Goal: Information Seeking & Learning: Find specific page/section

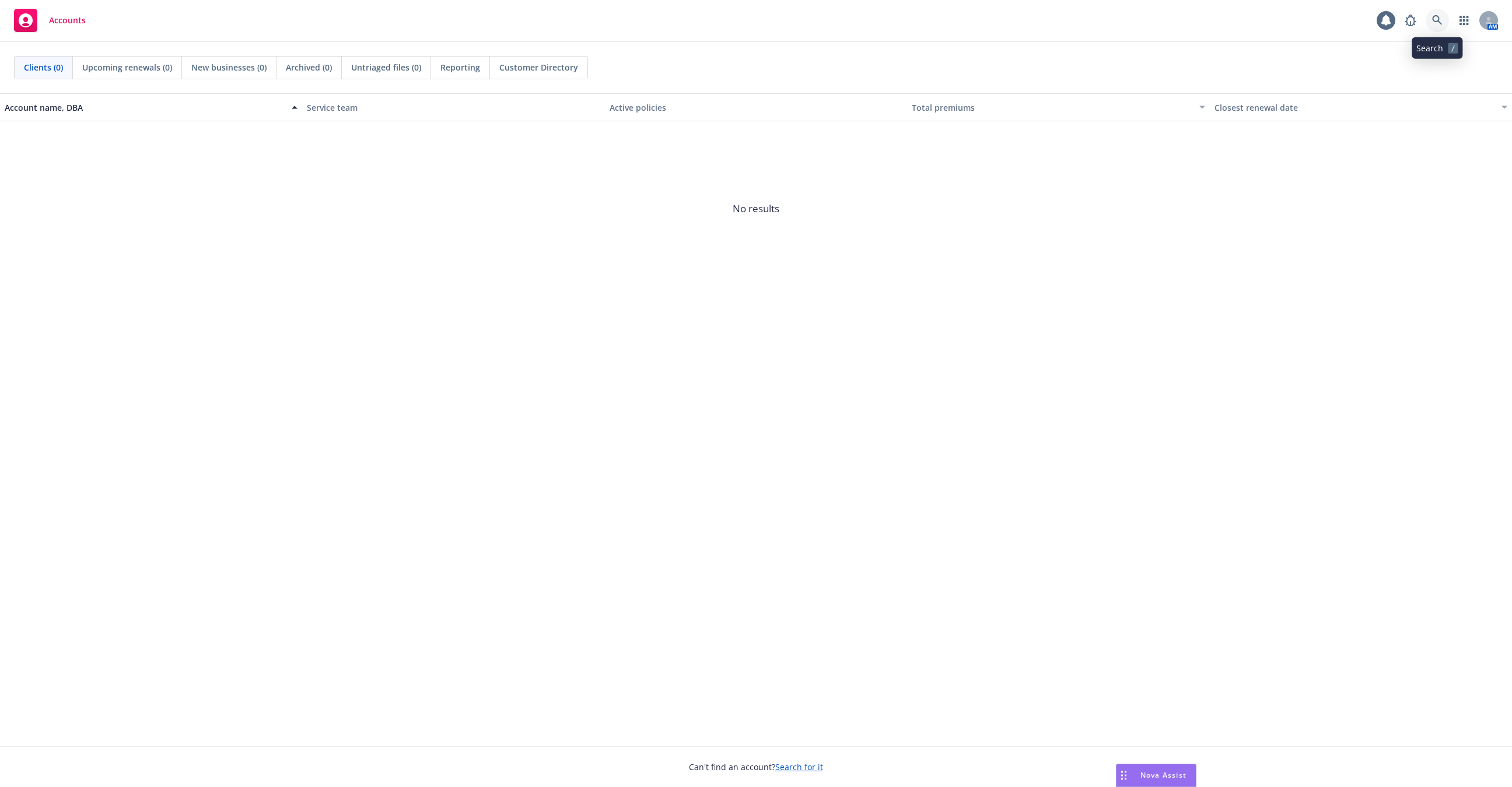
click at [1442, 14] on link at bounding box center [1437, 20] width 23 height 23
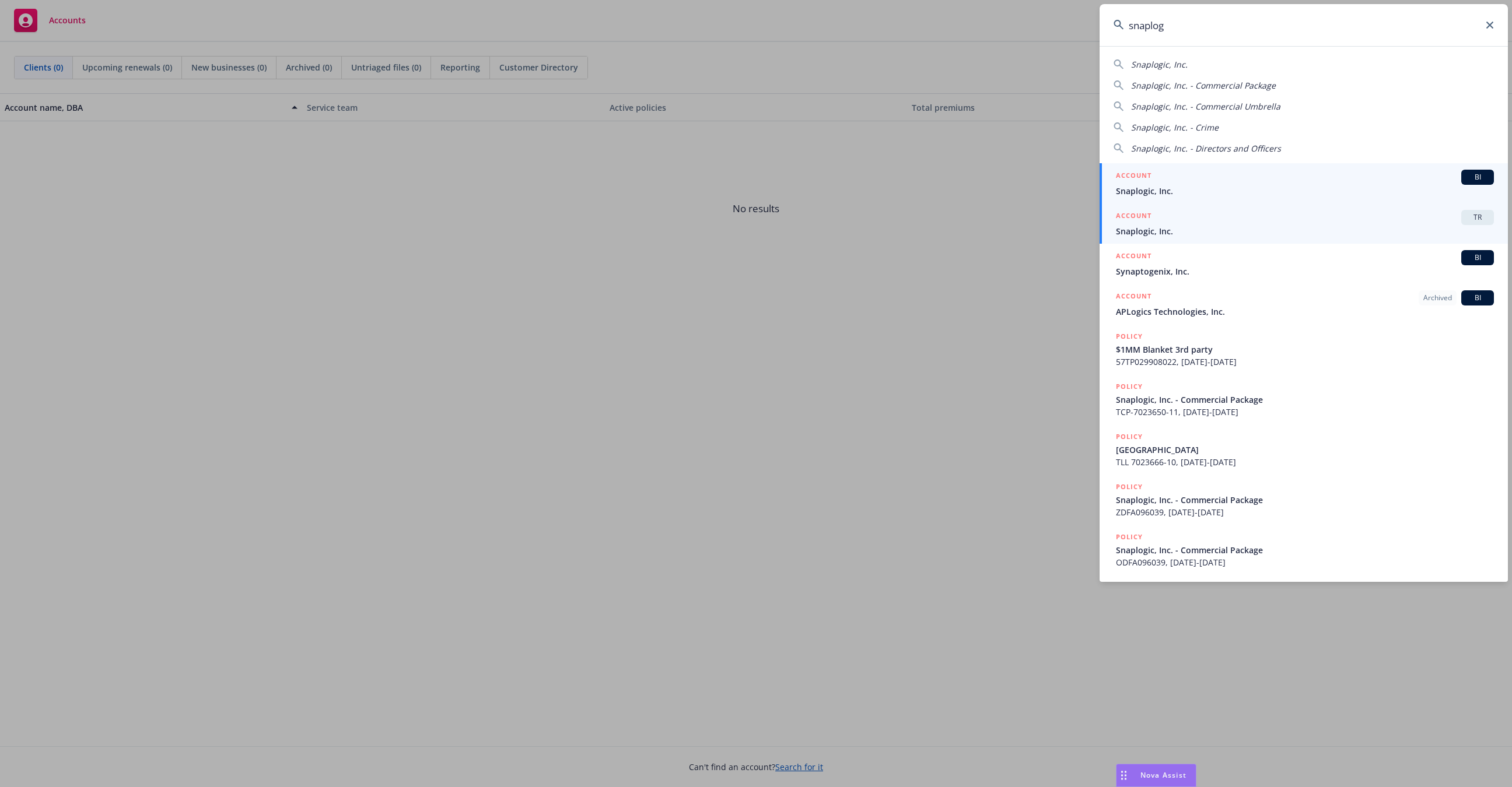
type input "snaplog"
click at [1289, 226] on span "Snaplogic, Inc." at bounding box center [1305, 231] width 378 height 12
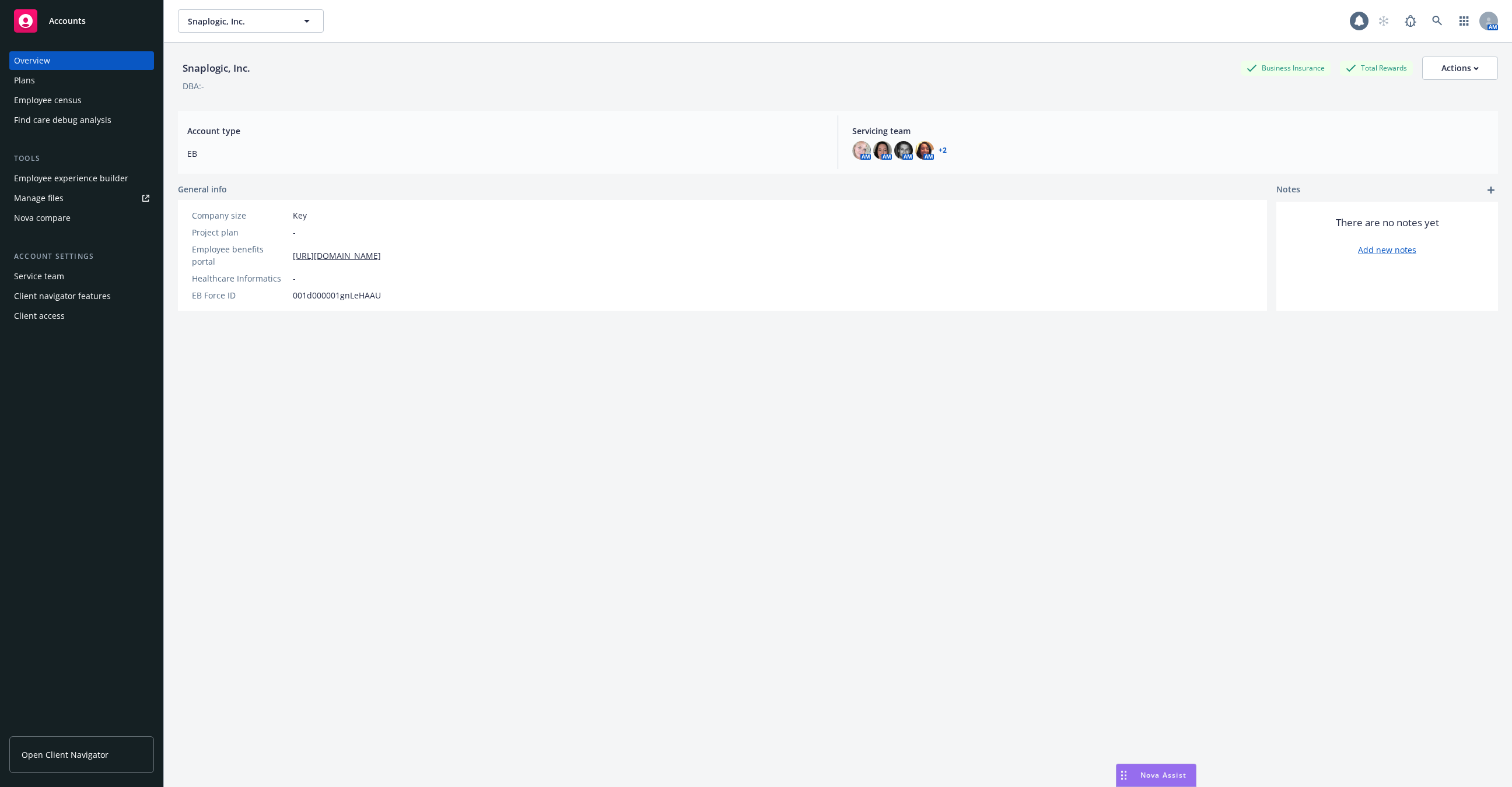
click at [110, 171] on div "Employee experience builder" at bounding box center [71, 179] width 114 height 19
click at [71, 104] on div "Employee census" at bounding box center [48, 100] width 68 height 19
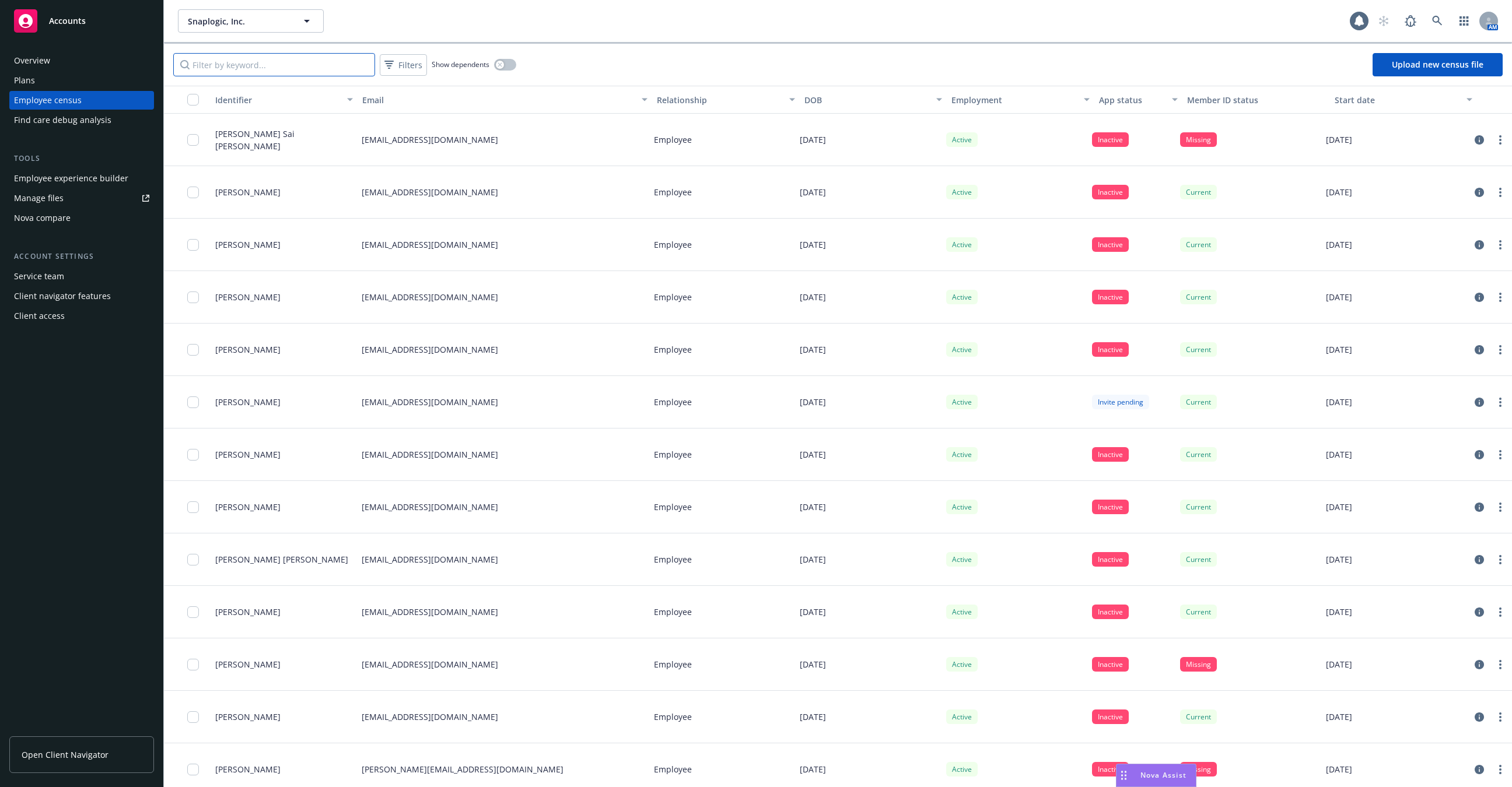
click at [296, 69] on input "Filter by keyword..." at bounding box center [274, 64] width 202 height 23
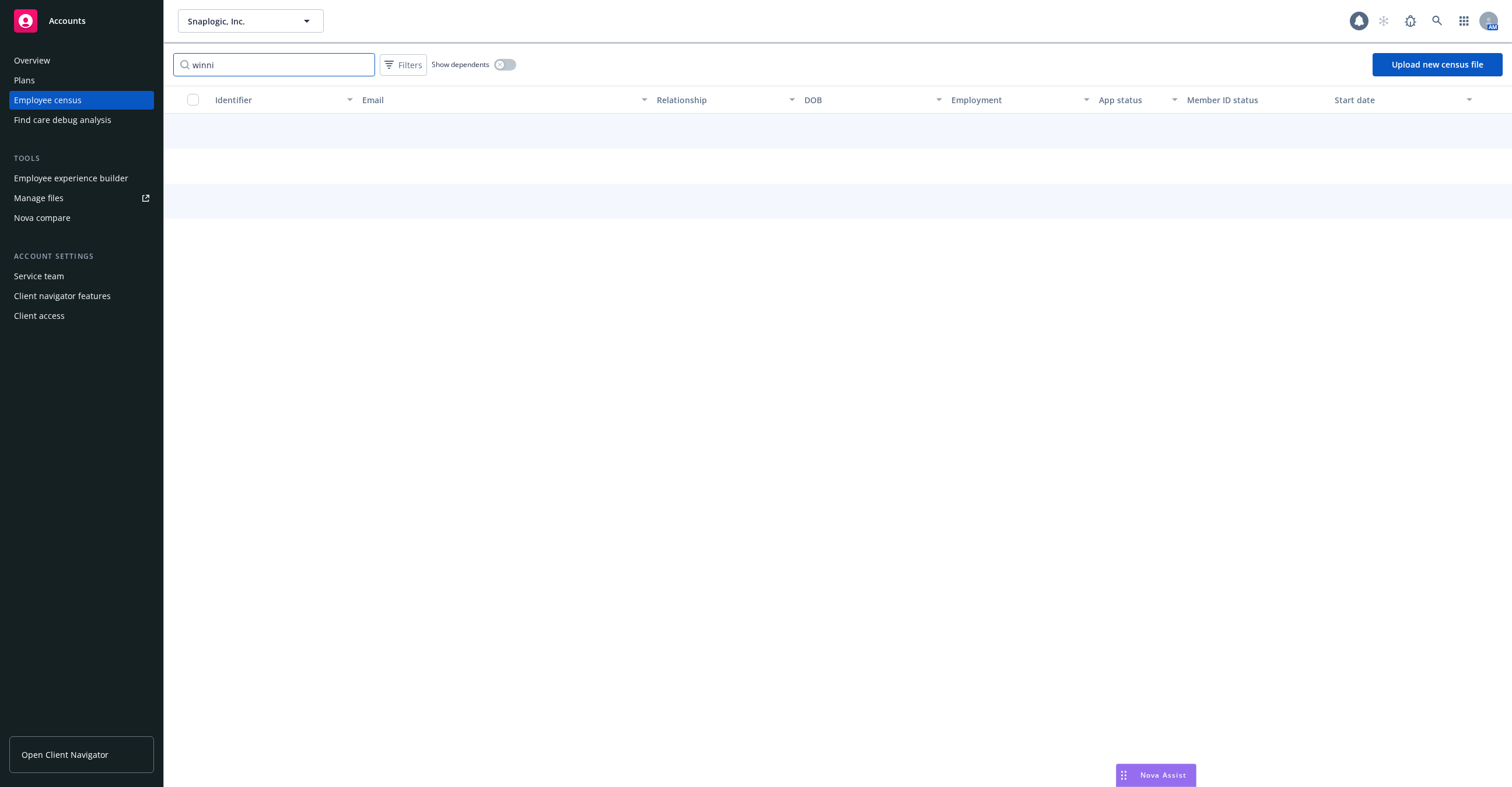
type input "winnie"
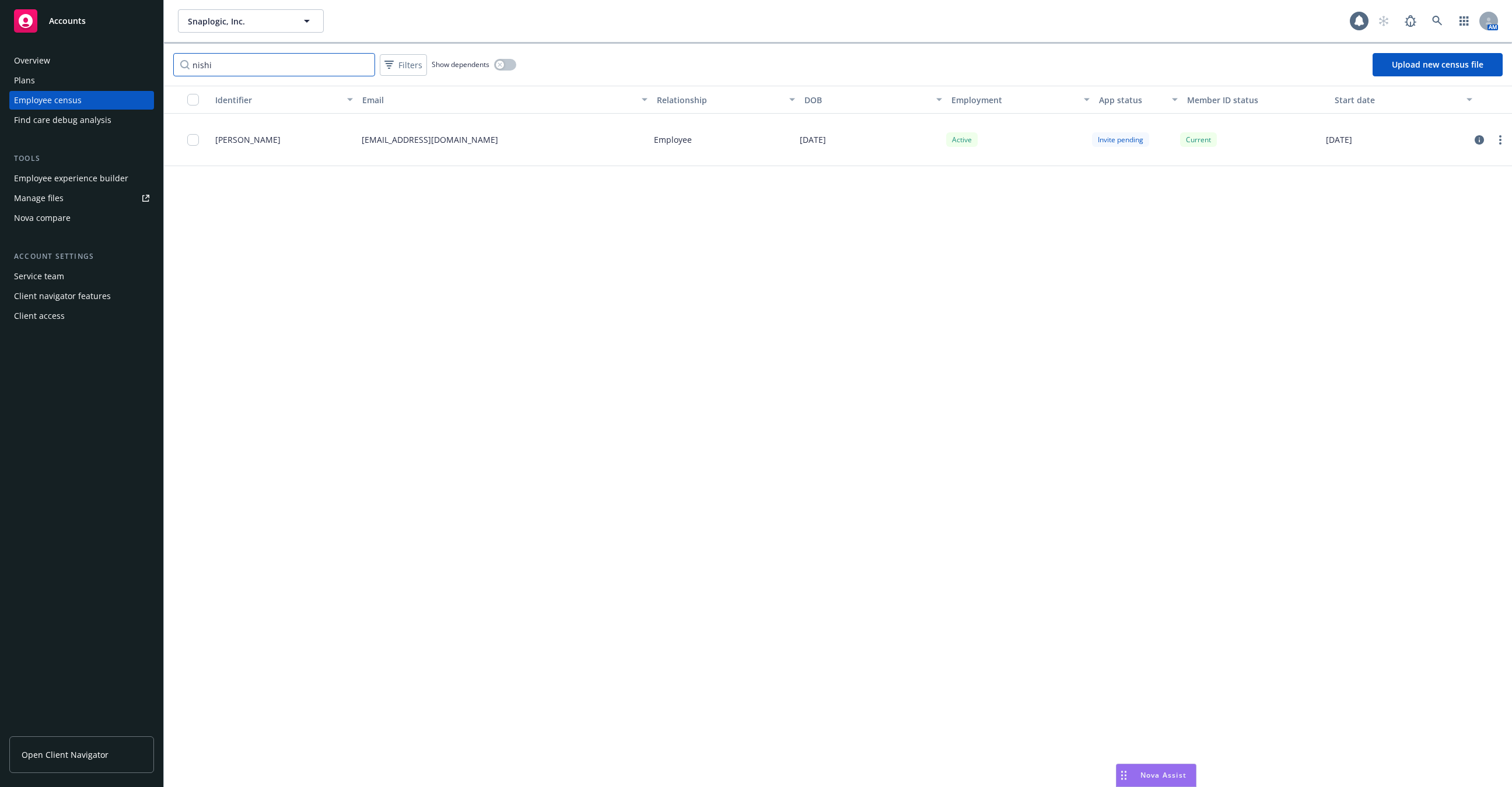
click at [237, 67] on input "nishi" at bounding box center [274, 64] width 202 height 23
type input "cassand"
click at [95, 183] on div "Employee experience builder" at bounding box center [71, 179] width 114 height 19
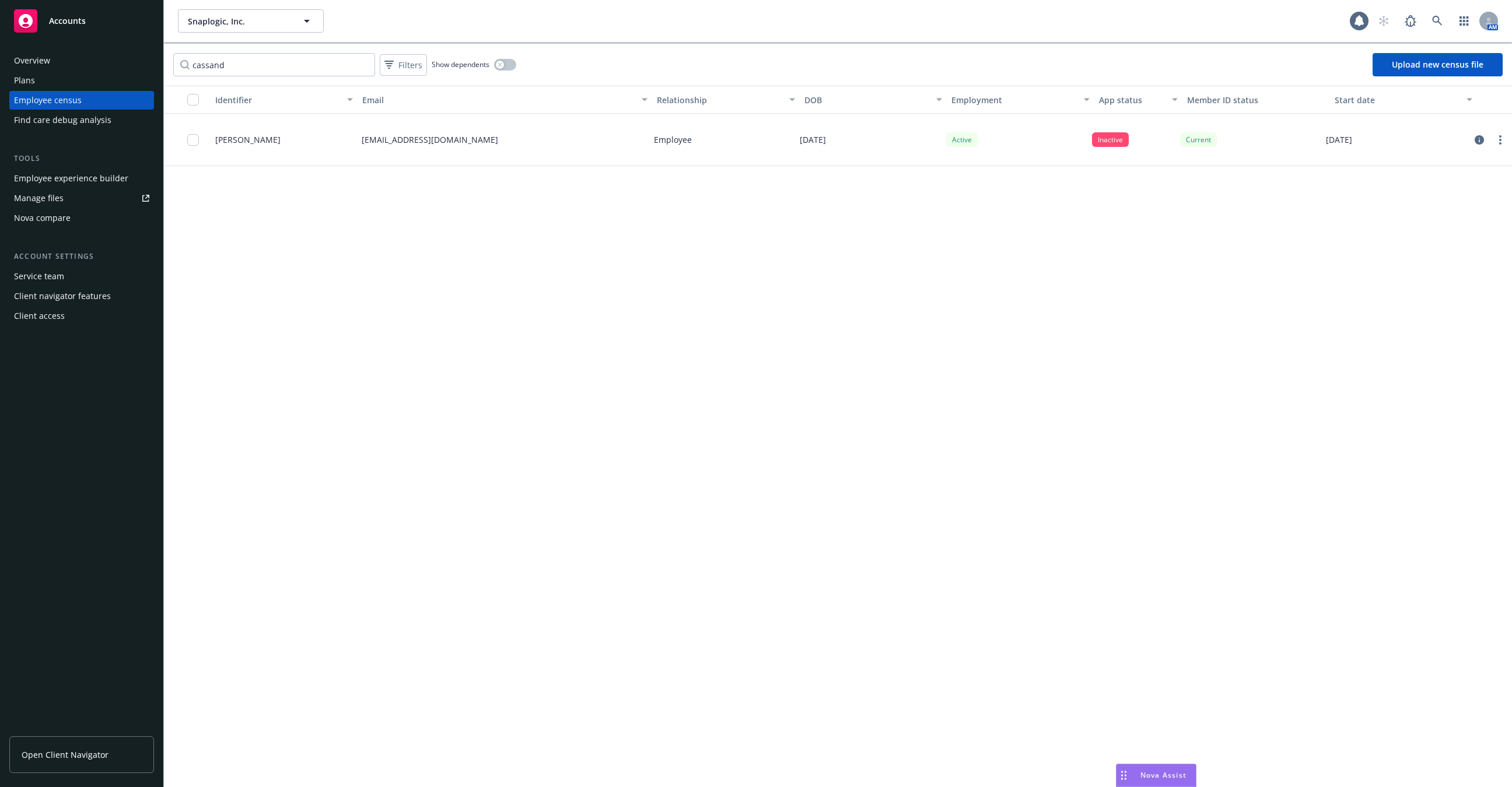
click at [477, 159] on div "ccapano@snaplogic.com" at bounding box center [503, 139] width 292 height 53
click at [80, 89] on div "Plans" at bounding box center [81, 80] width 135 height 19
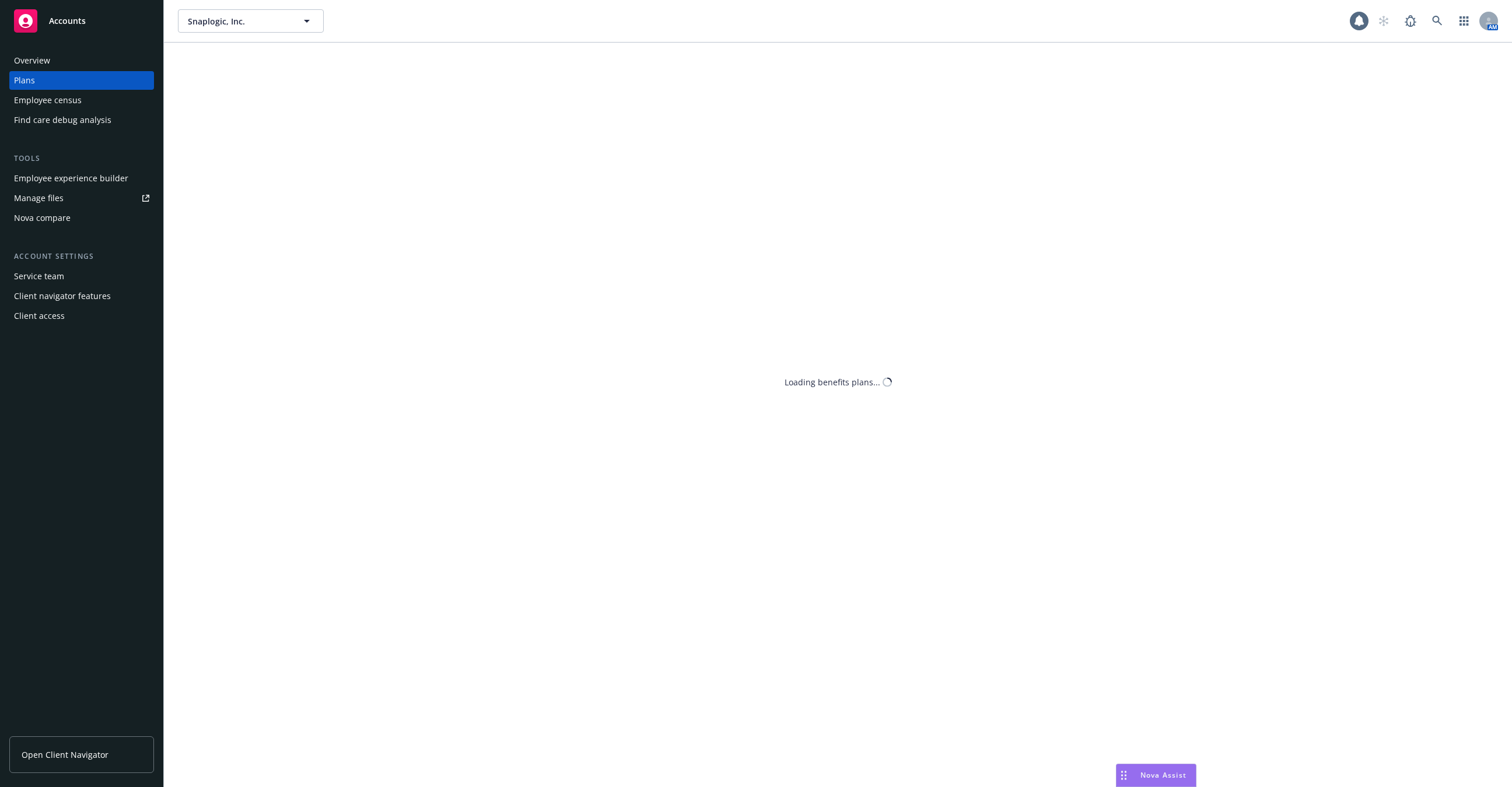
click at [59, 93] on div "Employee census" at bounding box center [48, 100] width 68 height 19
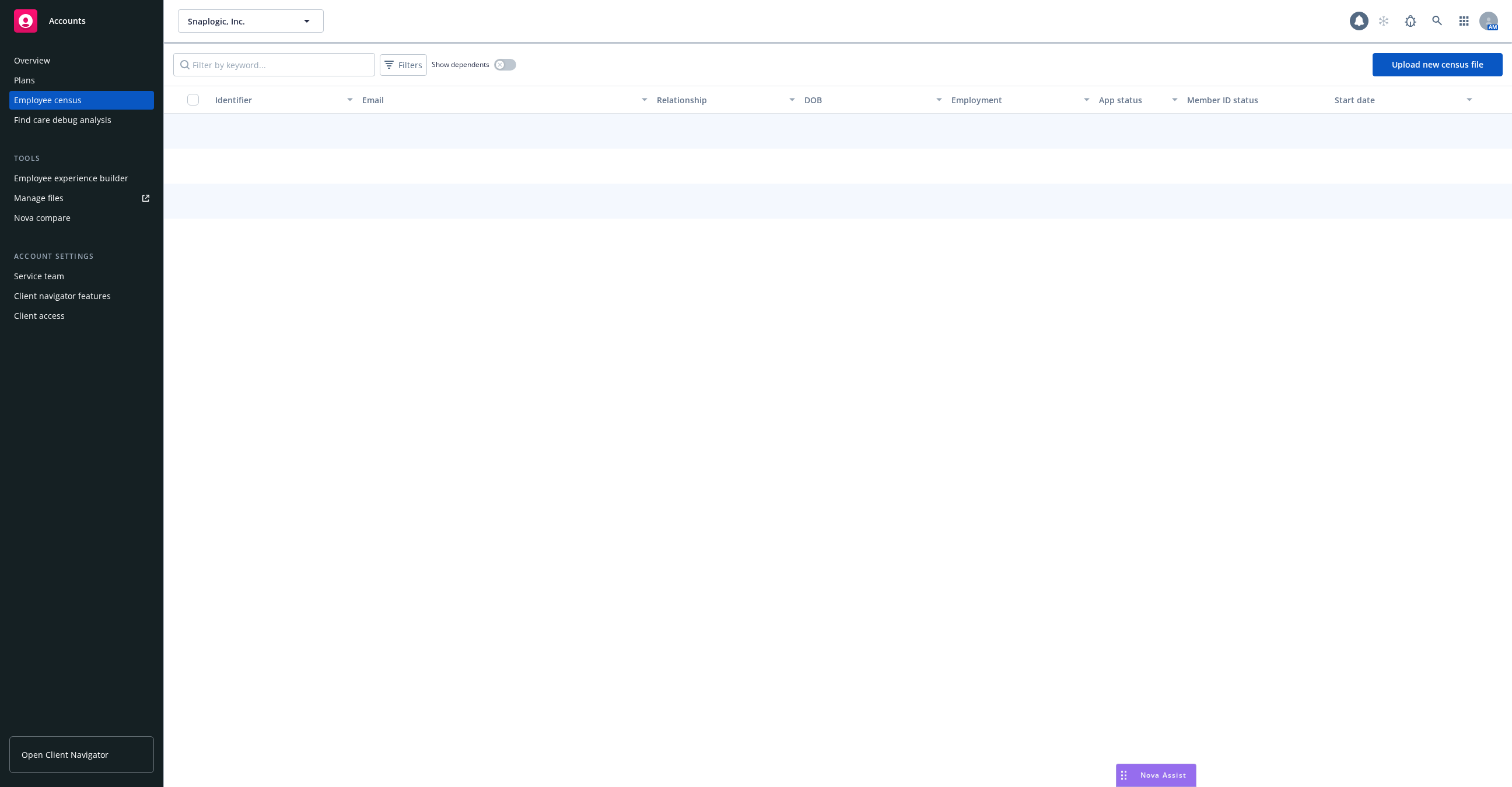
click at [249, 51] on div "Filters Show dependents Upload new census file" at bounding box center [838, 65] width 1348 height 42
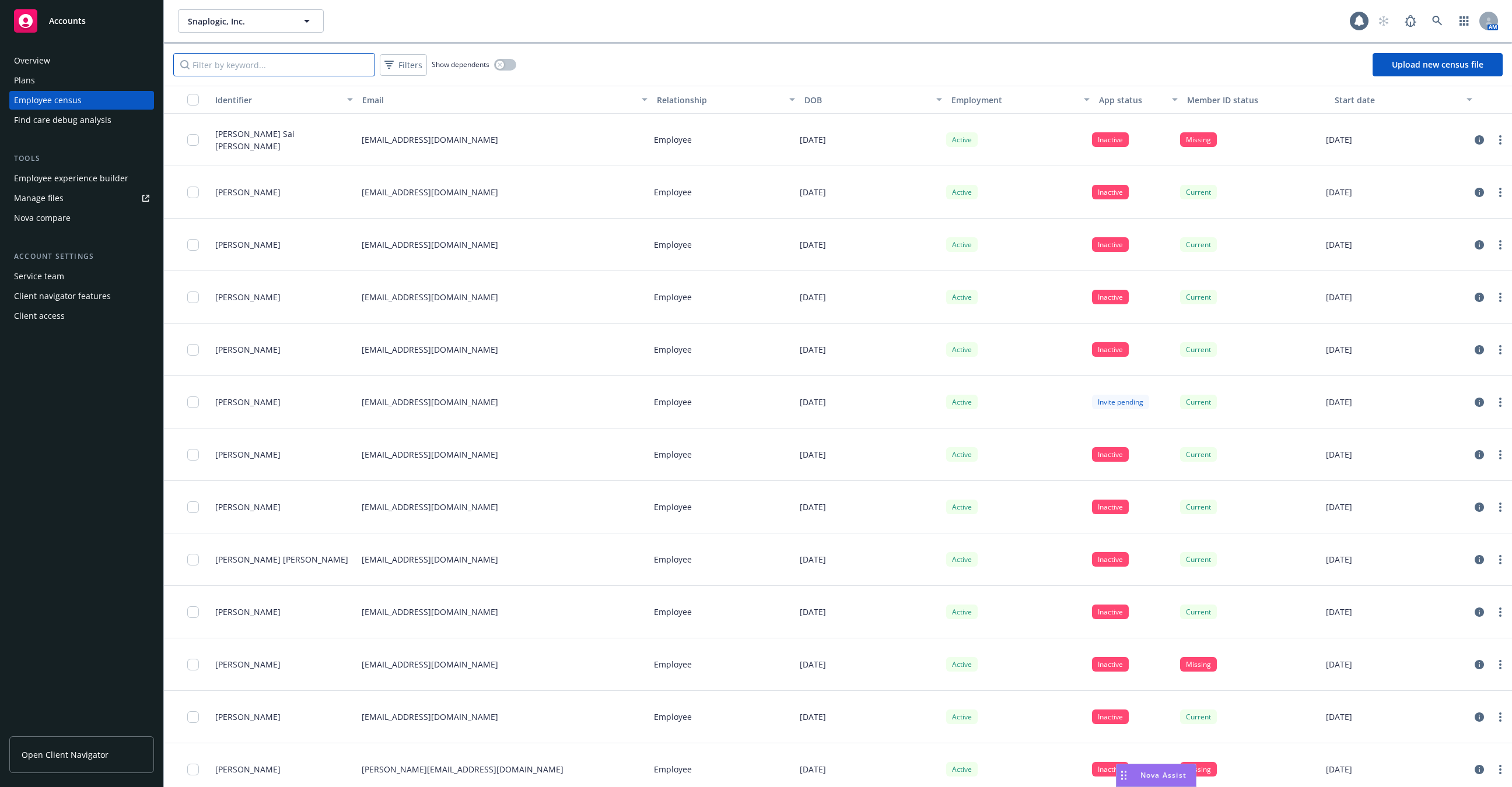
click at [249, 60] on input "Filter by keyword..." at bounding box center [274, 64] width 202 height 23
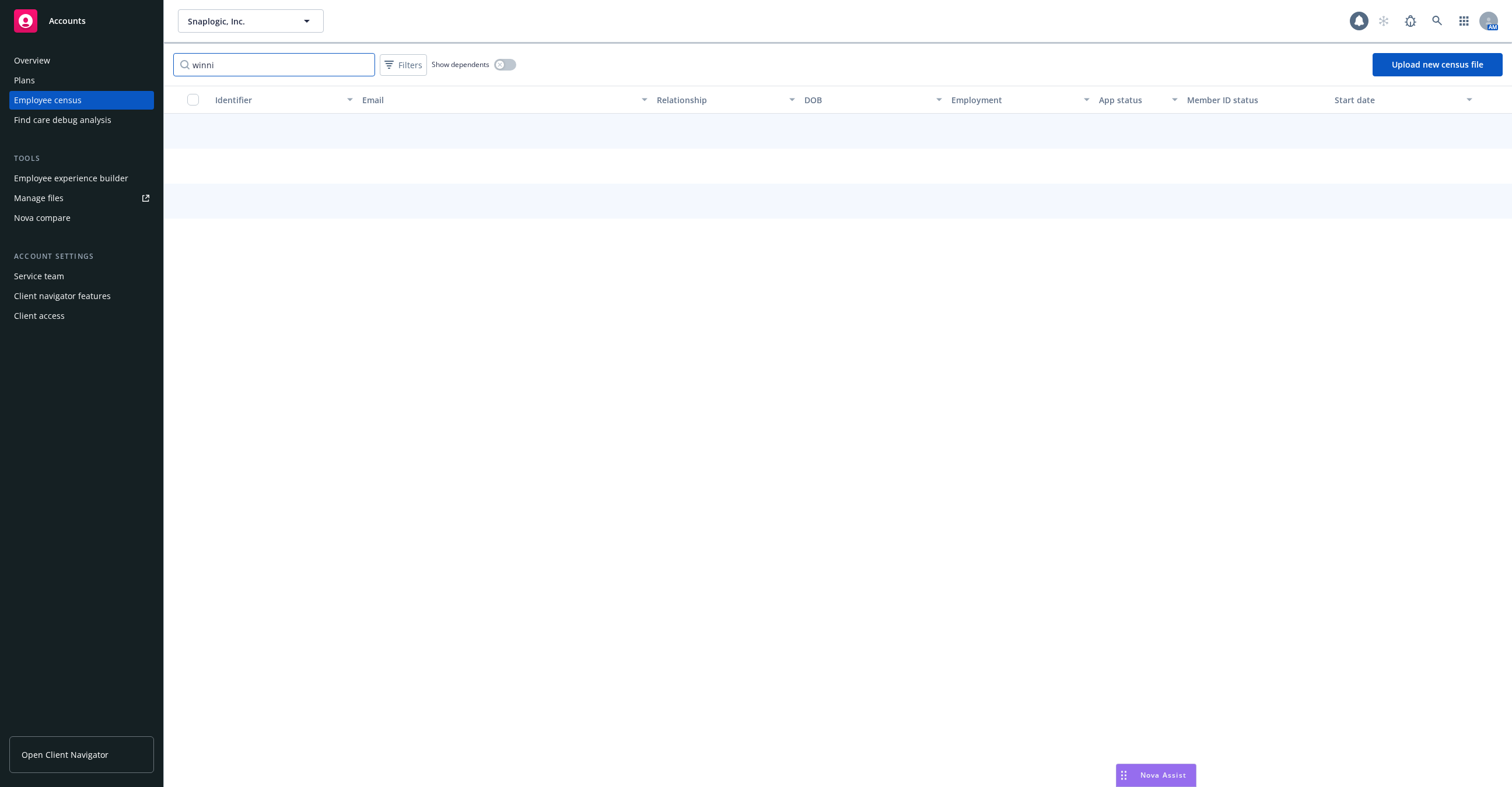
type input "winnie"
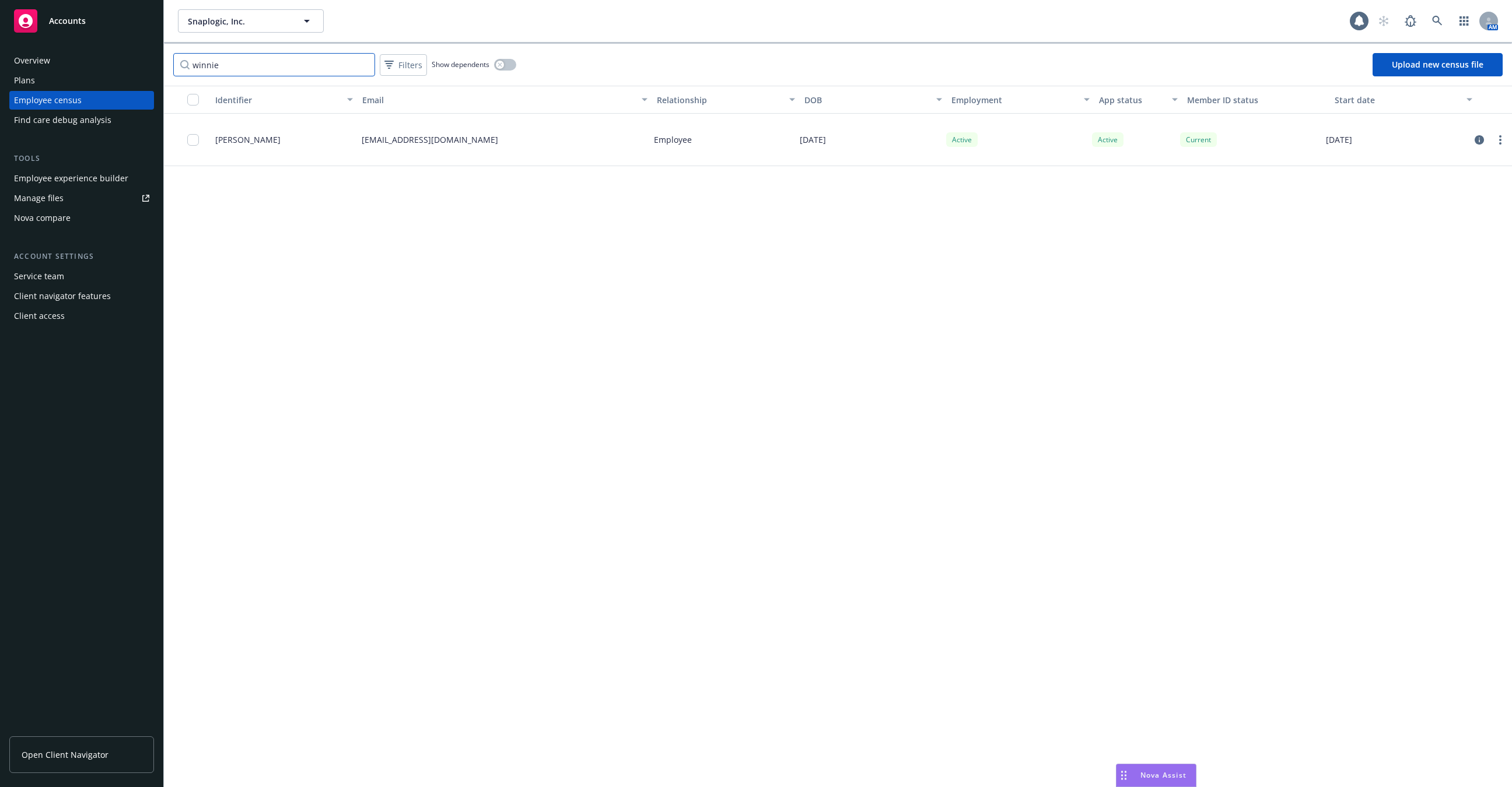
click at [252, 70] on input "winnie" at bounding box center [274, 64] width 202 height 23
type input "nishi"
click at [422, 396] on div "Identifier Email Relationship DOB Employment App status Member ID status Start …" at bounding box center [838, 437] width 1348 height 702
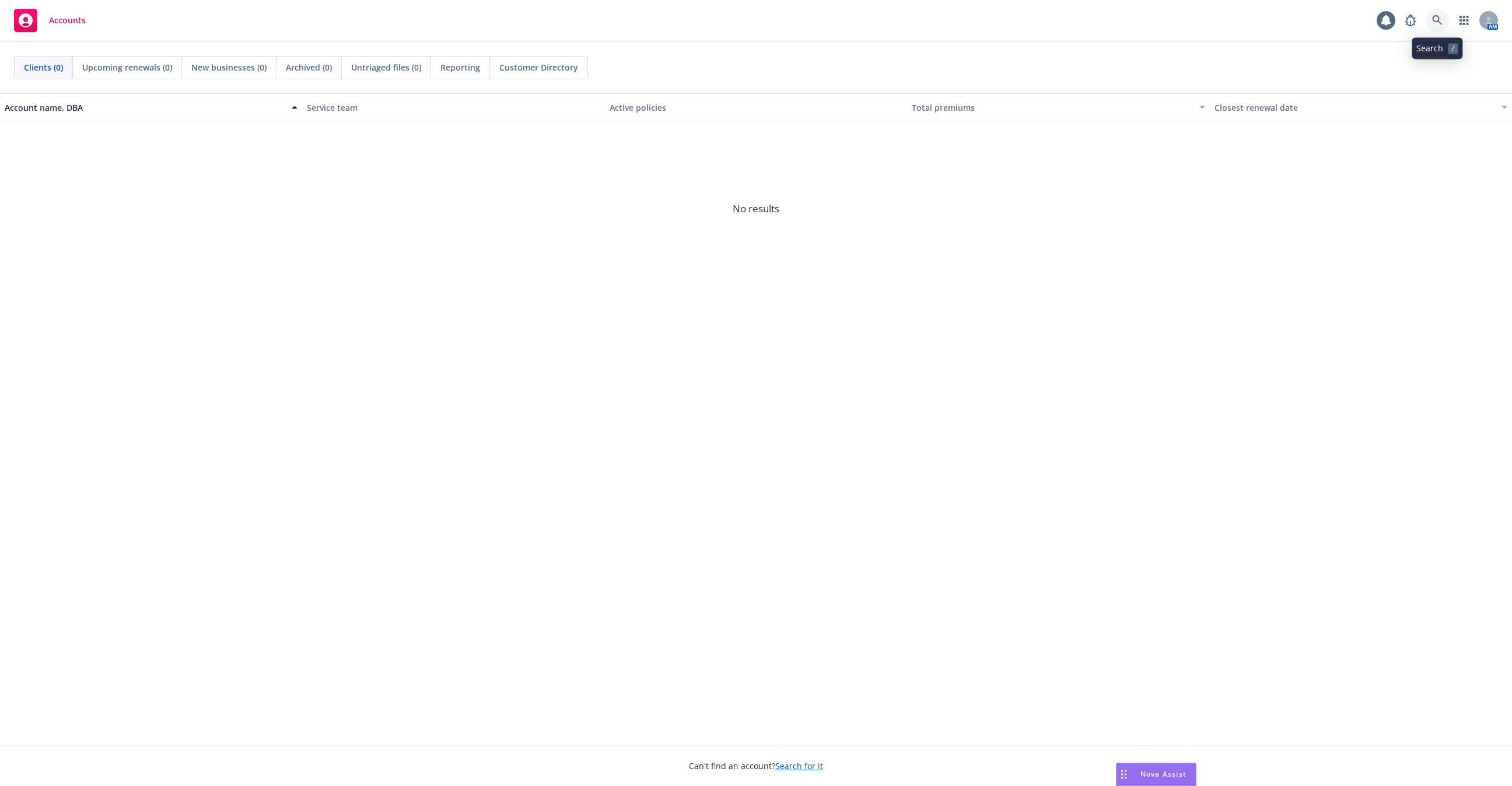
click at [1446, 22] on link at bounding box center [1437, 20] width 23 height 23
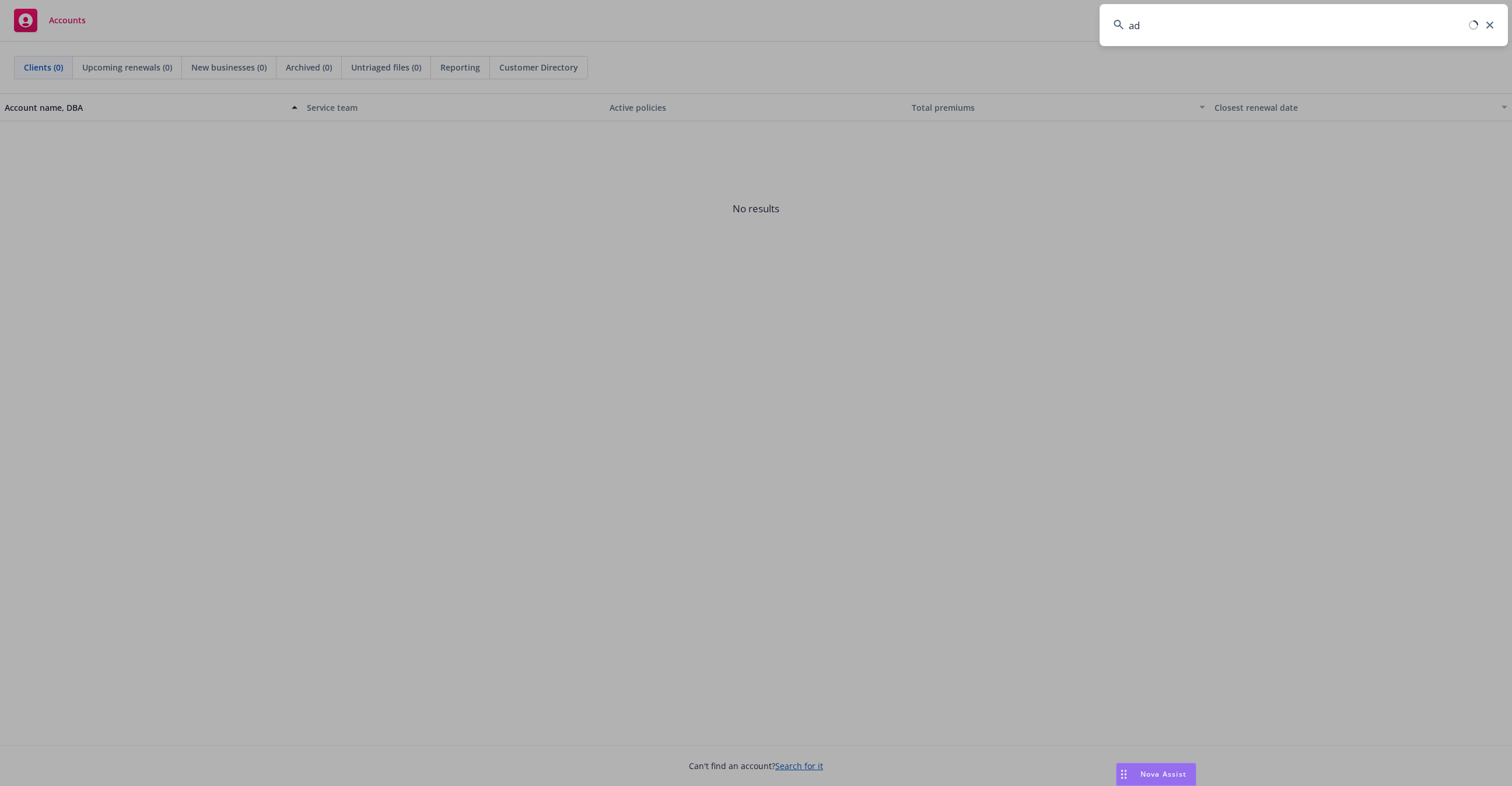
type input "a"
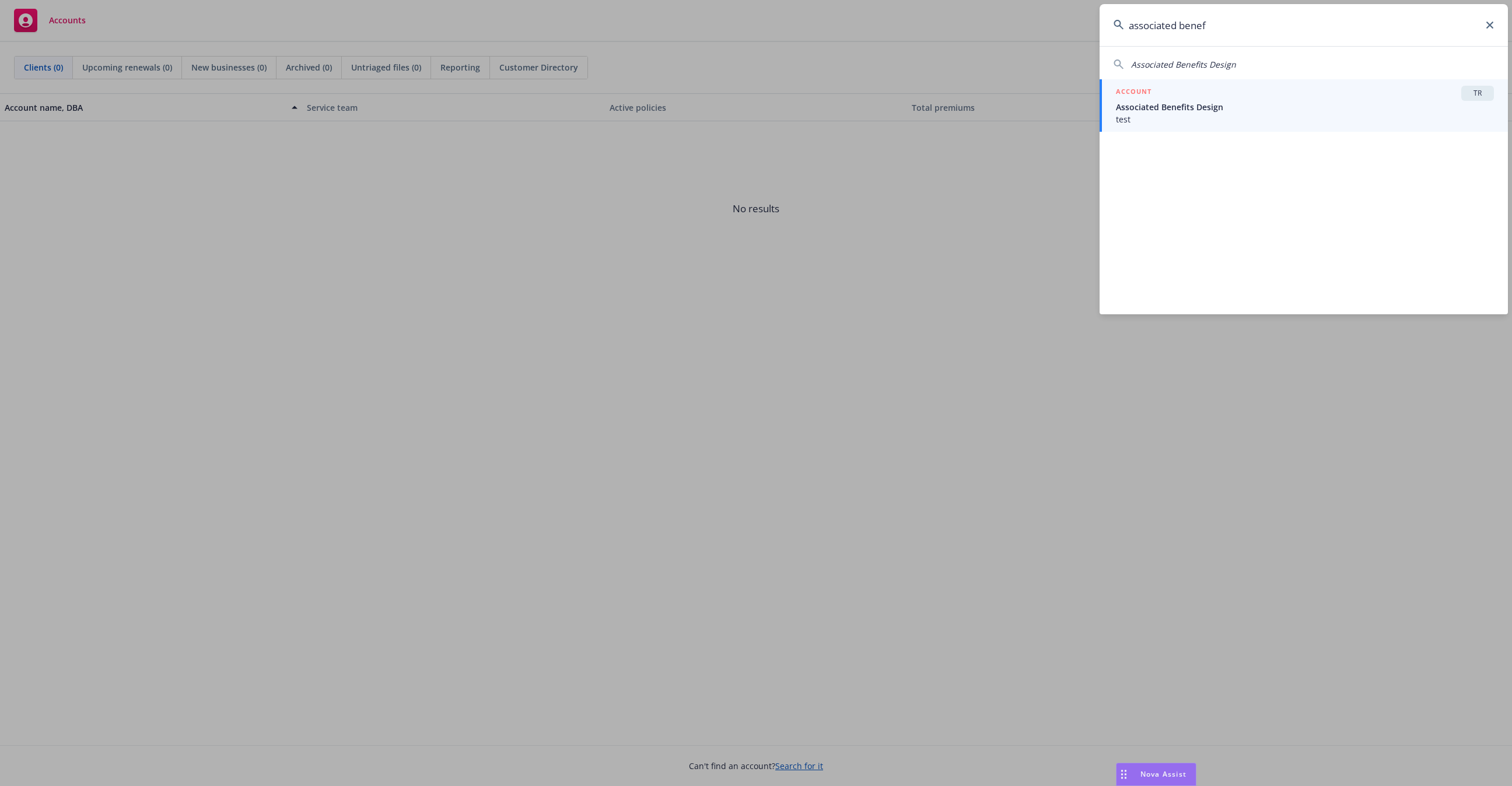
type input "associated benef"
click at [1187, 120] on span "test" at bounding box center [1305, 119] width 378 height 12
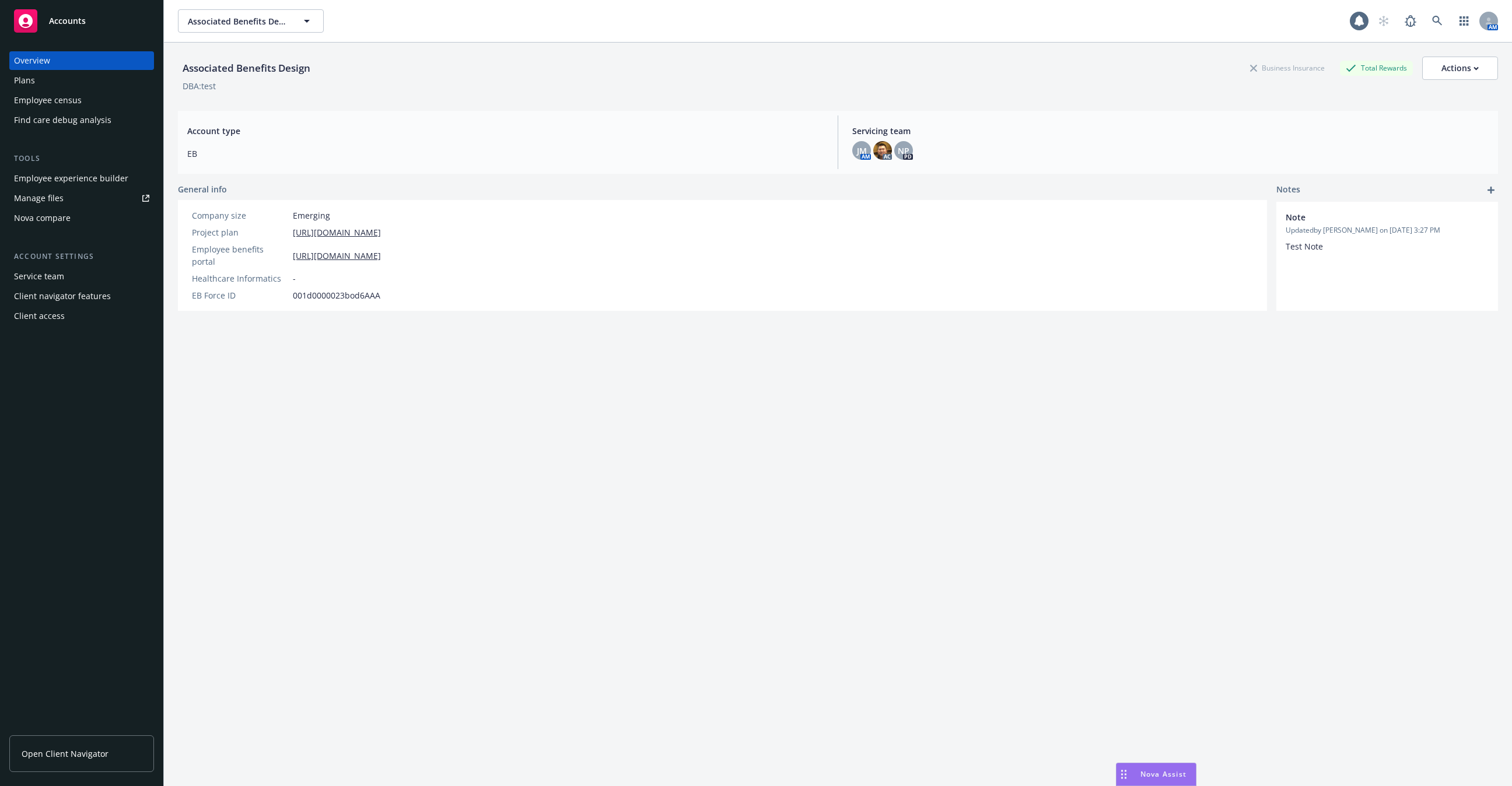
click at [107, 183] on div "Employee experience builder" at bounding box center [71, 178] width 114 height 19
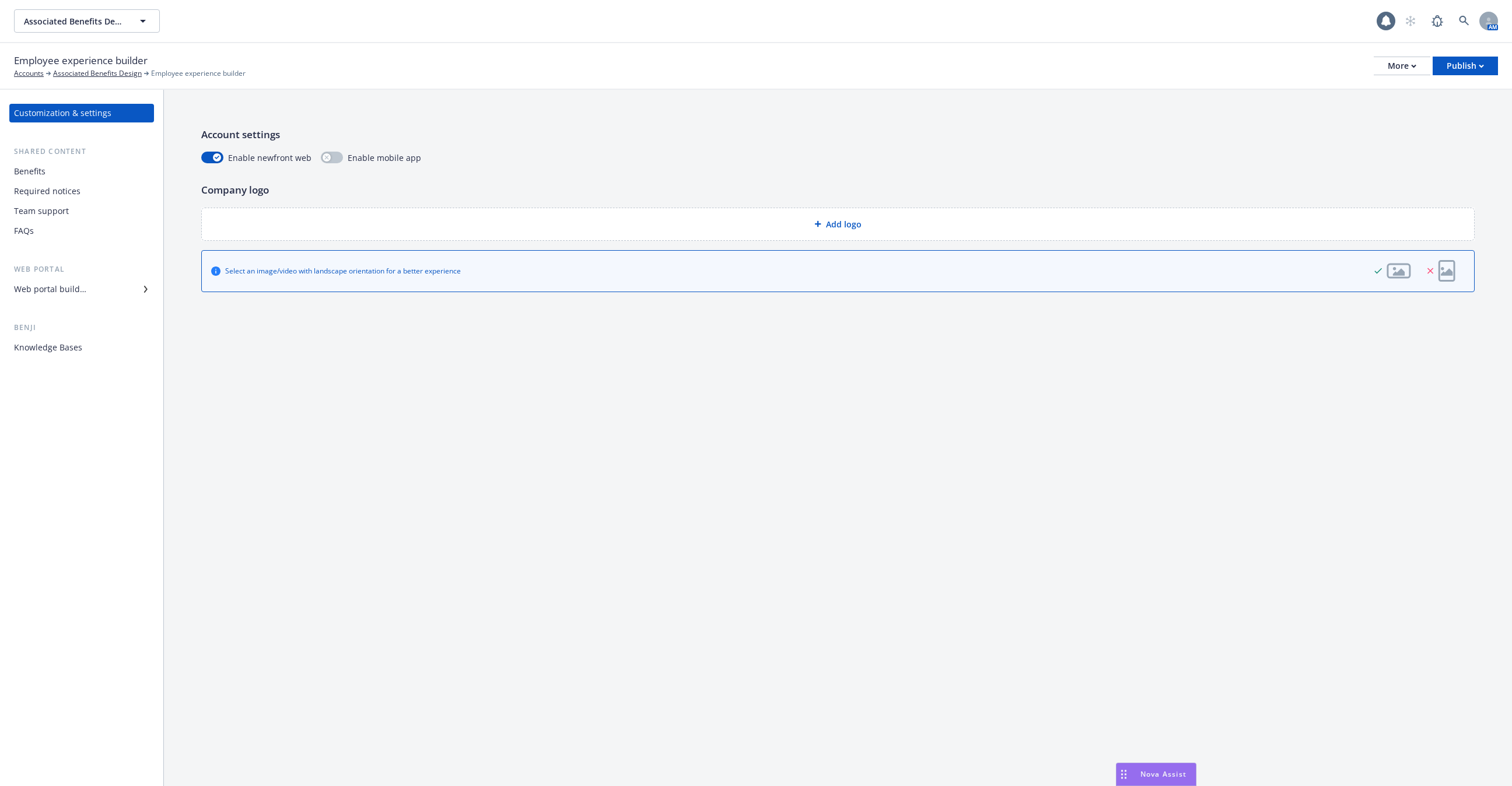
click at [80, 168] on div "Benefits" at bounding box center [81, 171] width 135 height 19
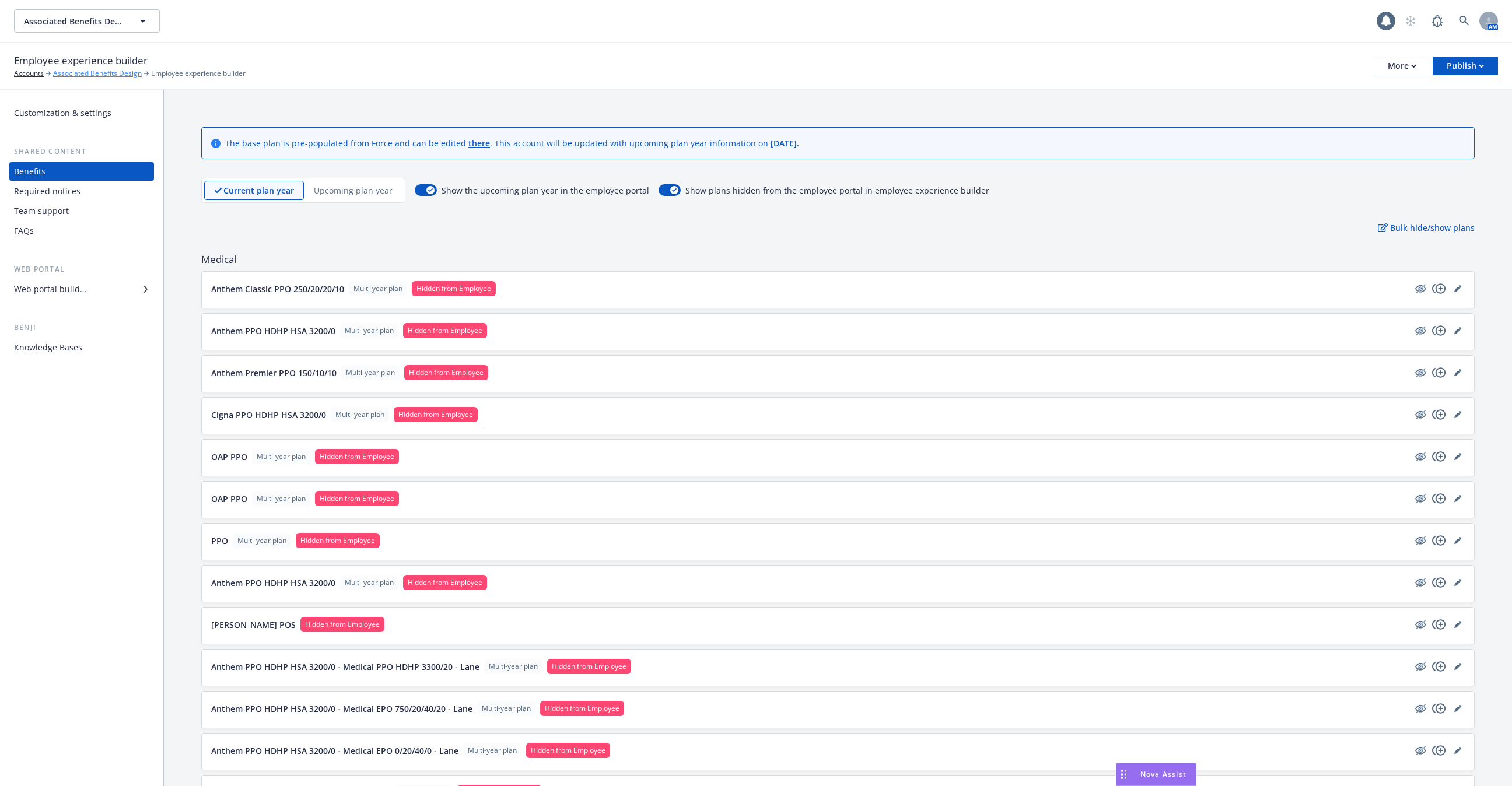
click at [80, 74] on link "Associated Benefits Design" at bounding box center [97, 73] width 89 height 11
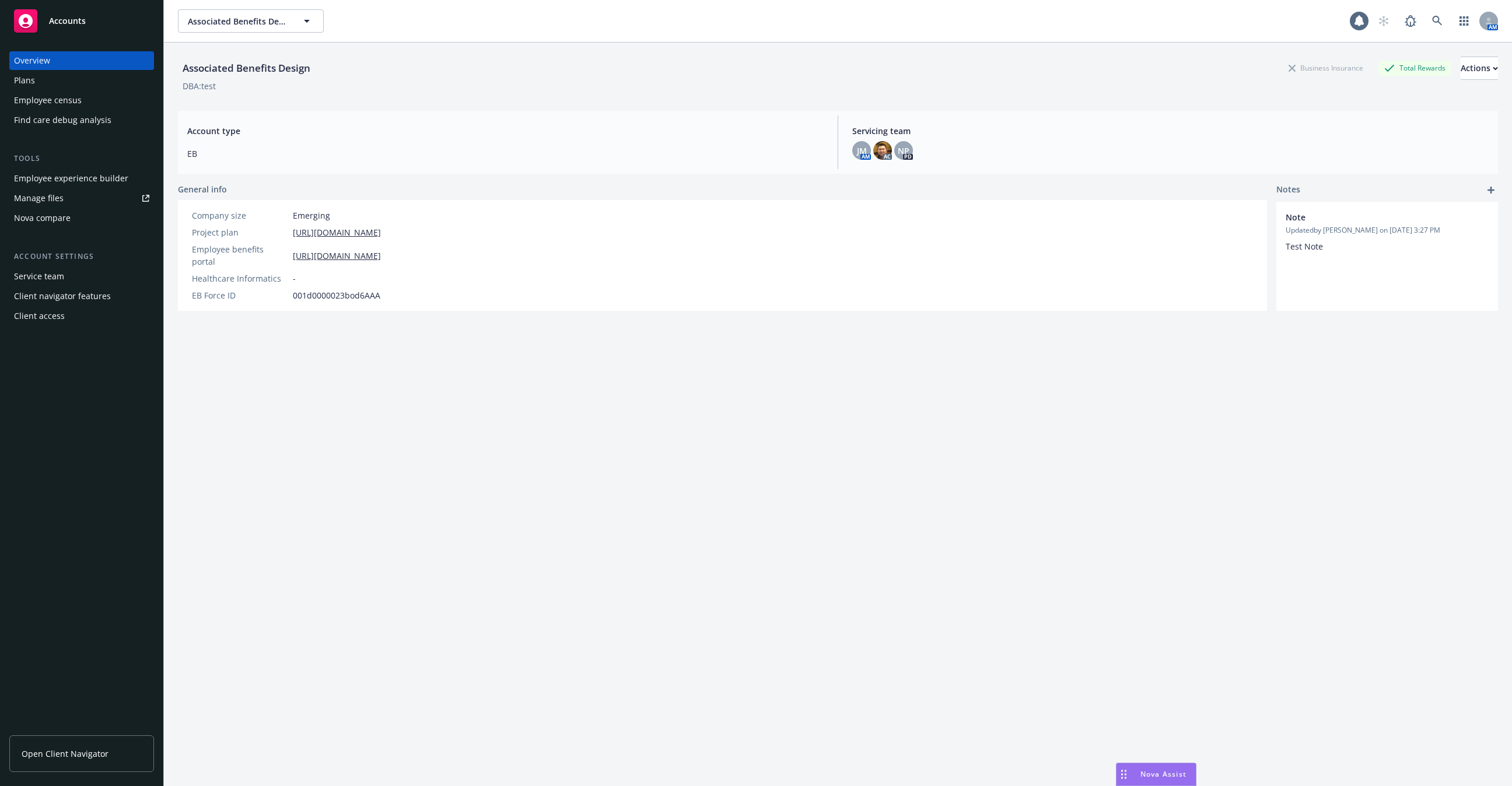
click at [71, 312] on div "Client access" at bounding box center [81, 316] width 135 height 19
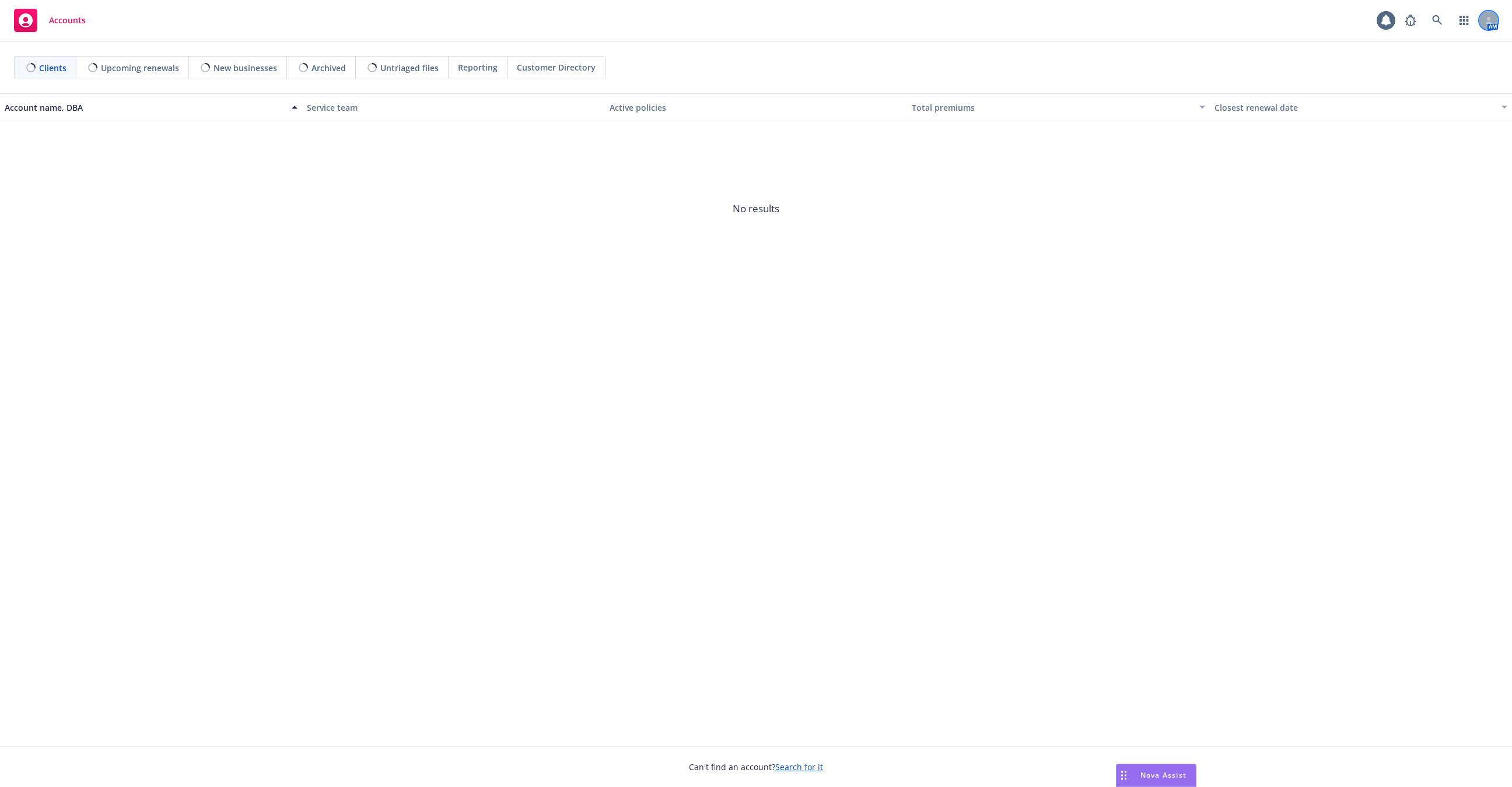
click at [1495, 19] on div at bounding box center [1489, 20] width 19 height 19
click at [1455, 53] on link "Log out" at bounding box center [1439, 52] width 116 height 23
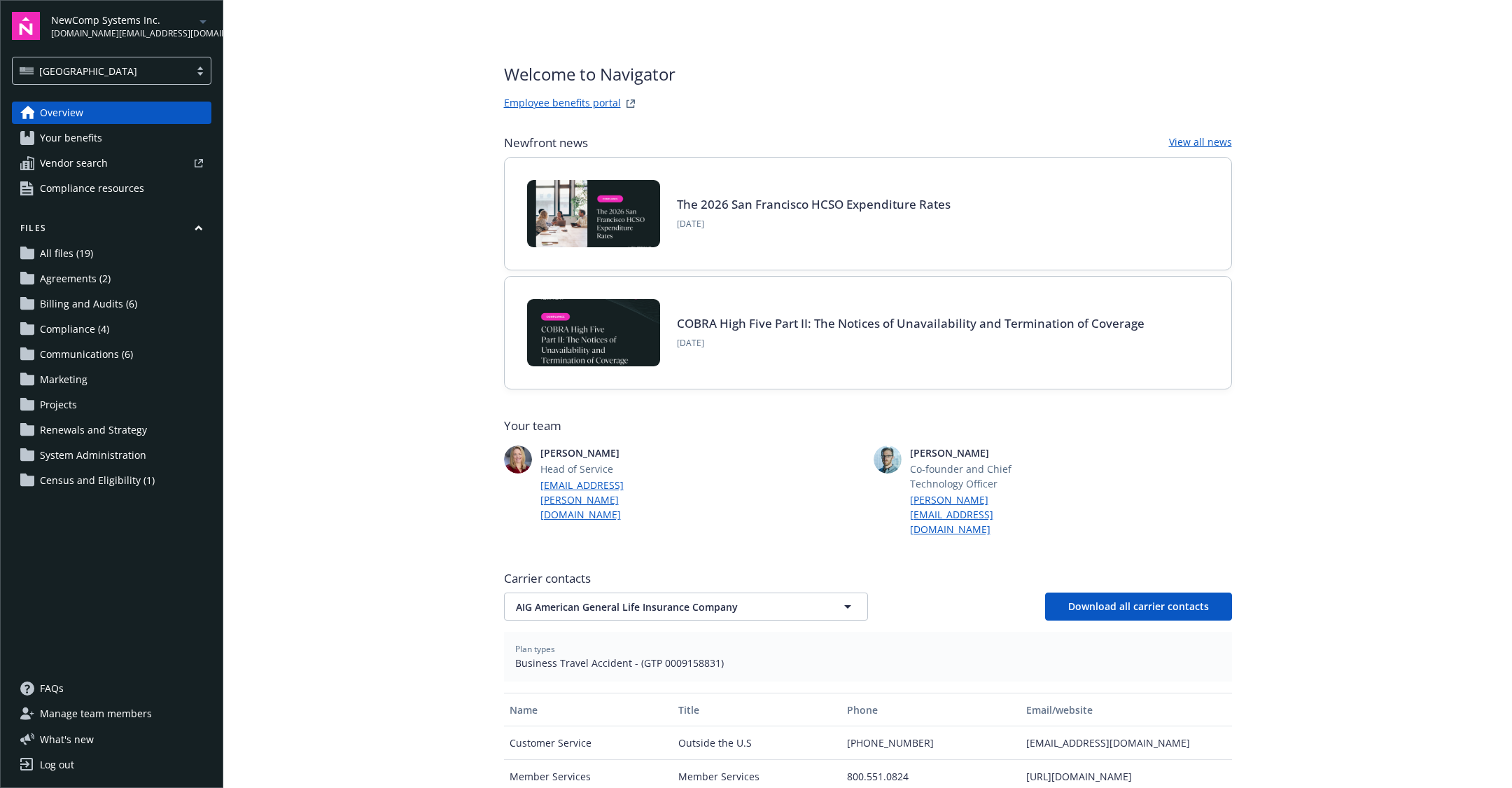
click at [99, 707] on span "Manage team members" at bounding box center [95, 713] width 112 height 23
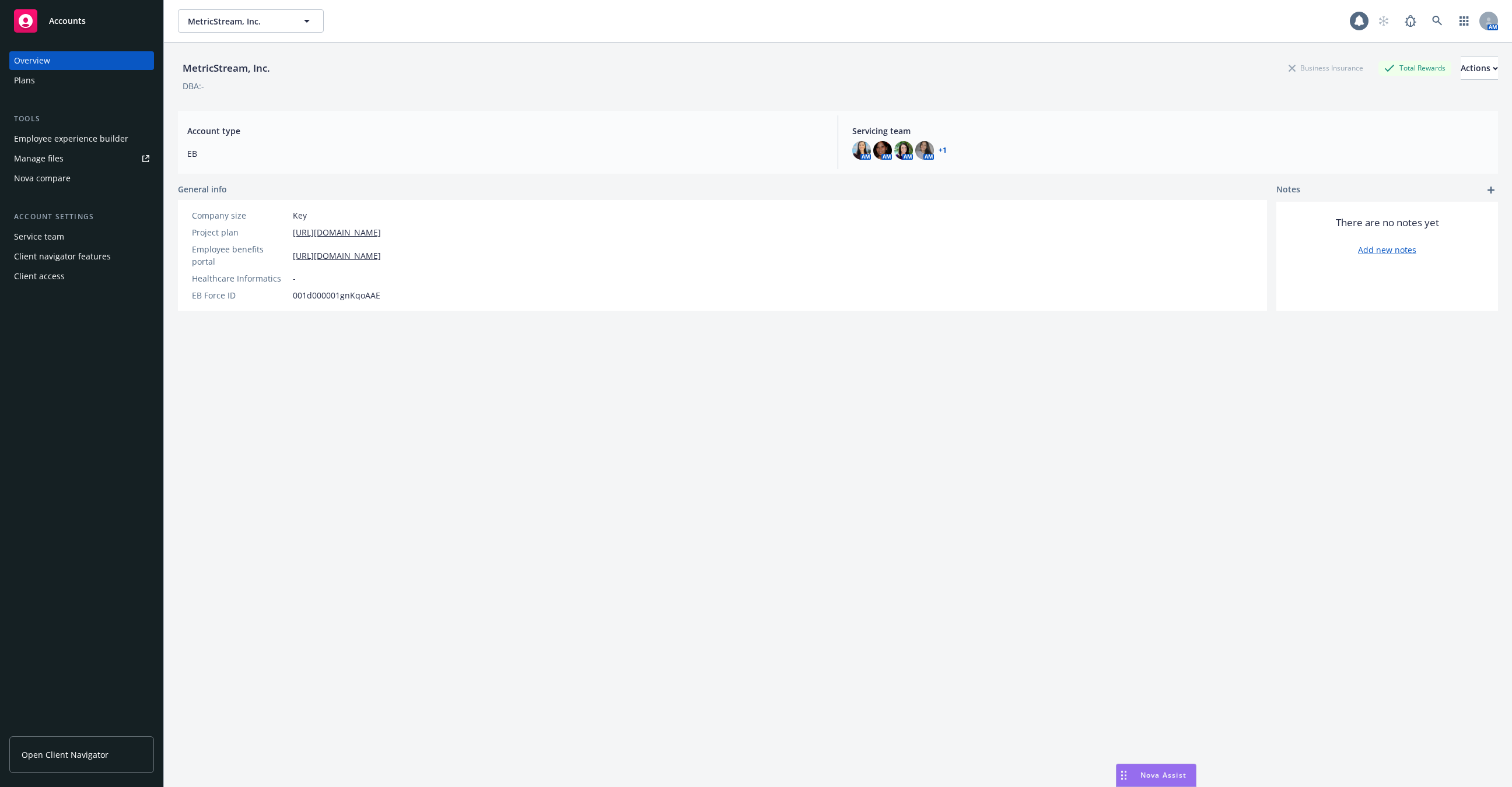
click at [75, 278] on div "Client access" at bounding box center [81, 277] width 135 height 19
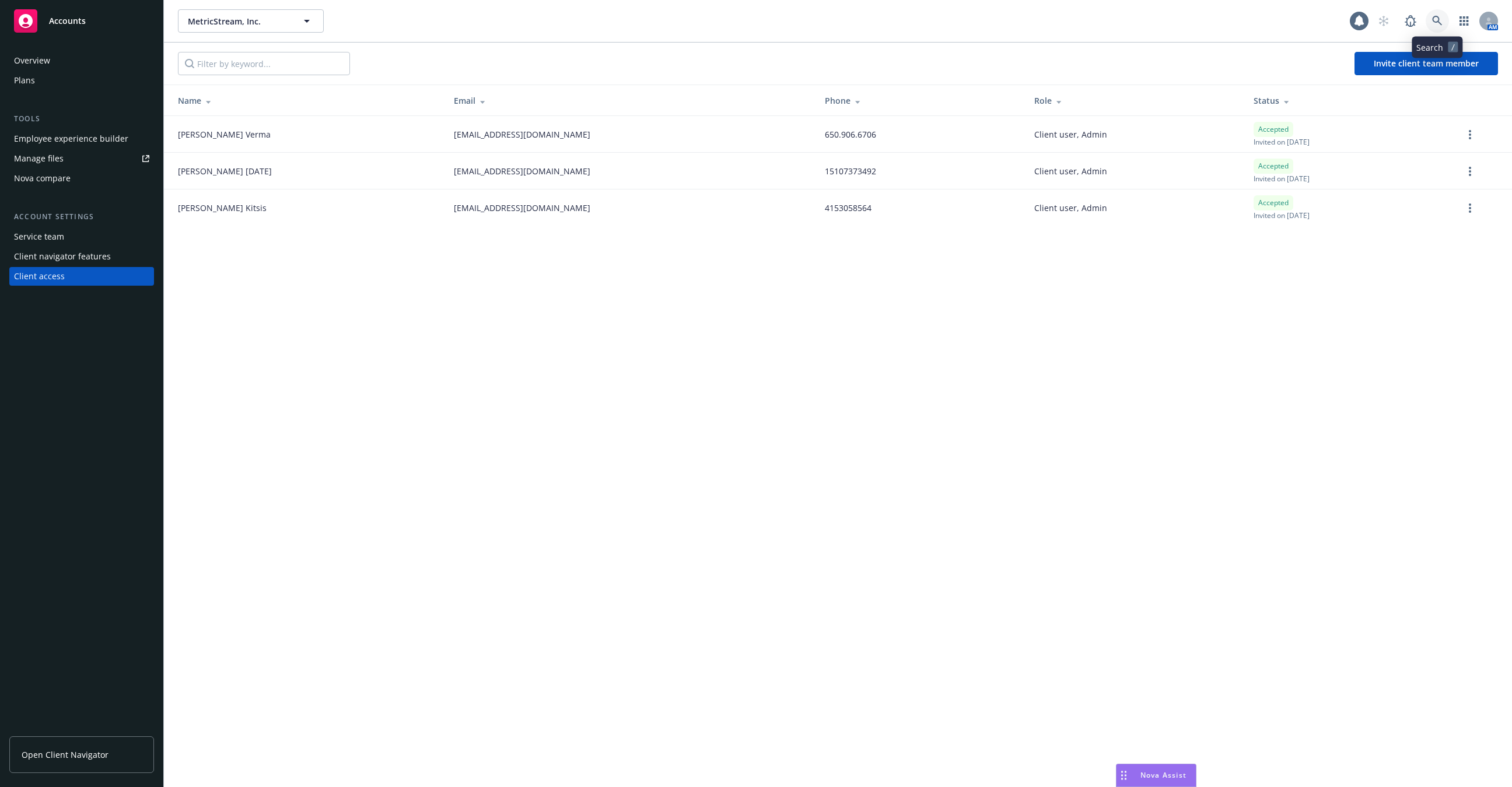
click at [1437, 23] on icon at bounding box center [1437, 21] width 11 height 11
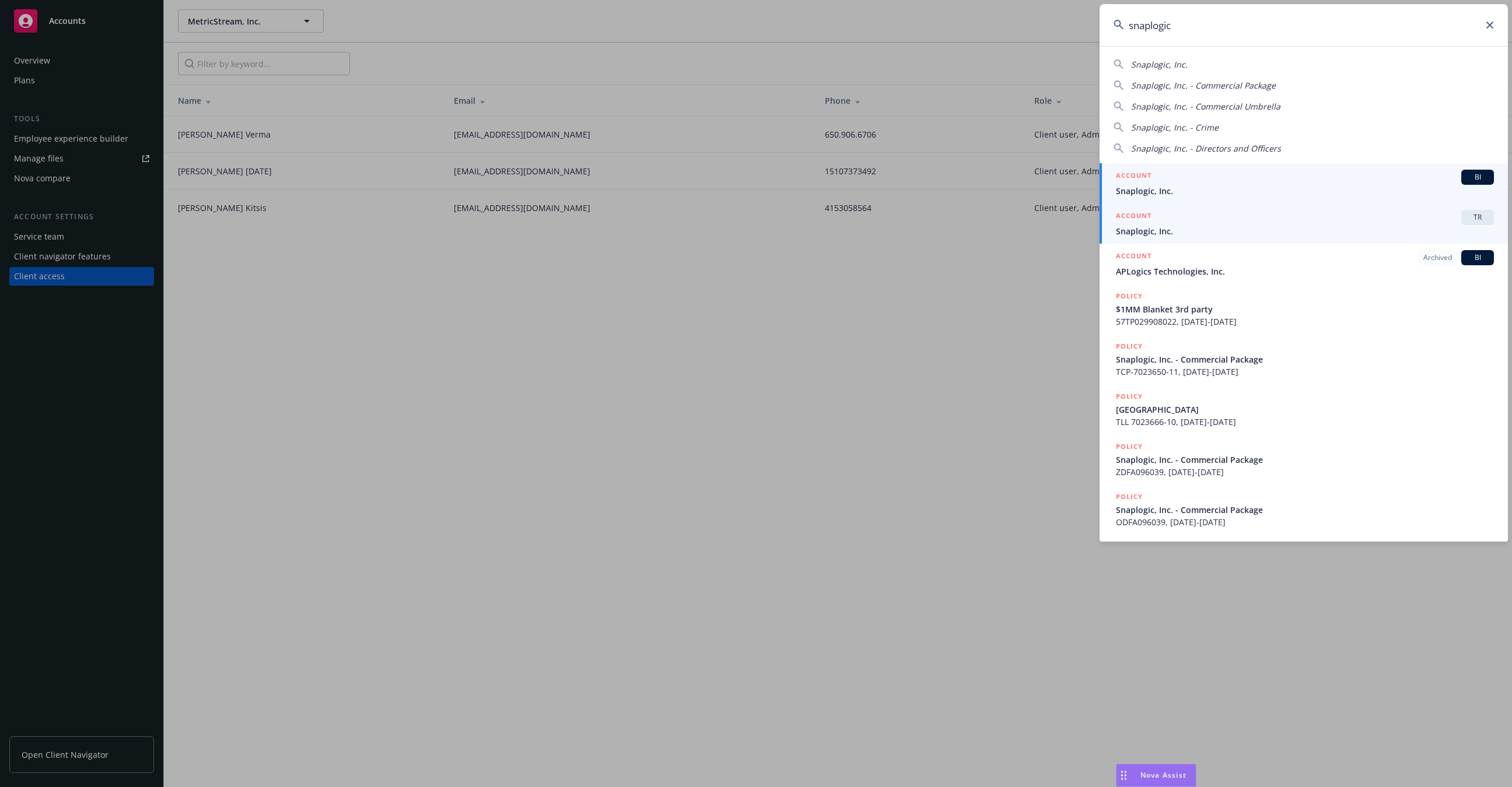
type input "snaplogic"
click at [1201, 222] on div "ACCOUNT TR" at bounding box center [1305, 218] width 378 height 15
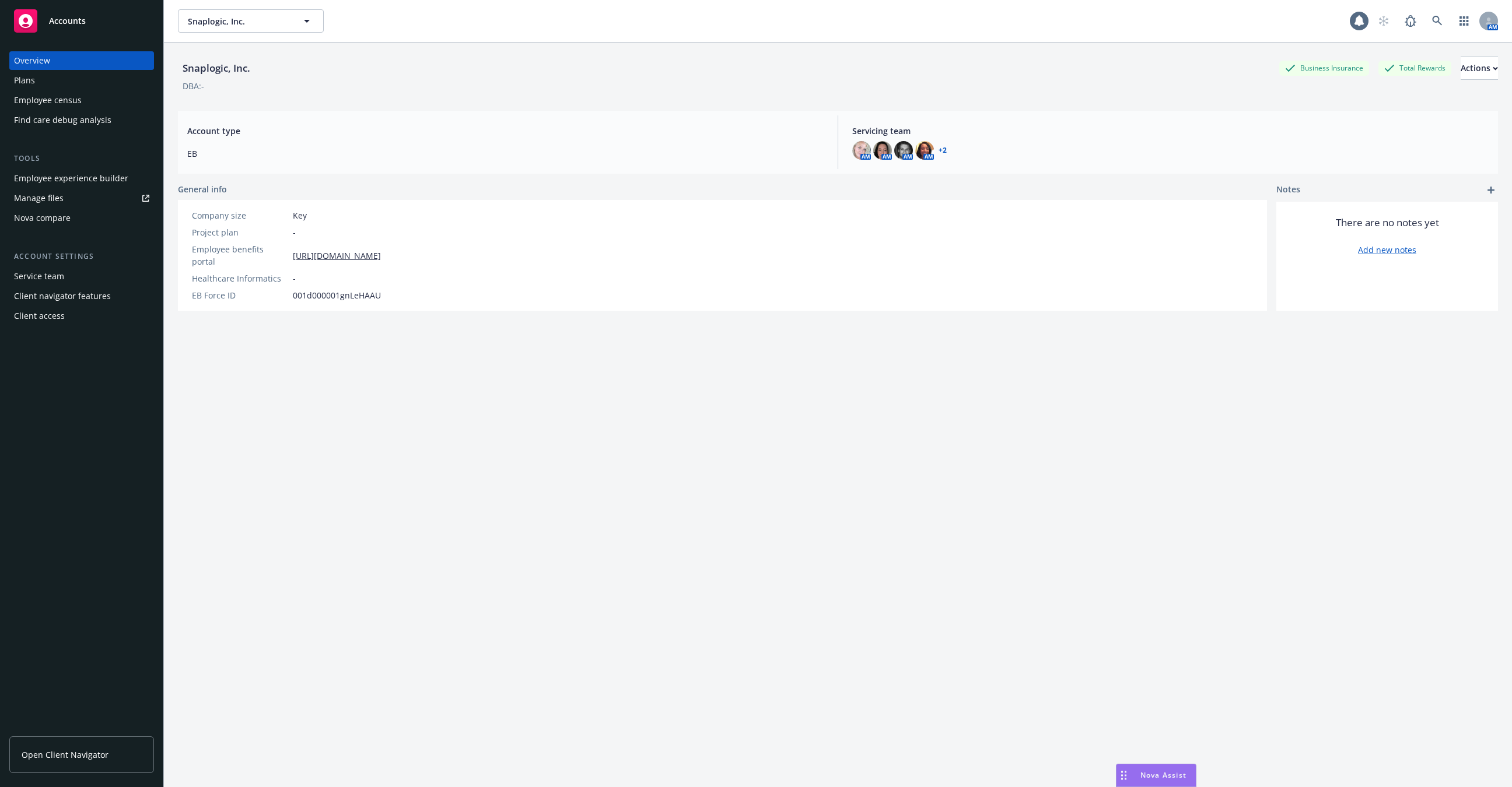
click at [76, 98] on div "Employee census" at bounding box center [48, 100] width 68 height 19
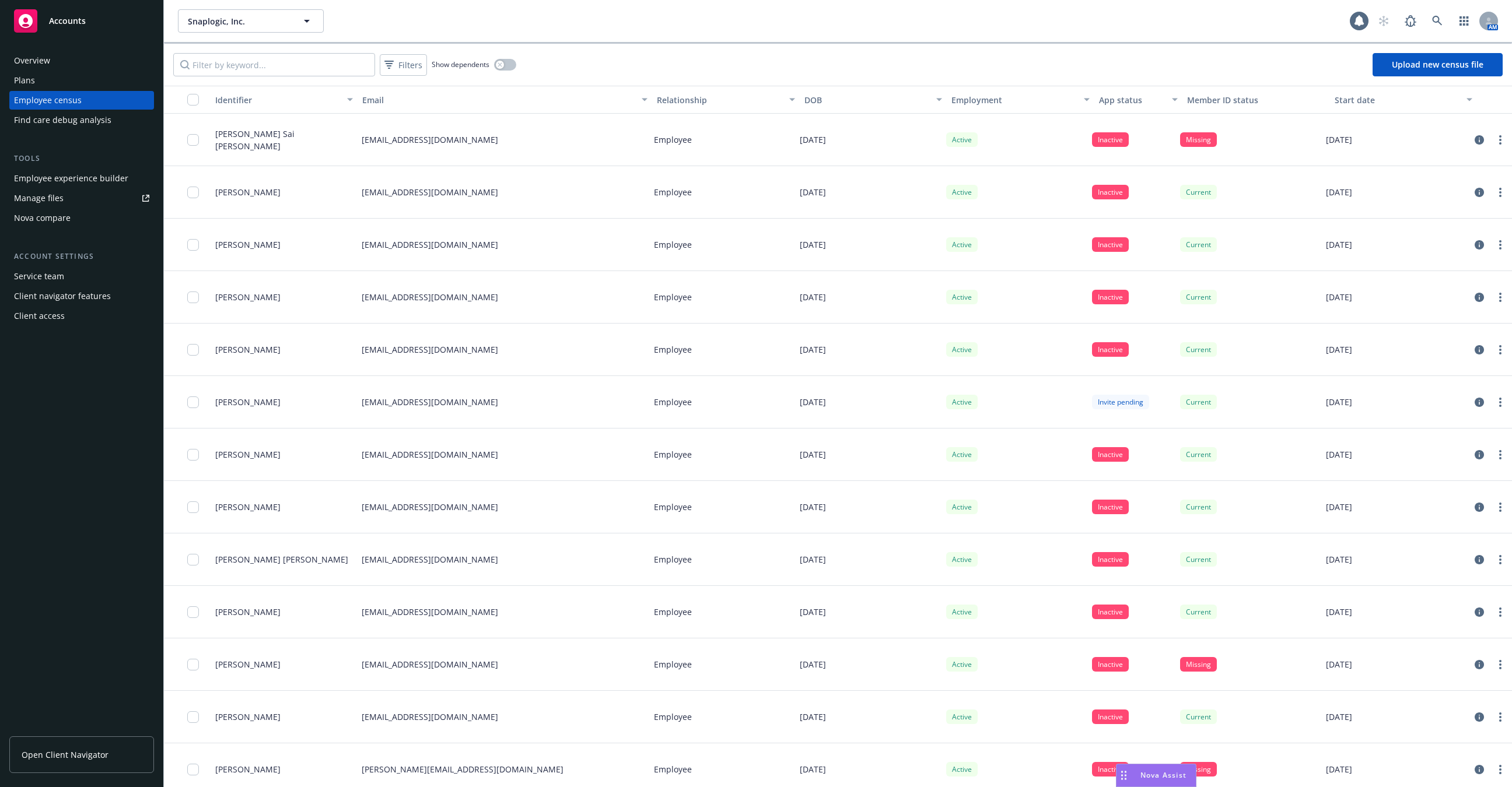
click at [45, 68] on div "Overview" at bounding box center [32, 61] width 36 height 19
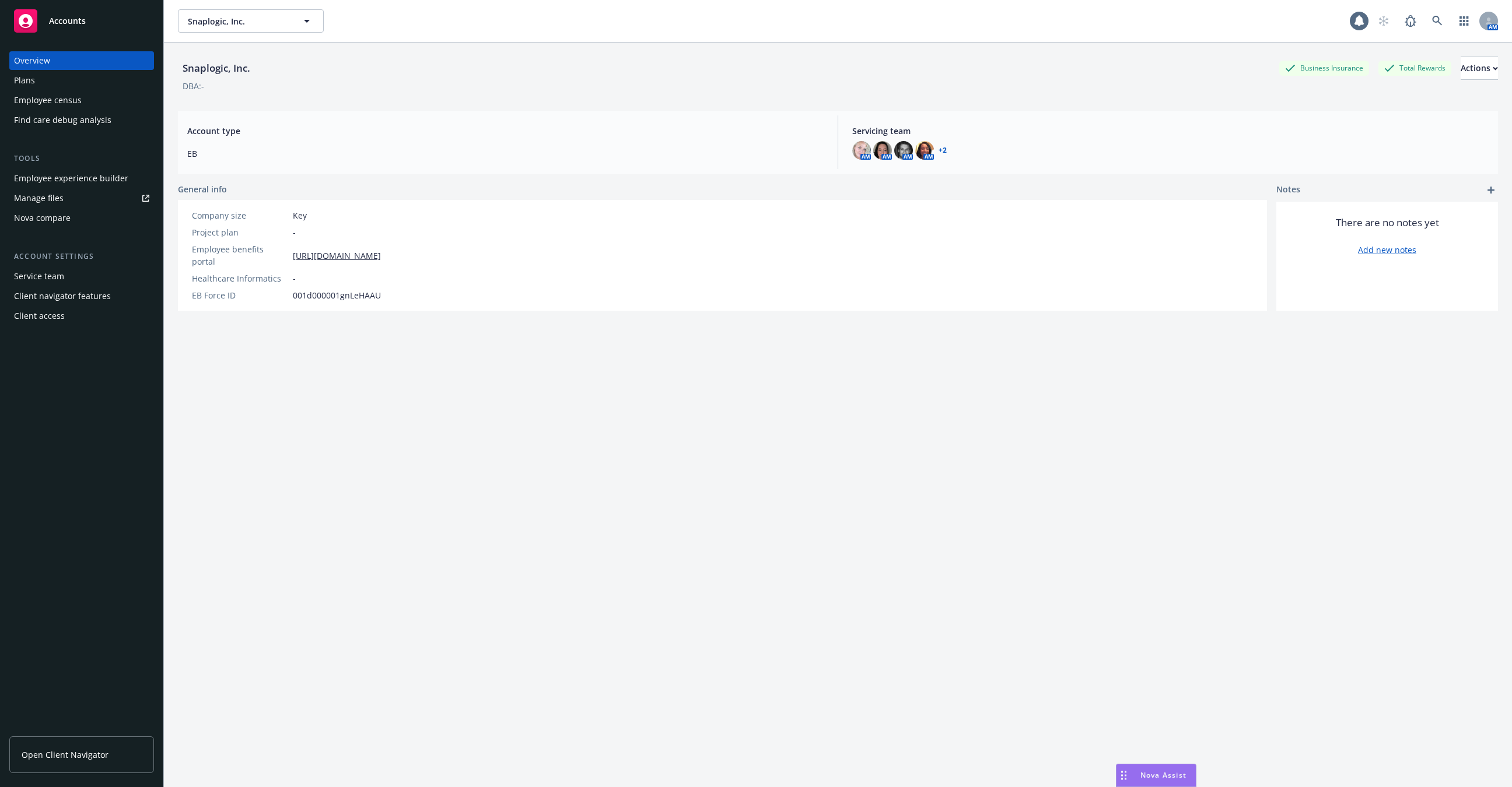
click at [43, 80] on div "Plans" at bounding box center [81, 80] width 135 height 19
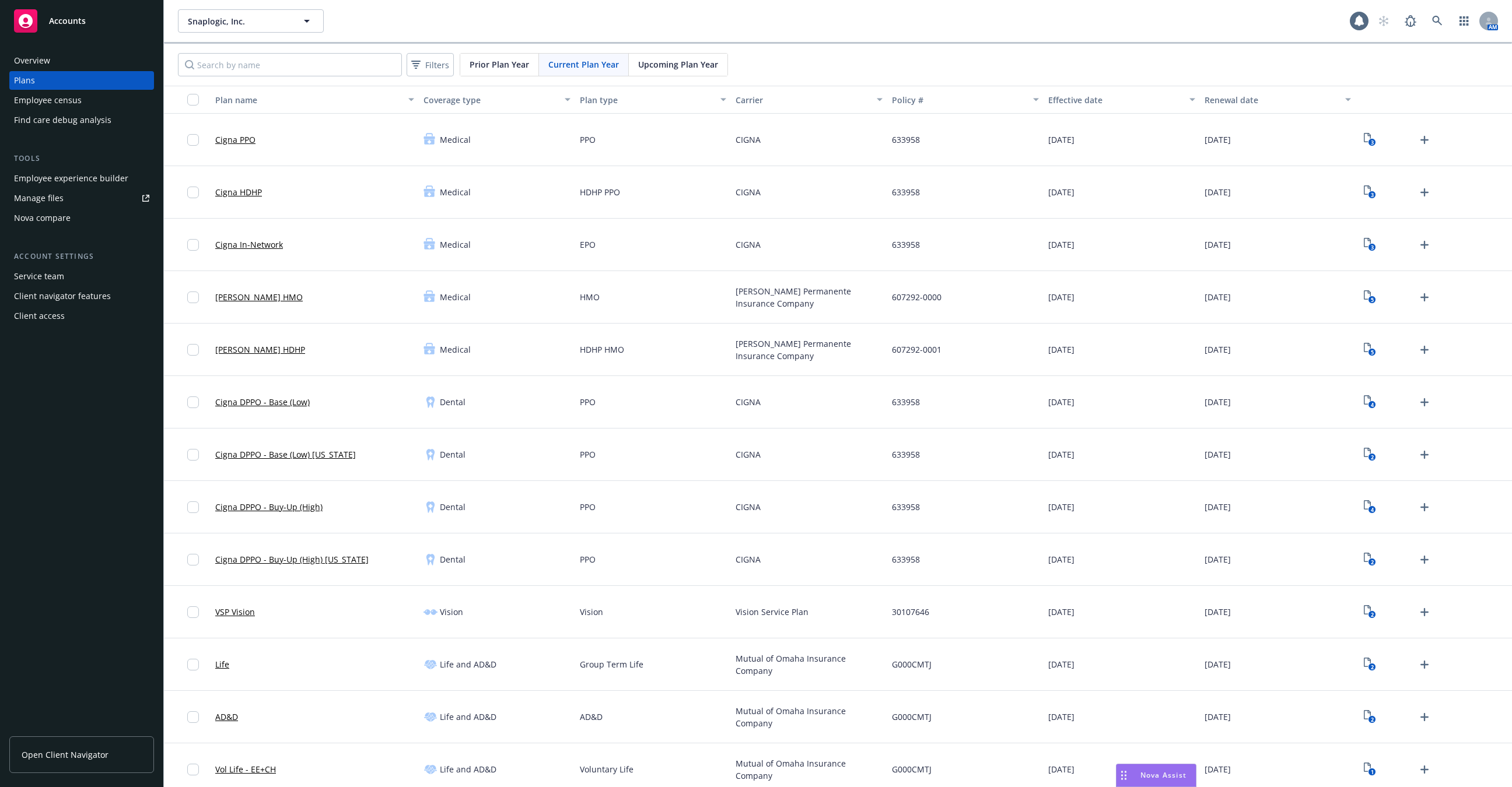
click at [65, 175] on div "Employee experience builder" at bounding box center [71, 179] width 114 height 19
click at [58, 324] on div "Client access" at bounding box center [39, 317] width 51 height 19
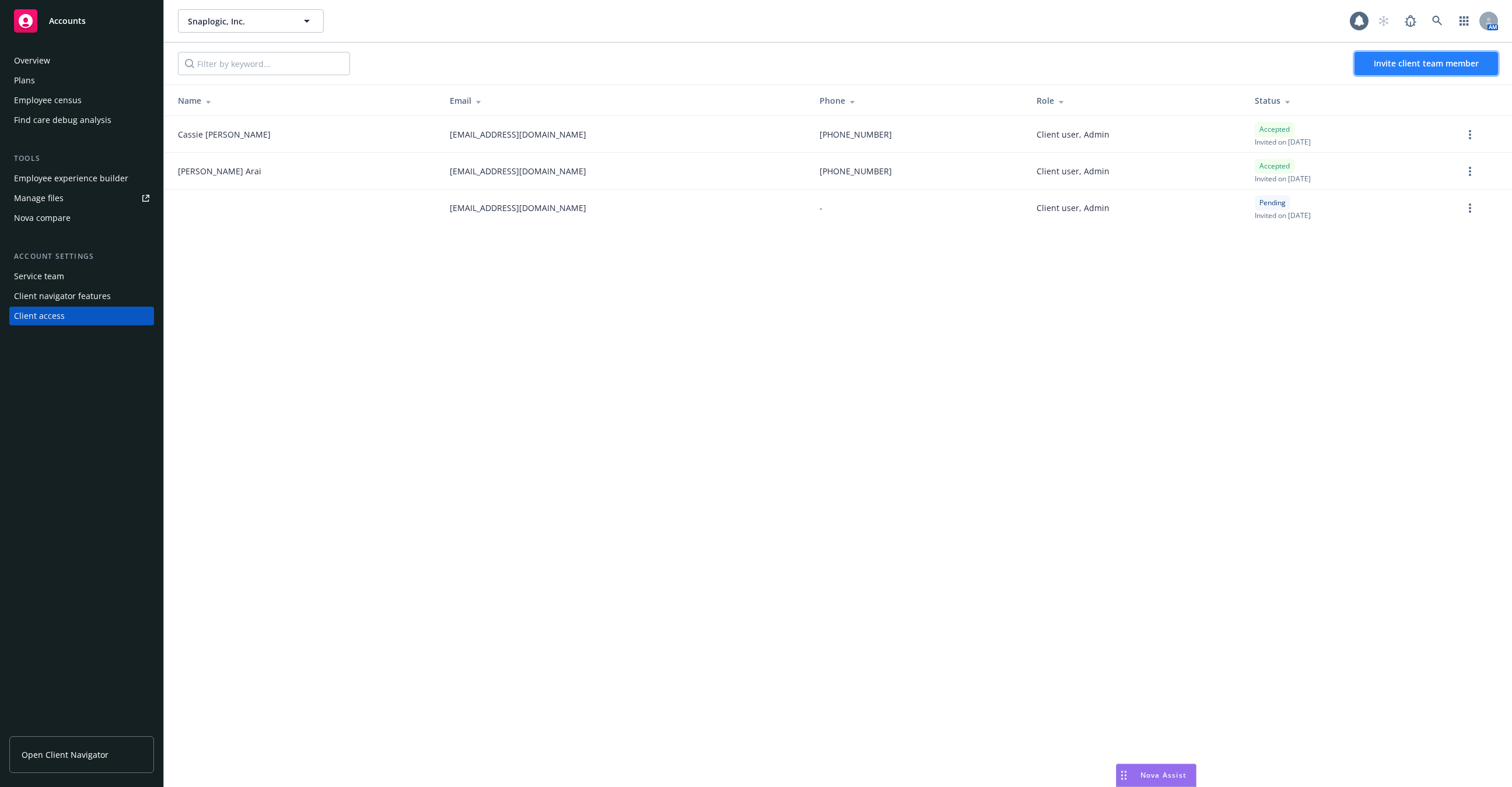
click at [1422, 74] on button "Invite client team member" at bounding box center [1426, 64] width 144 height 23
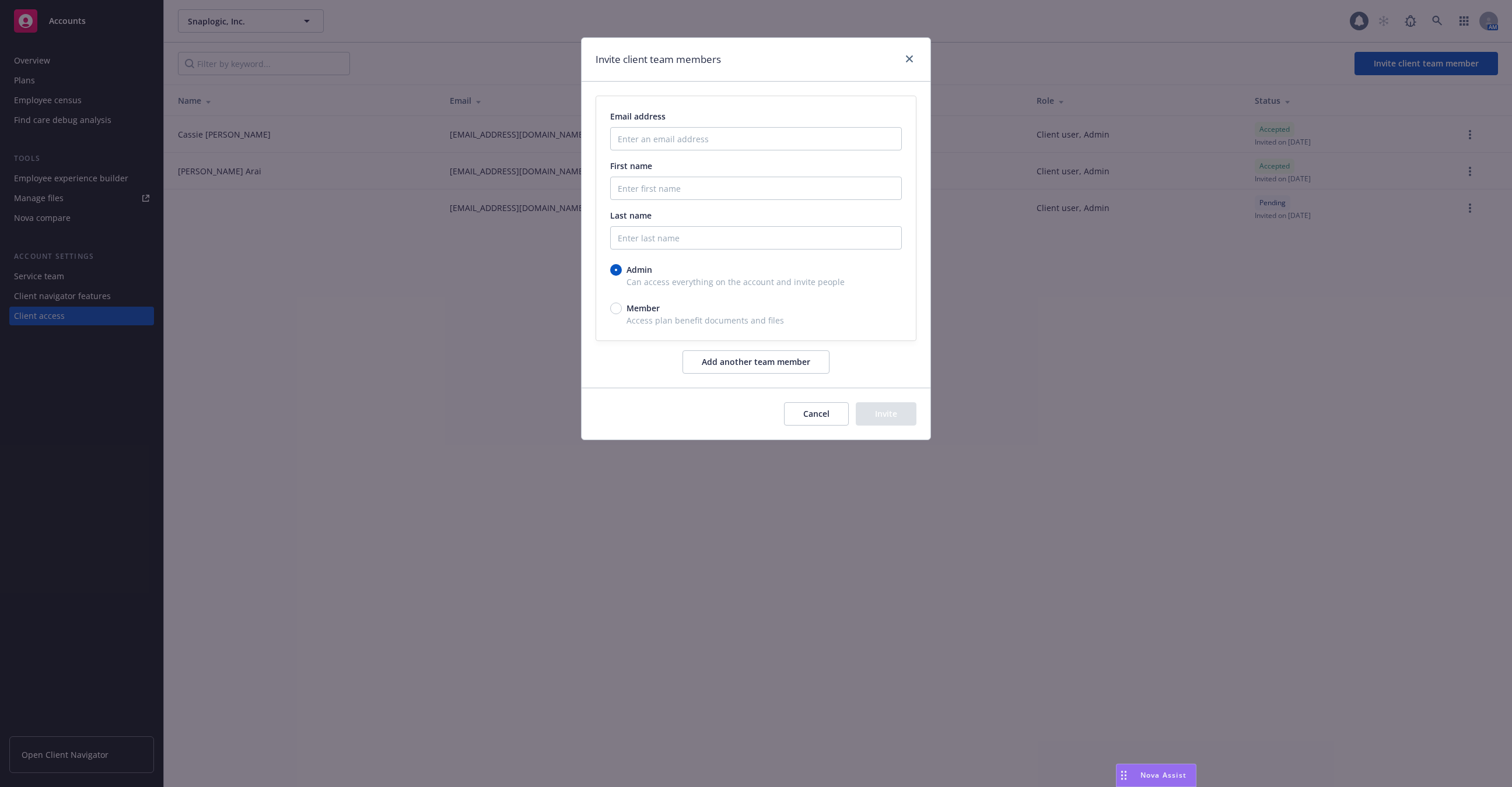
click at [1234, 281] on div "Invite client team members Email address First name Last name Admin Can access …" at bounding box center [756, 393] width 1512 height 787
click at [906, 54] on link "close" at bounding box center [909, 59] width 14 height 14
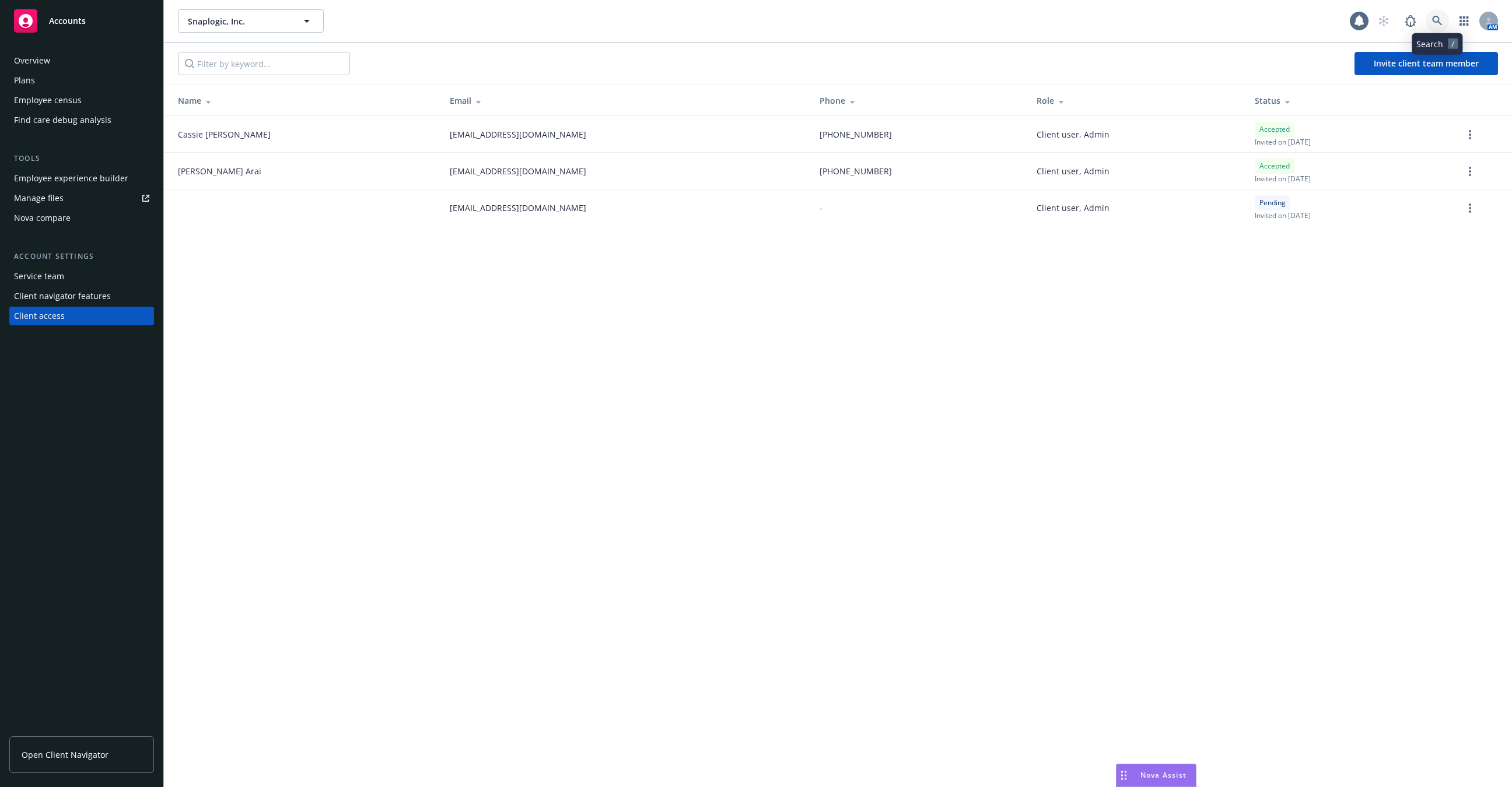
click at [1434, 18] on icon at bounding box center [1437, 21] width 11 height 11
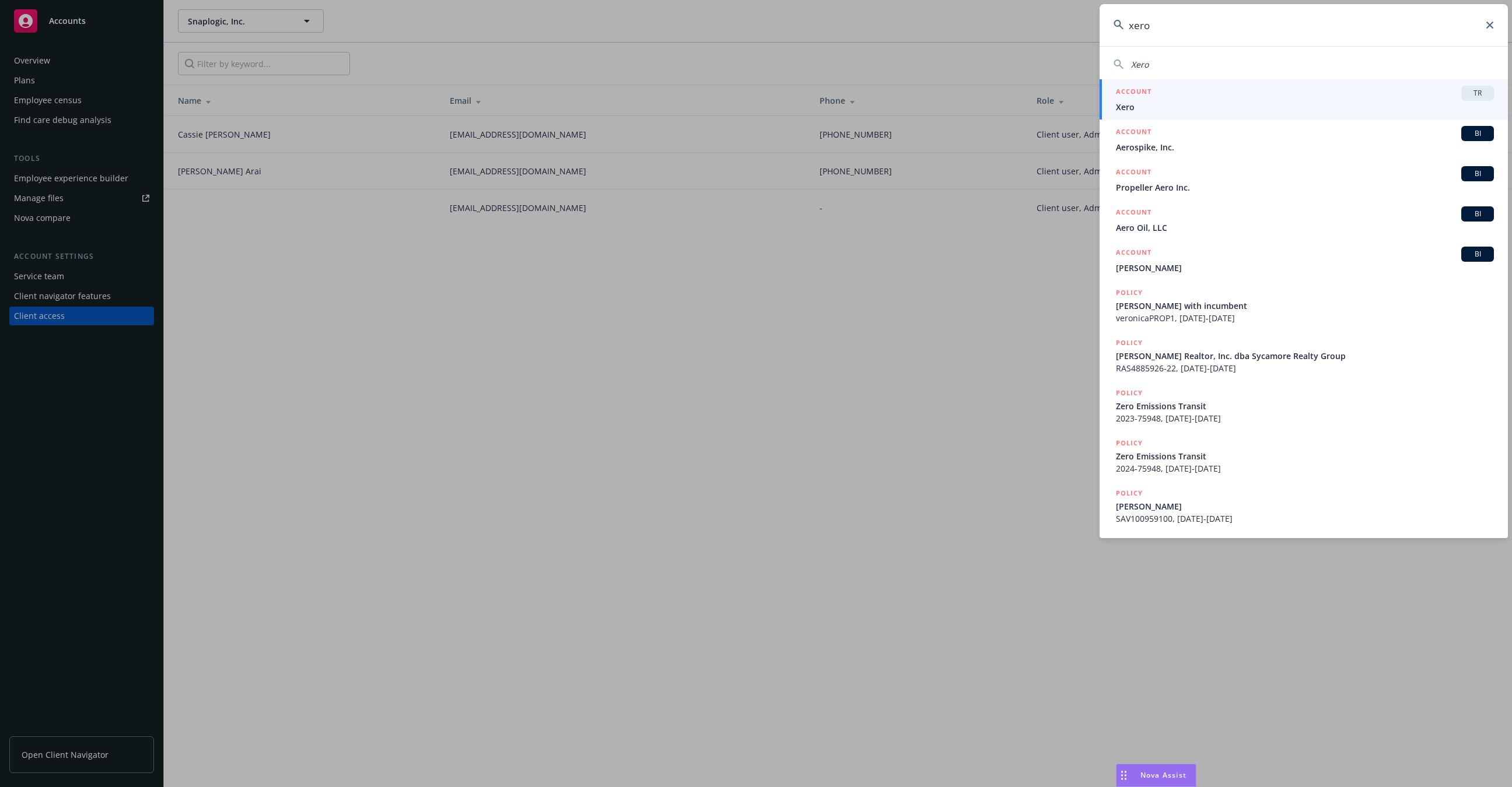
type input "xero"
click at [1349, 101] on span "Xero" at bounding box center [1305, 107] width 378 height 12
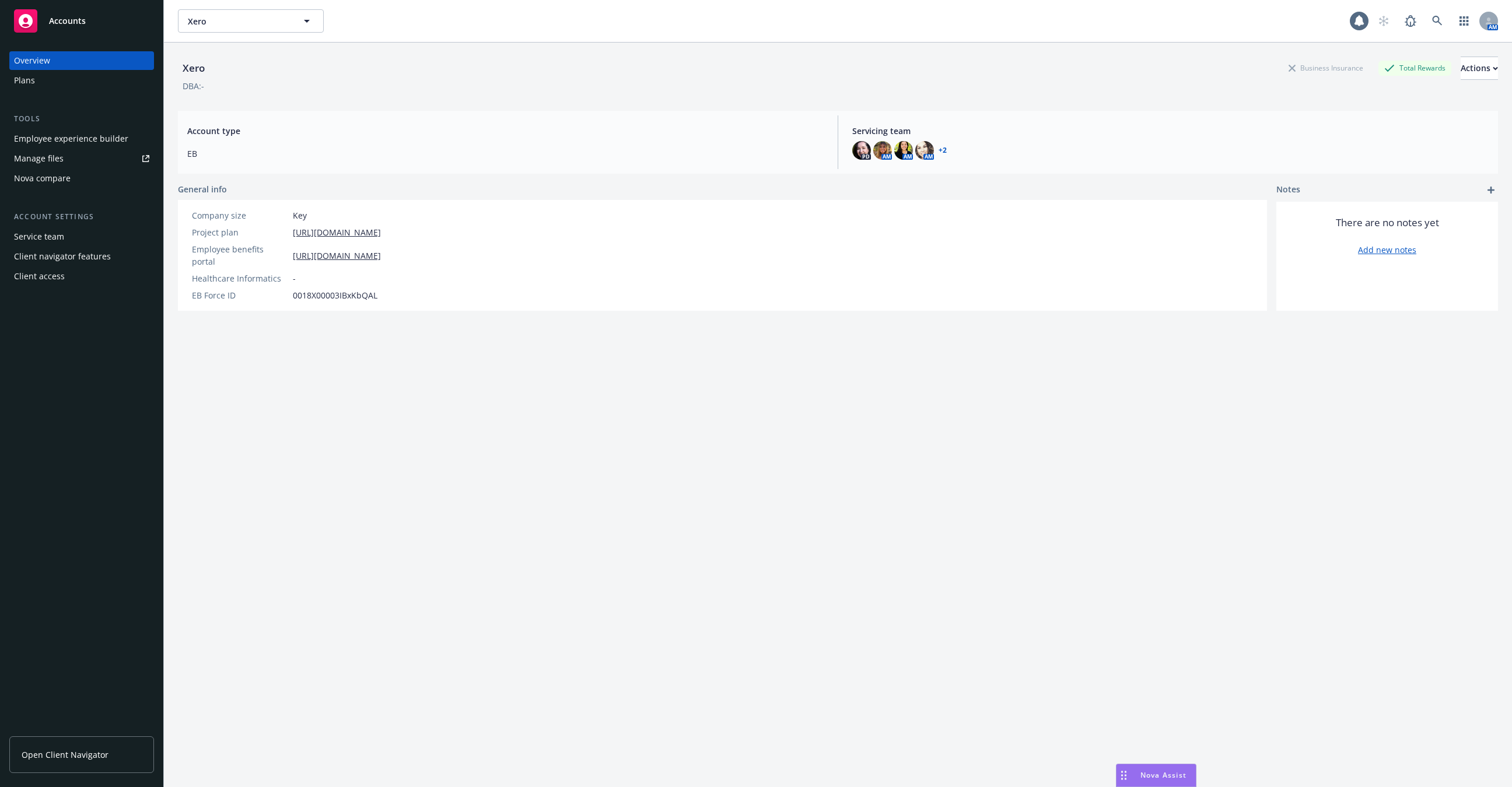
click at [83, 144] on div "Employee experience builder" at bounding box center [71, 139] width 114 height 19
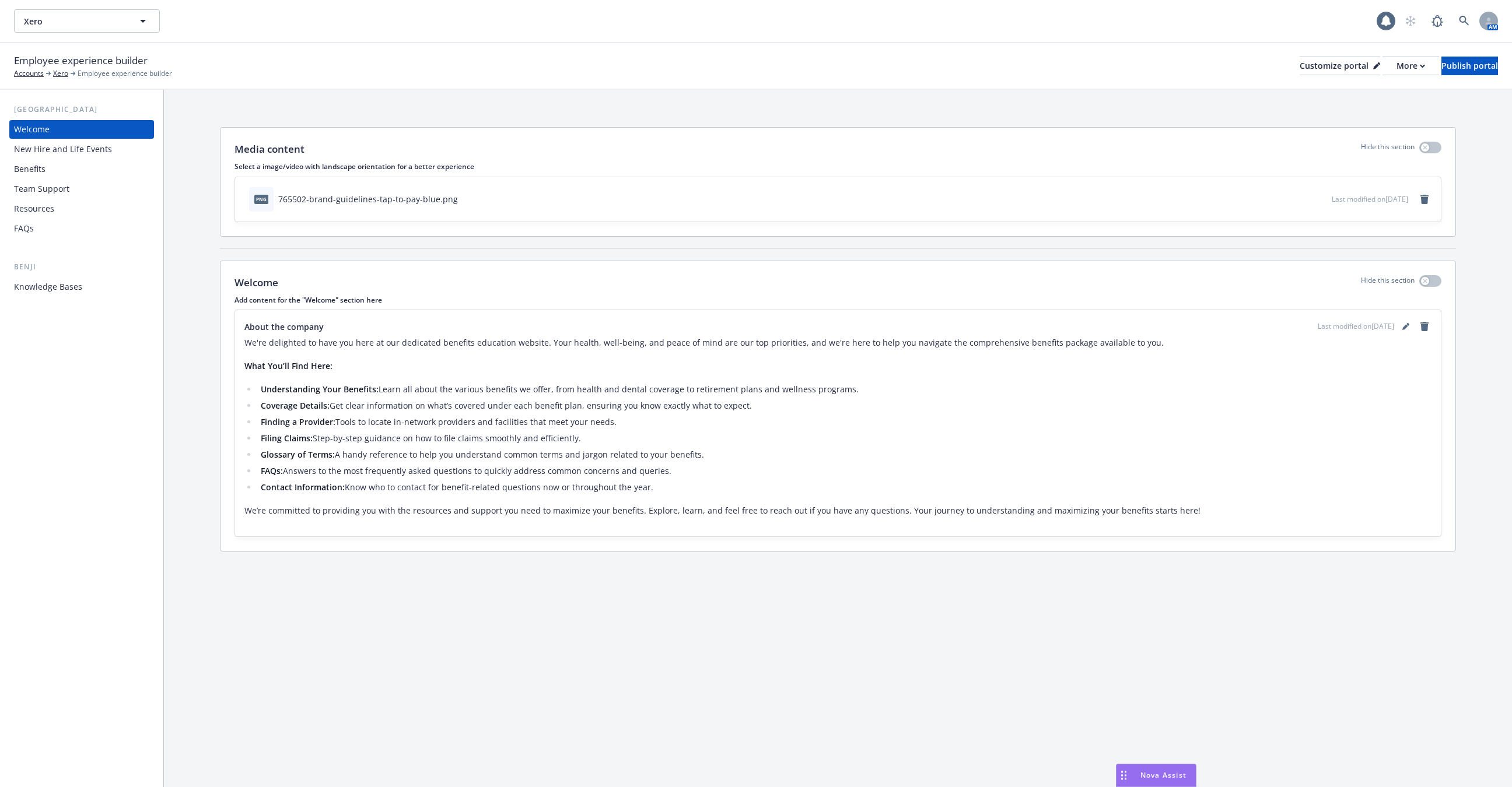
click at [1366, 77] on div "Employee experience builder Accounts Xero Employee experience builder Customize…" at bounding box center [755, 66] width 1484 height 26
click at [1396, 71] on div "More" at bounding box center [1411, 66] width 29 height 17
click at [1365, 108] on link "Copy portal link" at bounding box center [1349, 116] width 106 height 23
click at [1460, 17] on icon at bounding box center [1464, 21] width 10 height 10
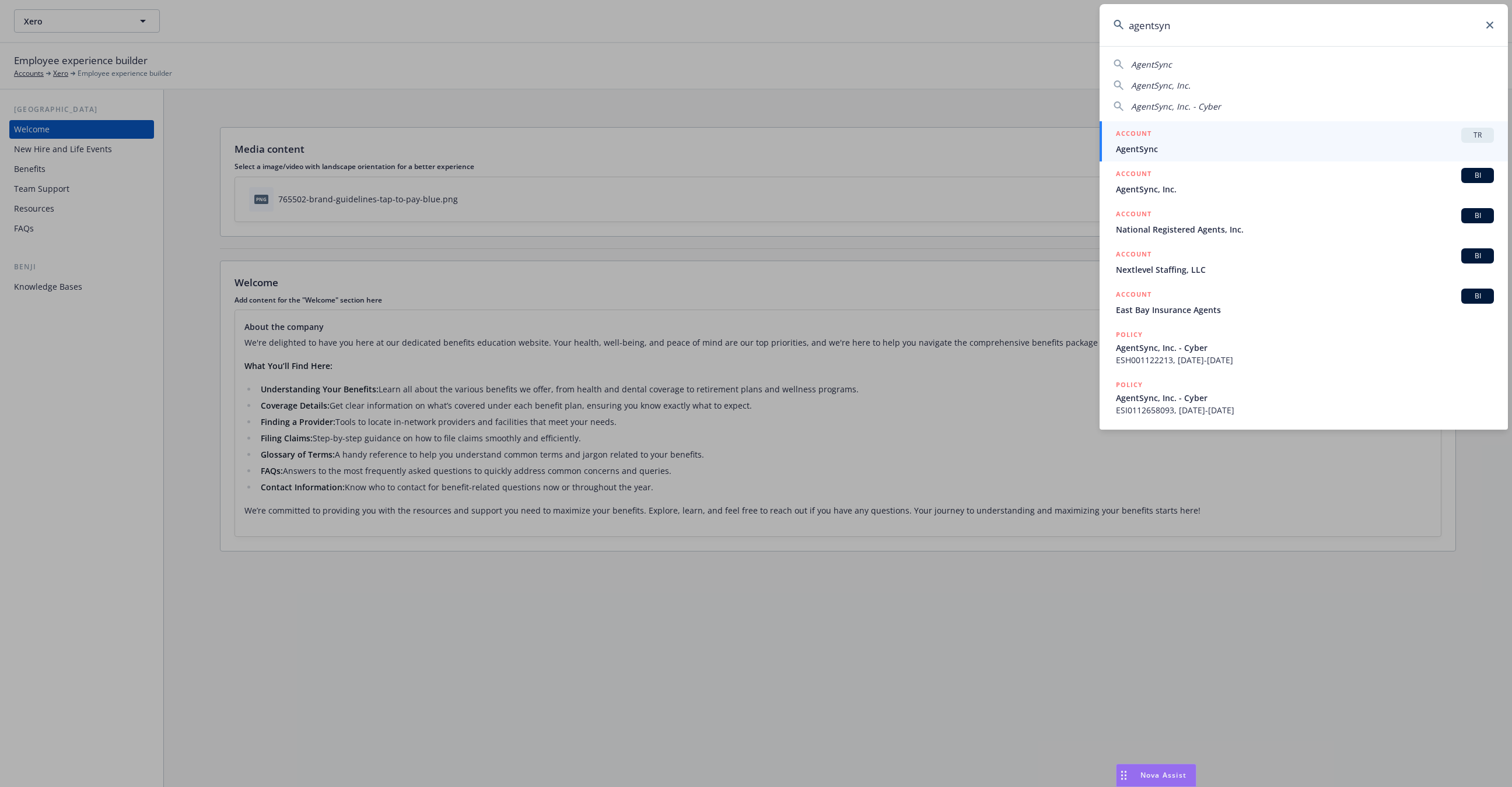
type input "agentsyn"
click at [1383, 129] on div "ACCOUNT TR" at bounding box center [1305, 135] width 378 height 15
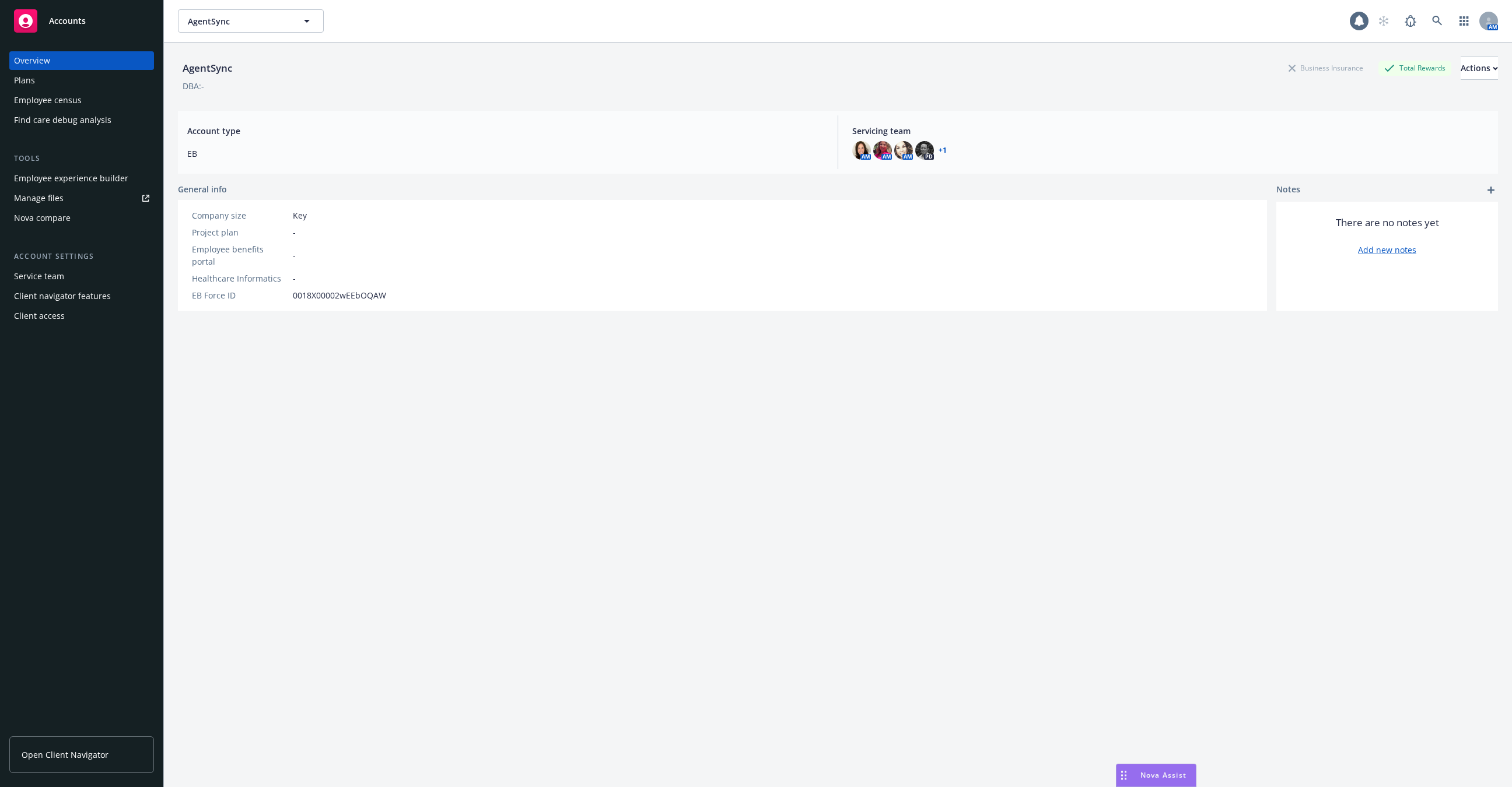
click at [68, 179] on div "Employee experience builder" at bounding box center [71, 179] width 114 height 19
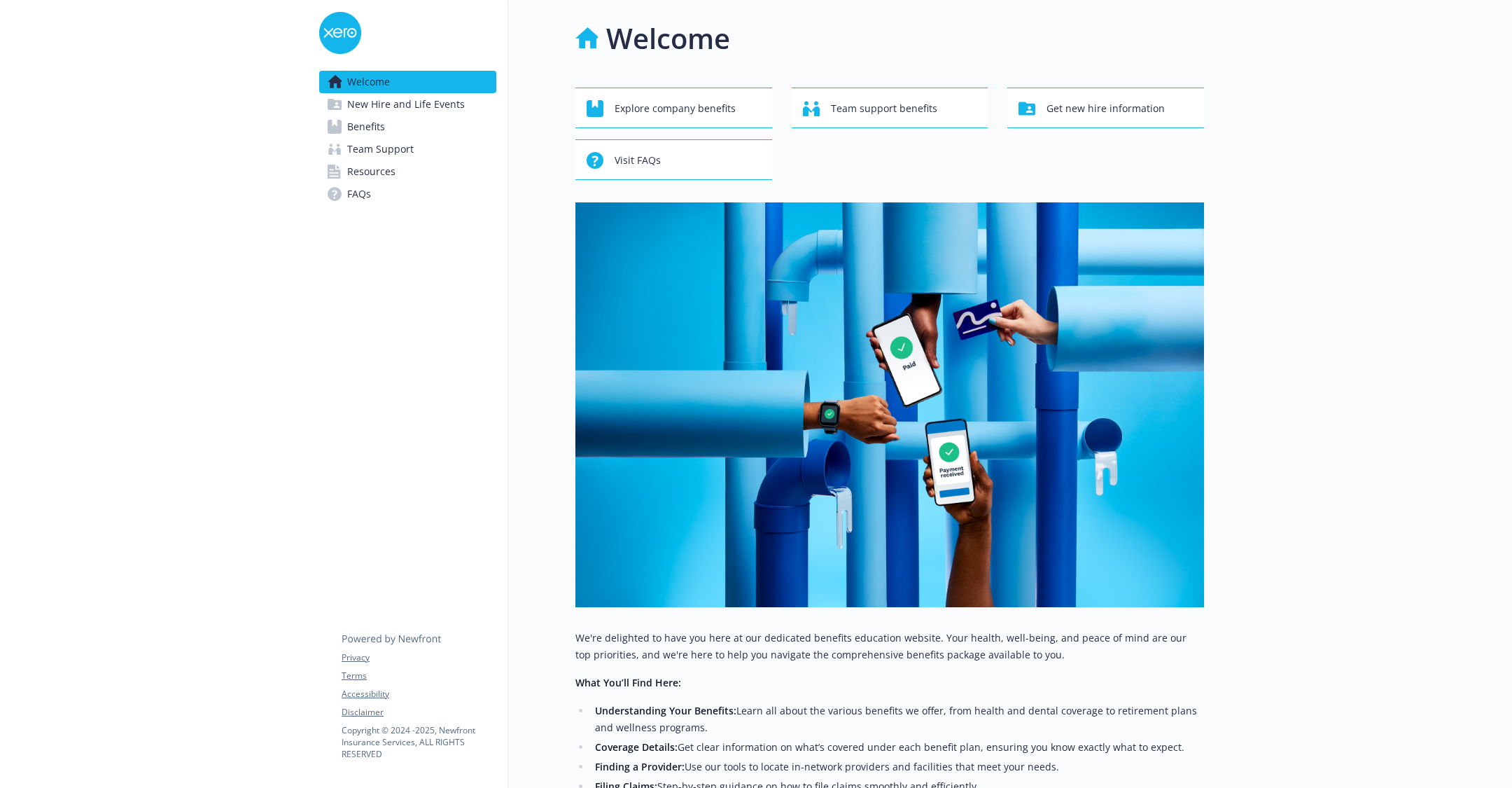
click at [445, 123] on link "Benefits" at bounding box center [408, 127] width 177 height 23
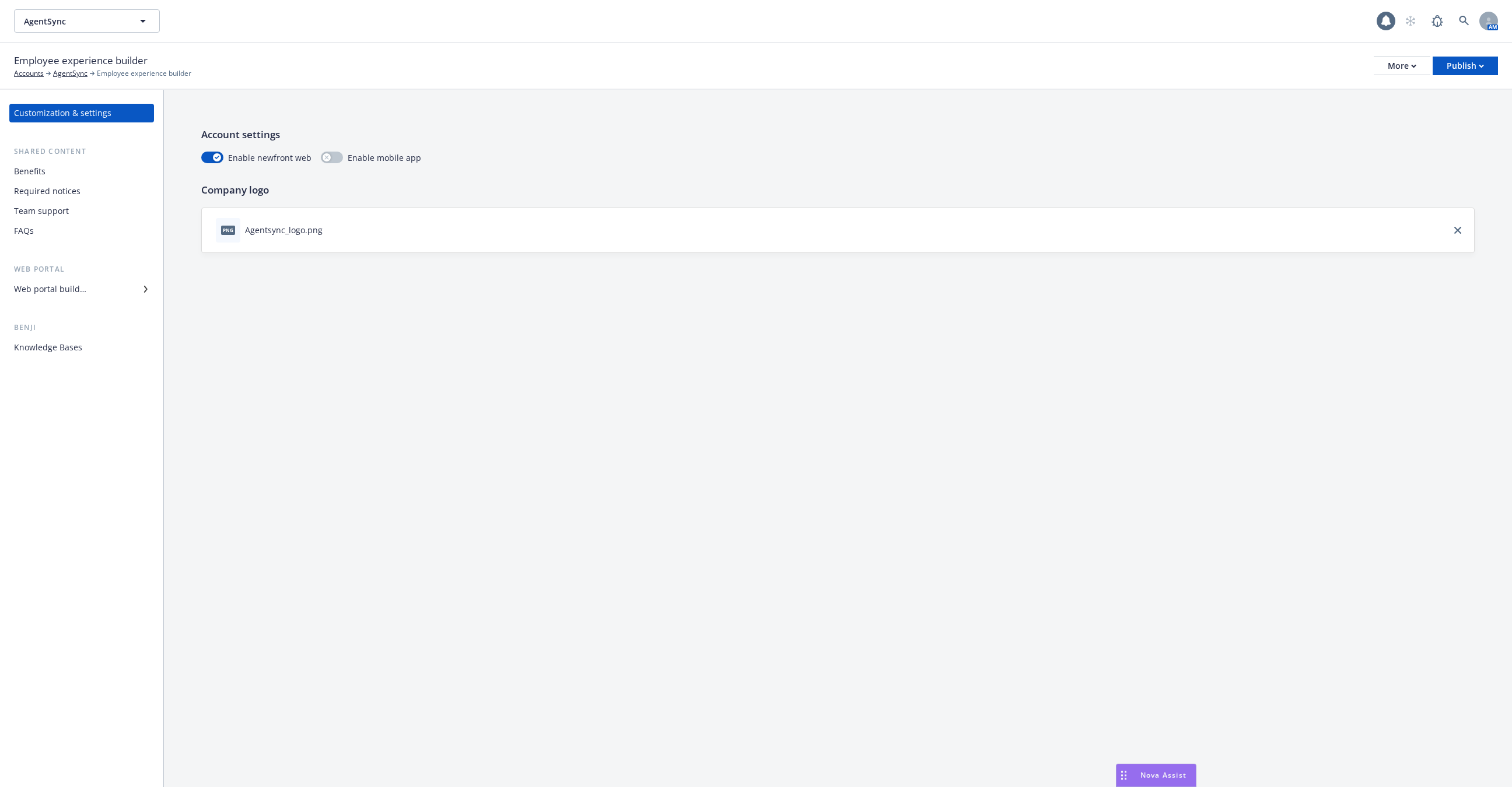
click at [101, 176] on div "Benefits" at bounding box center [81, 171] width 135 height 19
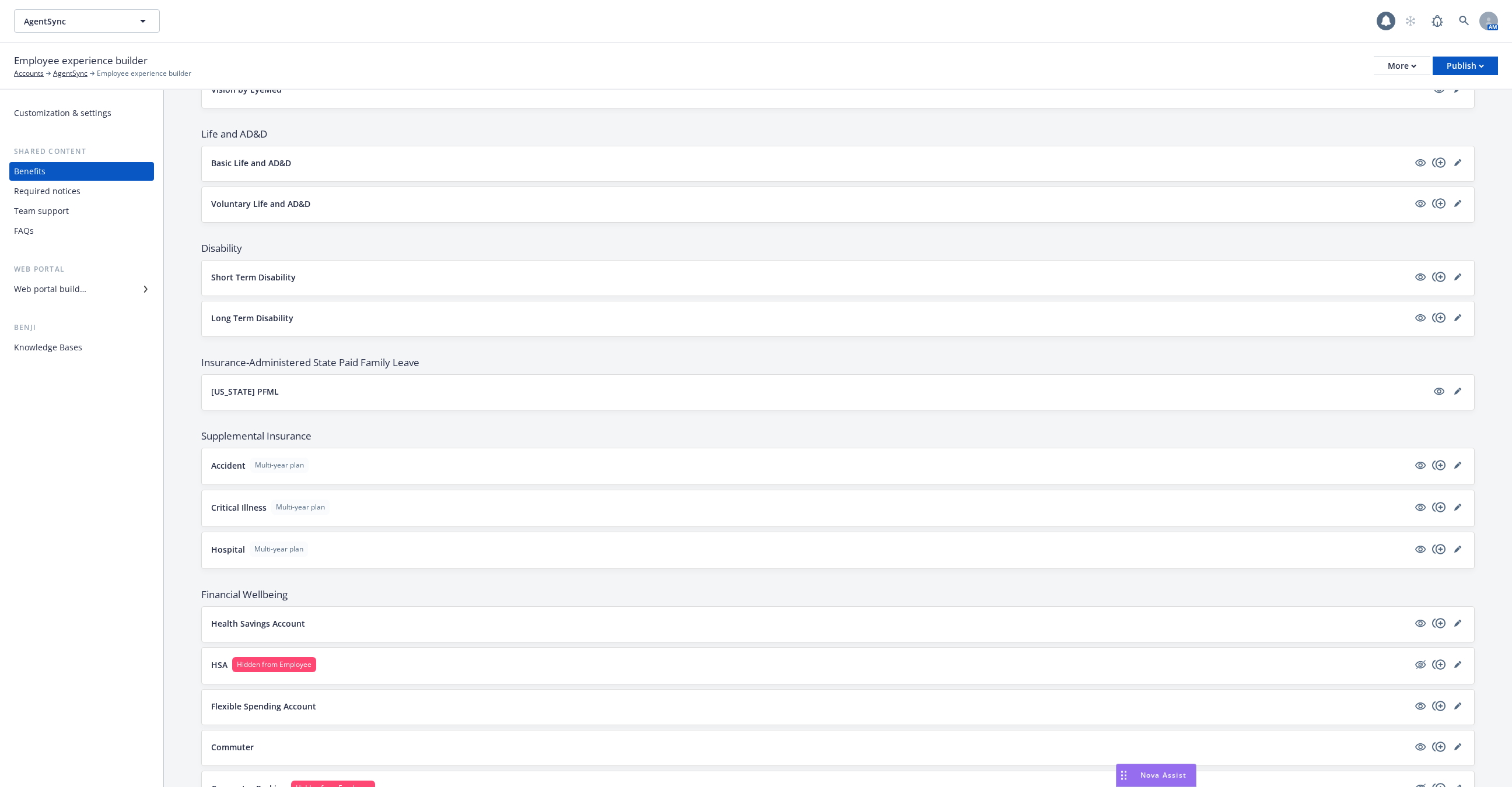
scroll to position [625, 0]
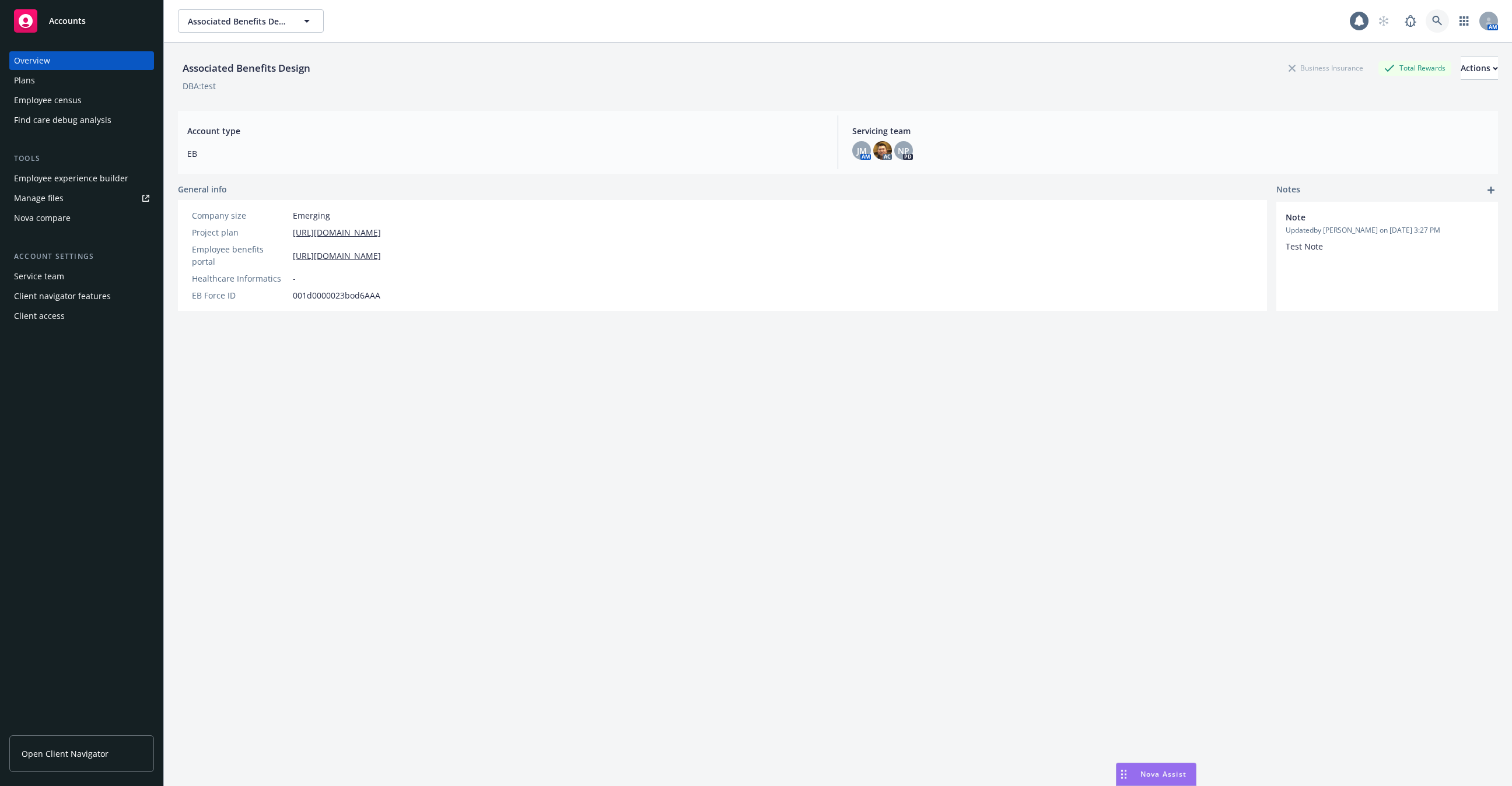
click at [1438, 25] on icon at bounding box center [1437, 21] width 11 height 11
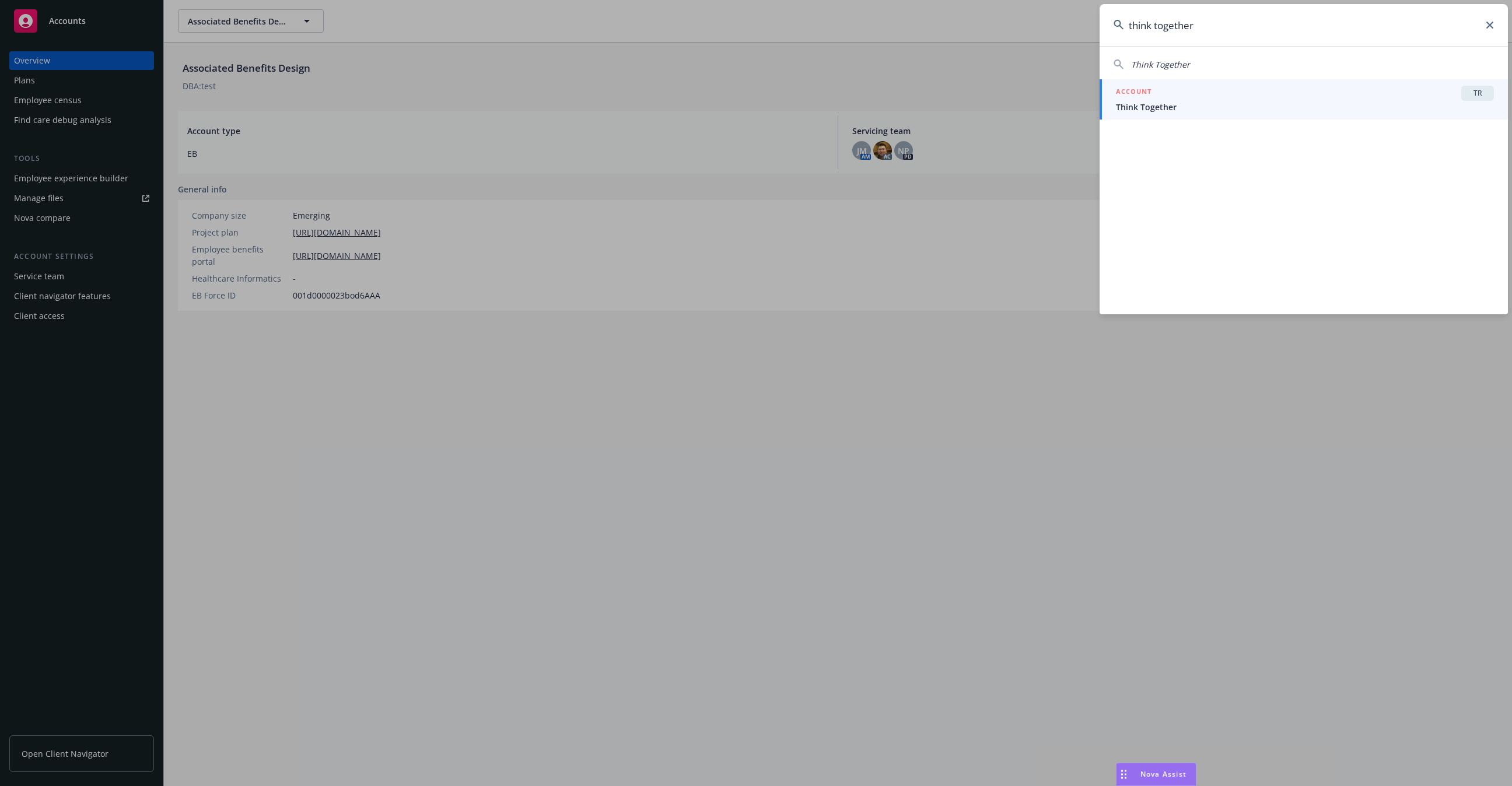
type input "think together"
click at [1206, 98] on div "ACCOUNT TR" at bounding box center [1305, 93] width 378 height 15
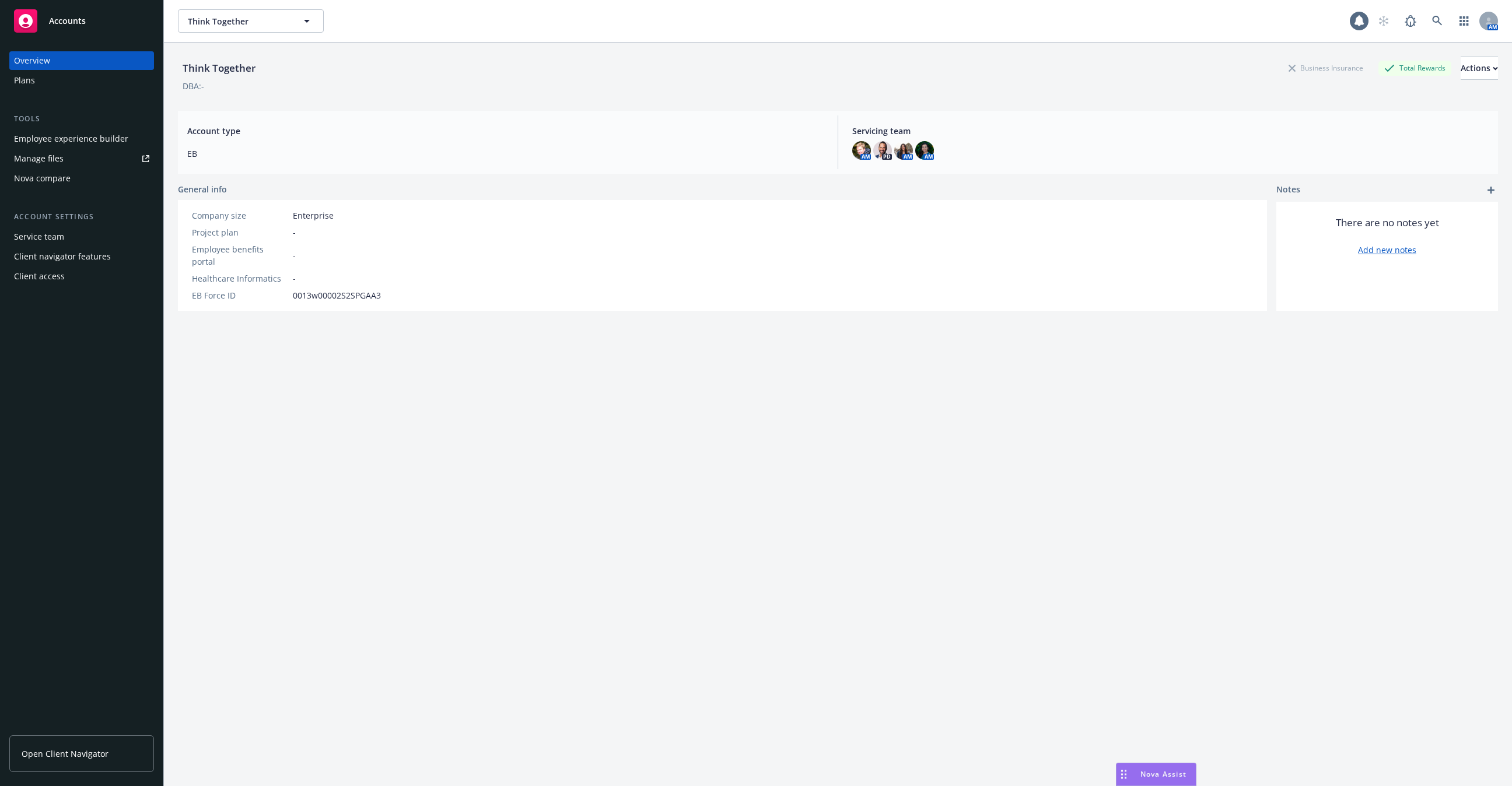
click at [58, 125] on div "Tools Employee experience builder Manage files Nova compare" at bounding box center [82, 150] width 145 height 74
click at [59, 137] on div "Employee experience builder" at bounding box center [71, 139] width 114 height 19
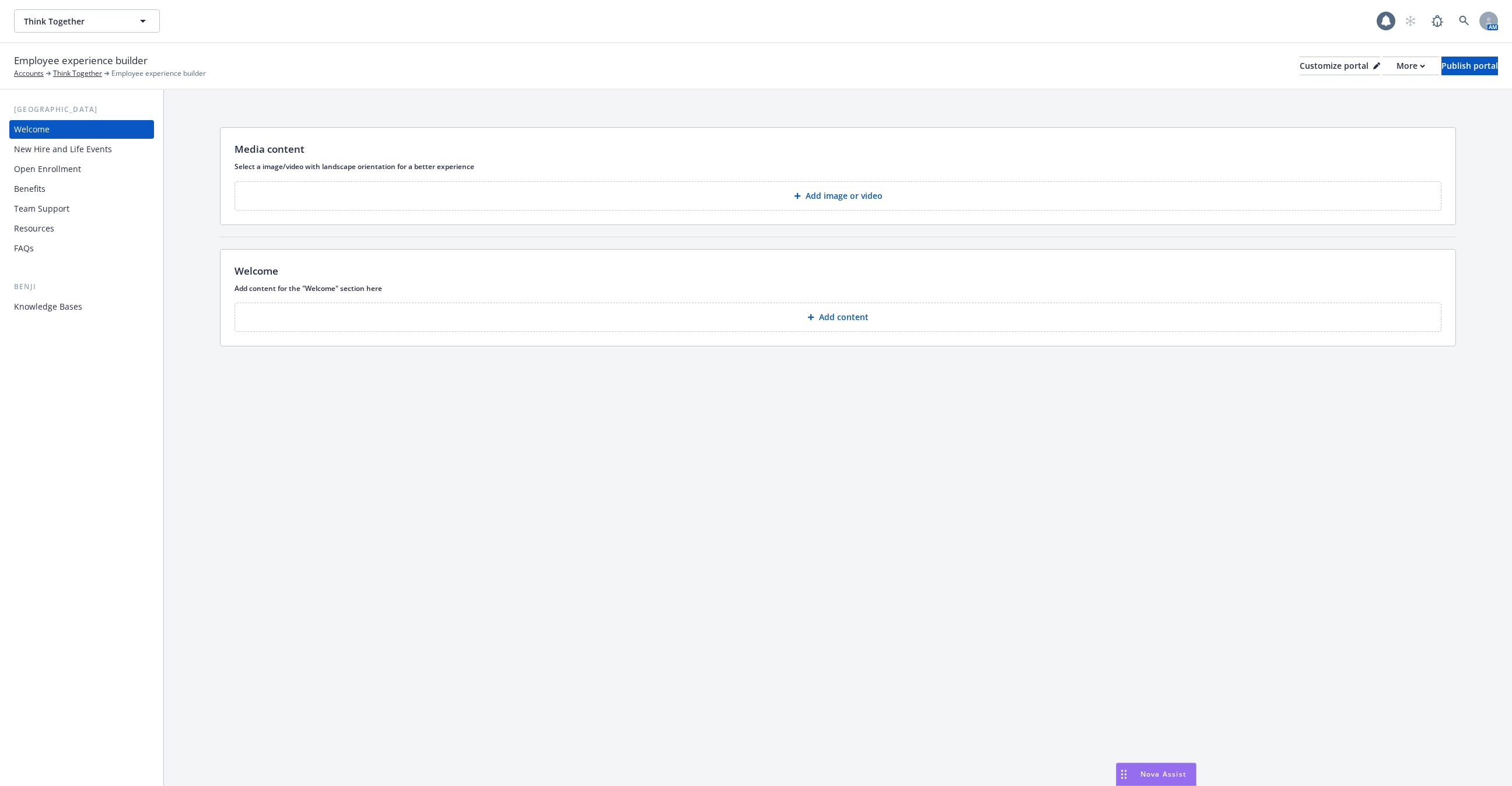
click at [102, 149] on div "New Hire and Life Events" at bounding box center [63, 150] width 98 height 19
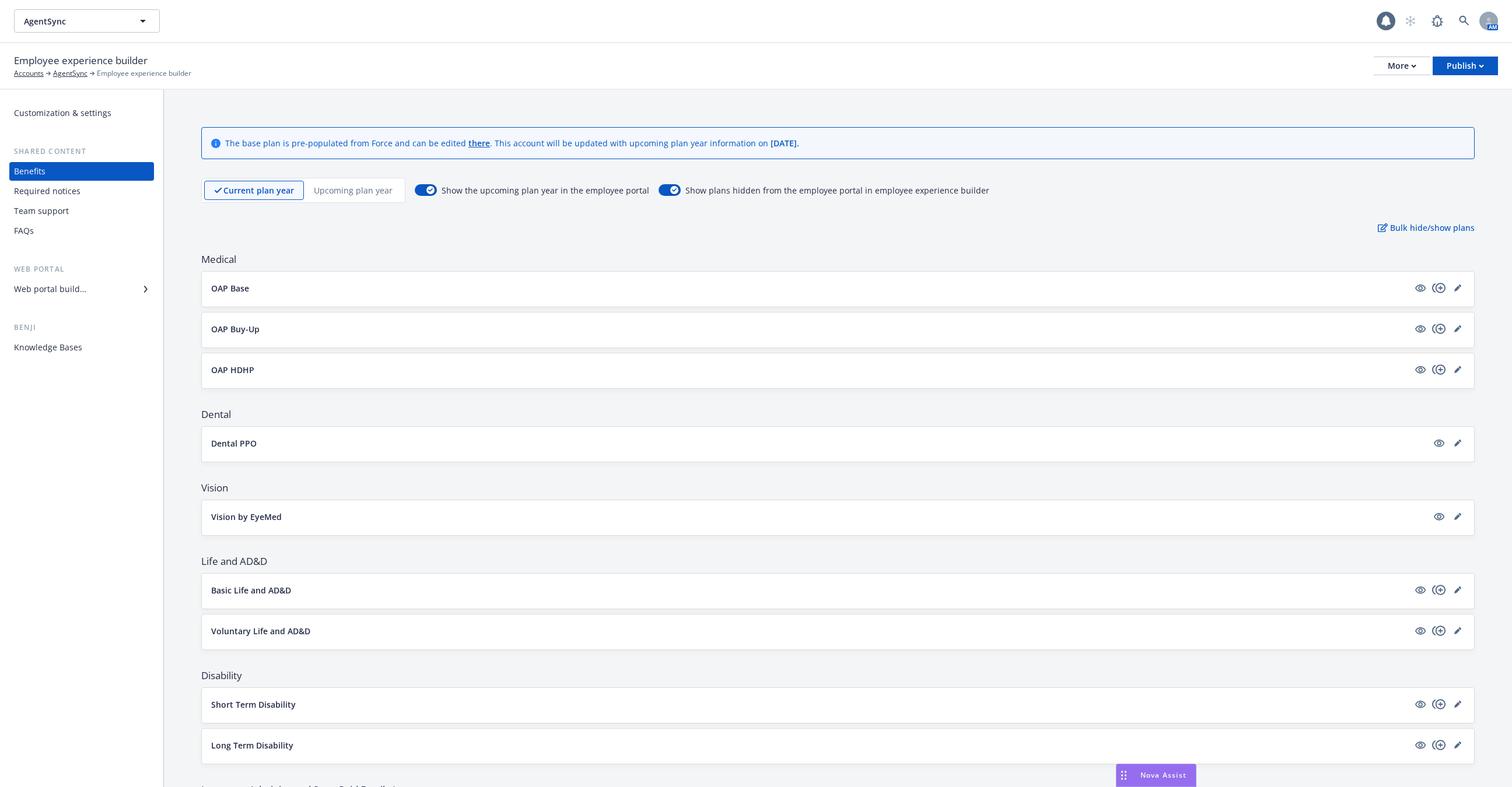
scroll to position [625, 0]
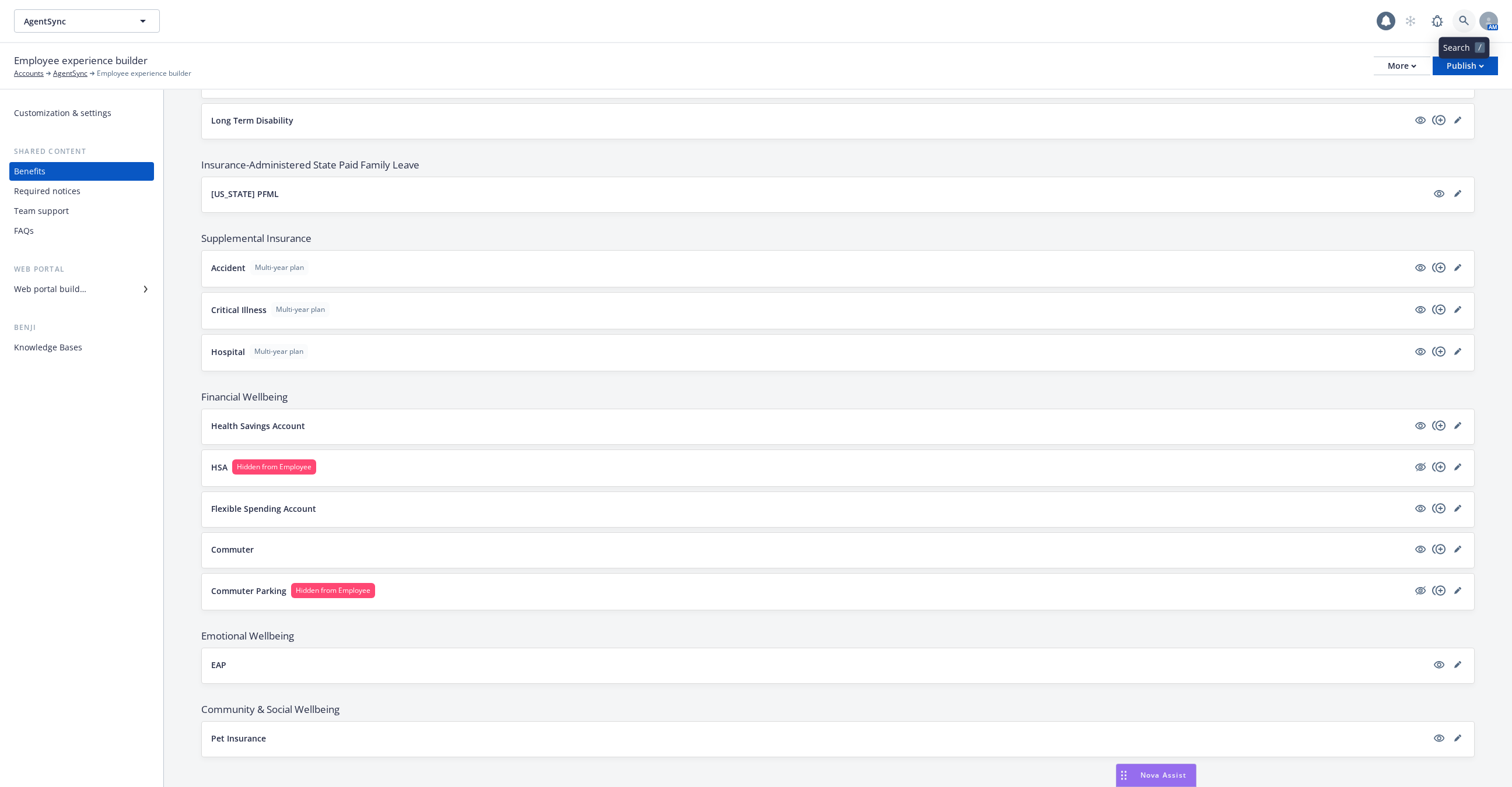
click at [1465, 32] on link at bounding box center [1464, 21] width 23 height 23
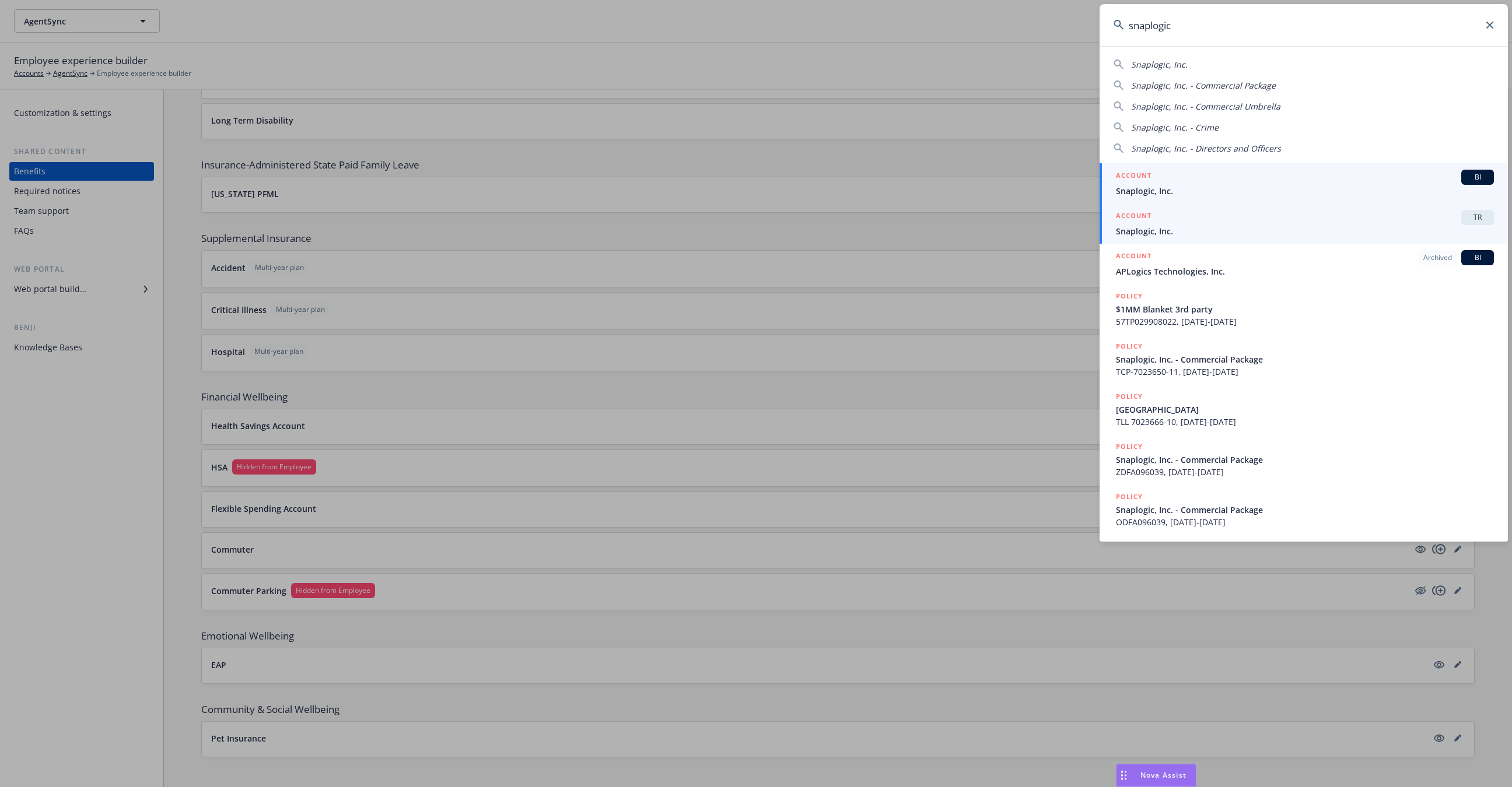
type input "snaplogic"
click at [1295, 223] on div "ACCOUNT TR" at bounding box center [1305, 218] width 378 height 15
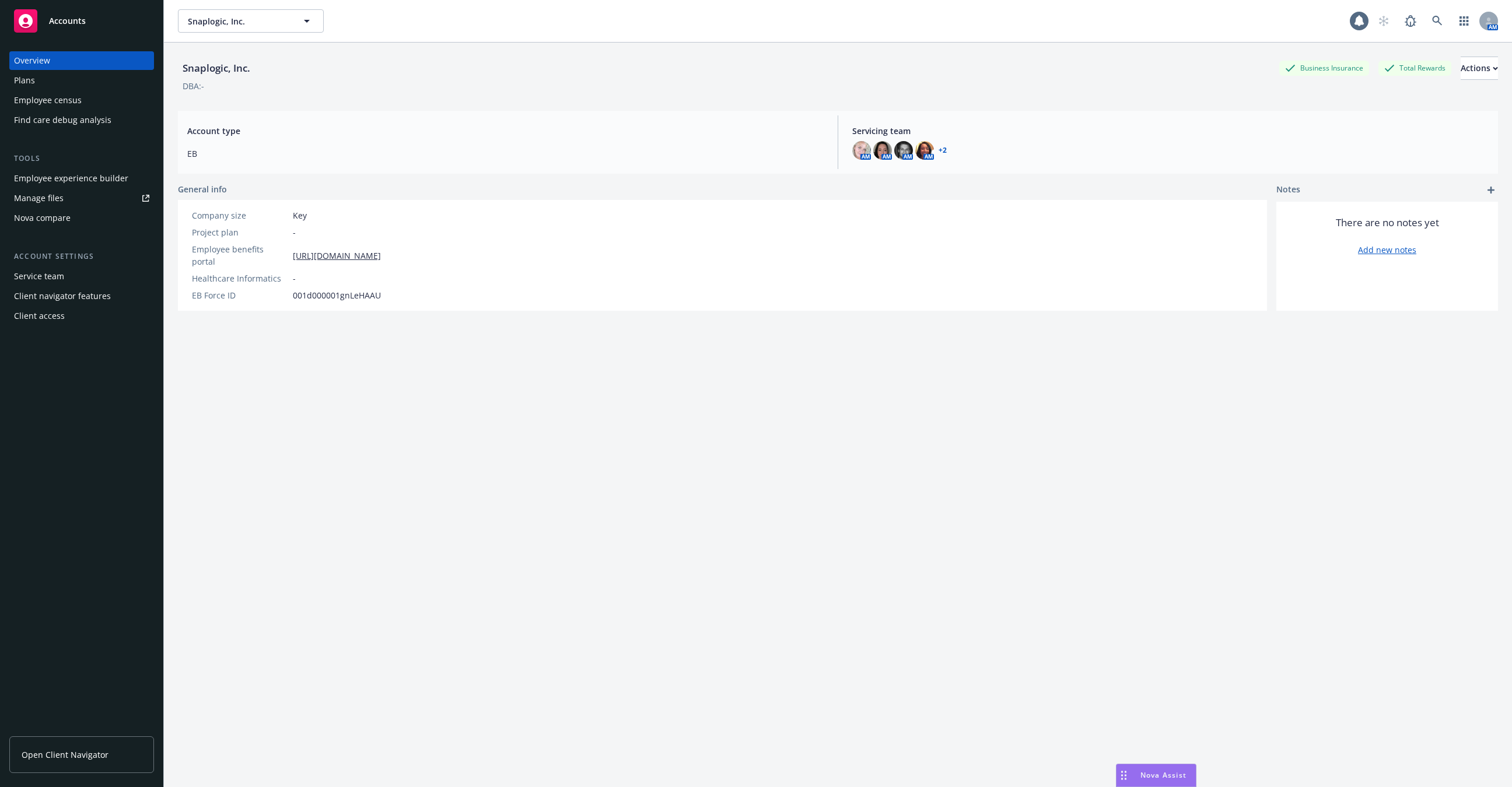
click at [80, 89] on div "Plans" at bounding box center [81, 80] width 135 height 19
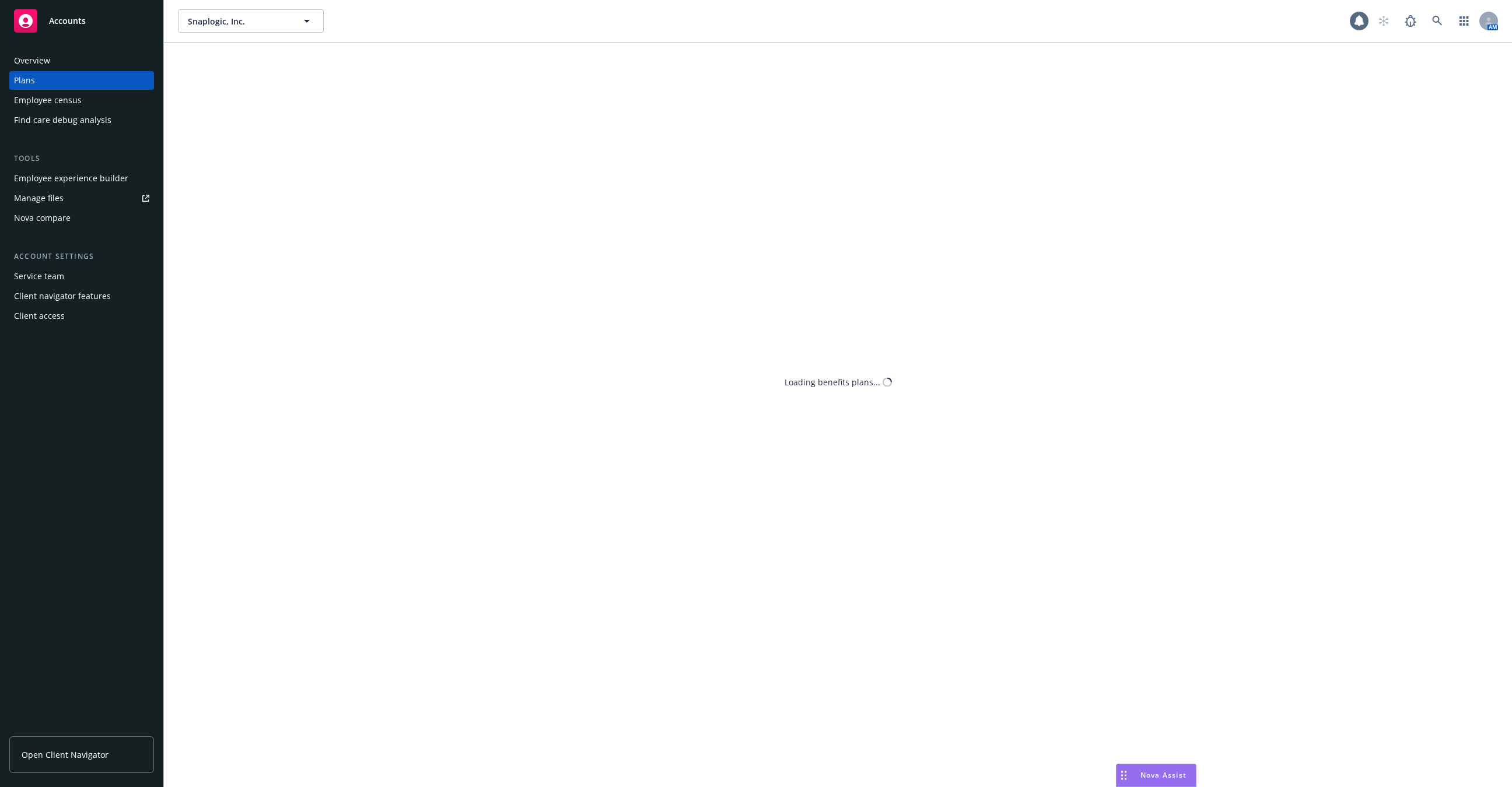
click at [80, 98] on div "Employee census" at bounding box center [81, 100] width 135 height 19
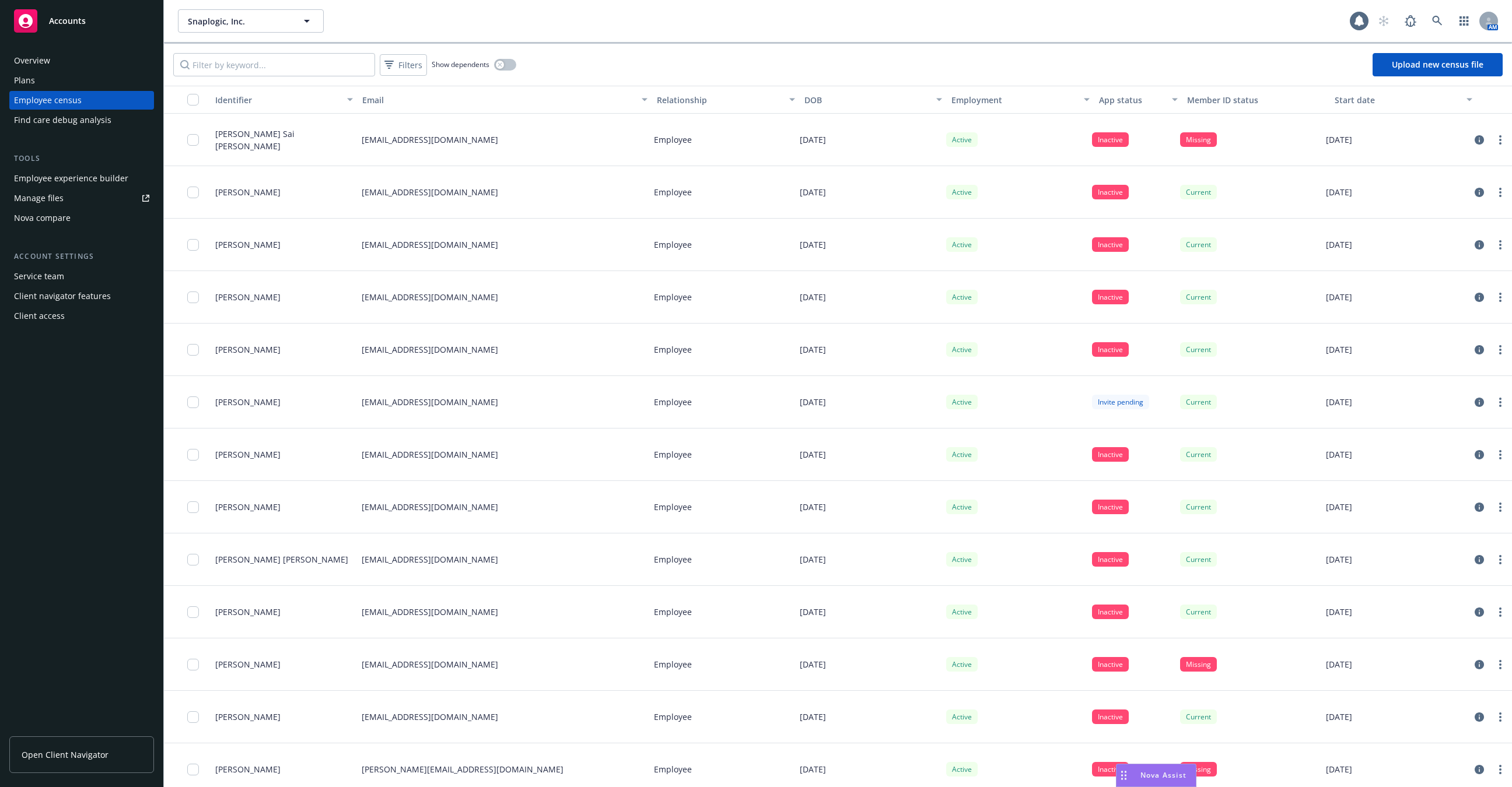
click at [50, 322] on div "Client access" at bounding box center [39, 317] width 51 height 19
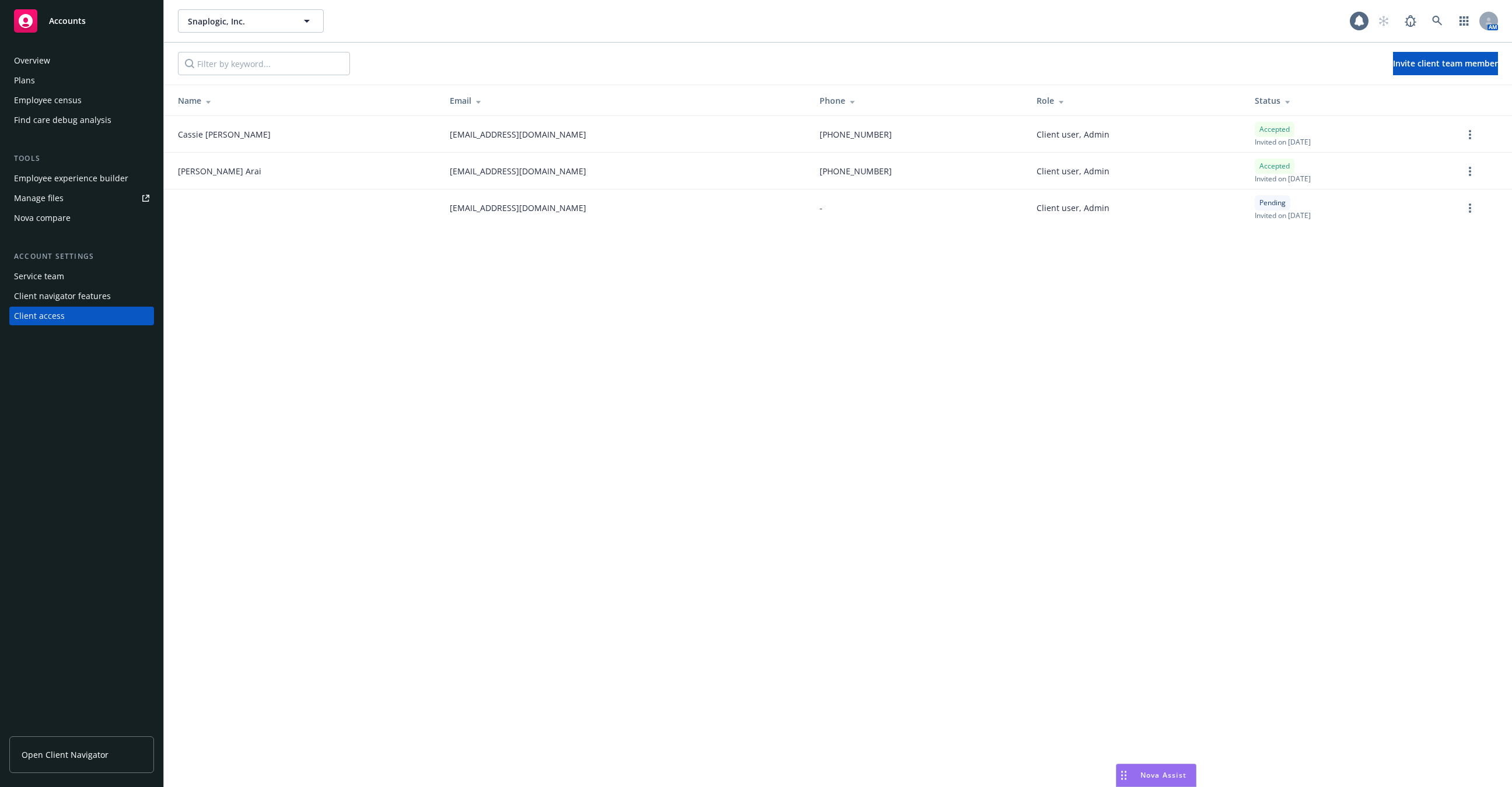
click at [50, 93] on div "Employee census" at bounding box center [48, 100] width 68 height 19
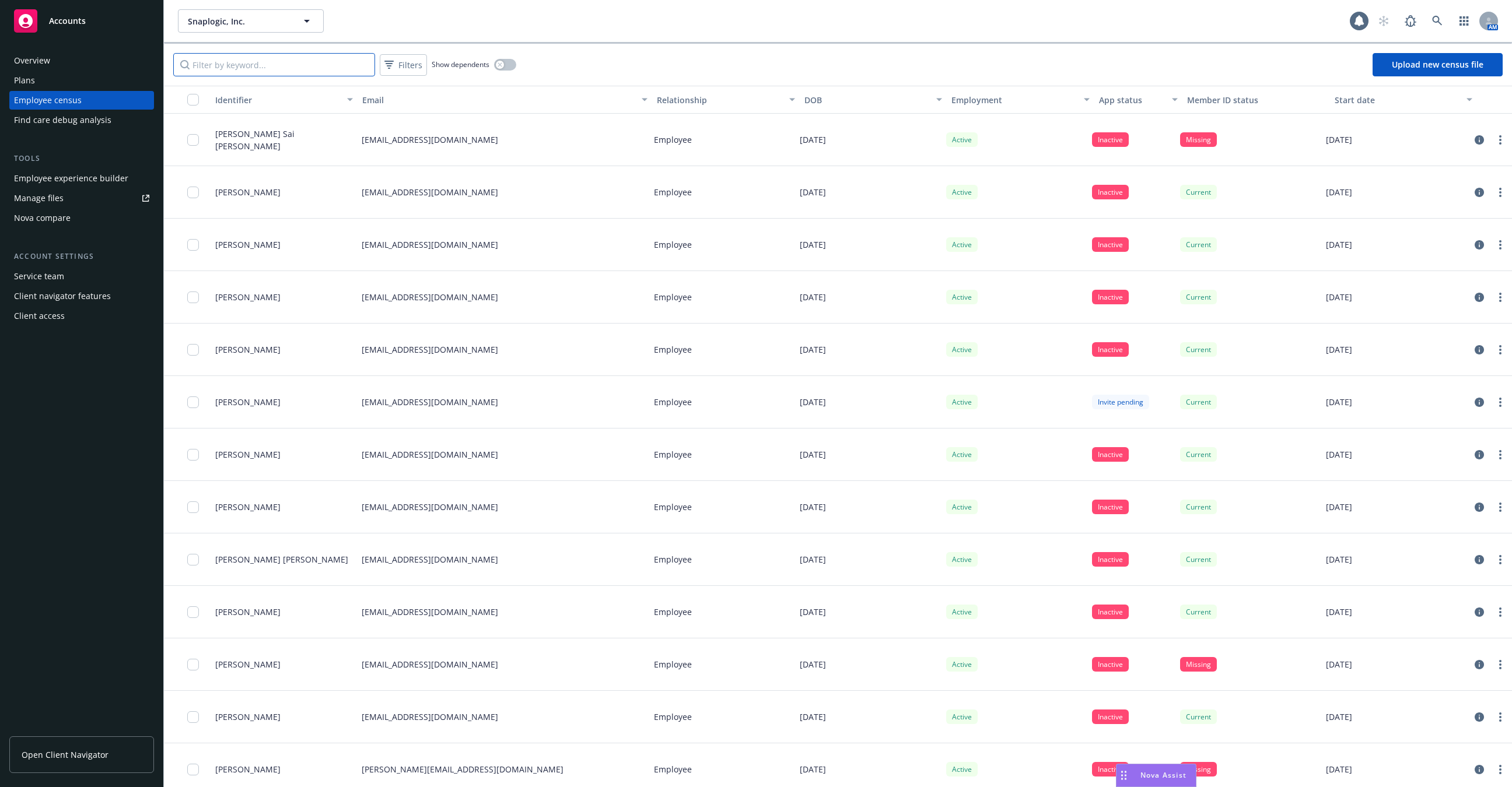
click at [265, 63] on input "Filter by keyword..." at bounding box center [274, 64] width 202 height 23
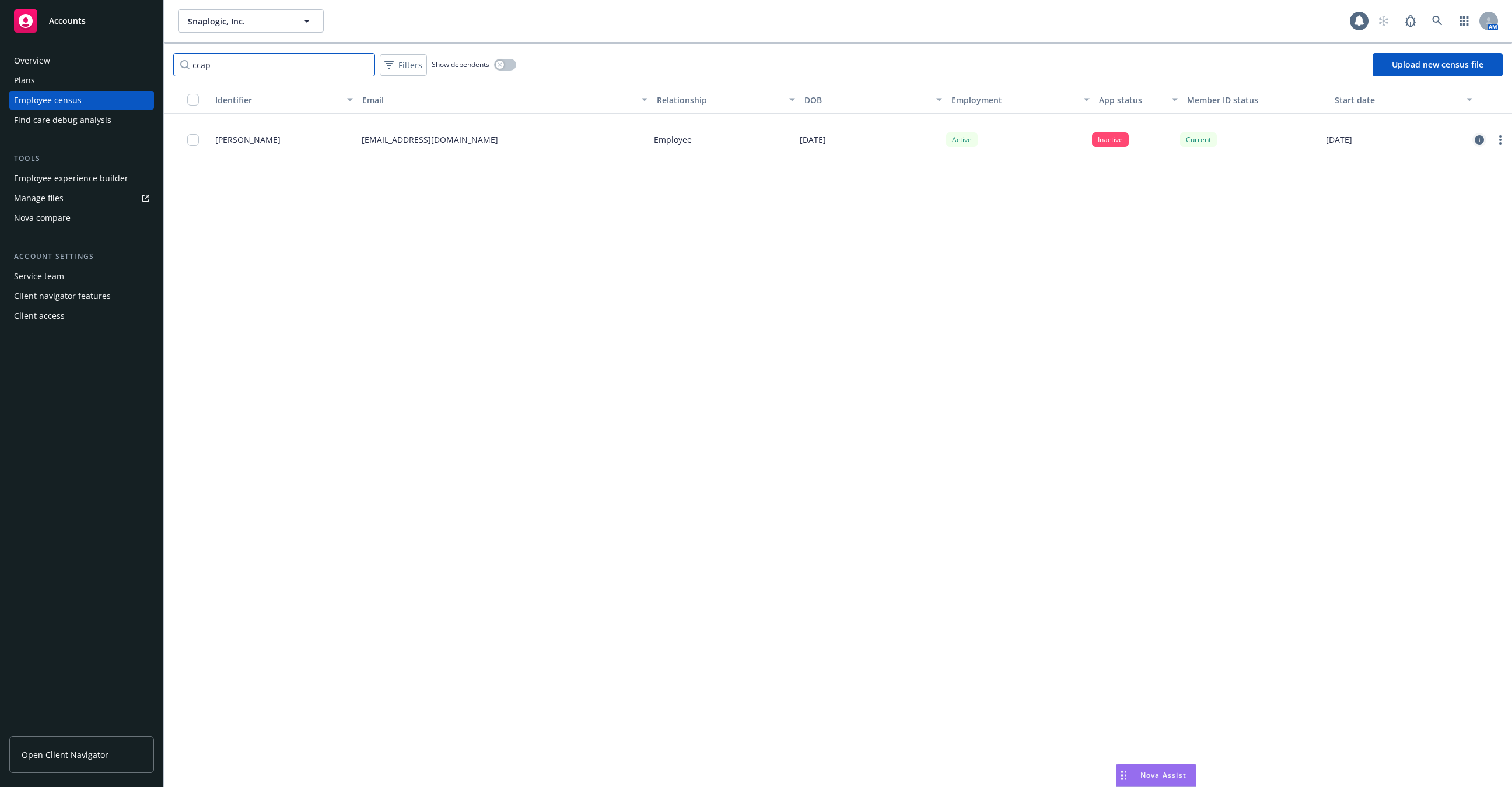
type input "ccap"
click at [1482, 143] on icon "circleInformation" at bounding box center [1479, 139] width 9 height 9
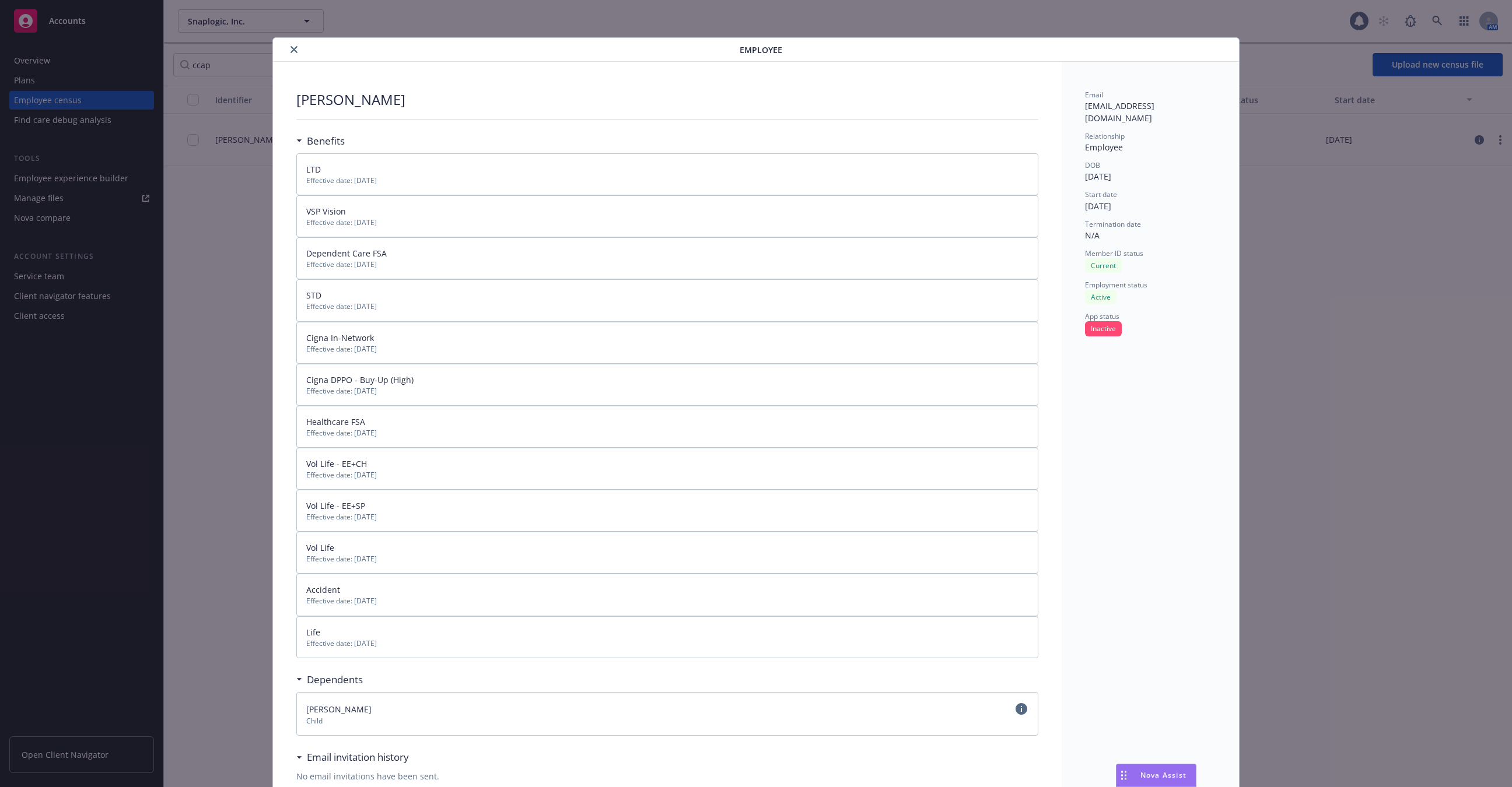
scroll to position [16, 0]
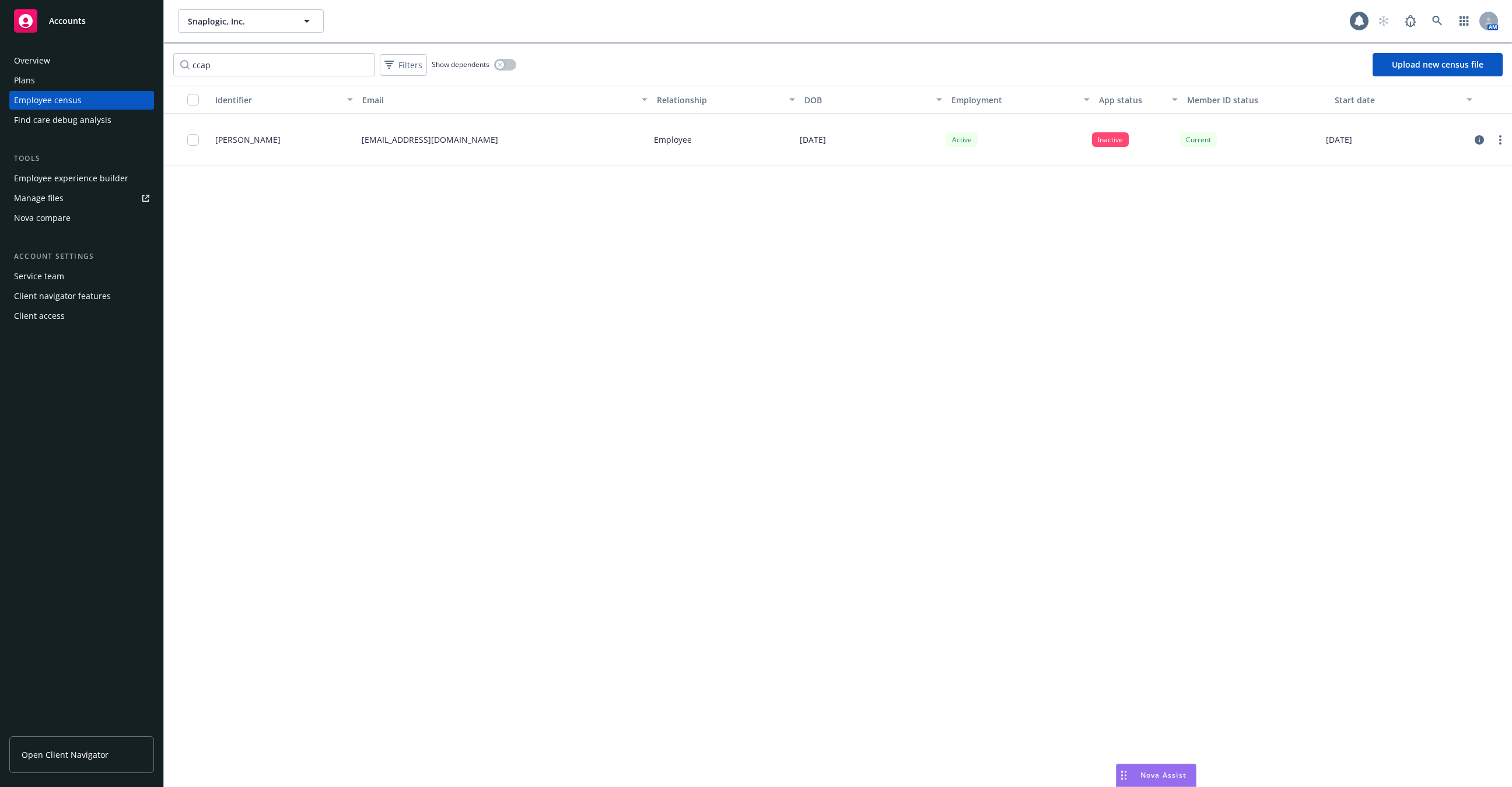
click at [1194, 476] on div "Identifier Email Relationship DOB Employment App status Member ID status Start …" at bounding box center [838, 437] width 1348 height 702
click at [425, 142] on p "ccapano@snaplogic.com" at bounding box center [429, 139] width 137 height 12
copy p "ccapano@snaplogic.com"
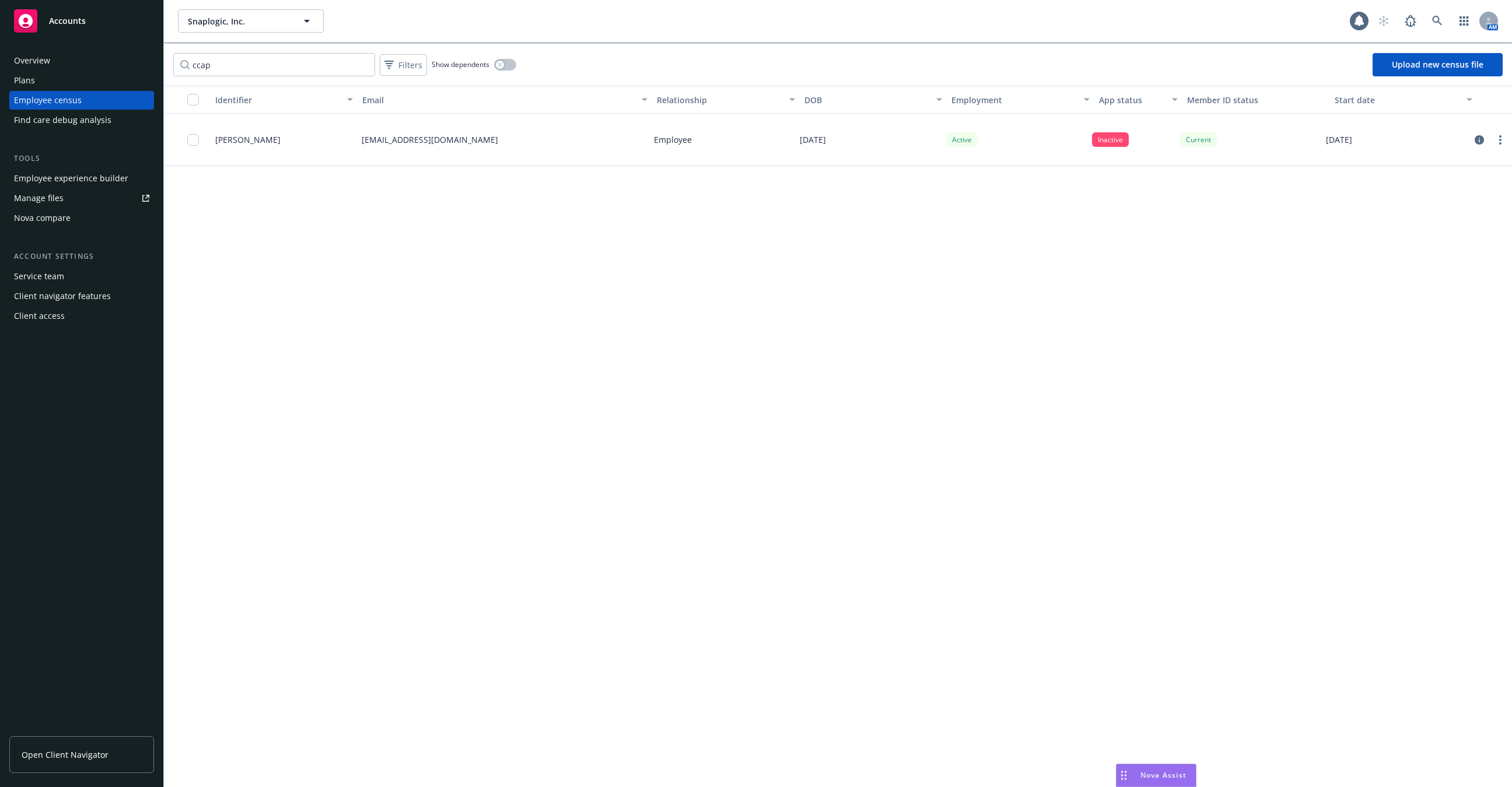
click at [500, 147] on div "ccapano@snaplogic.com" at bounding box center [503, 139] width 292 height 53
drag, startPoint x: 500, startPoint y: 147, endPoint x: 366, endPoint y: 138, distance: 134.3
click at [366, 138] on div "ccapano@snaplogic.com" at bounding box center [503, 139] width 292 height 53
copy p "ccapano@snaplogic.com"
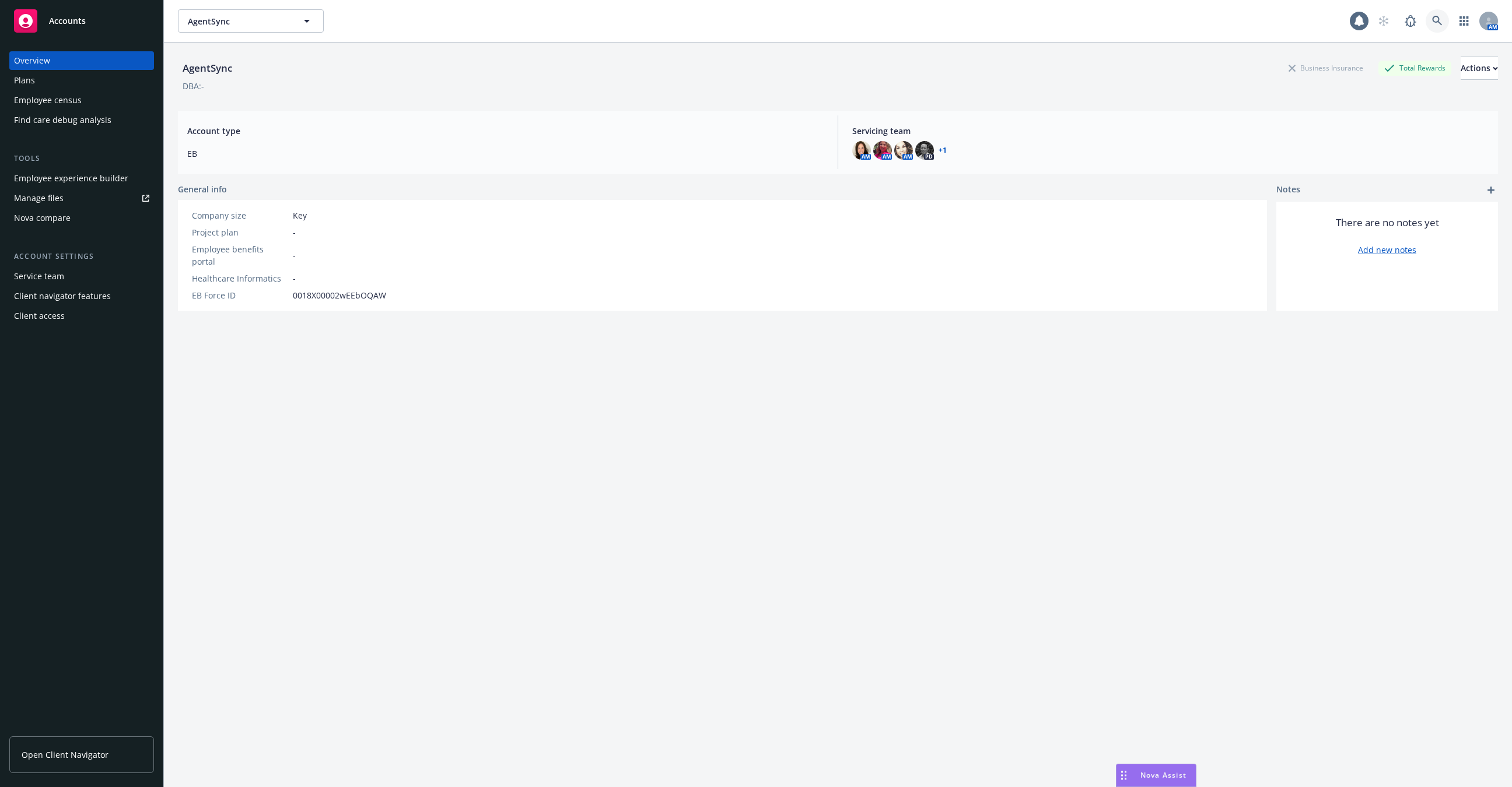
click at [1430, 24] on link at bounding box center [1437, 21] width 23 height 23
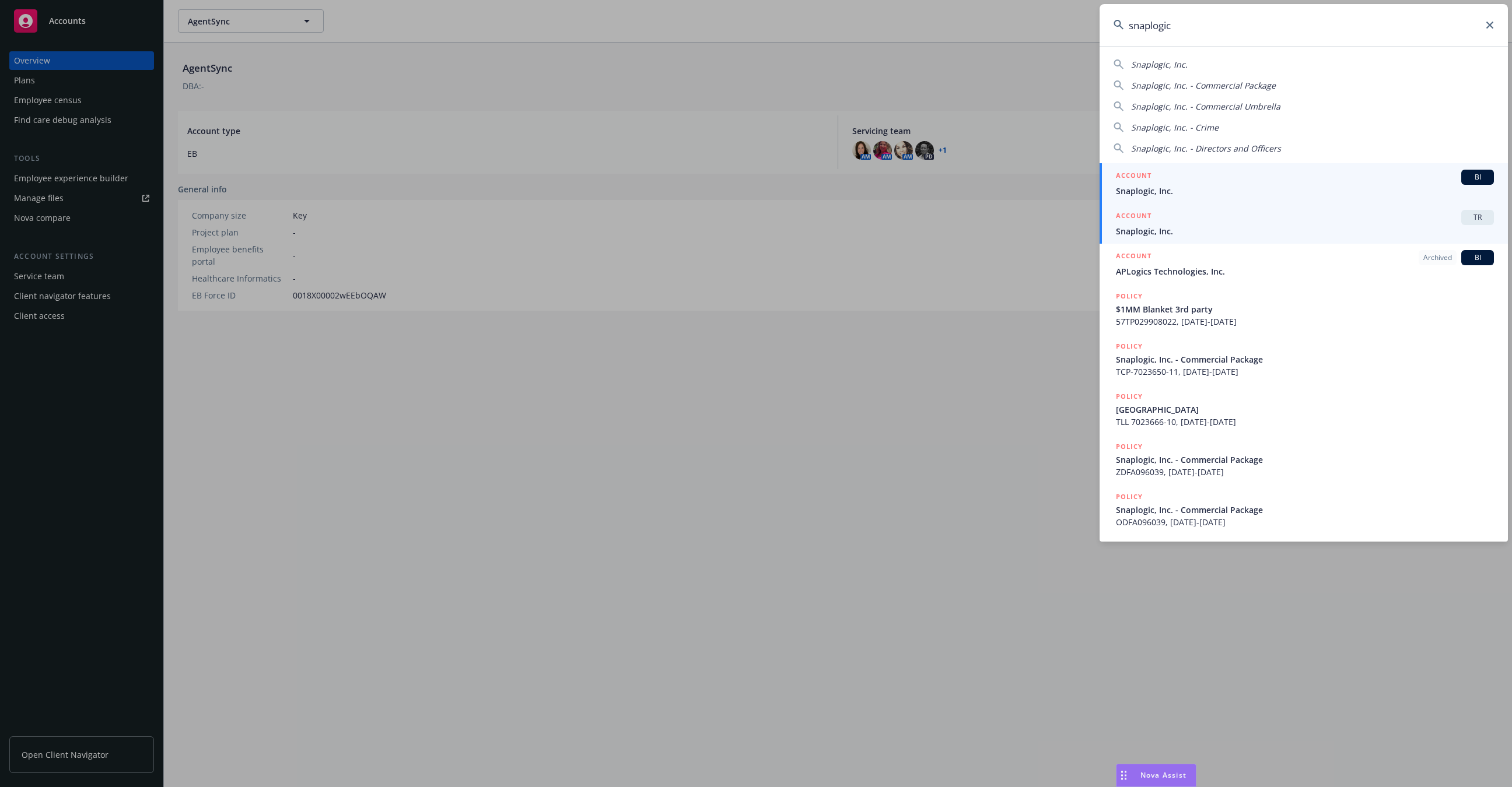
type input "snaplogic"
click at [1238, 227] on span "Snaplogic, Inc." at bounding box center [1305, 231] width 378 height 12
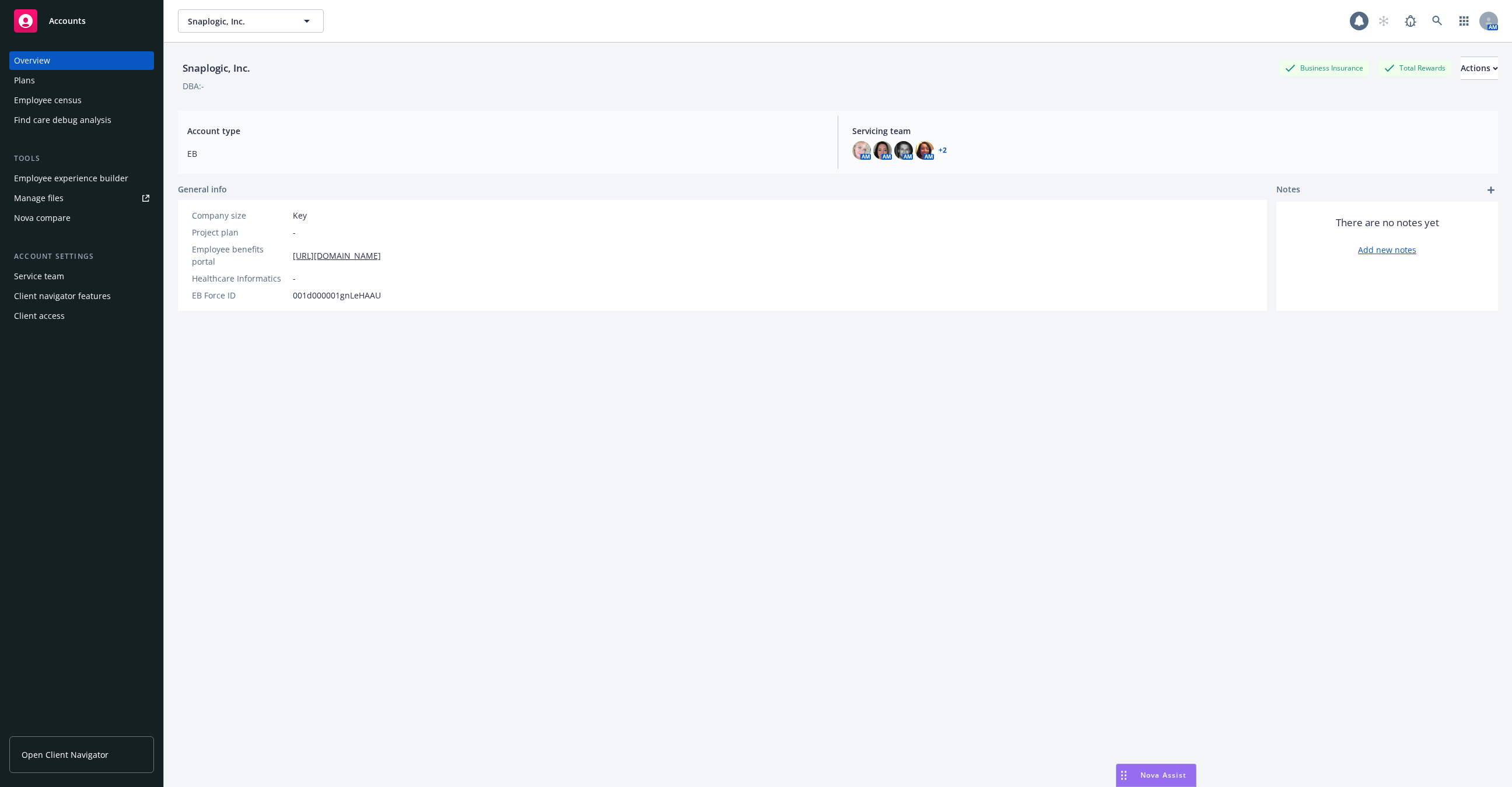
click at [82, 99] on div "Employee census" at bounding box center [81, 100] width 135 height 19
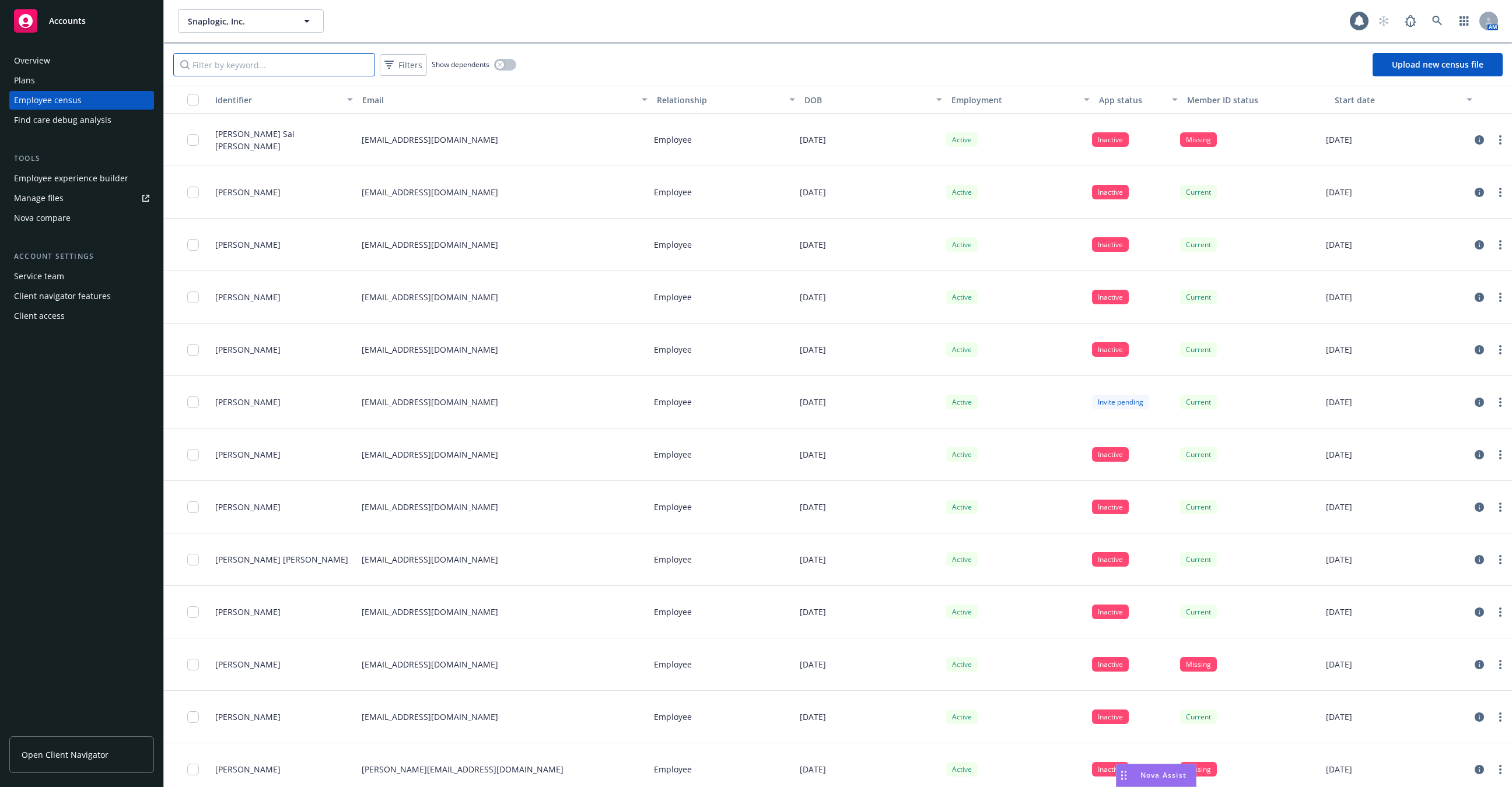
click at [232, 65] on input "Filter by keyword..." at bounding box center [274, 64] width 202 height 23
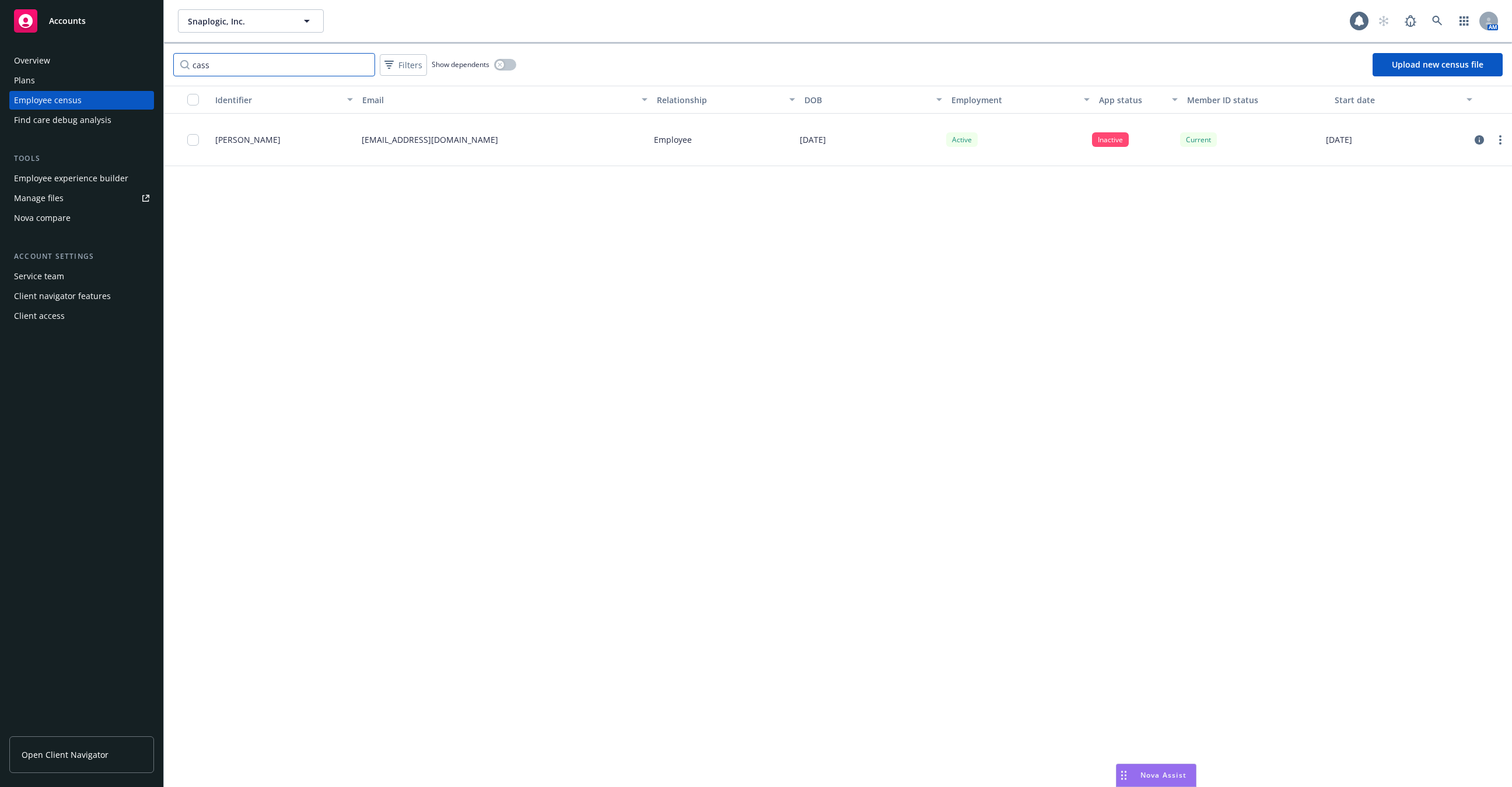
type input "cass"
click at [86, 72] on div "Plans" at bounding box center [81, 80] width 135 height 19
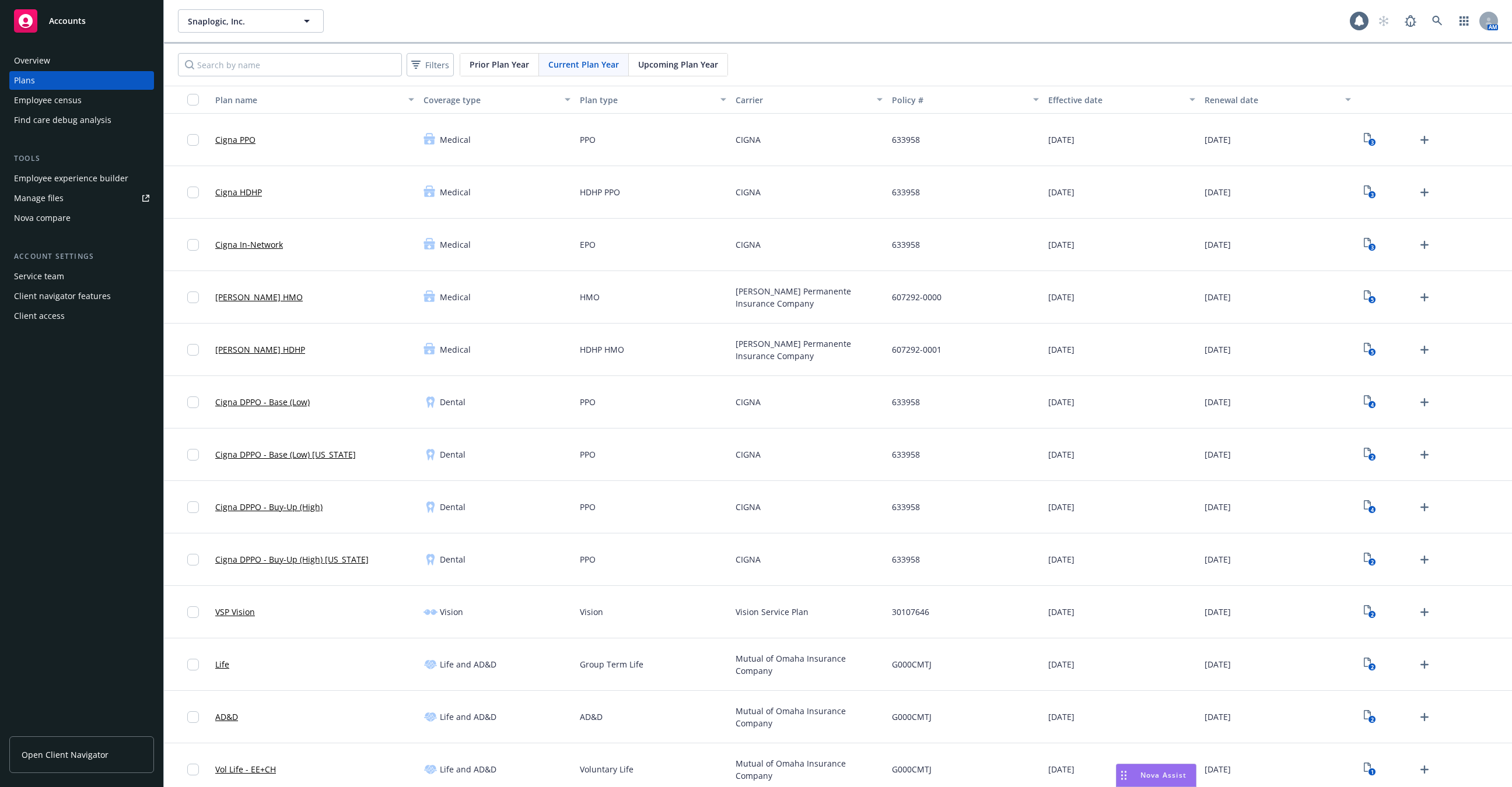
click at [82, 171] on div "Employee experience builder" at bounding box center [71, 179] width 114 height 19
click at [350, 64] on input "Search by name" at bounding box center [290, 64] width 224 height 23
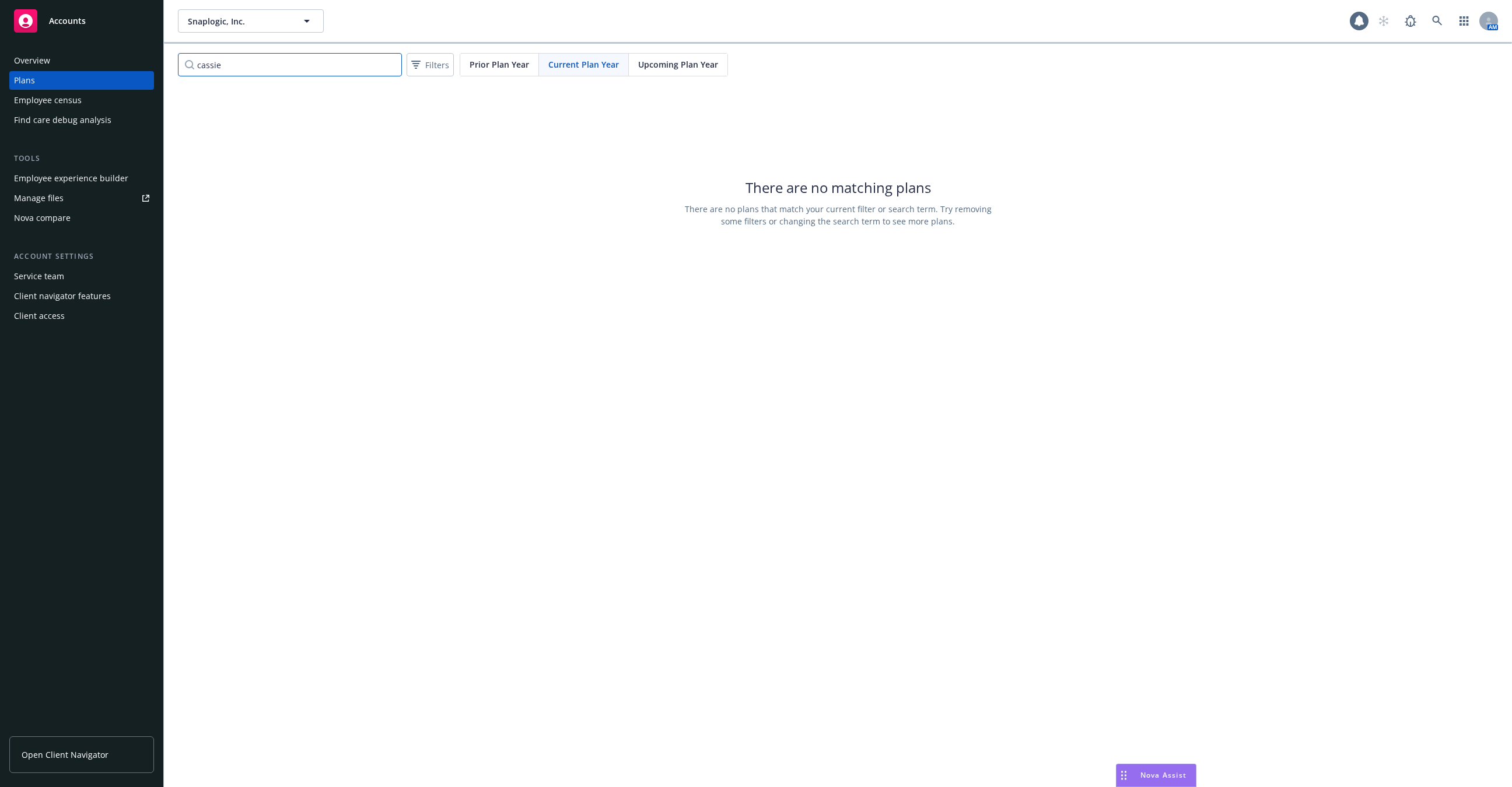
type input "cassie"
click at [104, 101] on div "Employee census" at bounding box center [81, 100] width 135 height 19
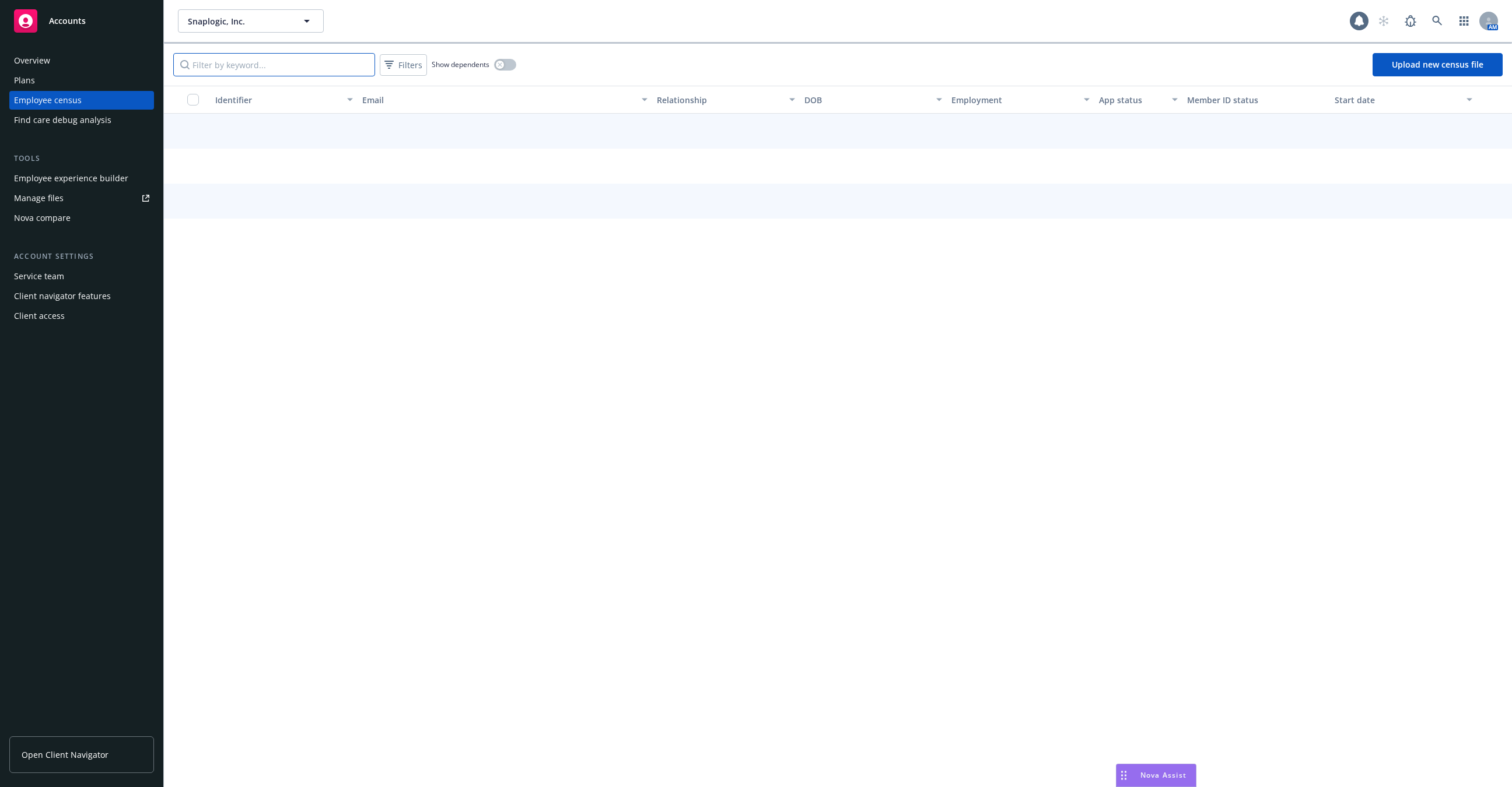
click at [285, 74] on input "Filter by keyword..." at bounding box center [274, 64] width 202 height 23
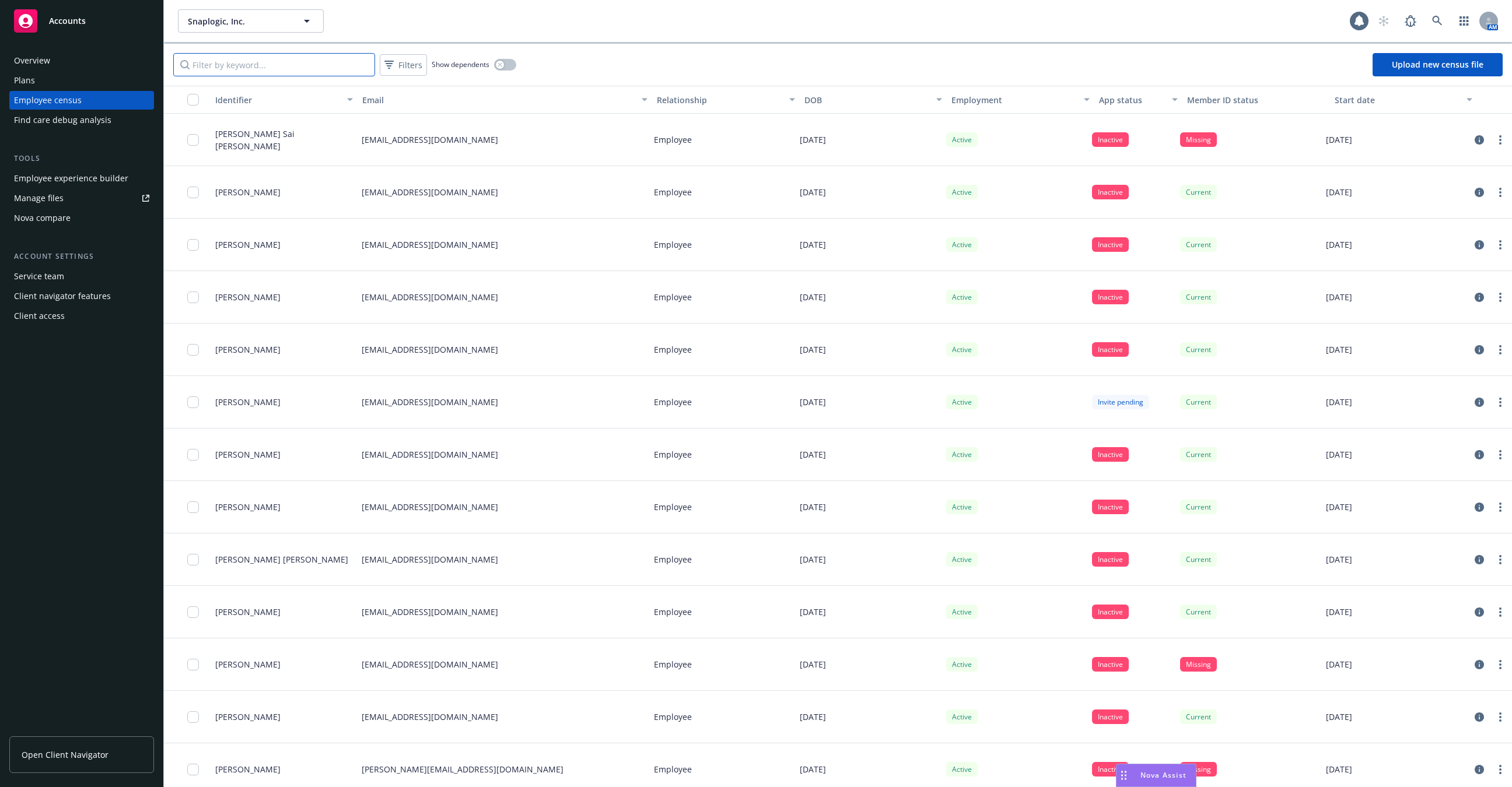
type input "c"
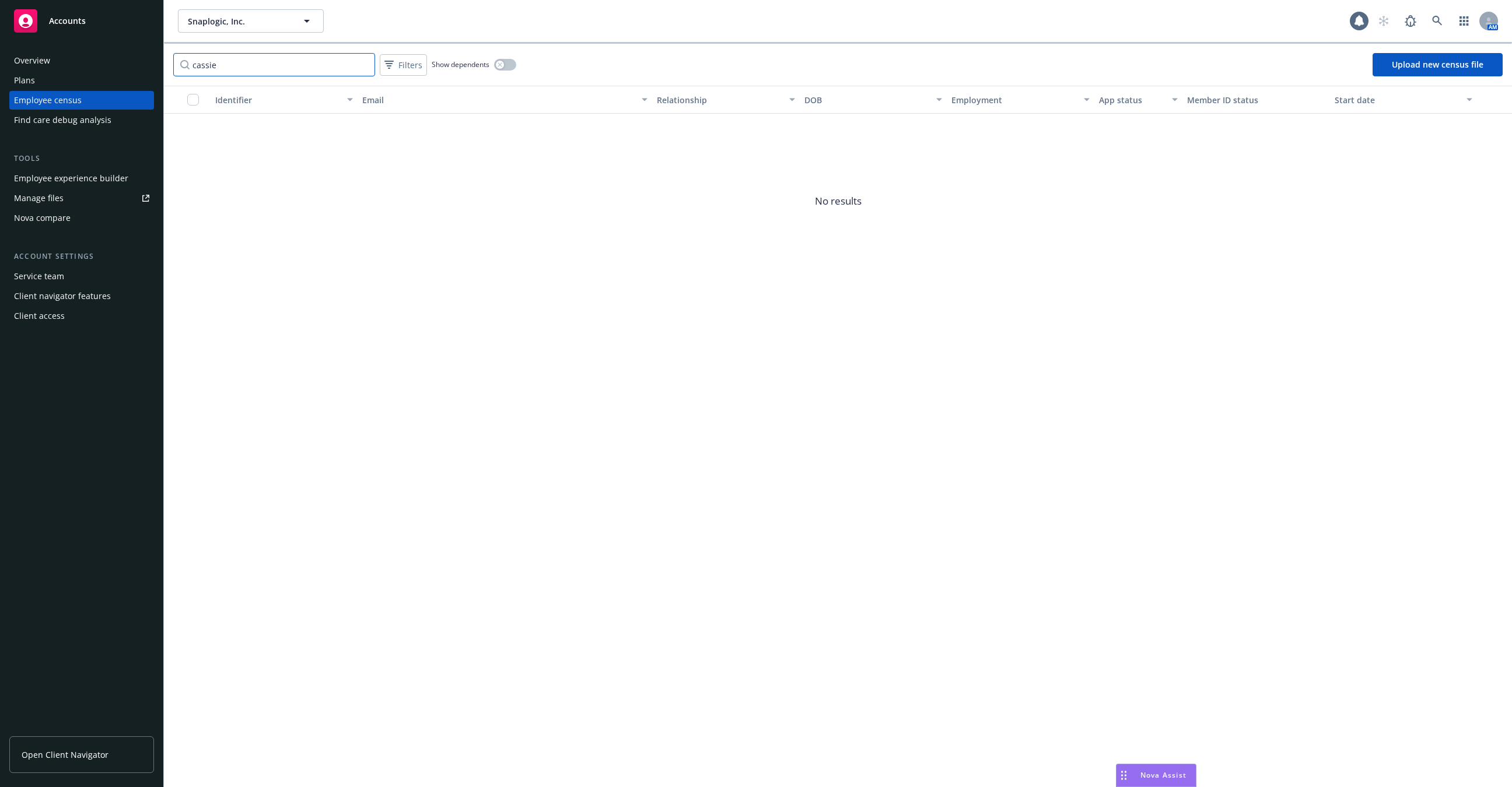
click at [304, 65] on input "cassie" at bounding box center [274, 64] width 202 height 23
click at [1481, 143] on icon "circleInformation" at bounding box center [1479, 139] width 9 height 9
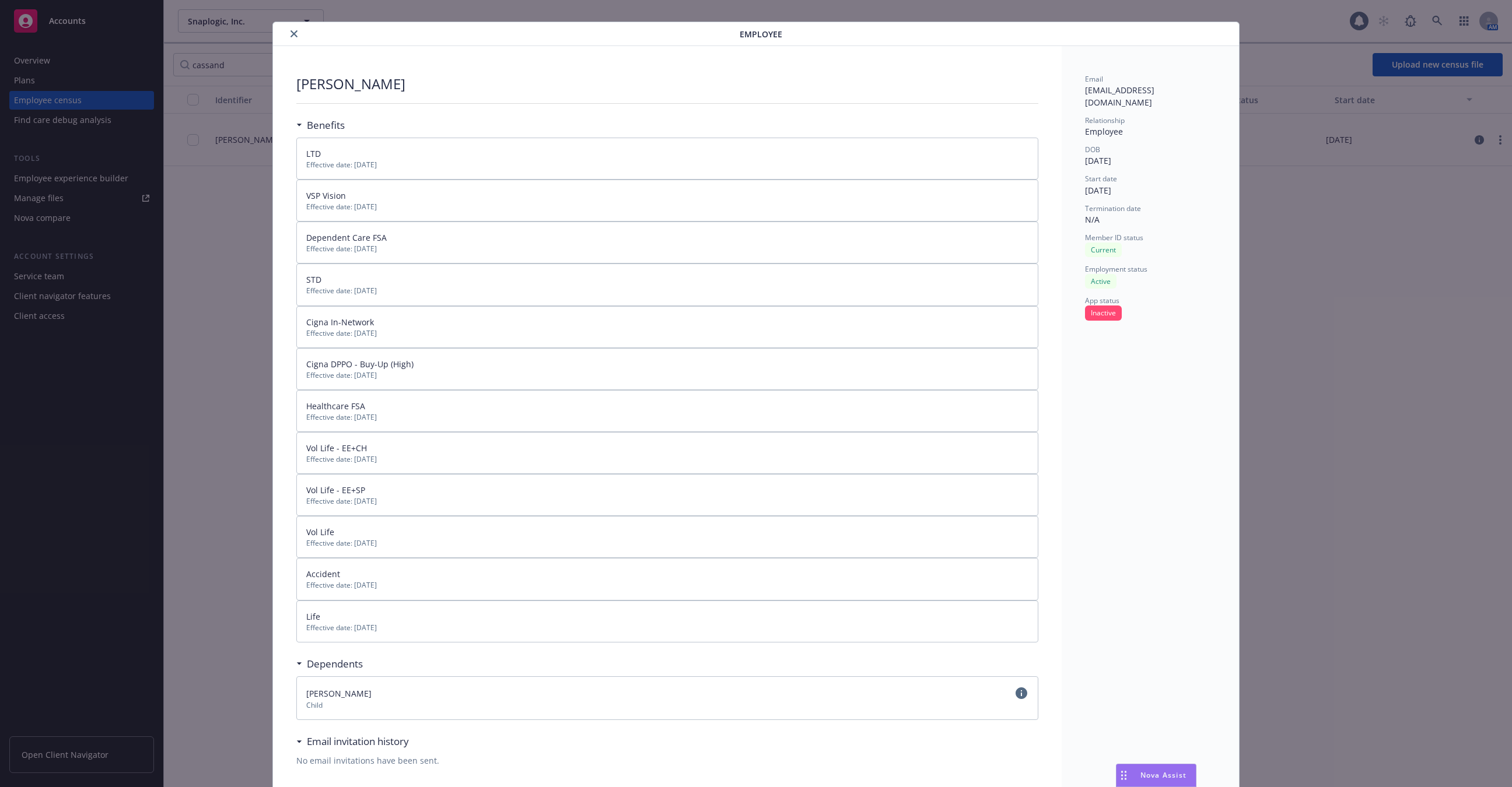
scroll to position [56, 0]
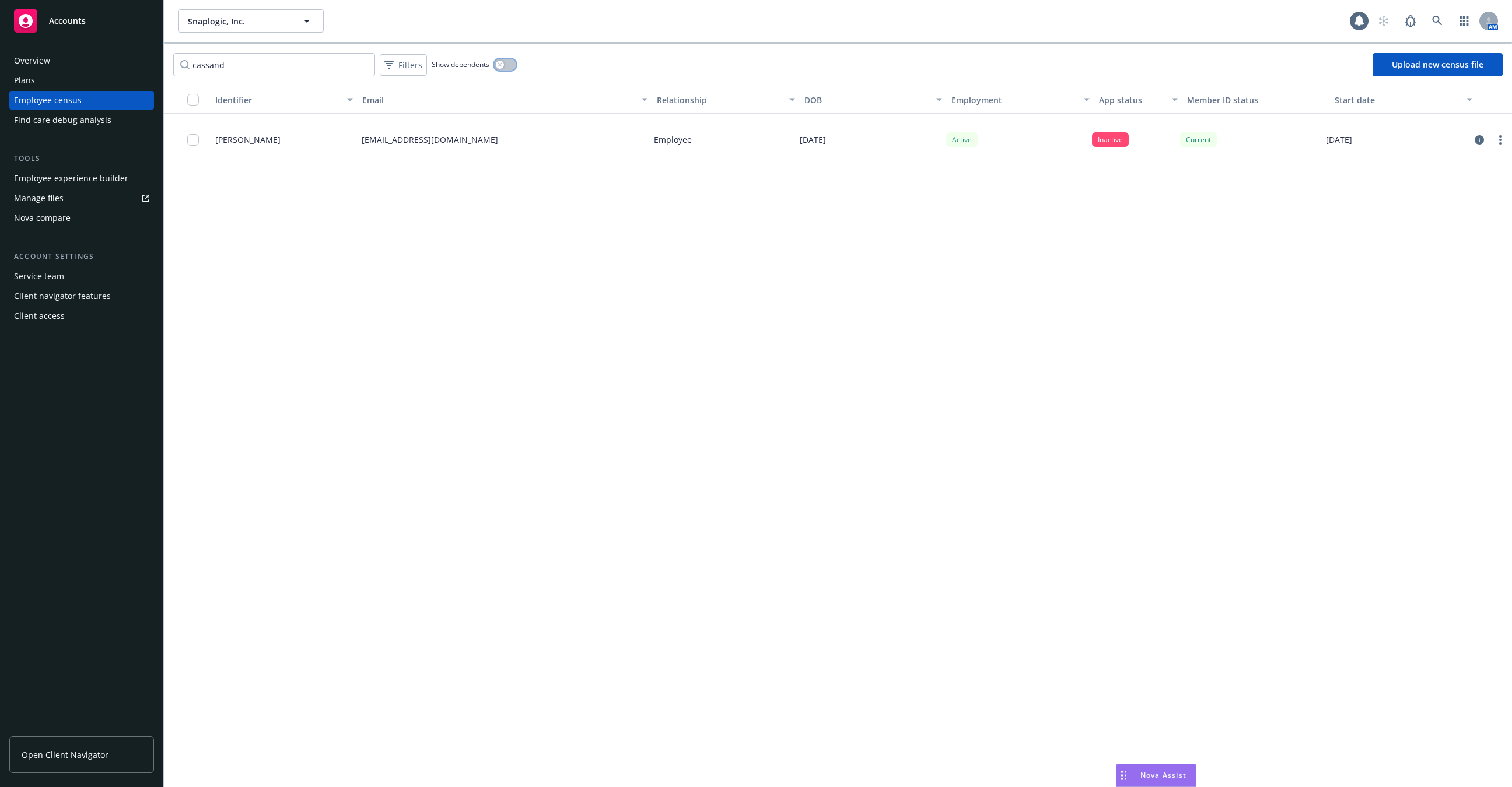
click at [505, 59] on button "button" at bounding box center [505, 65] width 22 height 12
click at [318, 68] on input "cassand" at bounding box center [274, 64] width 202 height 23
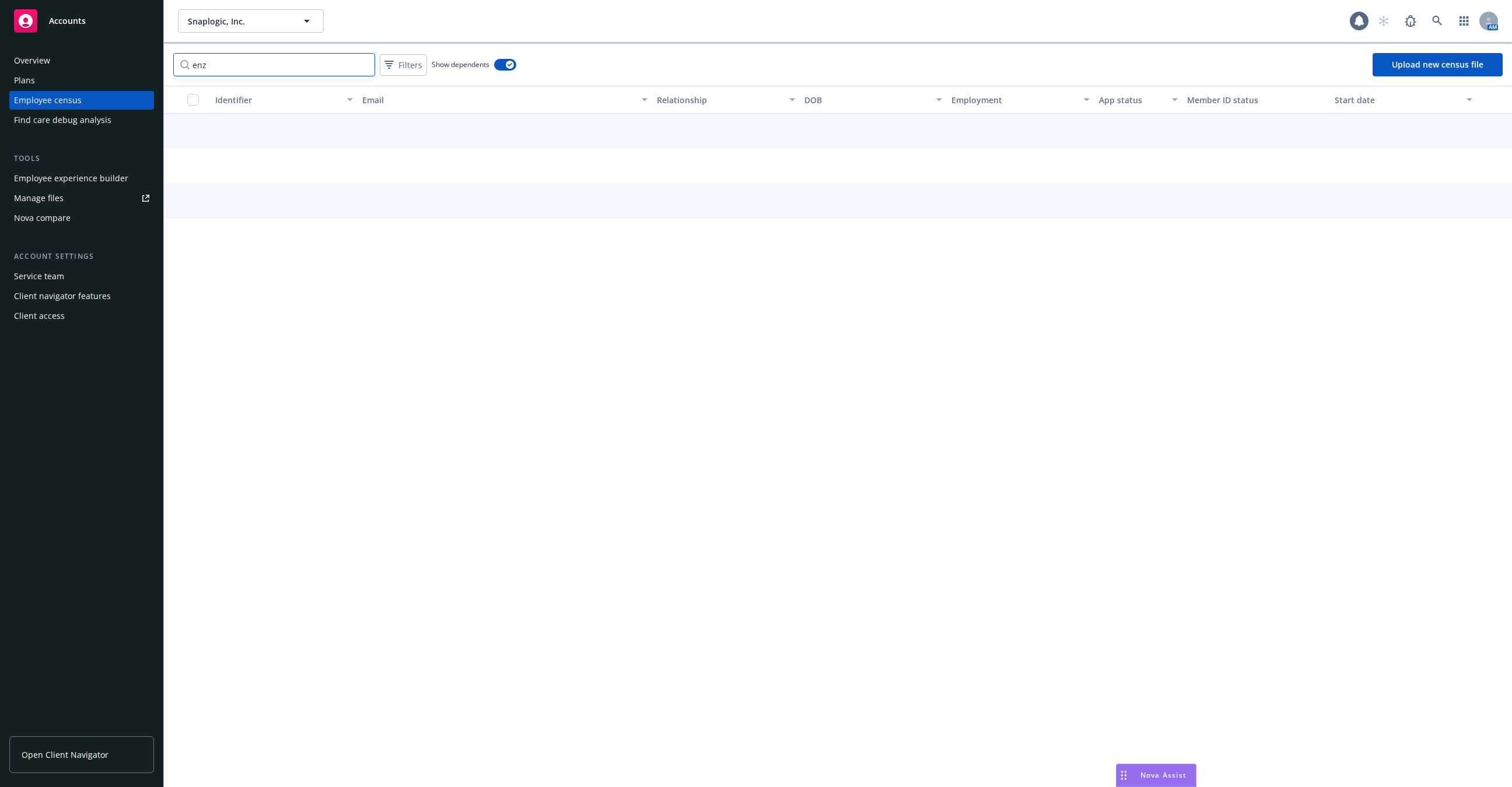
type input "enzo"
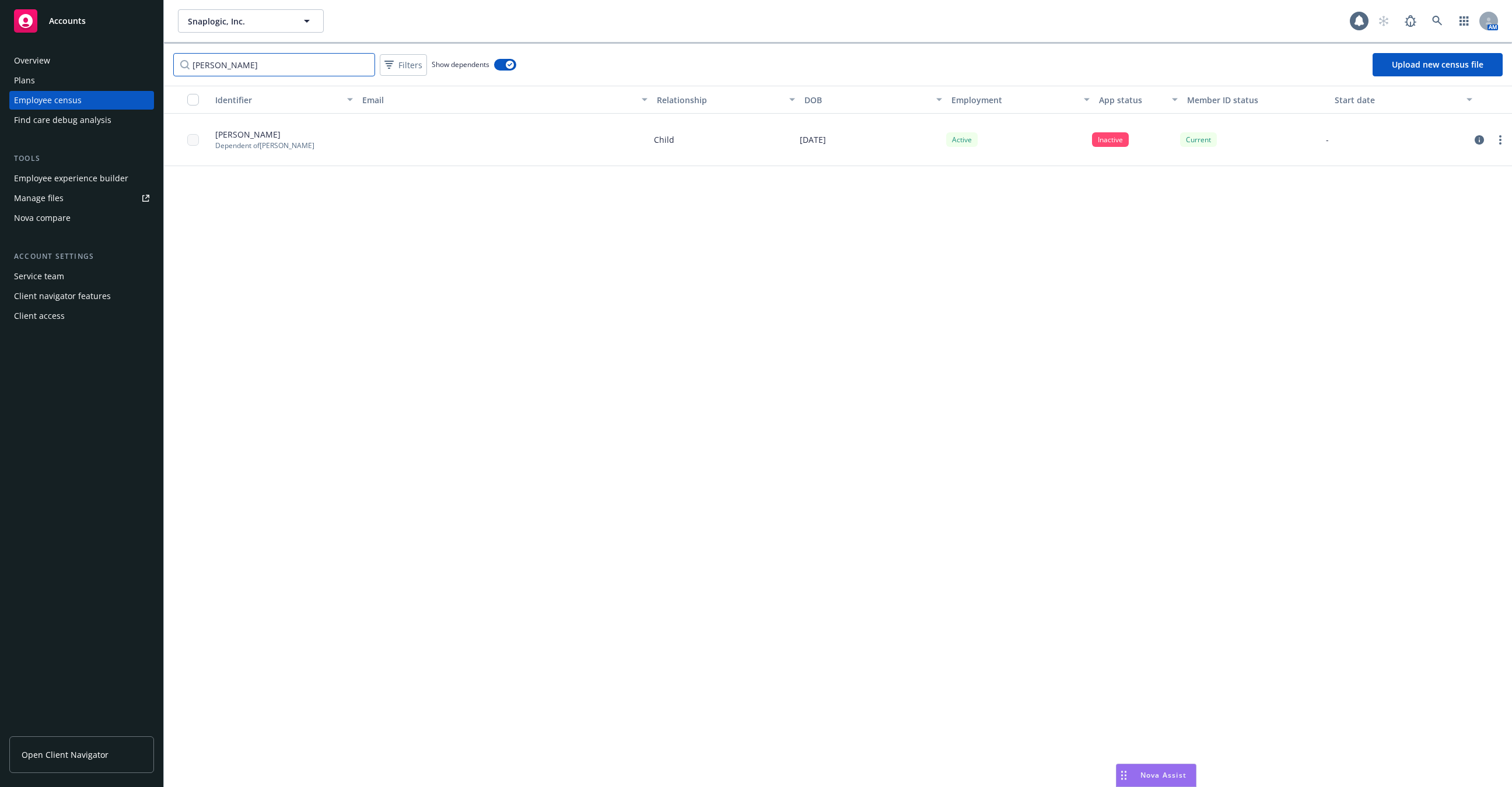
click at [369, 62] on input "enzo" at bounding box center [274, 64] width 202 height 23
click at [359, 65] on input "enzo" at bounding box center [274, 64] width 202 height 23
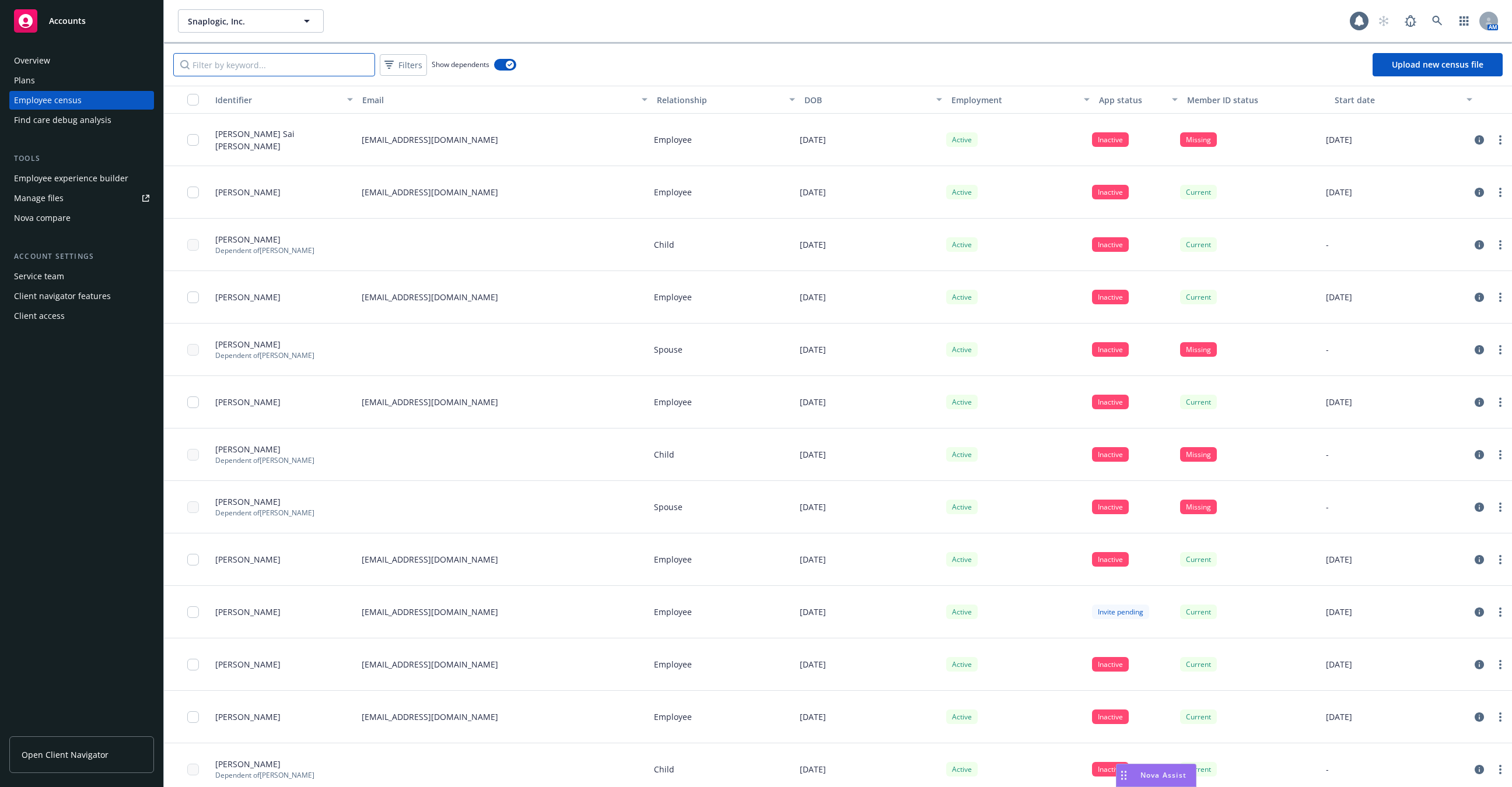
click at [313, 67] on input "Filter by keyword..." at bounding box center [274, 64] width 202 height 23
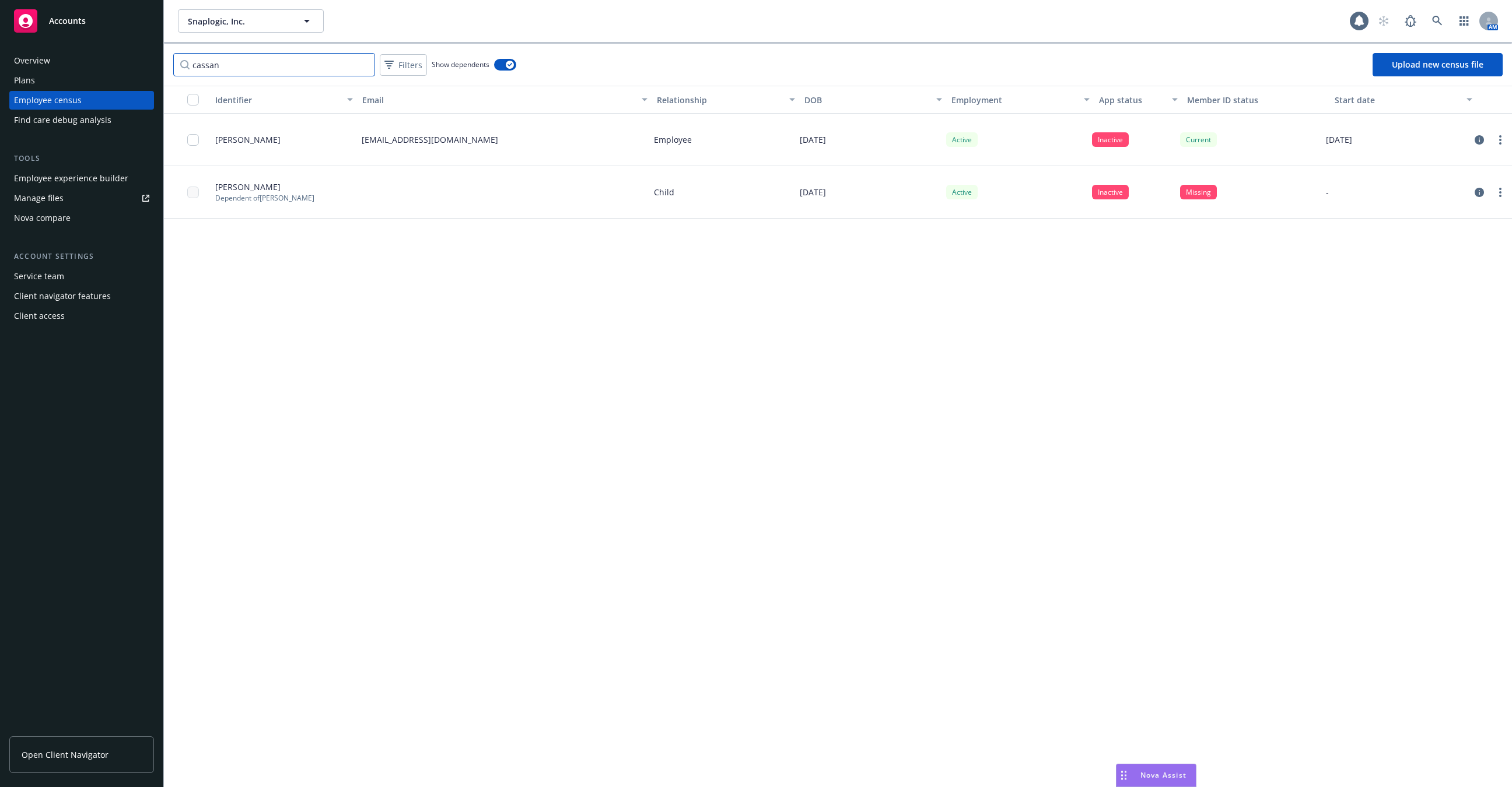
type input "cassan"
click at [1471, 140] on div at bounding box center [1490, 139] width 44 height 53
click at [1479, 135] on icon "circleInformation" at bounding box center [1479, 139] width 9 height 9
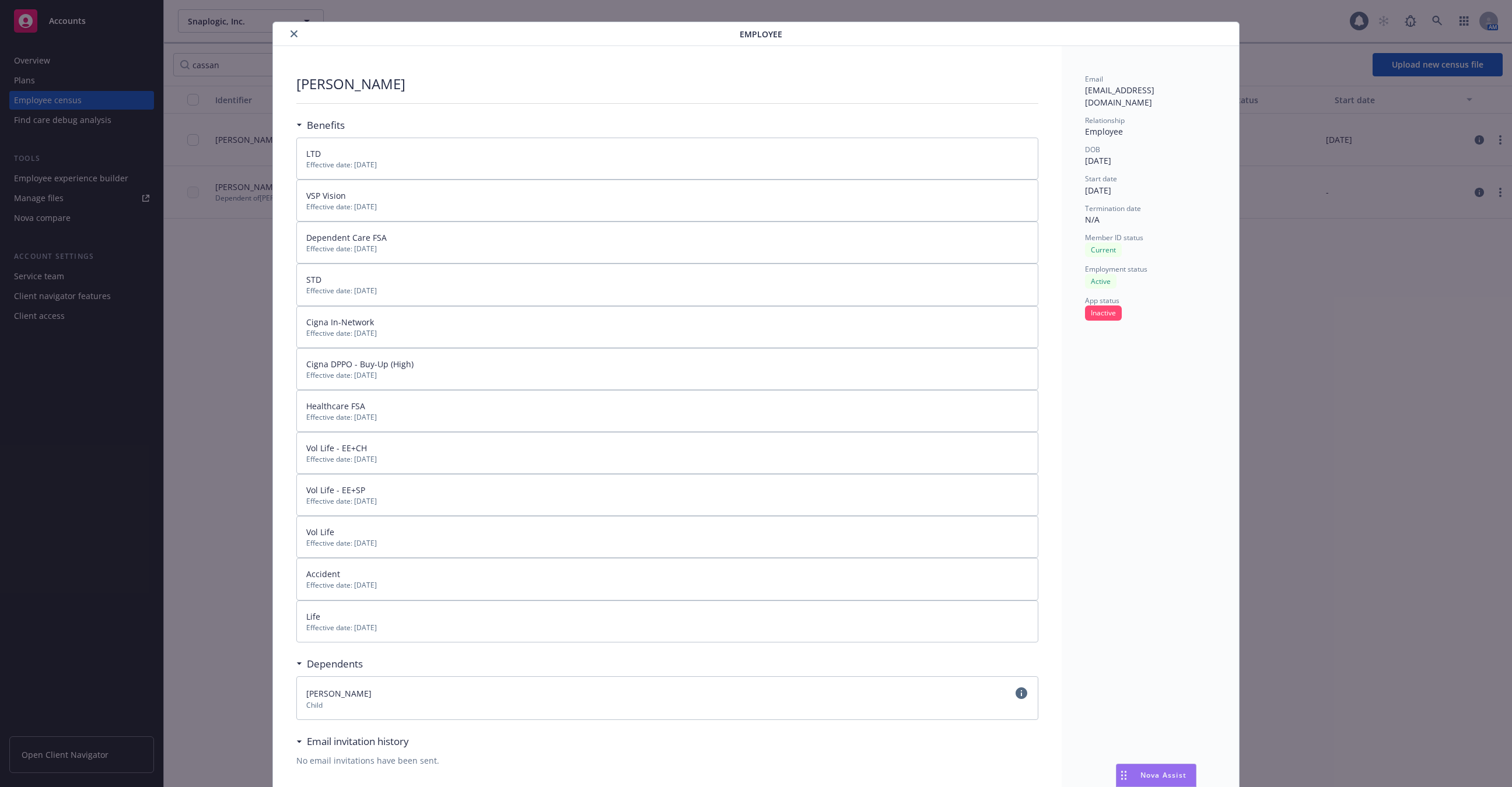
scroll to position [56, 0]
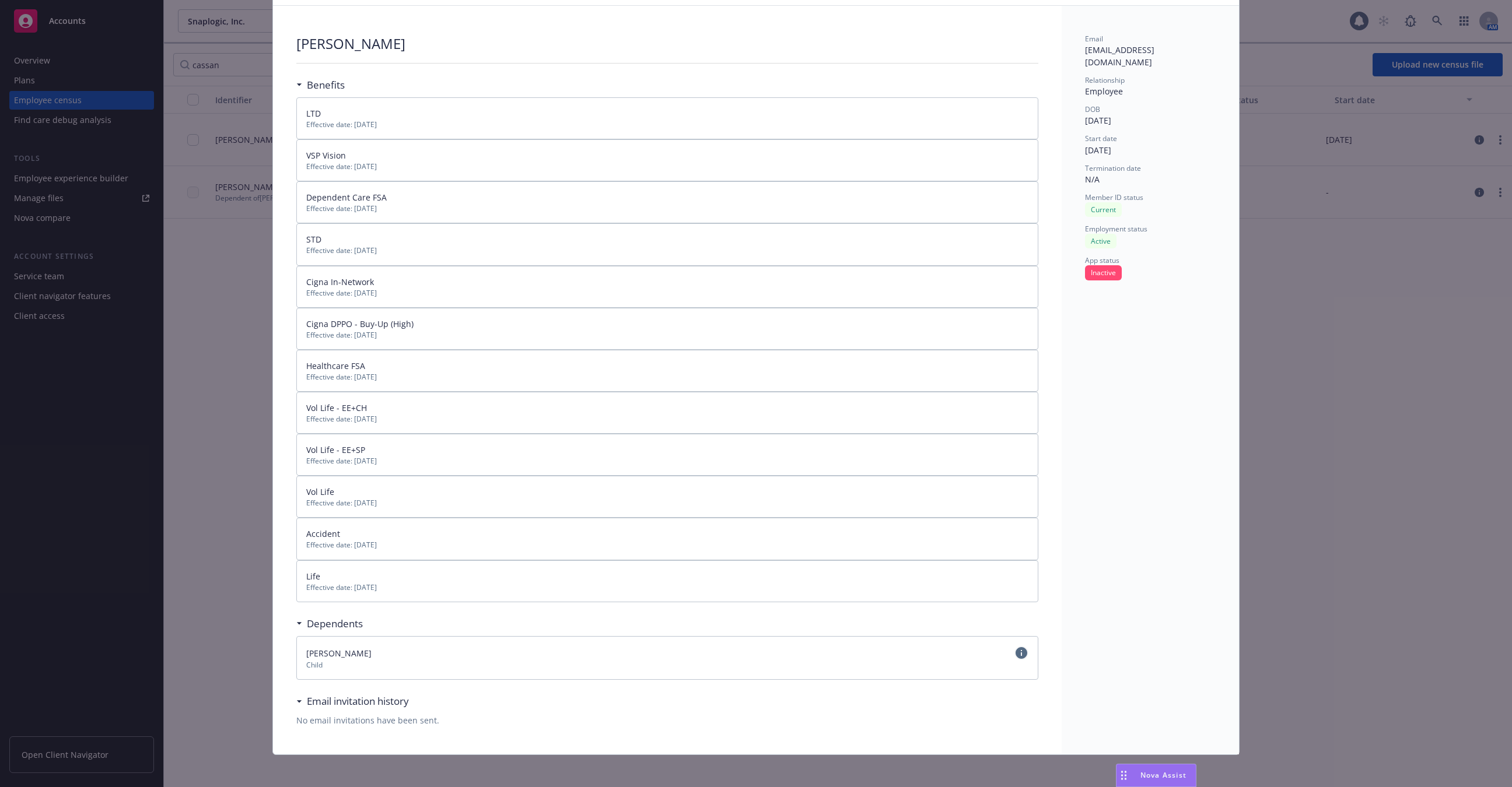
click at [1020, 648] on icon "circleInformation" at bounding box center [1021, 653] width 12 height 12
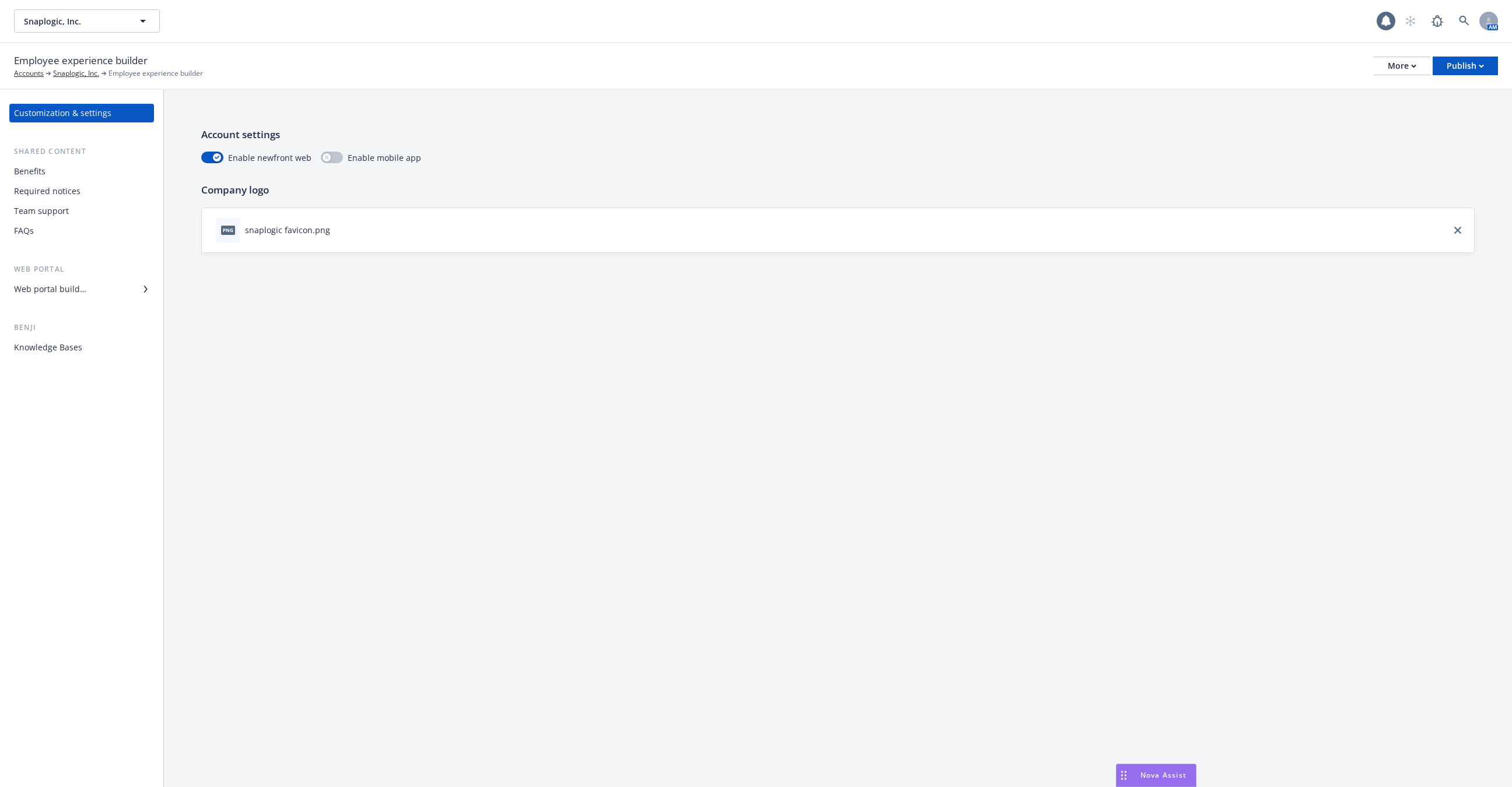
click at [121, 204] on div "Team support" at bounding box center [81, 211] width 135 height 19
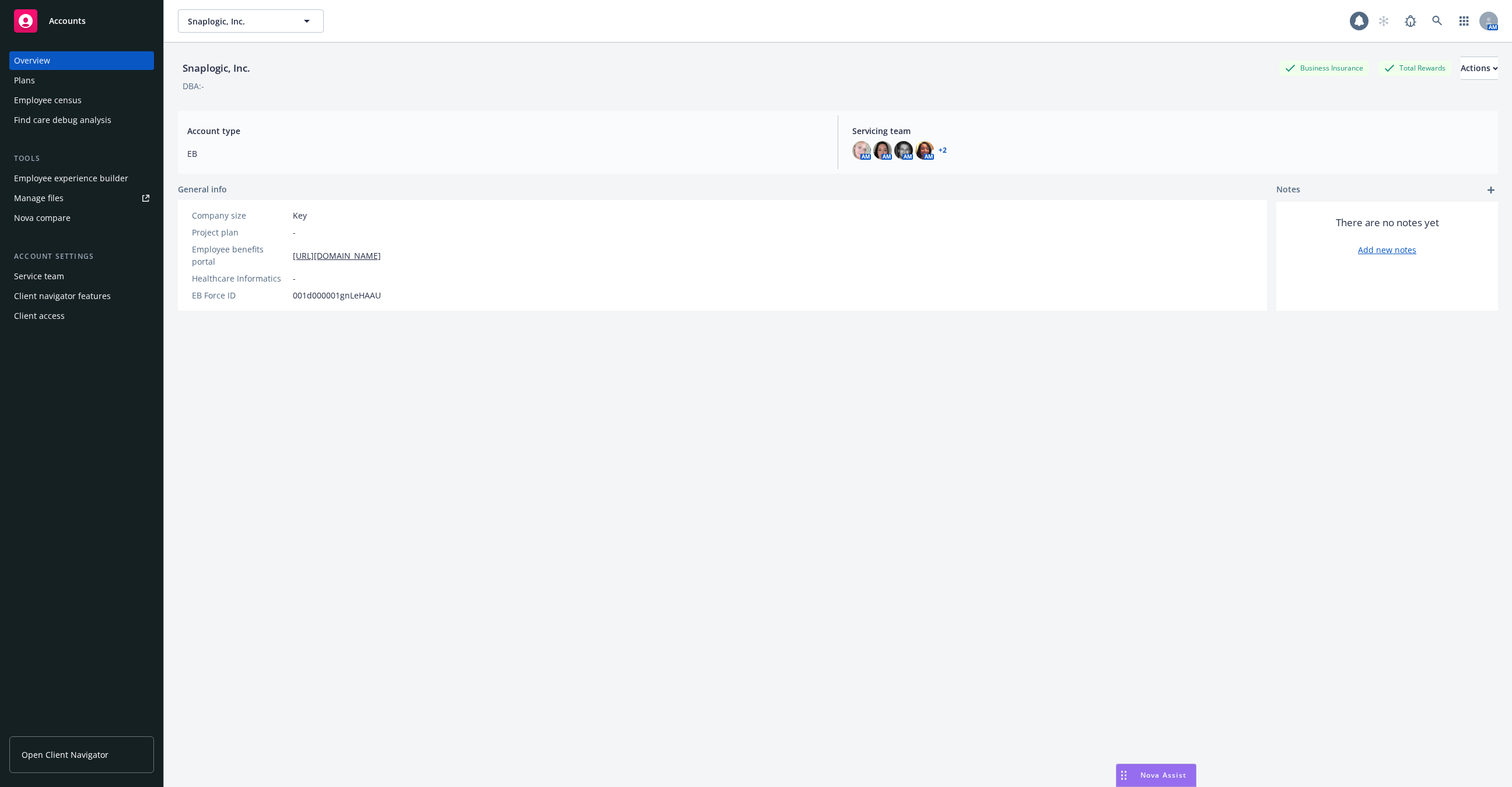
click at [1172, 203] on div "Company size Key Project plan - Employee benefits portal [URL][DOMAIN_NAME] Hea…" at bounding box center [722, 255] width 1089 height 111
click at [69, 74] on div "Plans" at bounding box center [81, 80] width 135 height 19
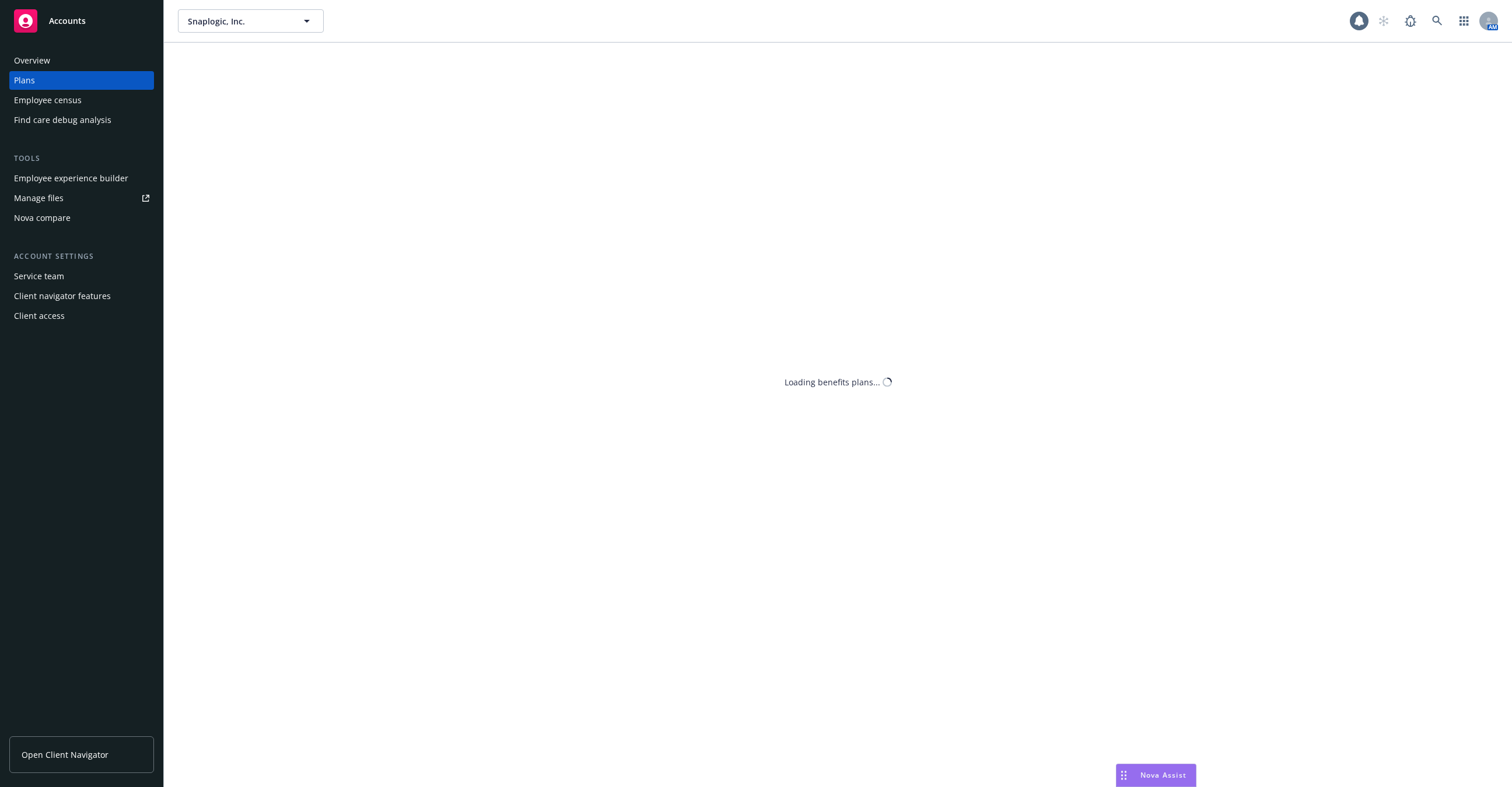
click at [66, 103] on div "Employee census" at bounding box center [48, 100] width 68 height 19
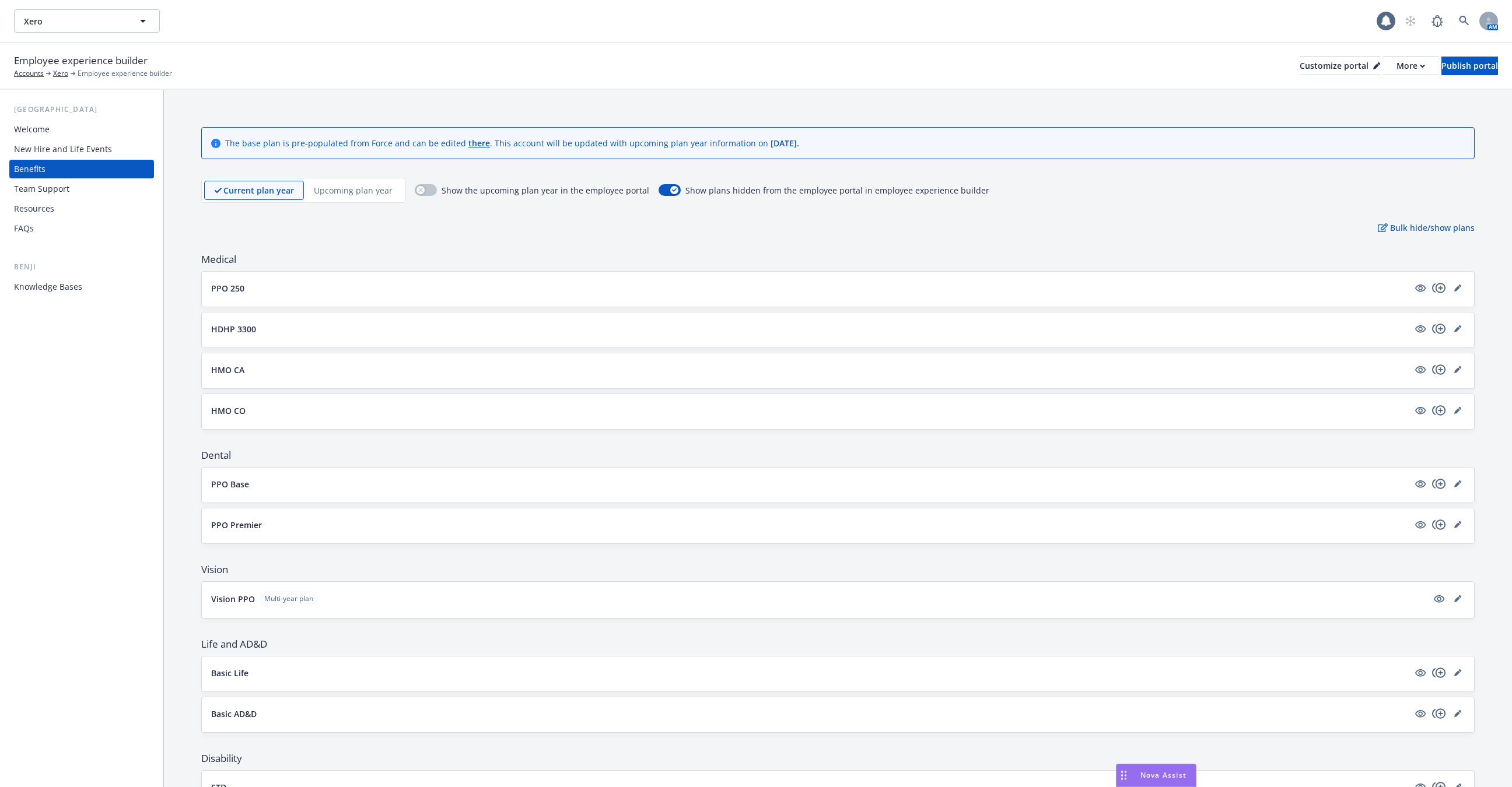
click at [340, 194] on p "Upcoming plan year" at bounding box center [353, 190] width 79 height 12
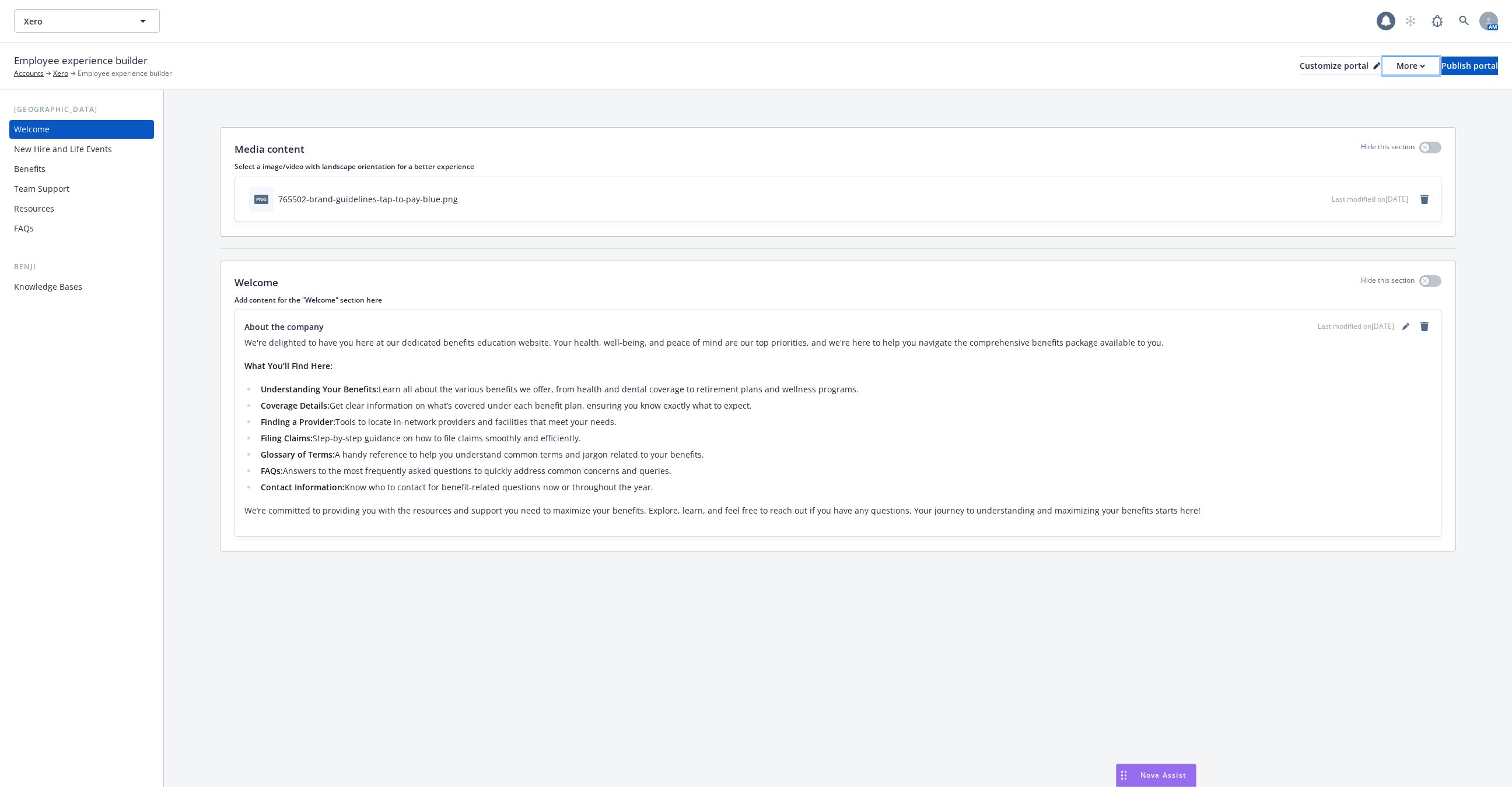
click at [1396, 70] on div "More" at bounding box center [1411, 66] width 29 height 17
click at [1356, 116] on link "Copy portal link" at bounding box center [1349, 116] width 106 height 23
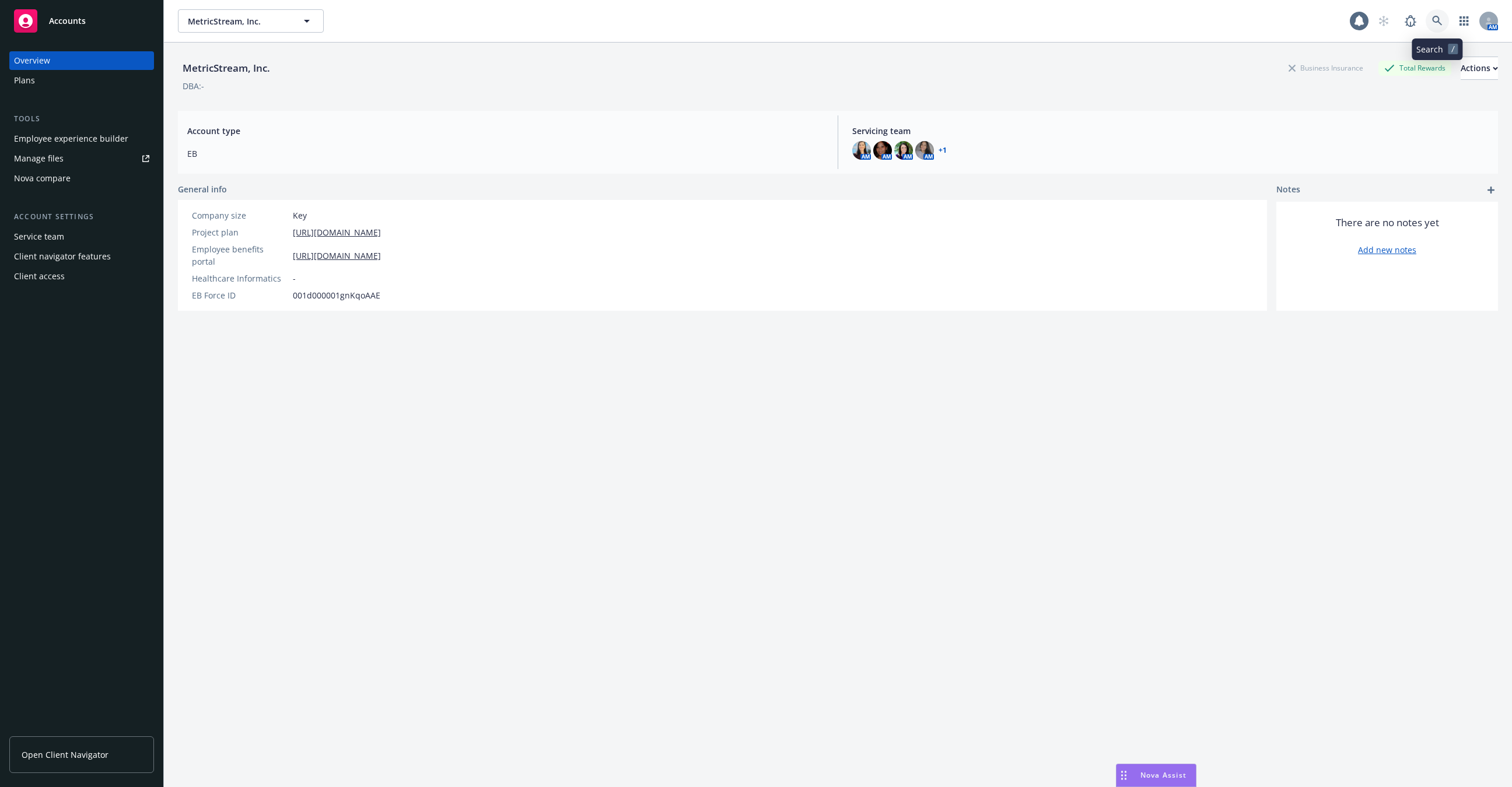
click at [1434, 19] on icon at bounding box center [1437, 21] width 11 height 11
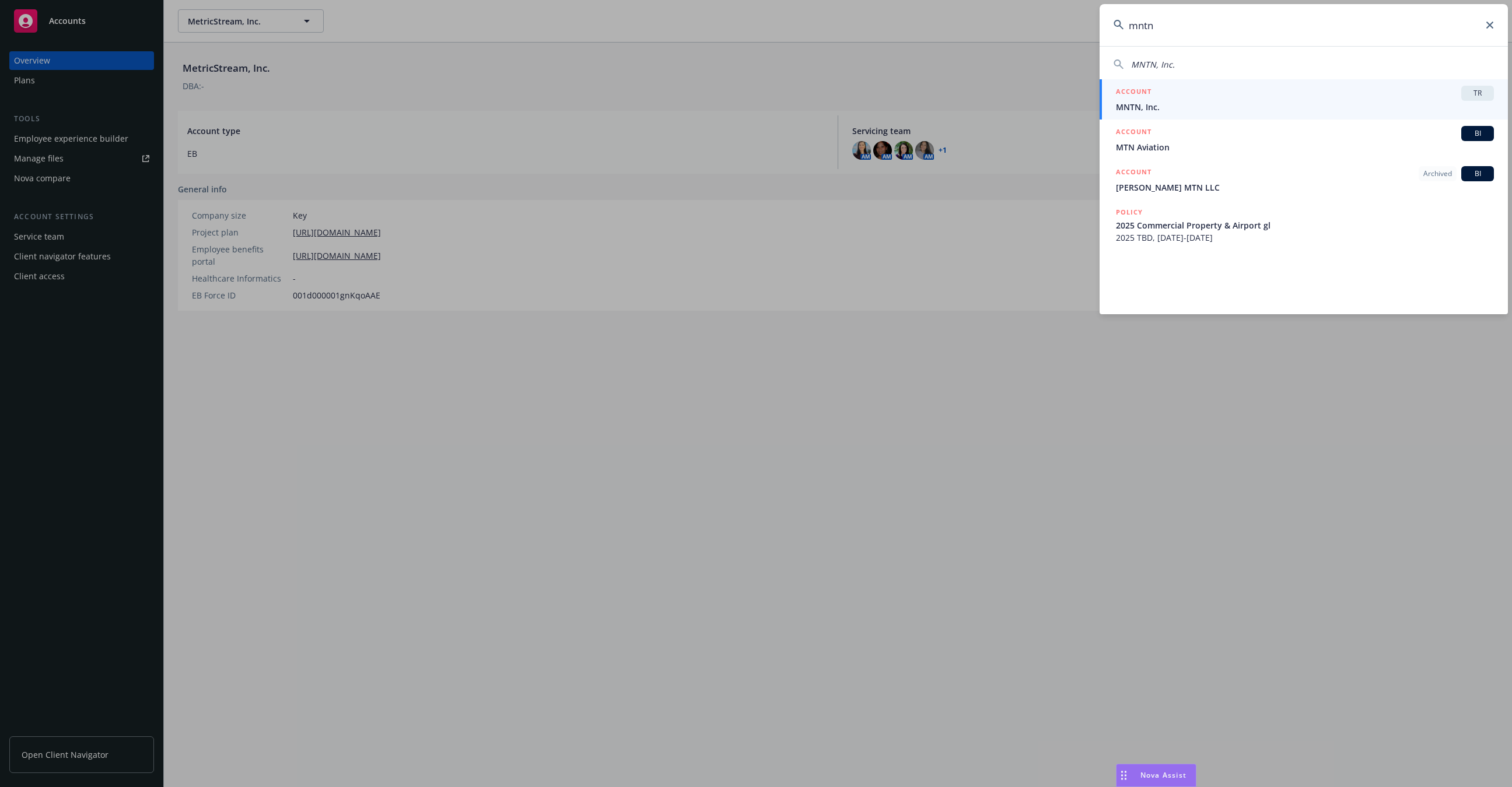
type input "mntn"
click at [1246, 106] on span "MNTN, Inc." at bounding box center [1305, 107] width 378 height 12
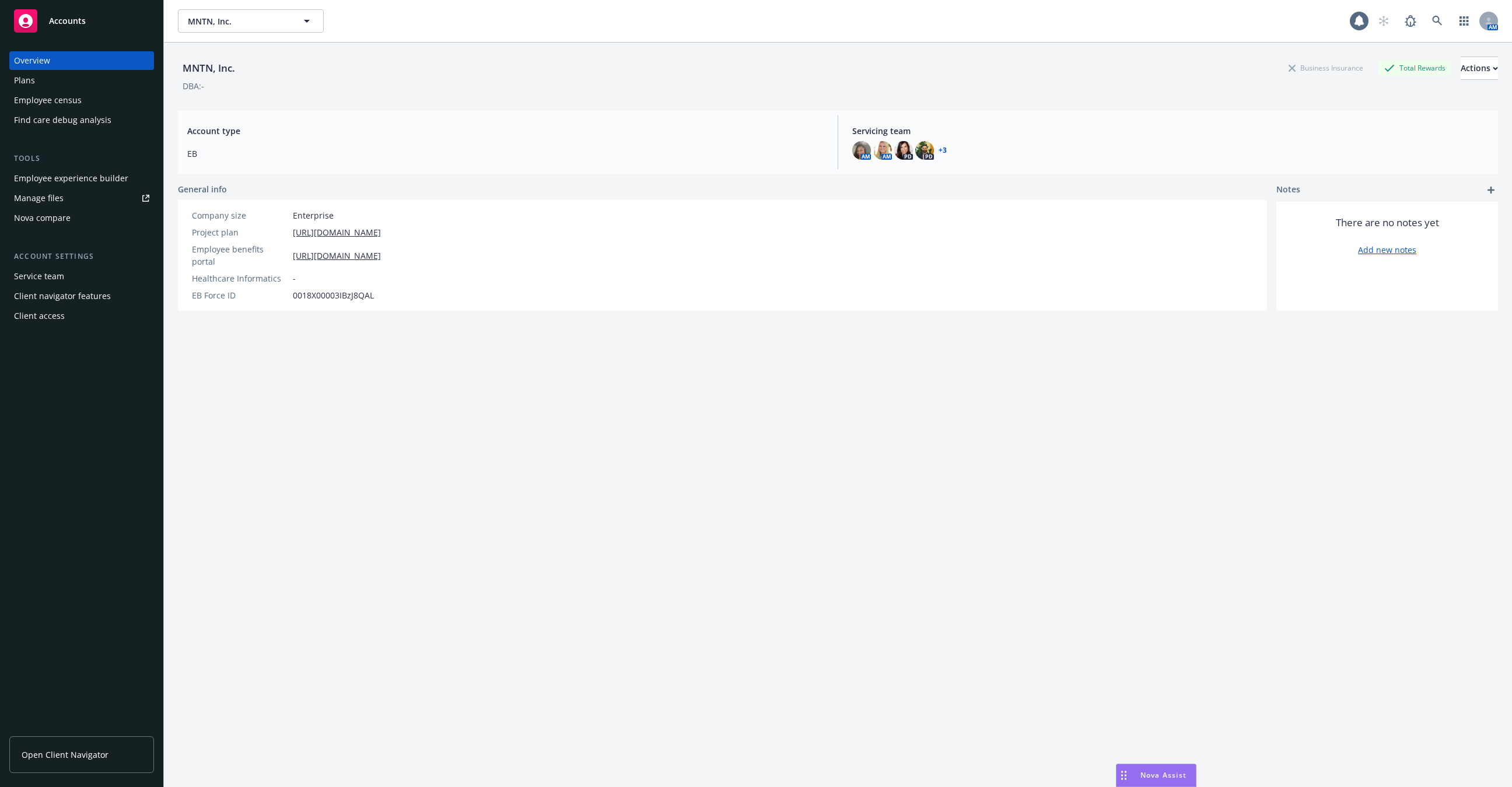
click at [107, 175] on div "Employee experience builder" at bounding box center [71, 179] width 114 height 19
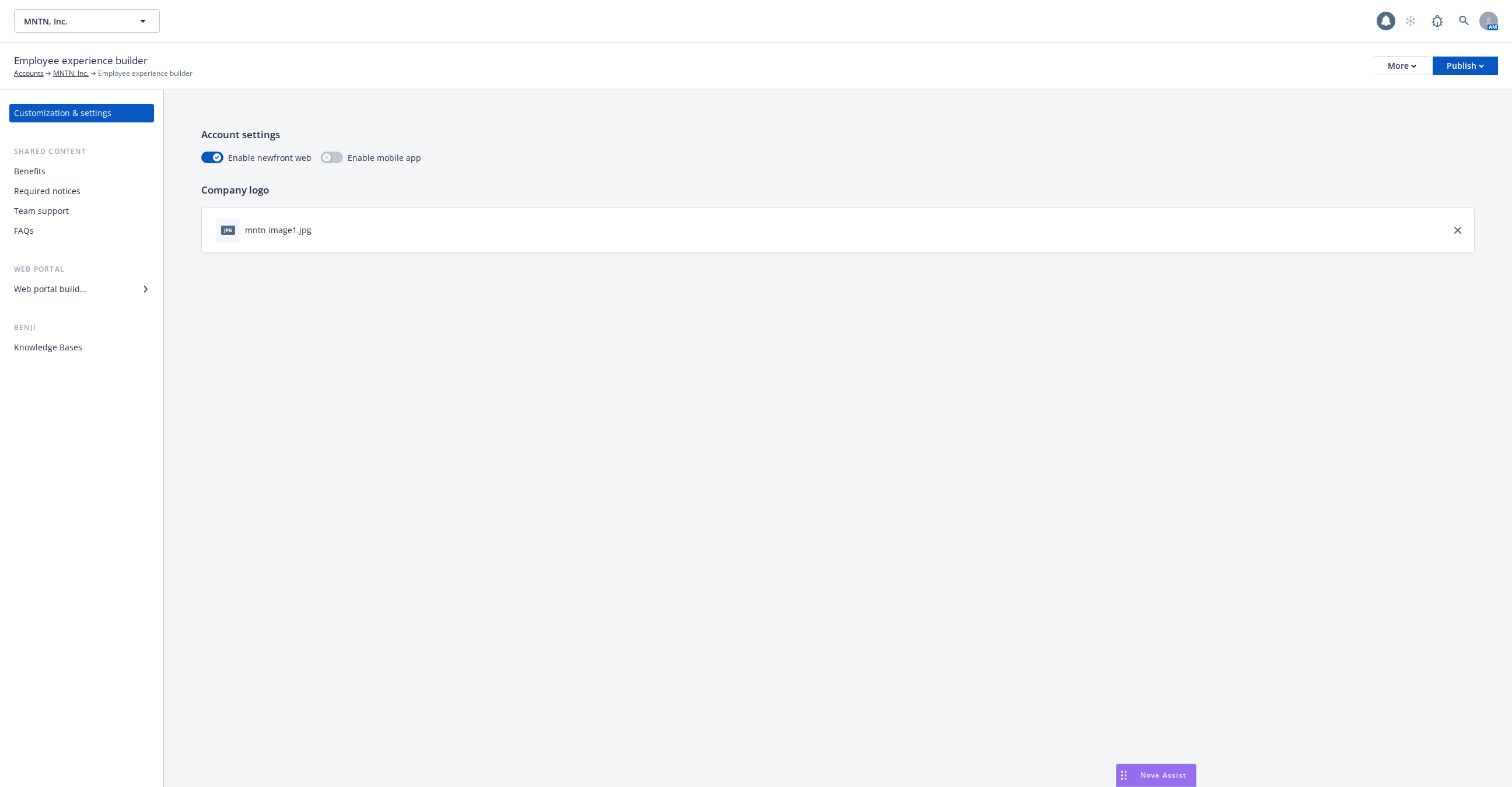
click at [105, 175] on div "Benefits" at bounding box center [81, 171] width 135 height 19
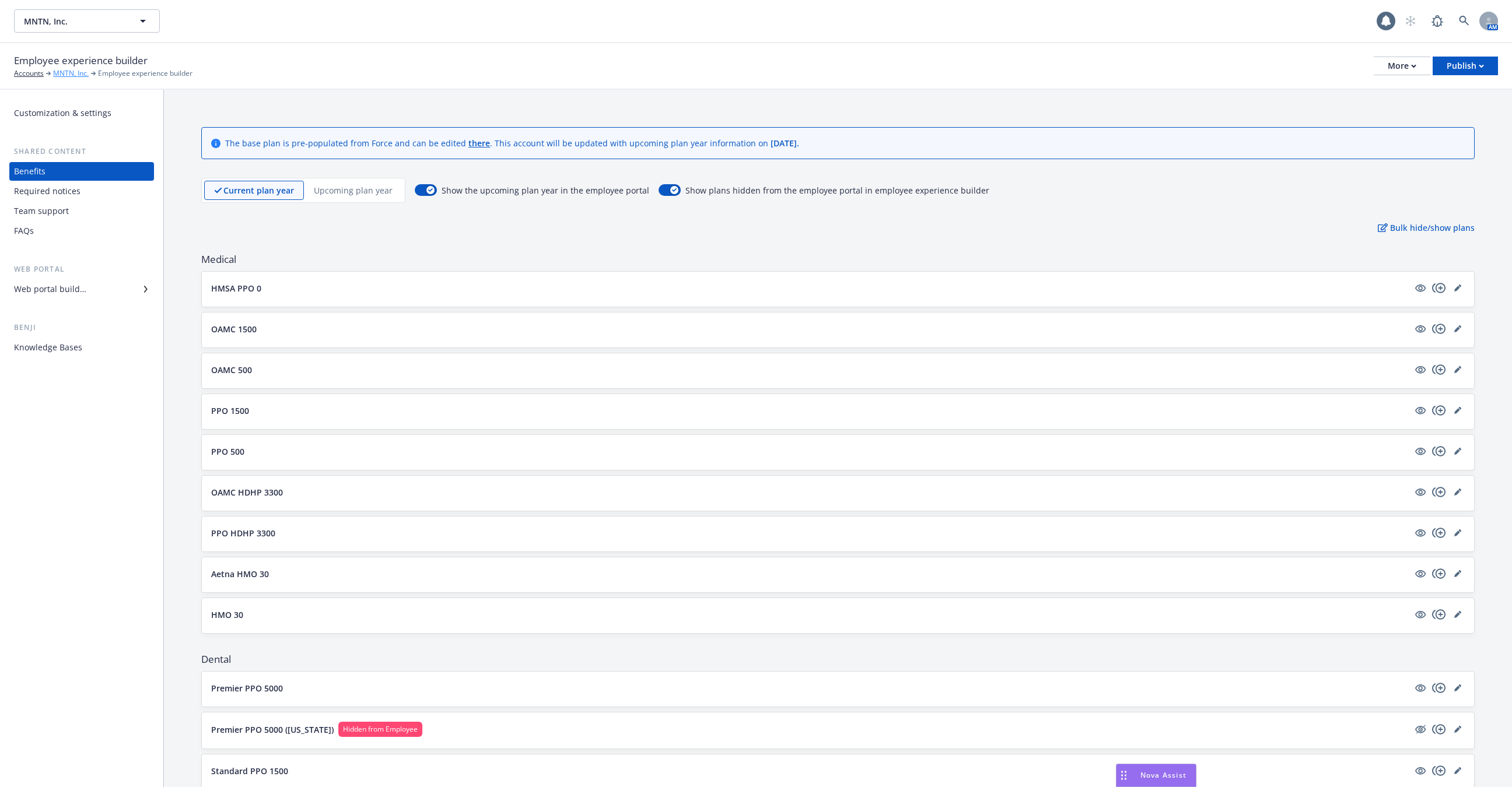
click at [55, 72] on link "MNTN, Inc." at bounding box center [70, 73] width 35 height 11
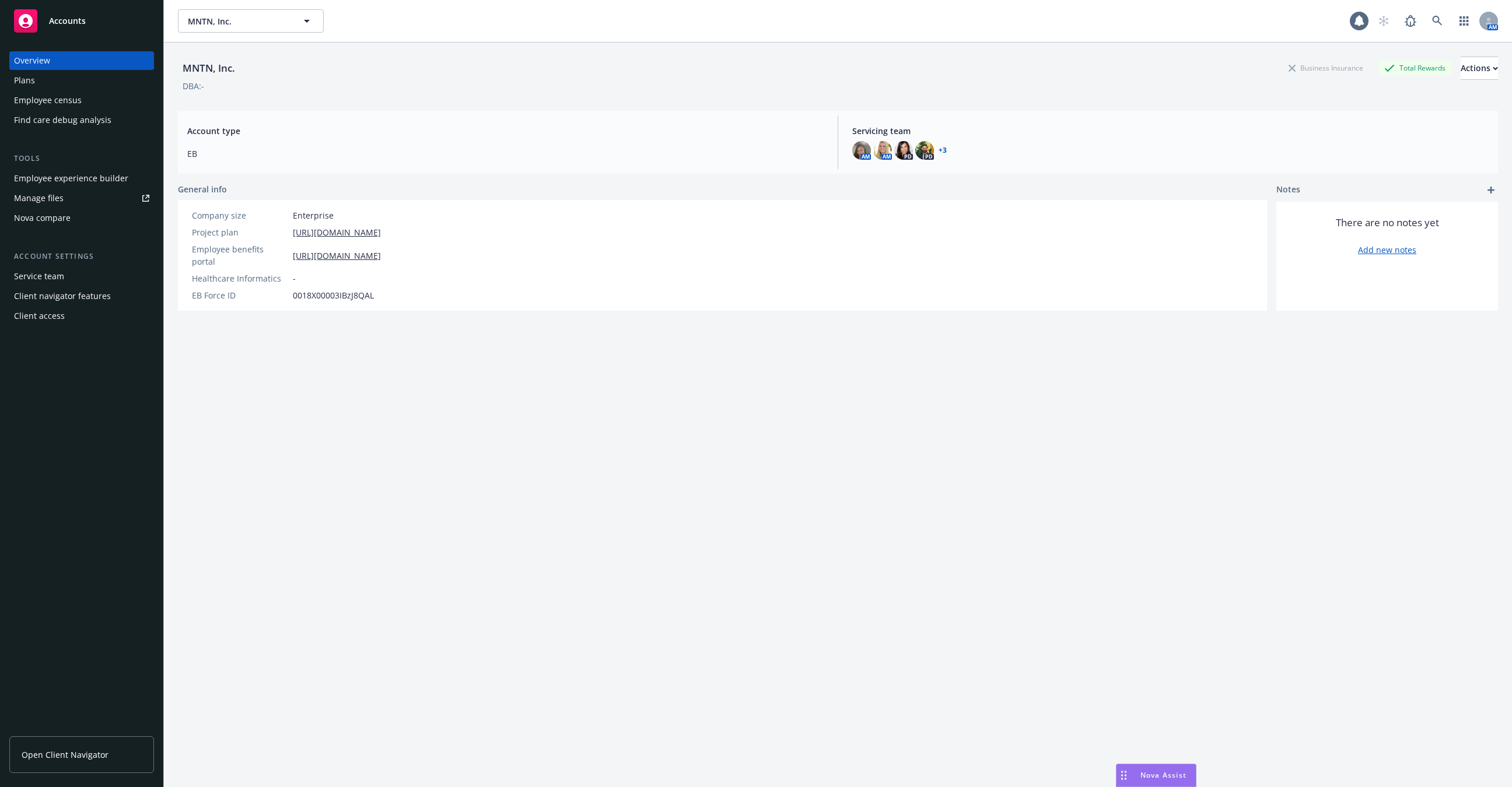
click at [101, 98] on div "Employee census" at bounding box center [81, 100] width 135 height 19
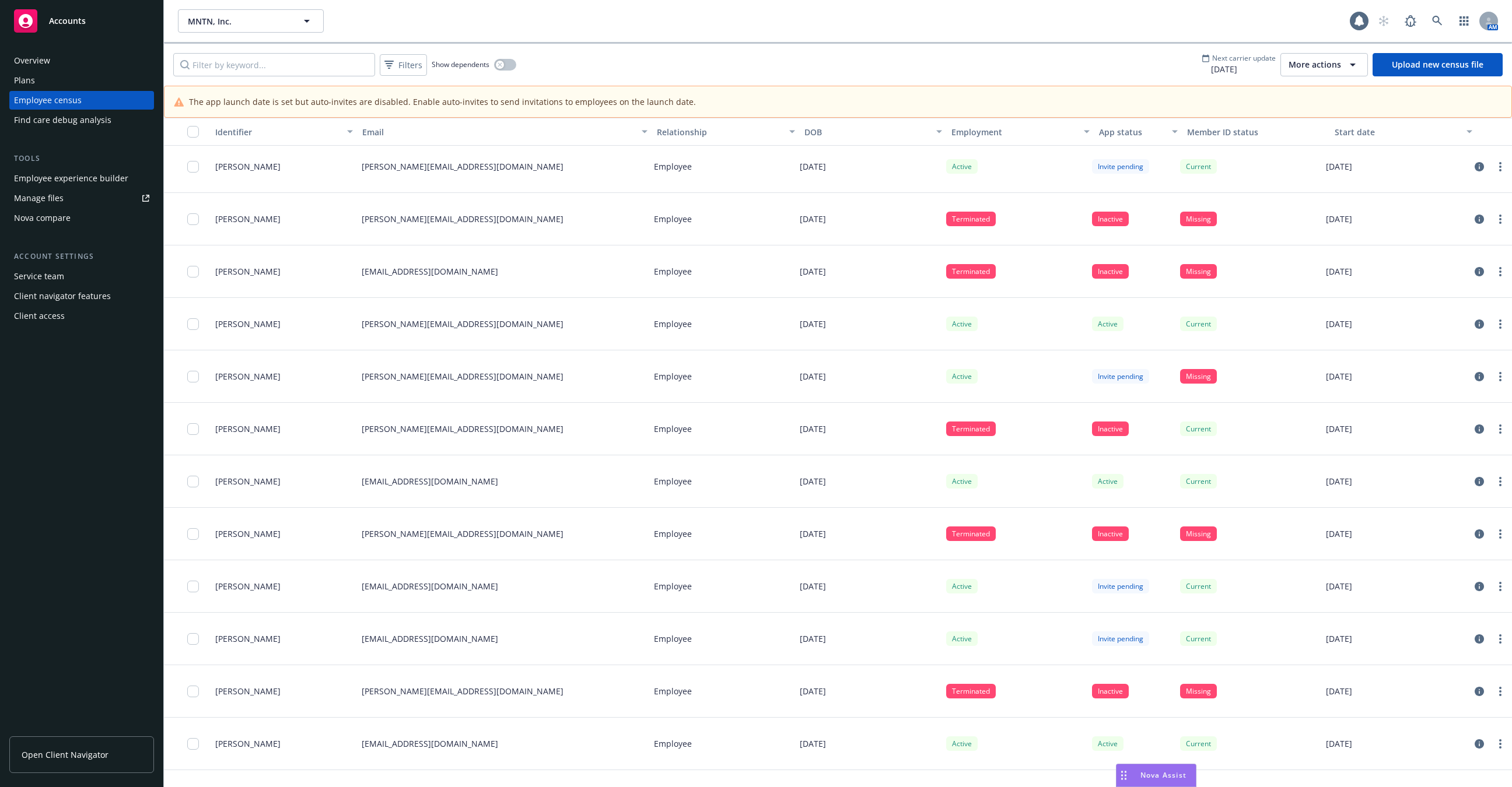
scroll to position [168, 0]
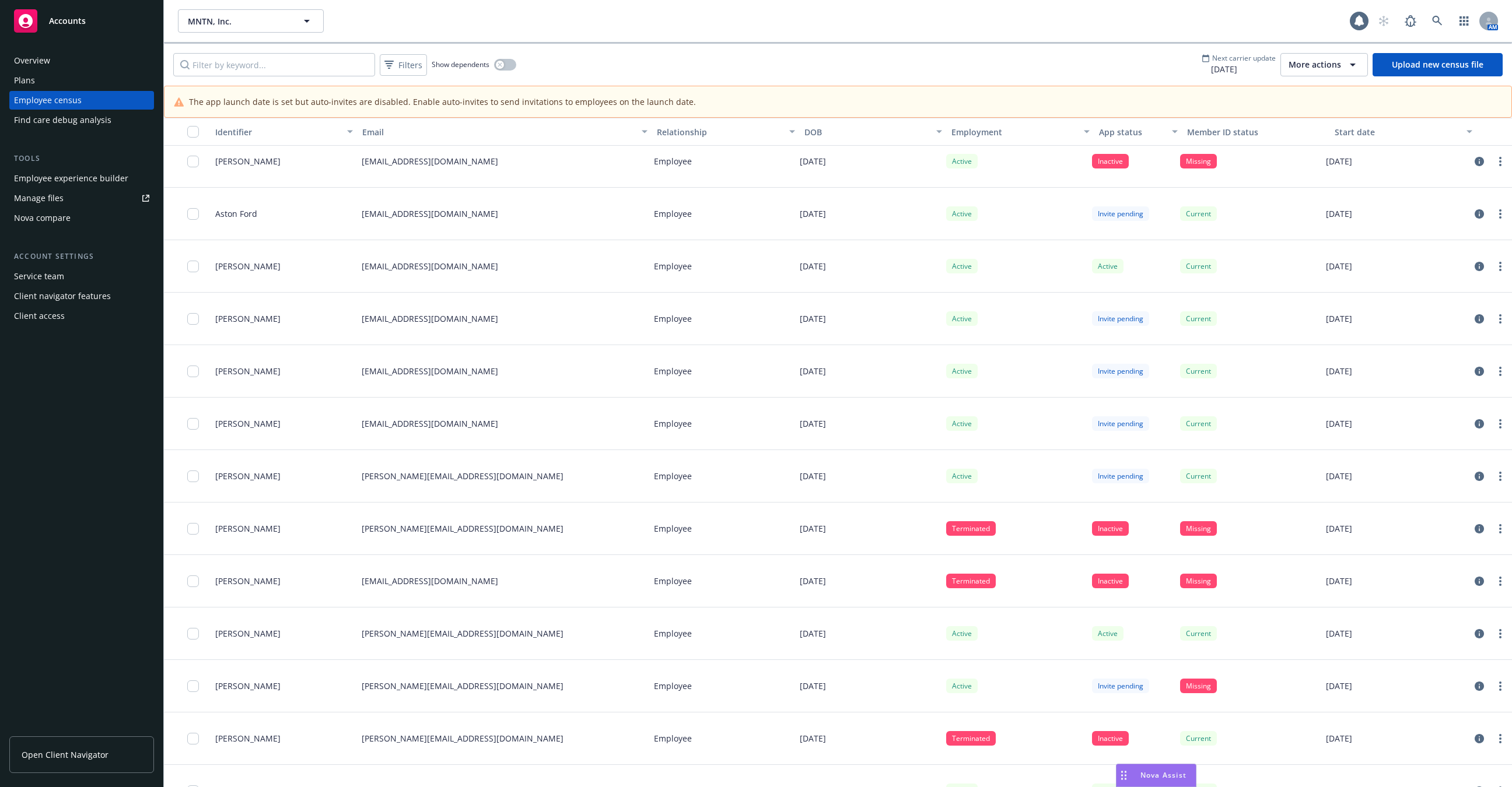
click at [1339, 132] on div "Start date" at bounding box center [1397, 132] width 125 height 12
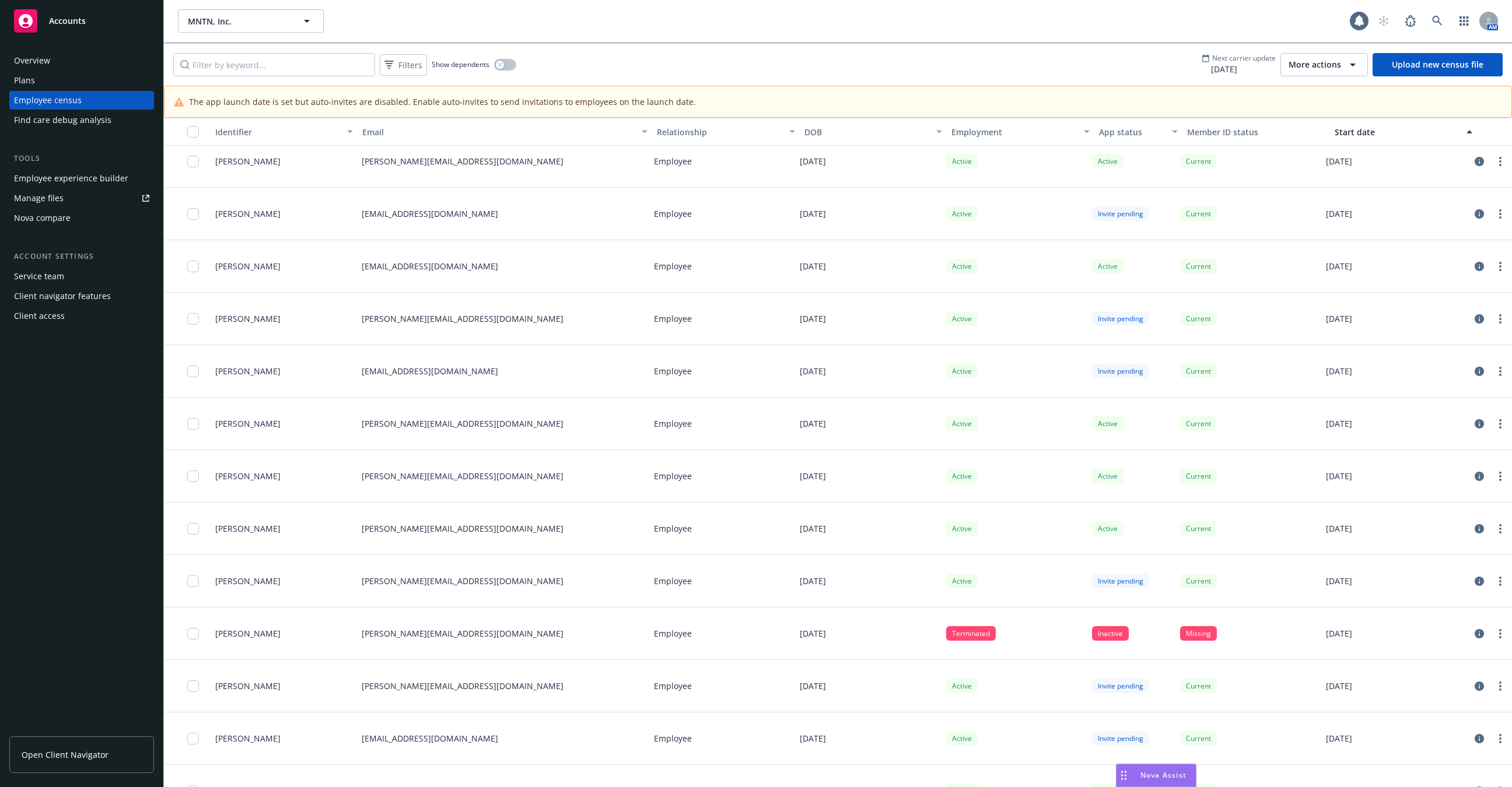
click at [1339, 132] on div "Start date" at bounding box center [1397, 132] width 125 height 12
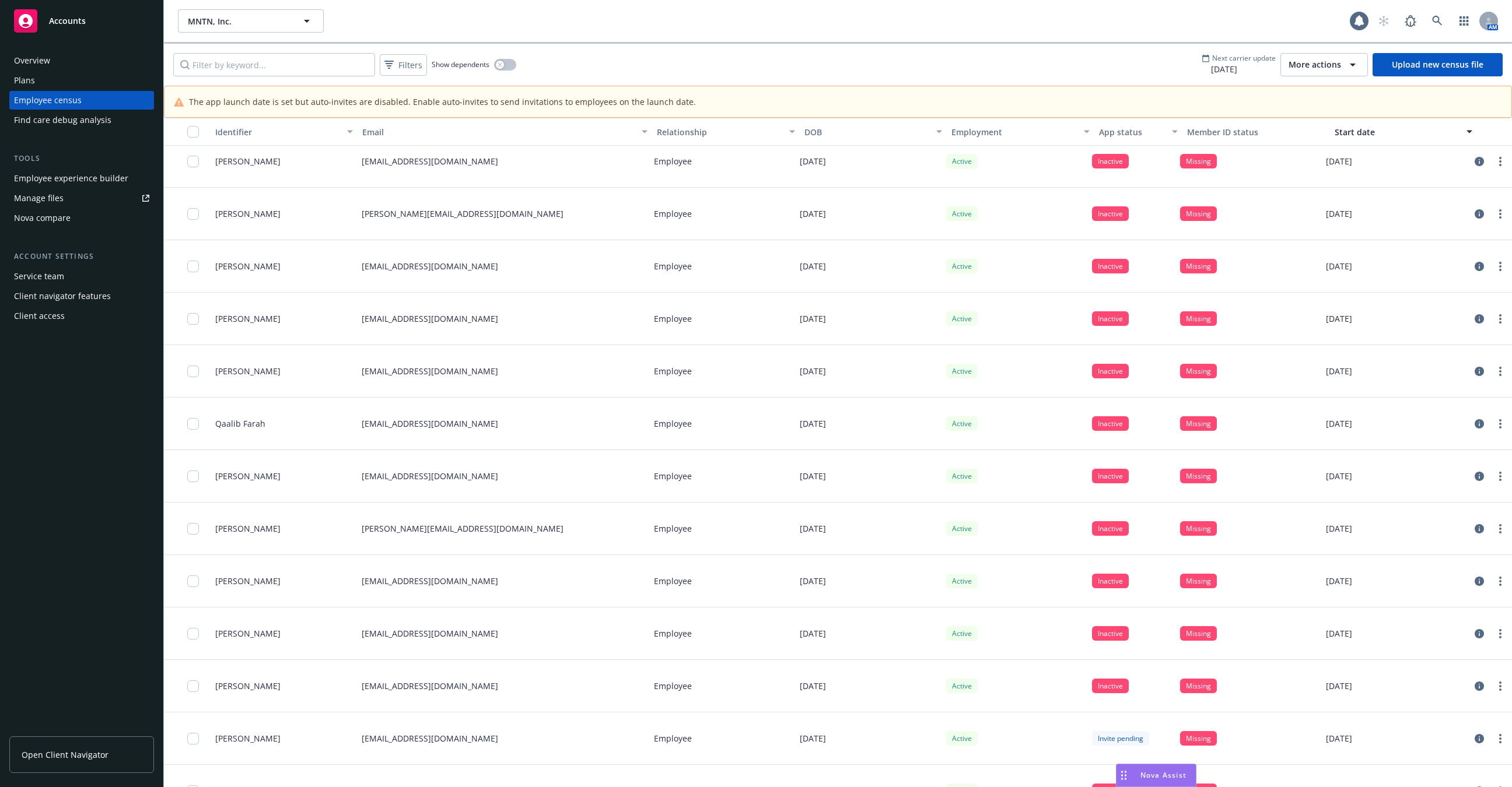
scroll to position [0, 0]
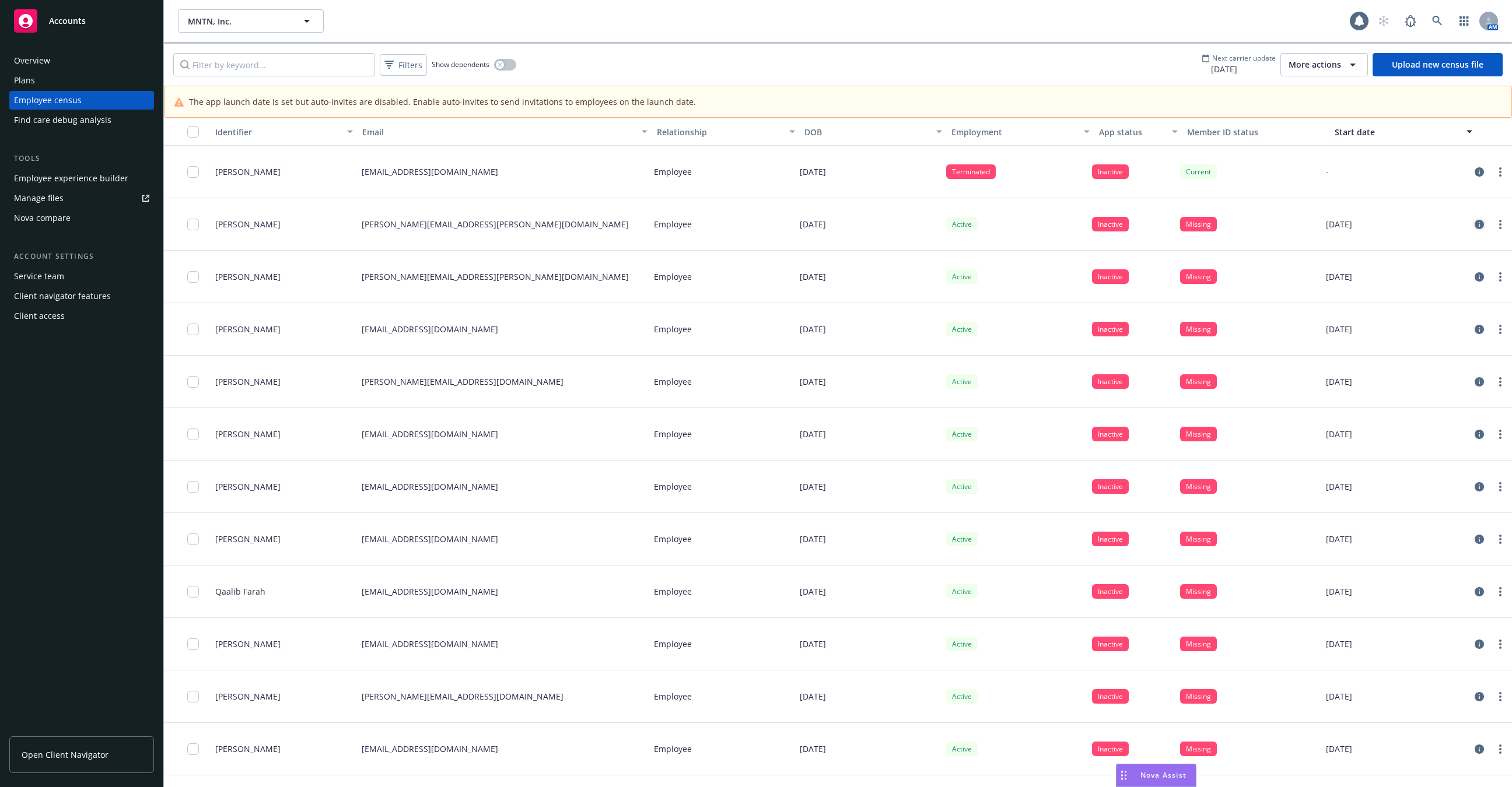
click at [1477, 225] on icon "circleInformation" at bounding box center [1479, 224] width 9 height 9
click at [1479, 272] on icon "circleInformation" at bounding box center [1479, 277] width 9 height 9
click at [1477, 329] on icon "circleInformation" at bounding box center [1479, 330] width 9 height 9
click at [1479, 379] on icon "circleInformation" at bounding box center [1479, 382] width 9 height 9
click at [1479, 433] on icon "circleInformation" at bounding box center [1479, 434] width 9 height 9
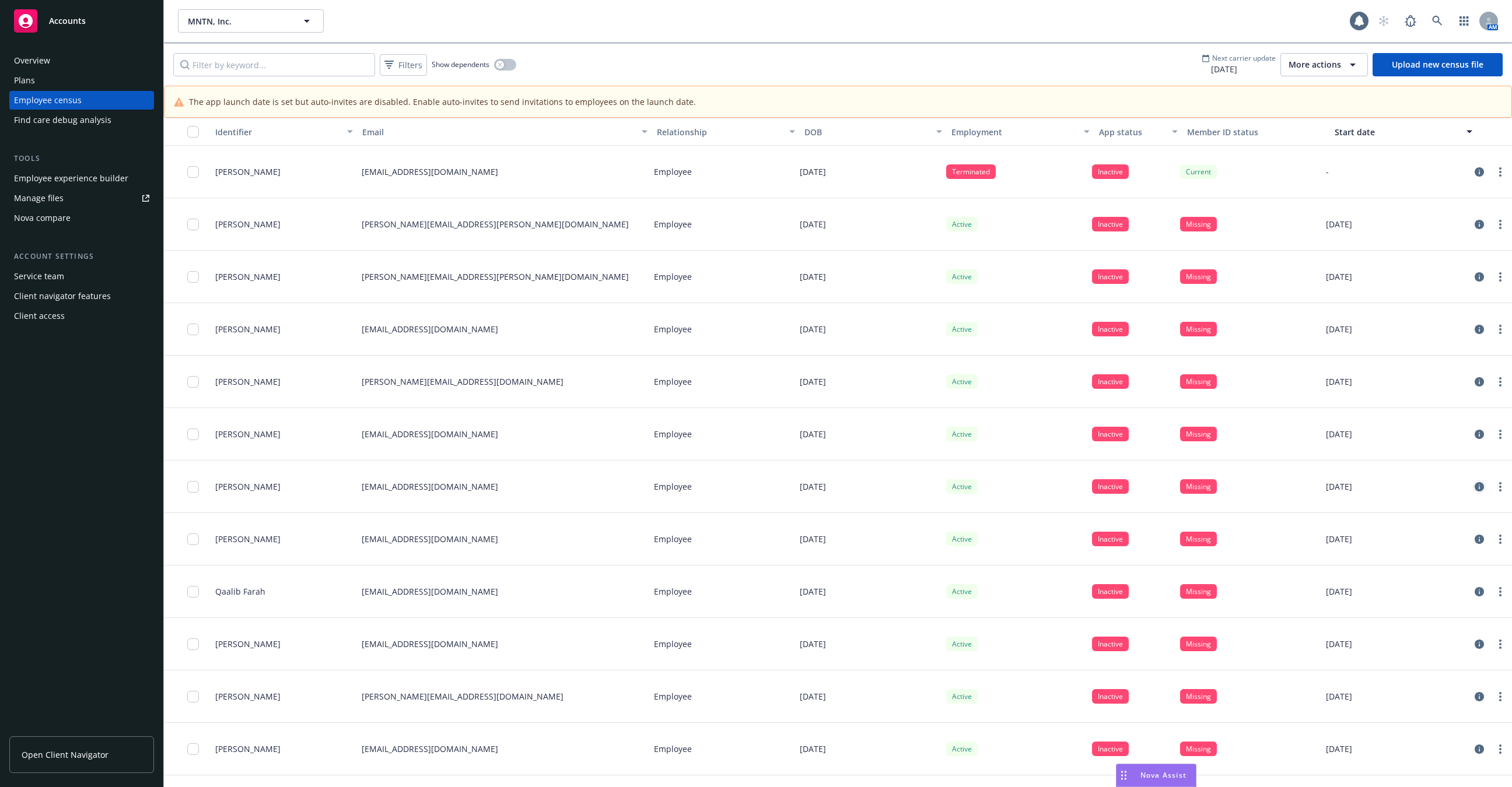
click at [1479, 483] on icon "circleInformation" at bounding box center [1479, 486] width 9 height 9
click at [1482, 535] on icon "circleInformation" at bounding box center [1479, 539] width 9 height 9
click at [1480, 585] on link "circleInformation" at bounding box center [1479, 591] width 14 height 14
click at [1481, 641] on icon "circleInformation" at bounding box center [1479, 644] width 9 height 9
click at [1476, 694] on icon "circleInformation" at bounding box center [1479, 697] width 9 height 9
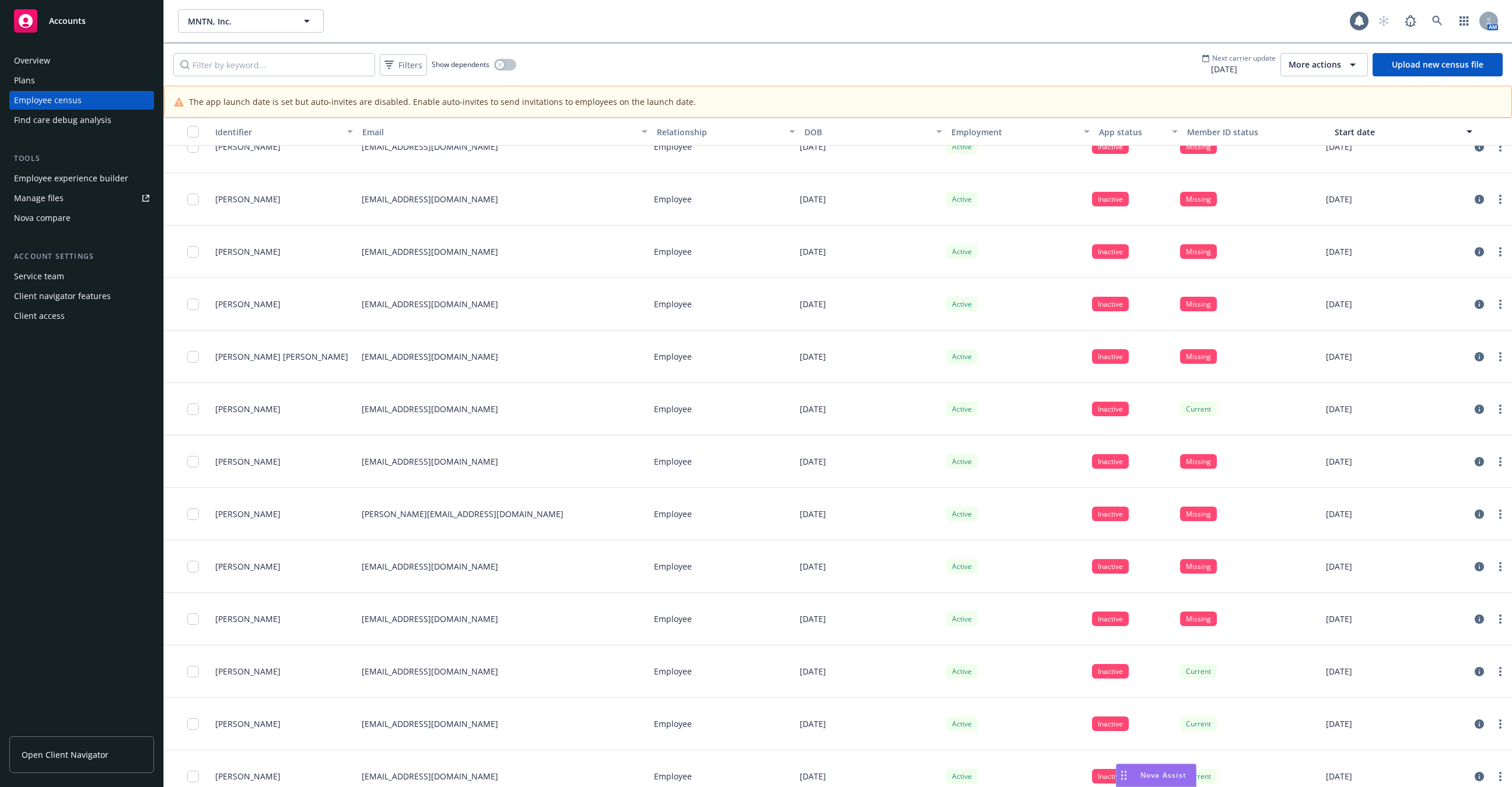
scroll to position [1320, 0]
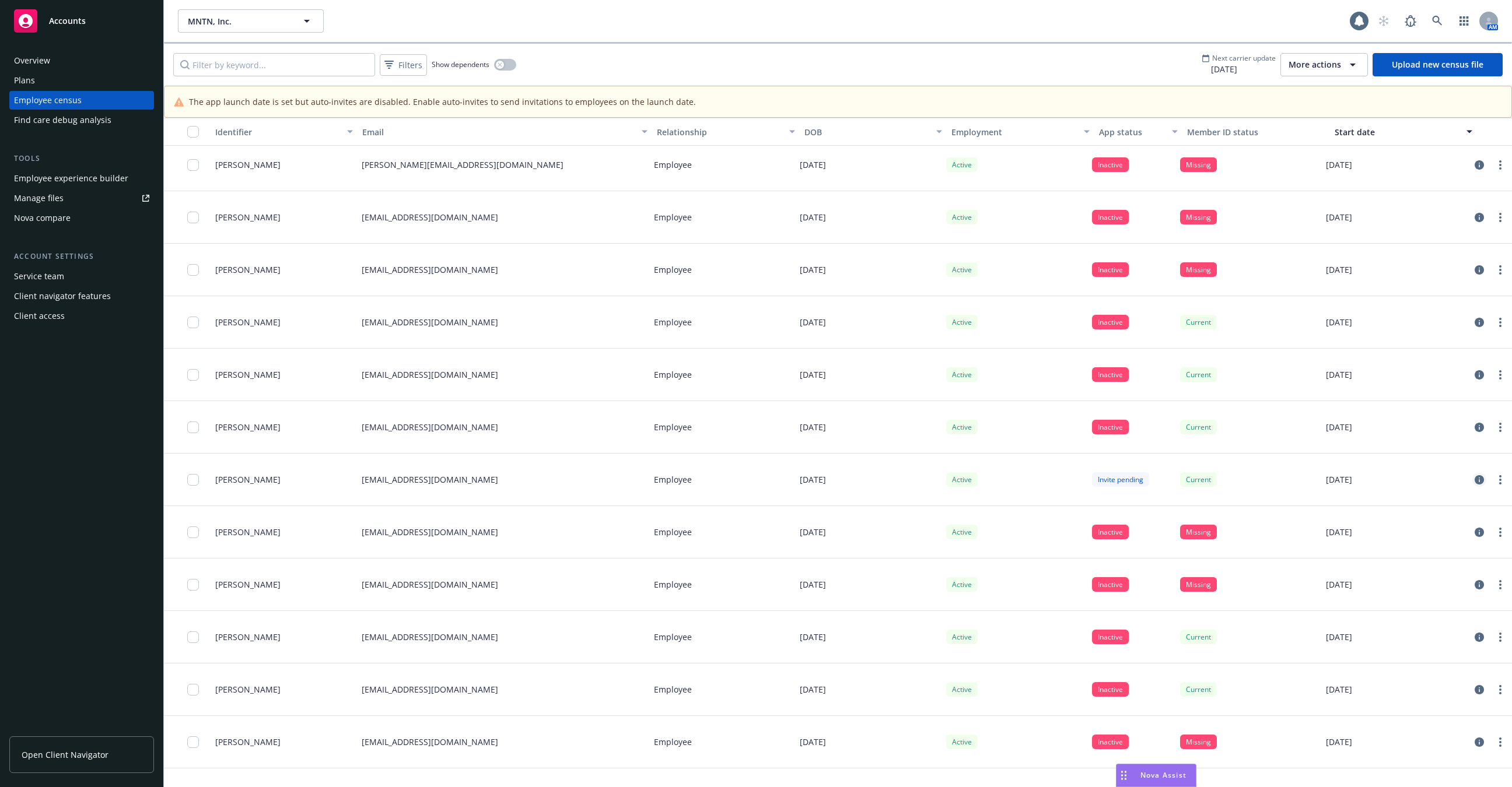
click at [1483, 473] on link "circleInformation" at bounding box center [1479, 480] width 14 height 14
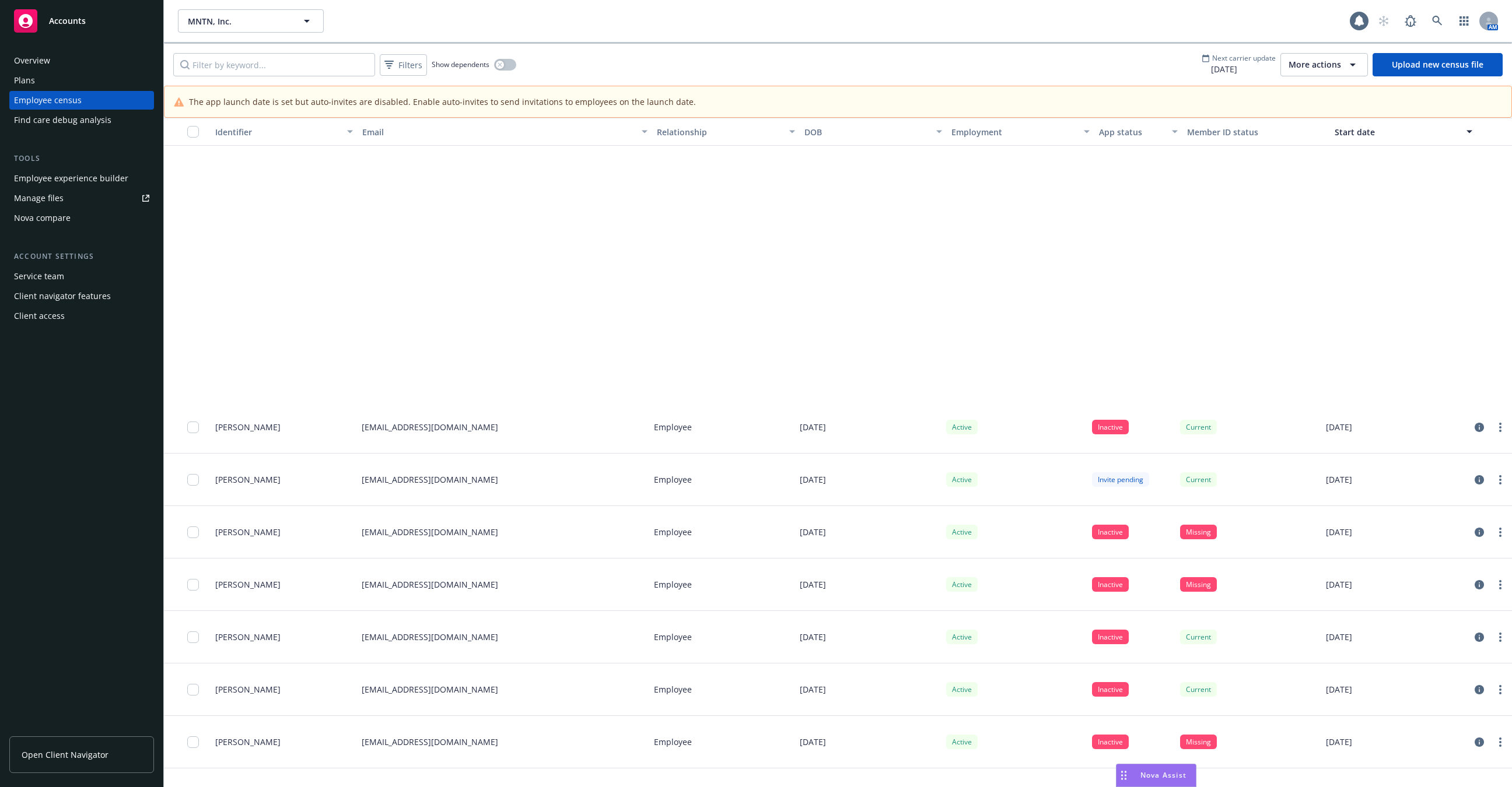
scroll to position [1661, 0]
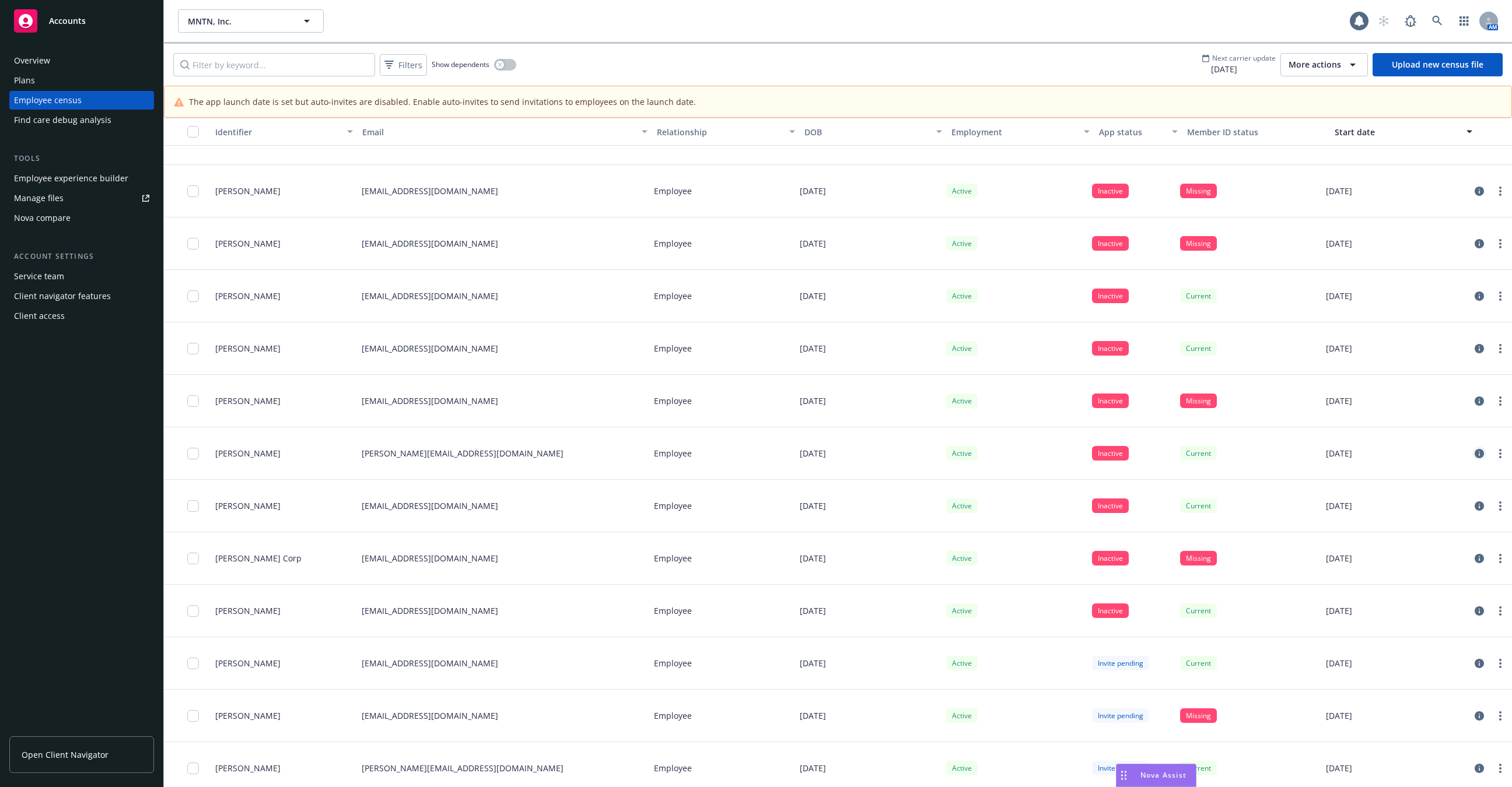
click at [1478, 453] on icon "circleInformation" at bounding box center [1479, 453] width 9 height 9
click at [1480, 452] on icon "circleInformation" at bounding box center [1479, 453] width 9 height 9
click at [1307, 58] on div "More actions" at bounding box center [1324, 64] width 71 height 14
click at [1310, 106] on span "Auto-invites settings" at bounding box center [1339, 110] width 80 height 12
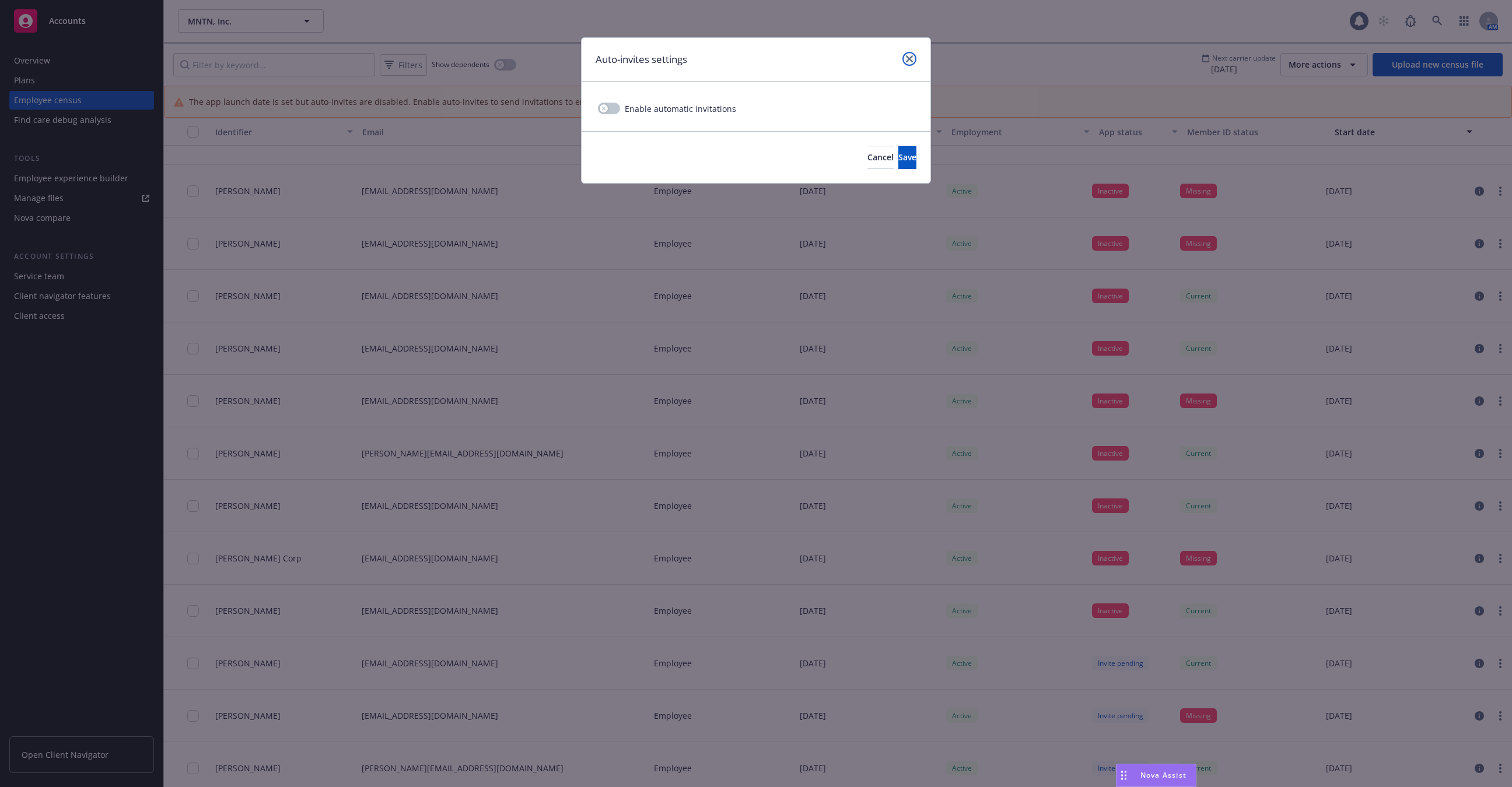
click at [905, 59] on link "close" at bounding box center [909, 59] width 14 height 14
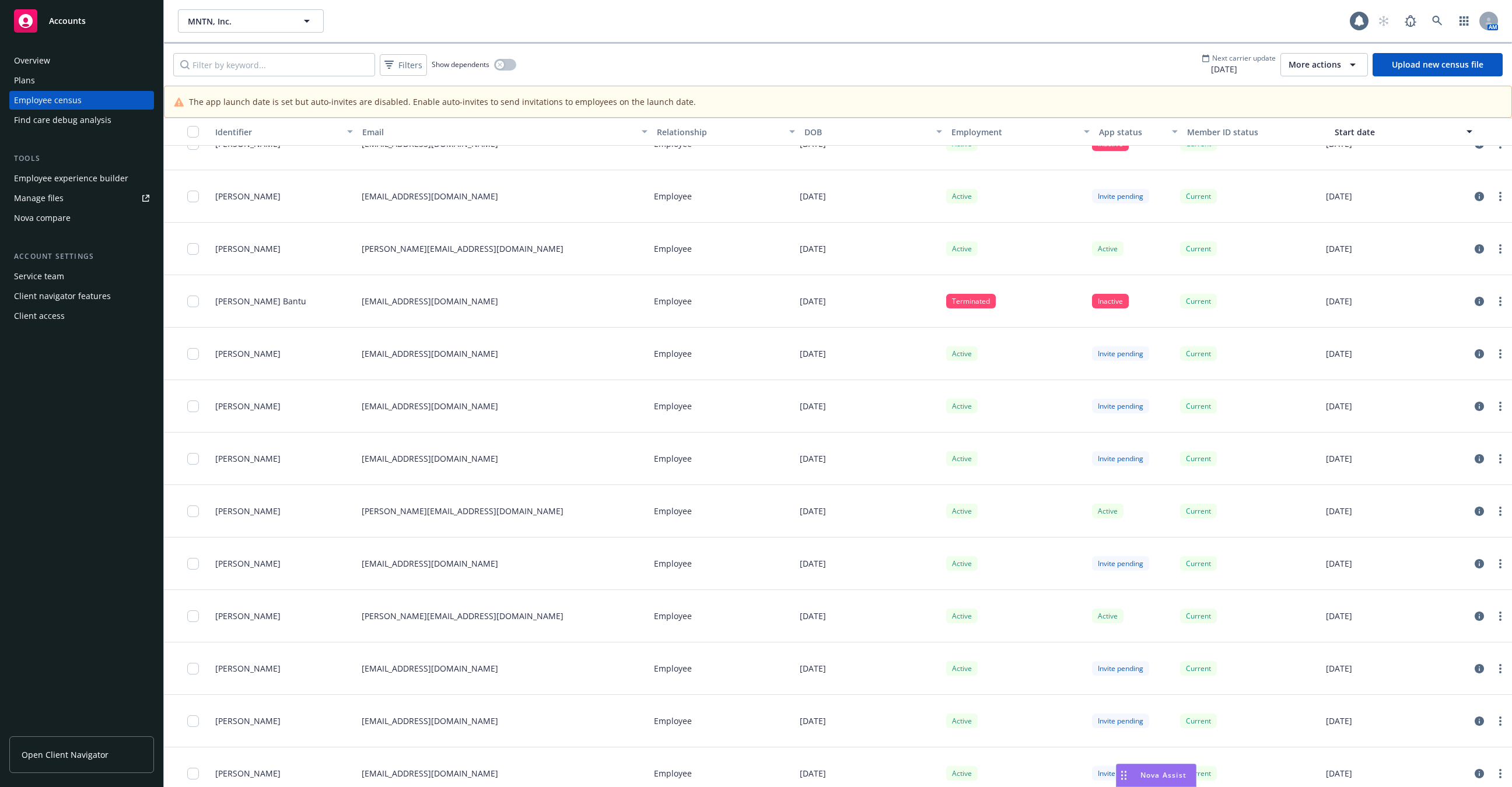
scroll to position [2131, 0]
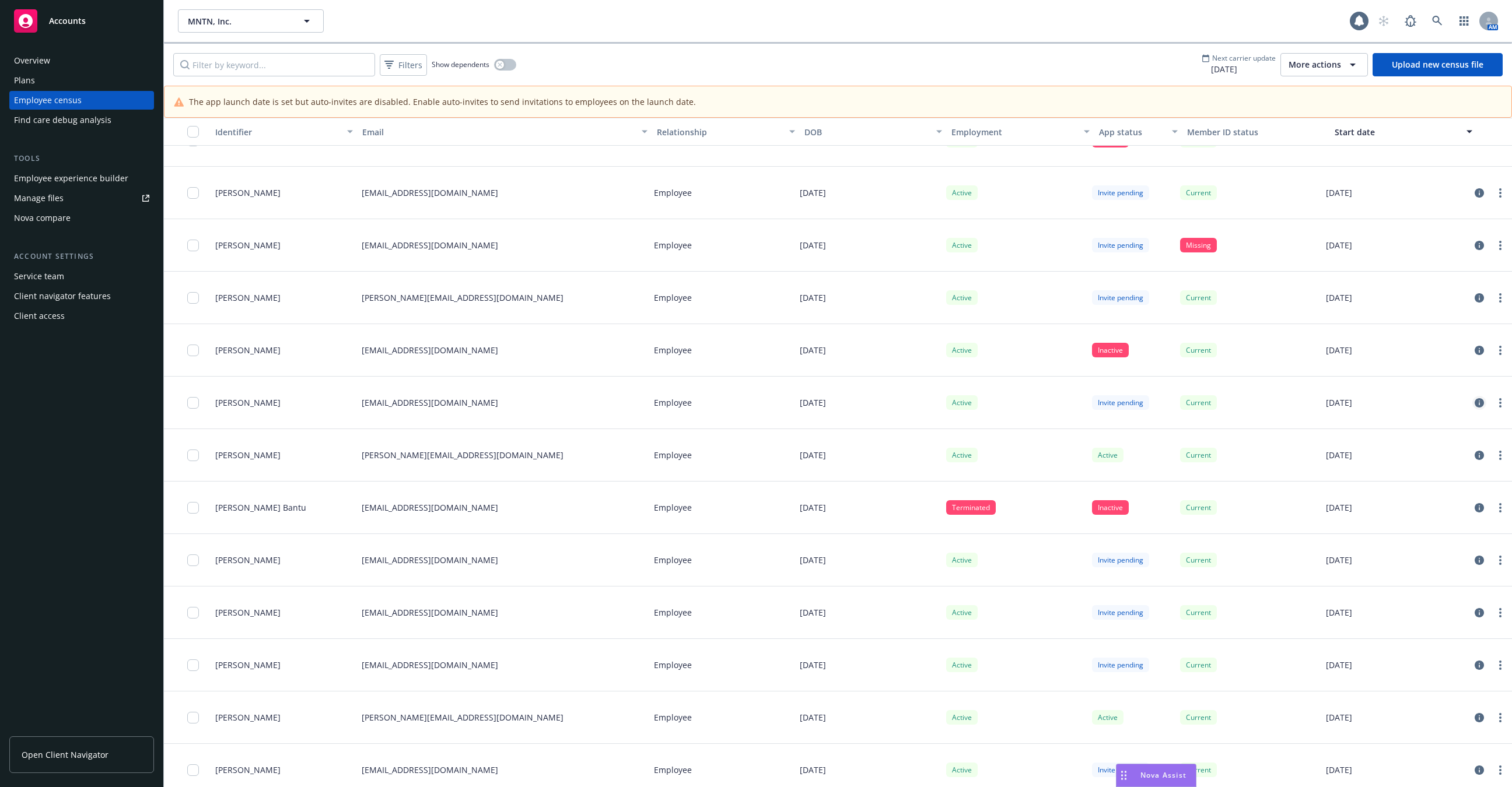
click at [1481, 398] on icon "circleInformation" at bounding box center [1479, 403] width 9 height 9
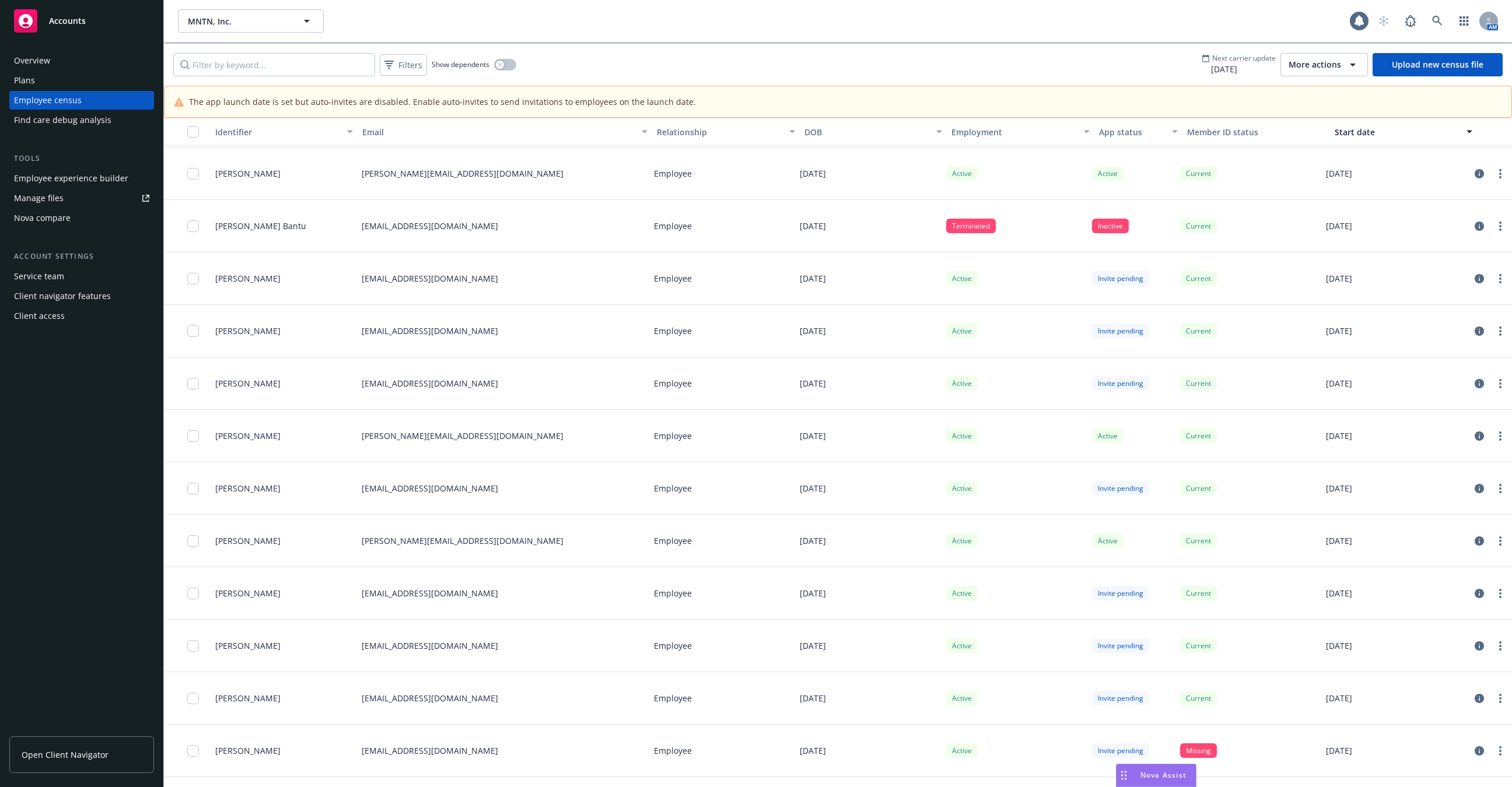
click at [1477, 381] on icon "circleInformation" at bounding box center [1479, 384] width 9 height 9
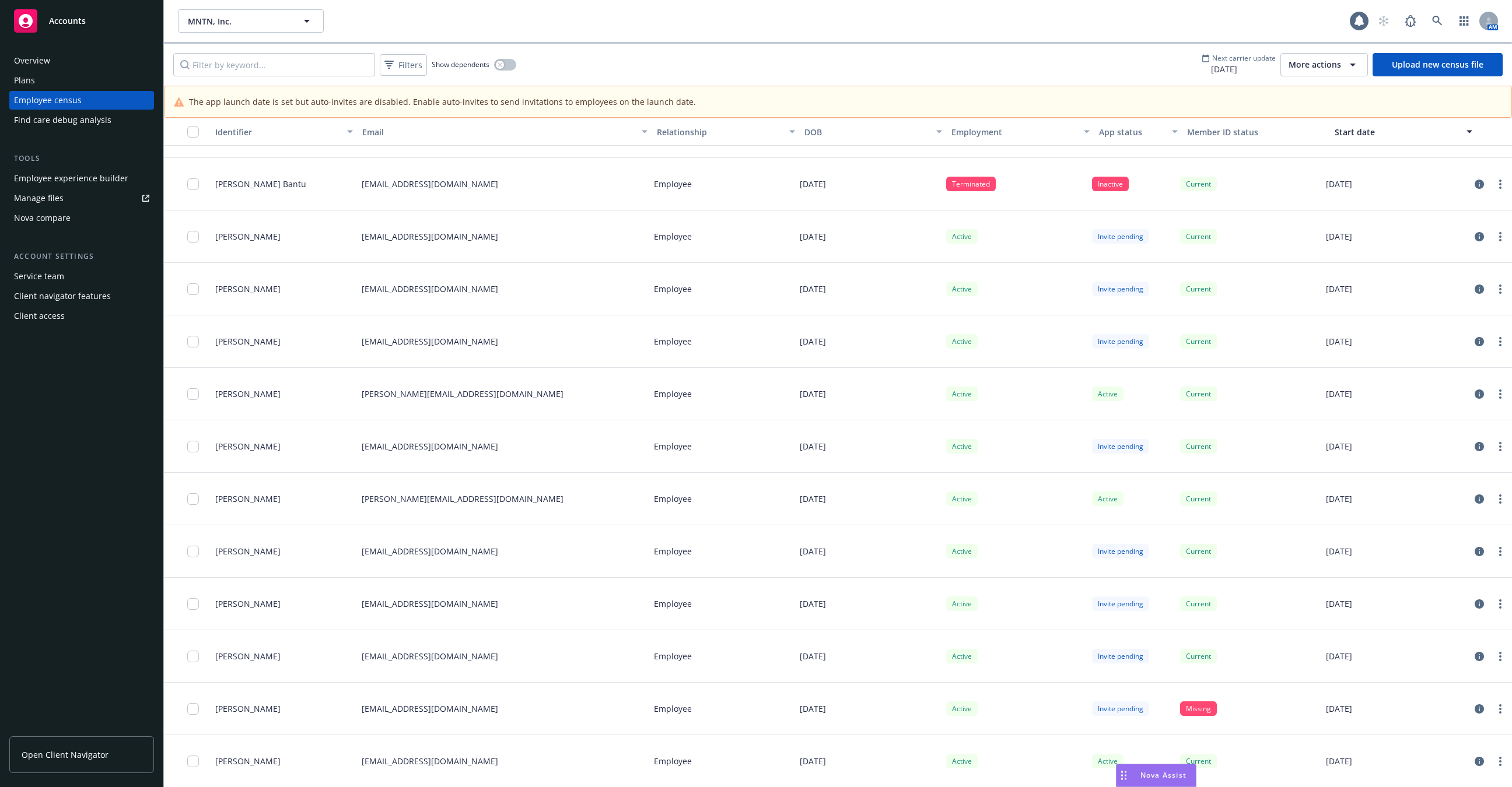
scroll to position [2479, 0]
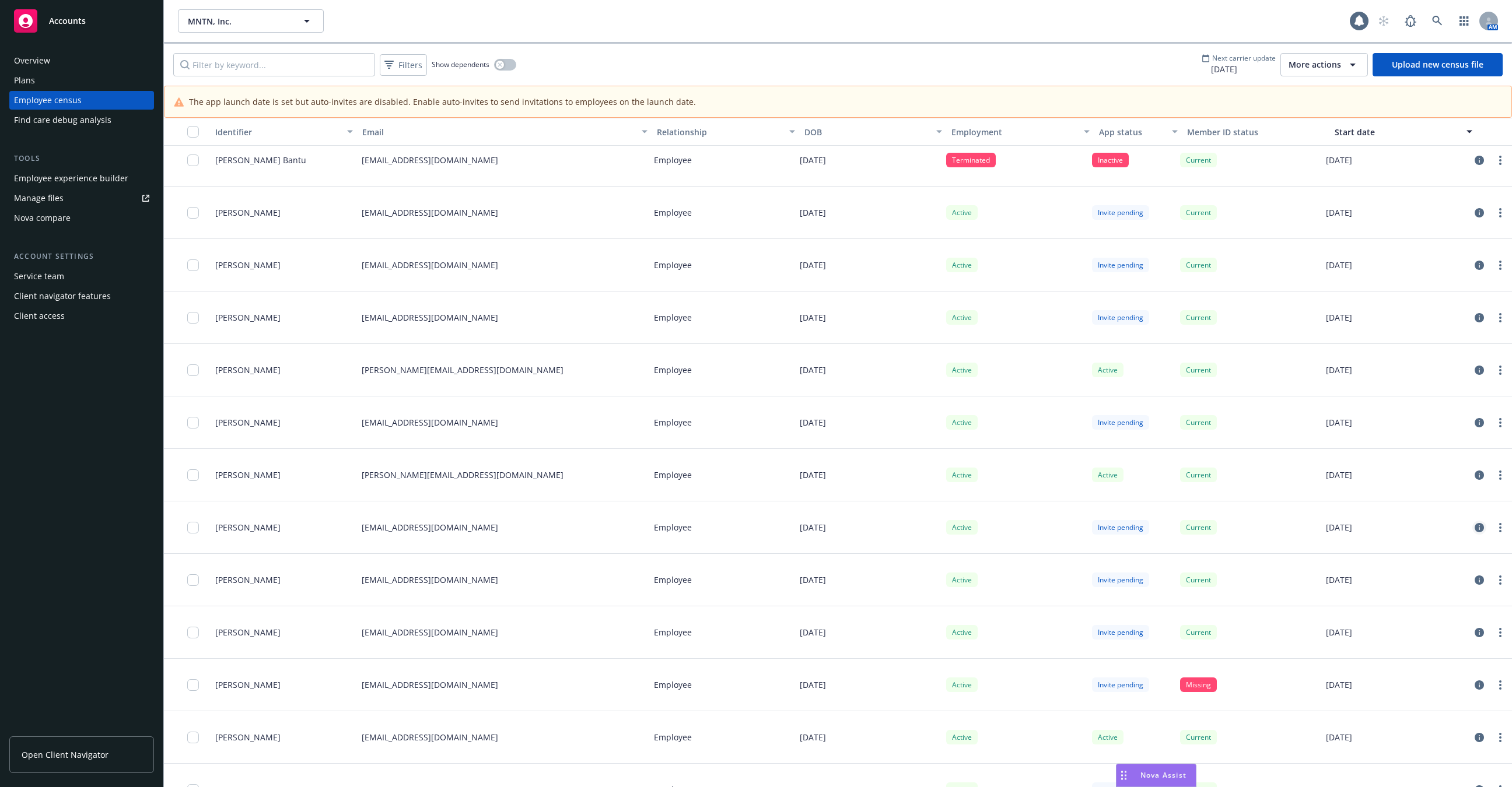
click at [1481, 530] on icon "circleInformation" at bounding box center [1479, 528] width 9 height 9
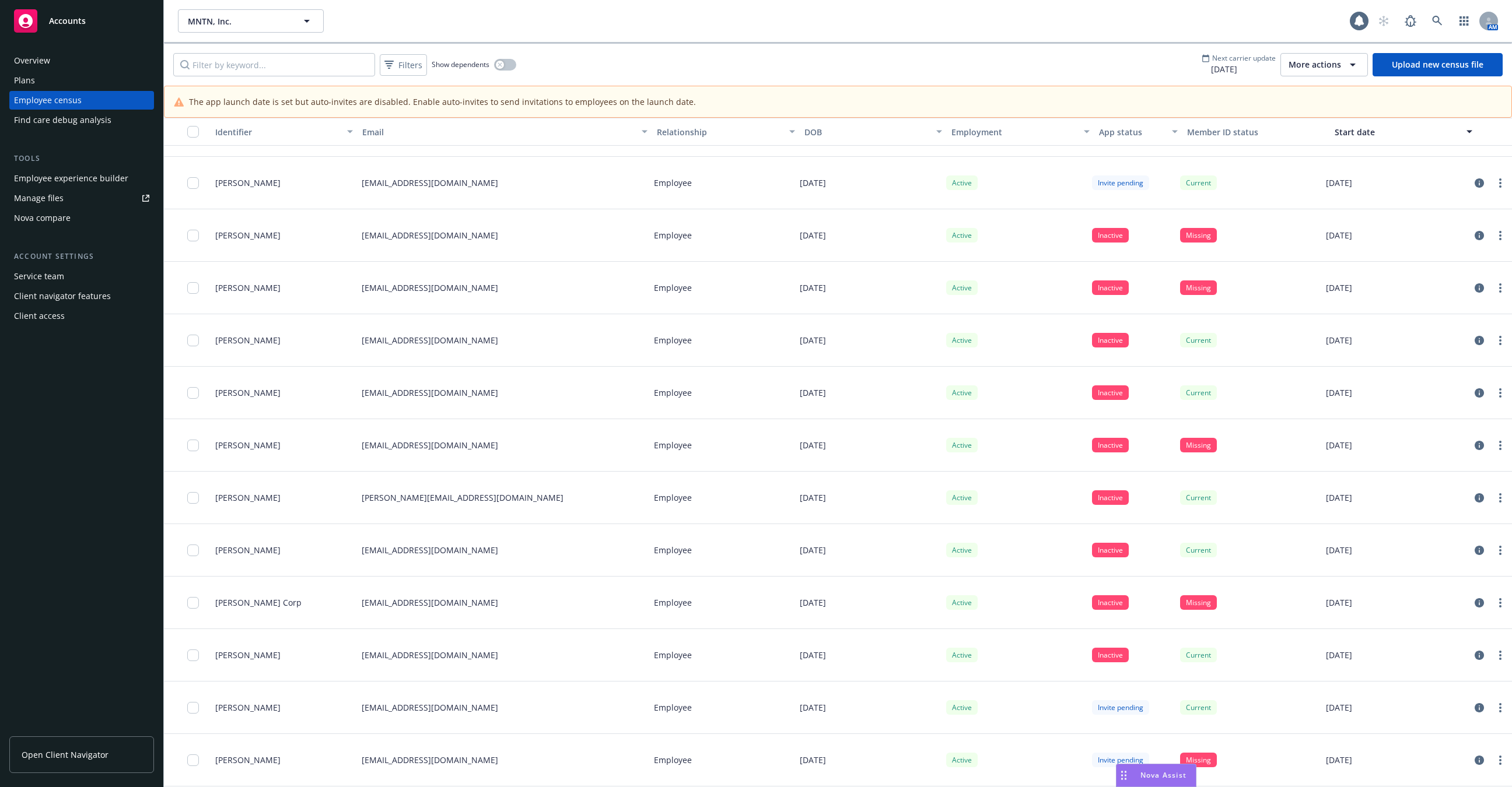
scroll to position [1295, 0]
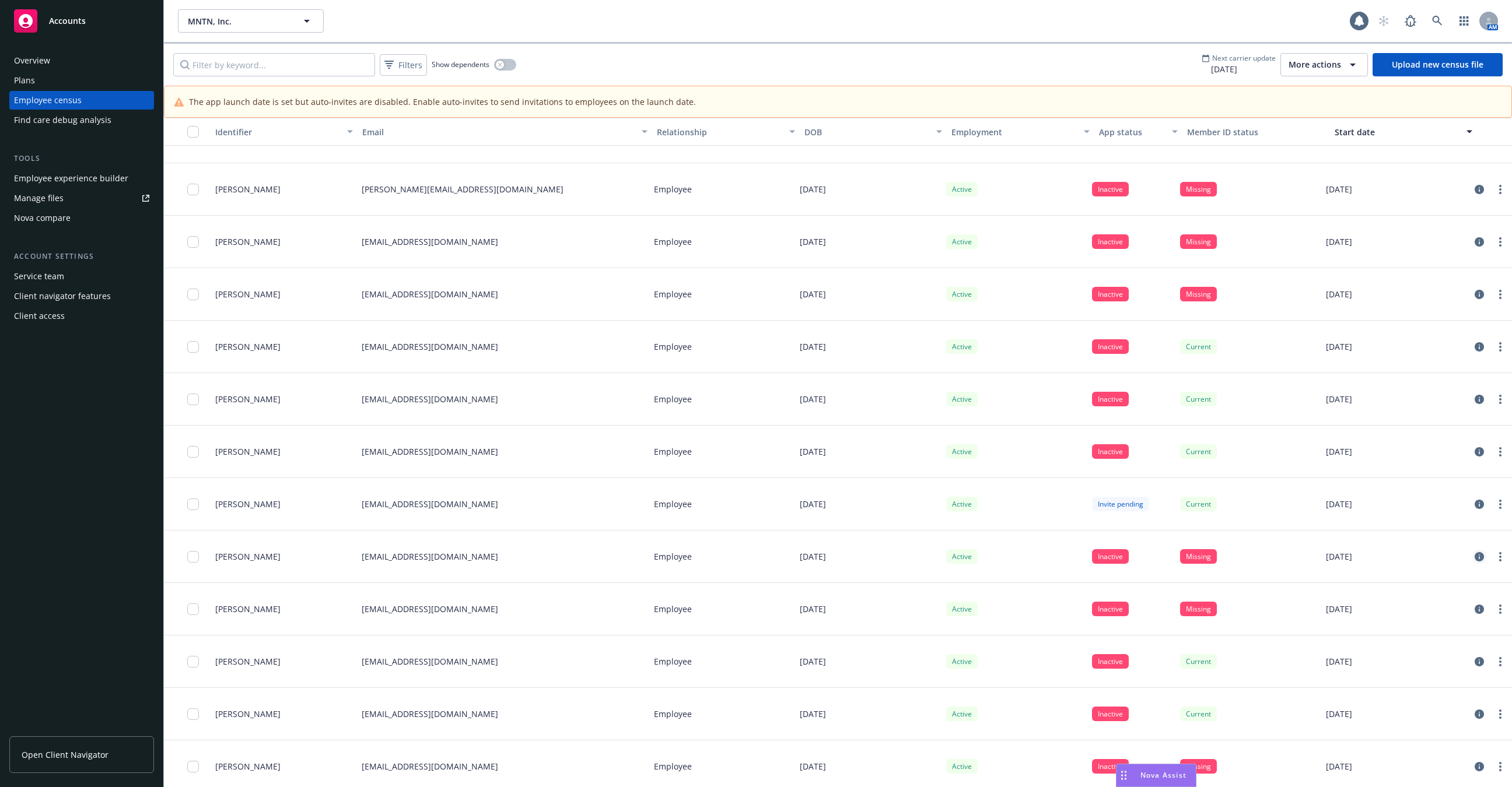
click at [1479, 556] on icon "circleInformation" at bounding box center [1479, 556] width 9 height 9
click at [1485, 507] on div at bounding box center [1490, 504] width 35 height 14
click at [1476, 506] on icon "circleInformation" at bounding box center [1479, 504] width 9 height 9
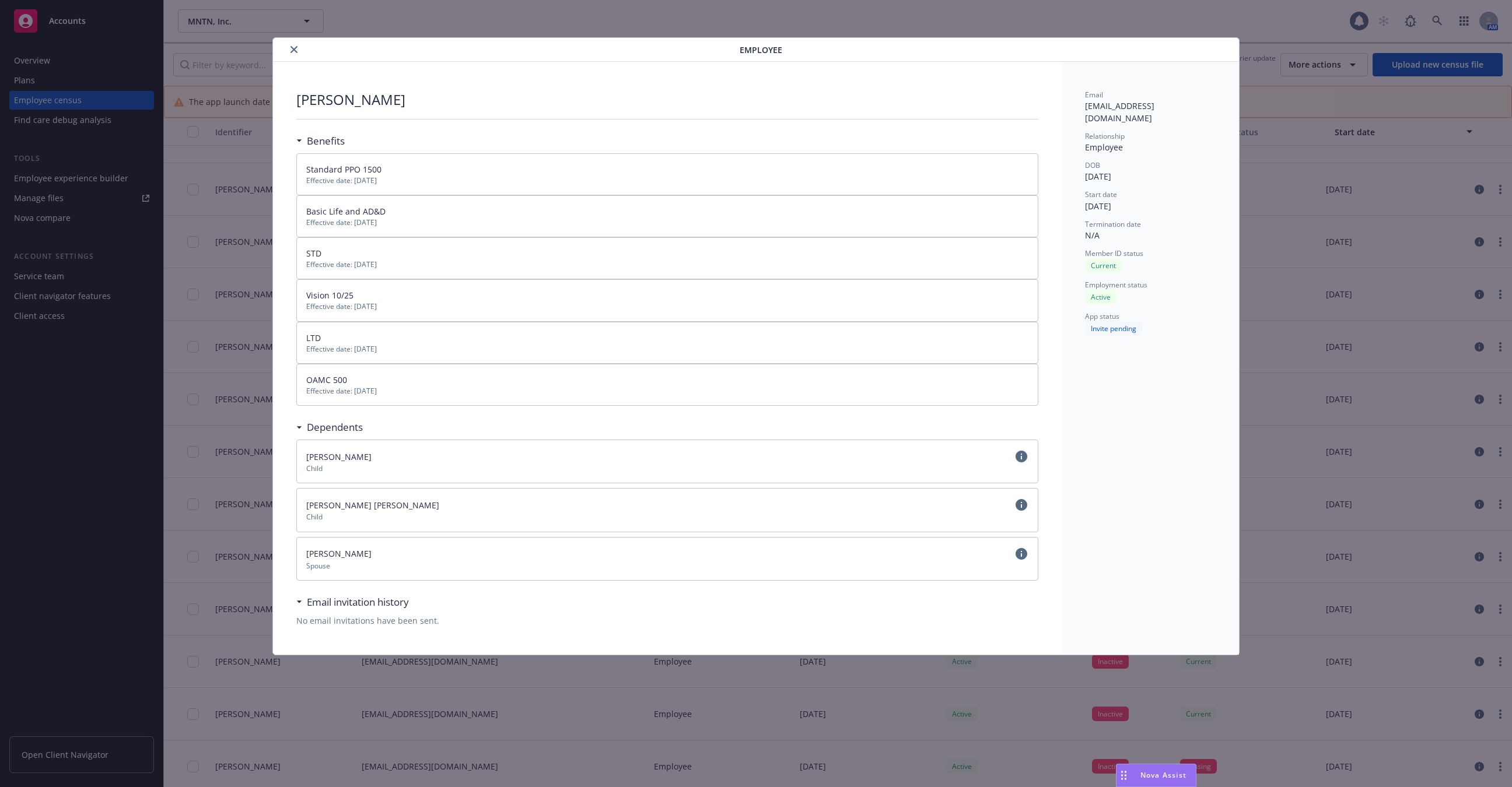
click at [1018, 453] on icon "circleInformation" at bounding box center [1021, 457] width 12 height 12
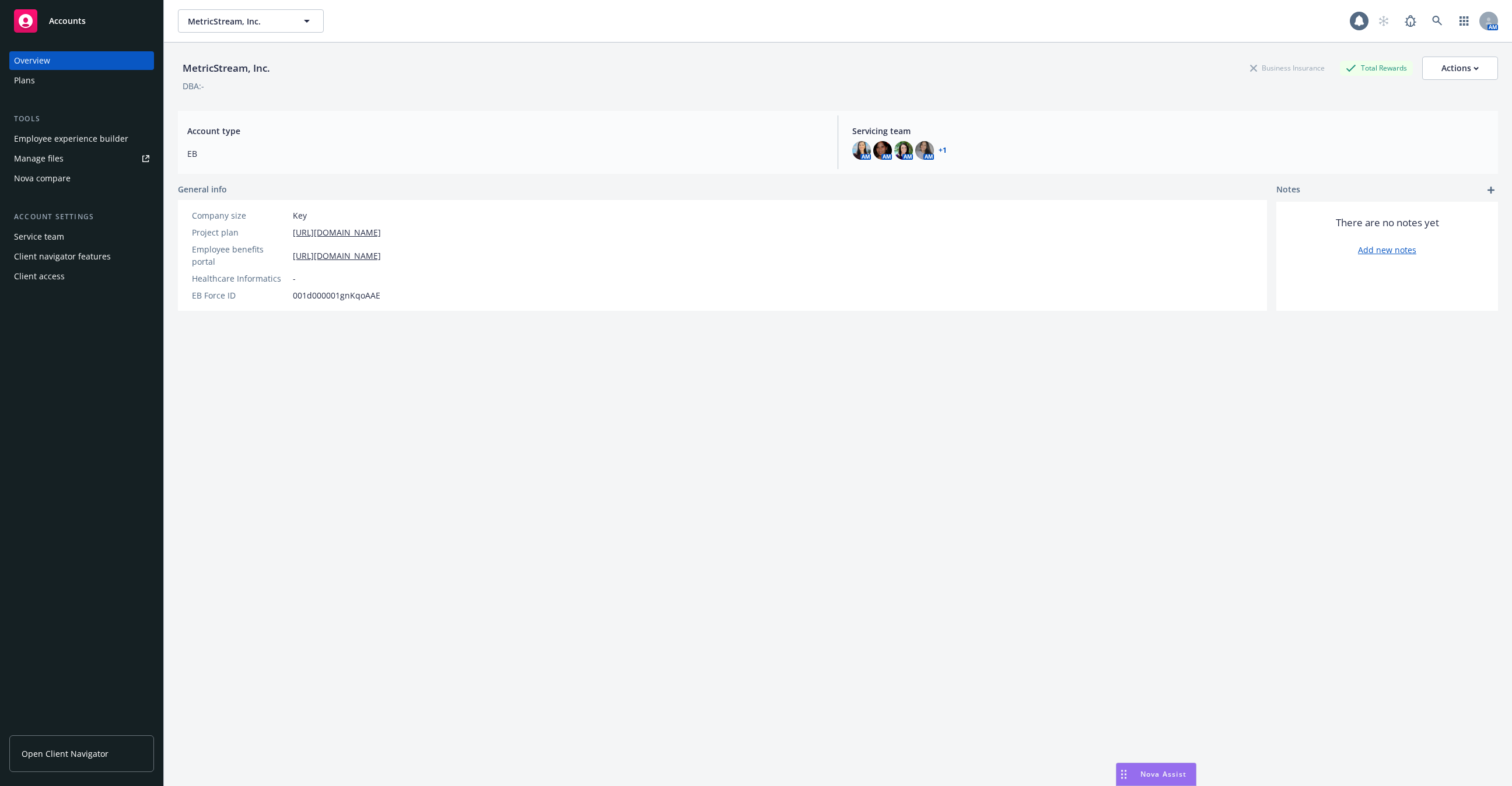
click at [104, 151] on link "Manage files" at bounding box center [82, 159] width 145 height 19
click at [85, 135] on div "Employee experience builder" at bounding box center [71, 139] width 114 height 19
click at [1446, 20] on link at bounding box center [1437, 21] width 23 height 23
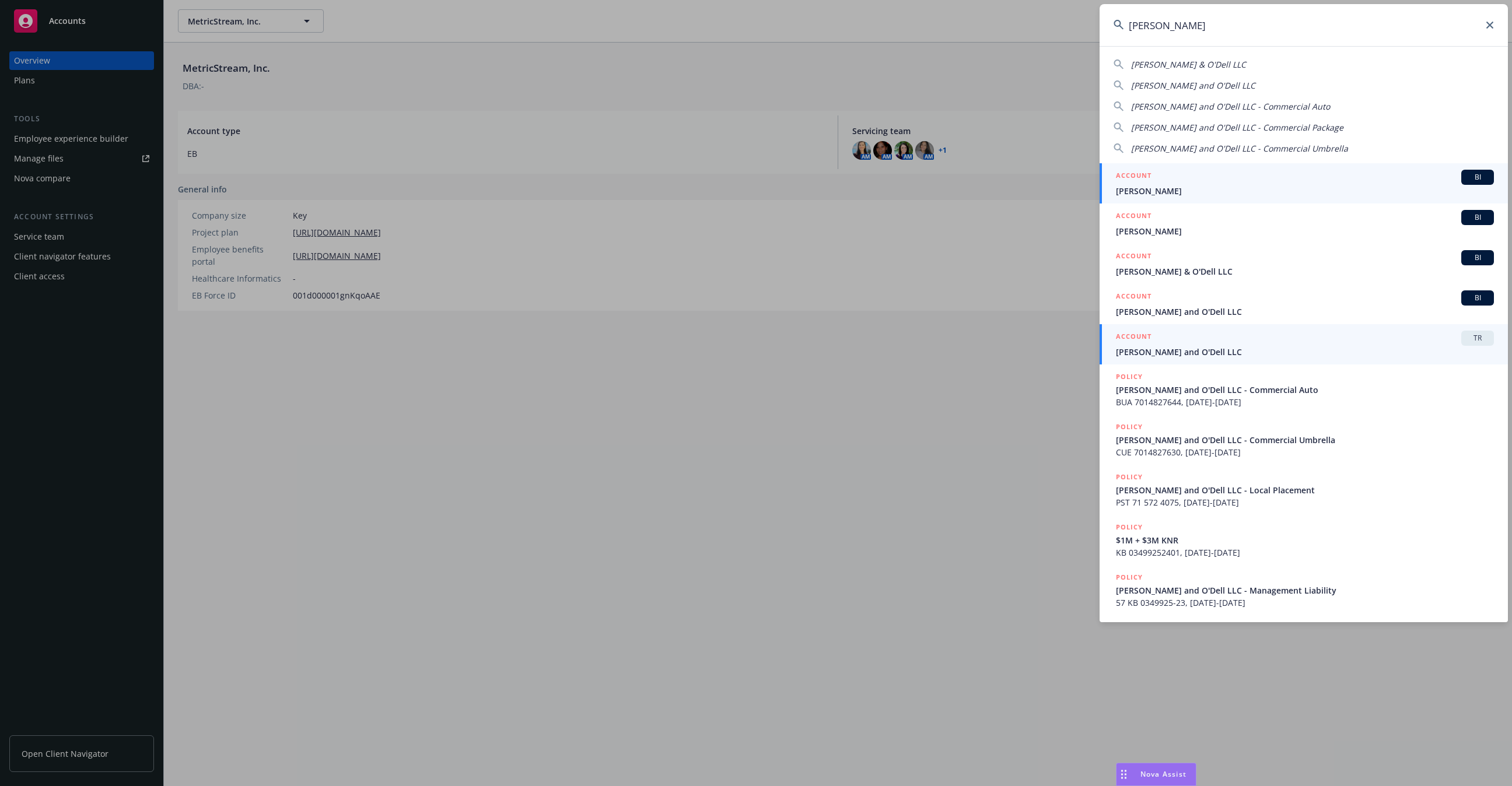
type input "[PERSON_NAME]"
click at [1148, 352] on span "[PERSON_NAME] and O'Dell LLC" at bounding box center [1305, 352] width 378 height 12
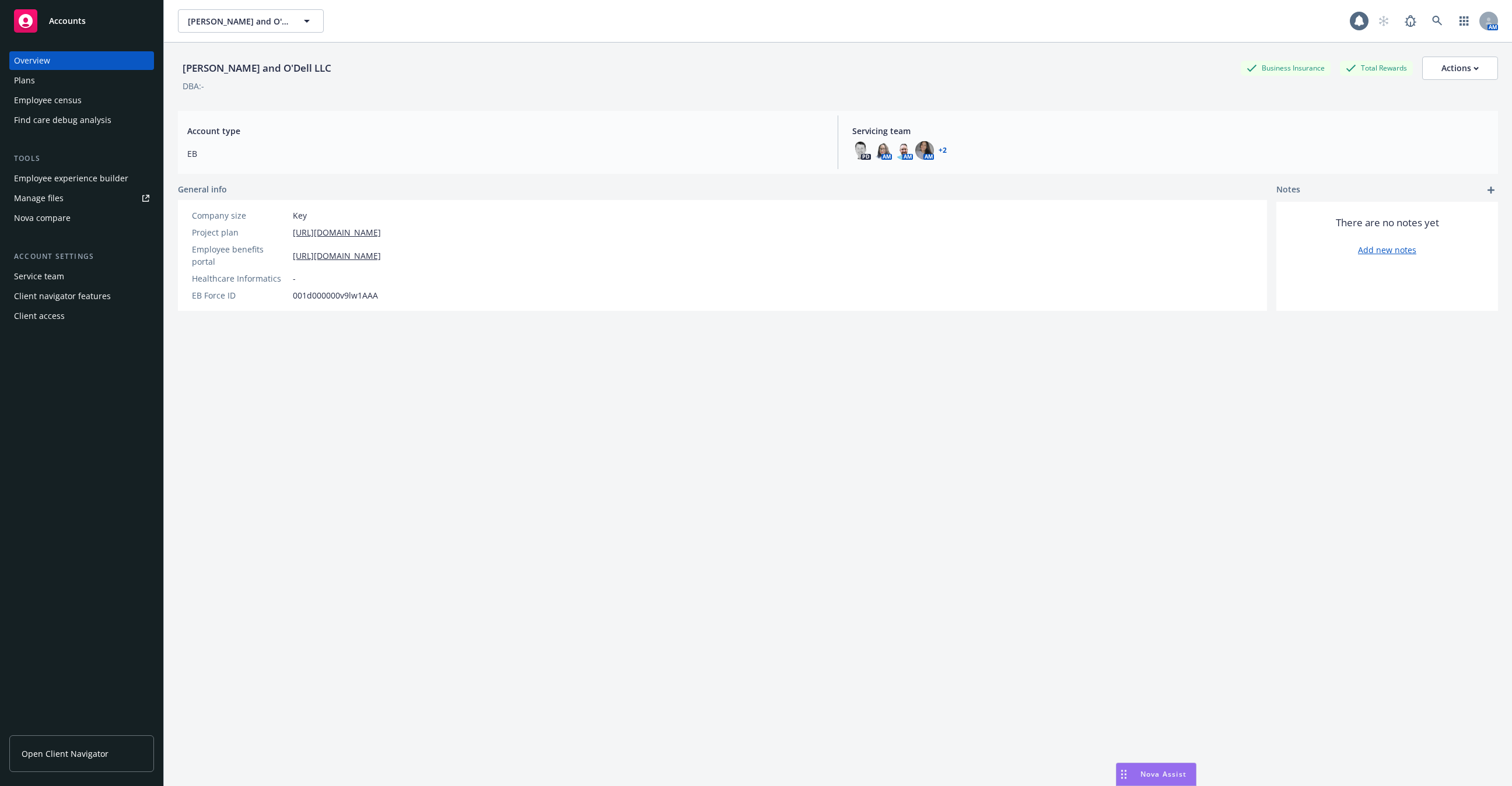
click at [262, 63] on div "[PERSON_NAME] and O'Dell LLC" at bounding box center [257, 68] width 158 height 15
copy div "[PERSON_NAME] and O'Dell LLC"
click at [1437, 20] on icon at bounding box center [1437, 21] width 11 height 11
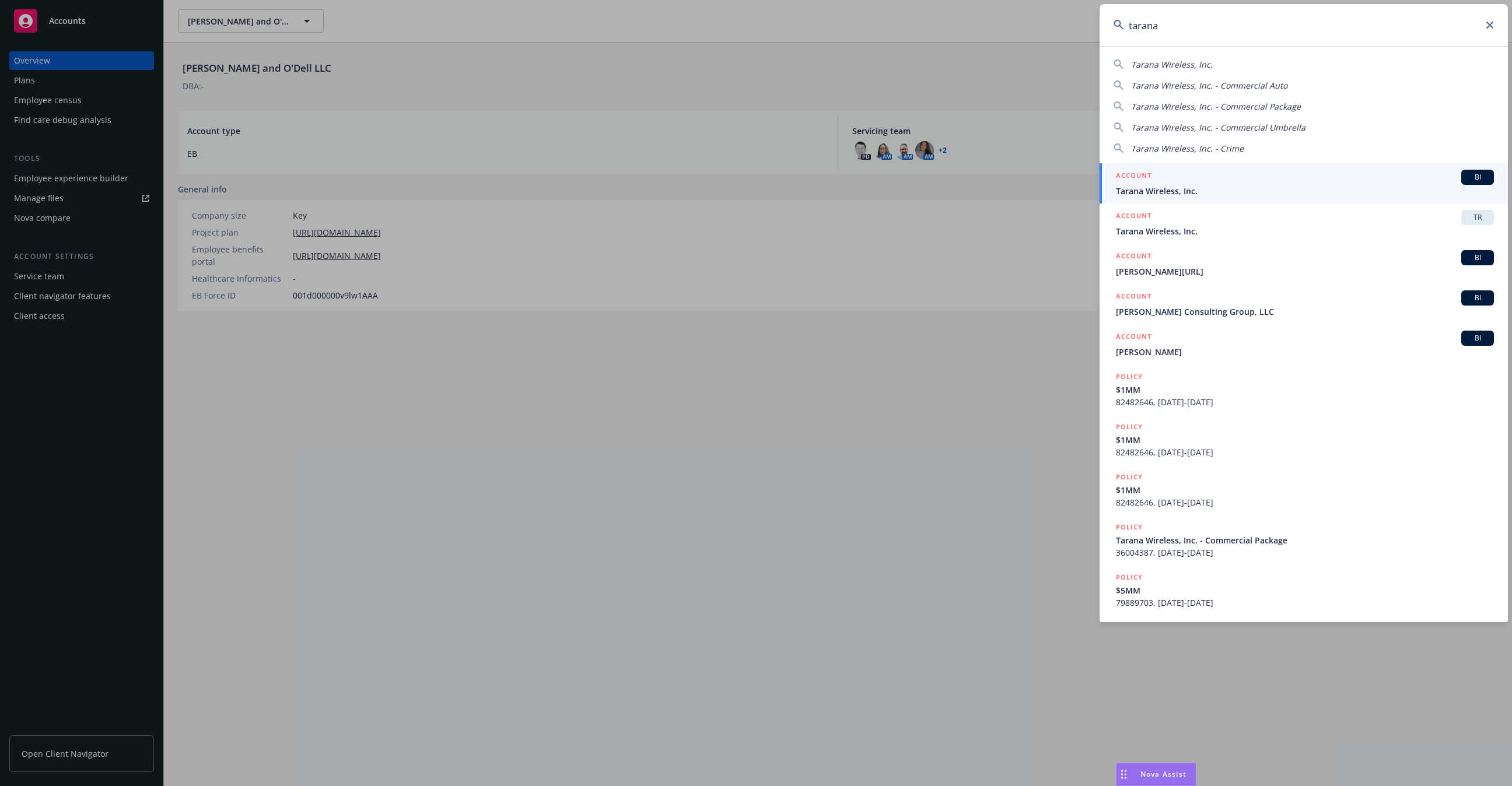
type input "tarana"
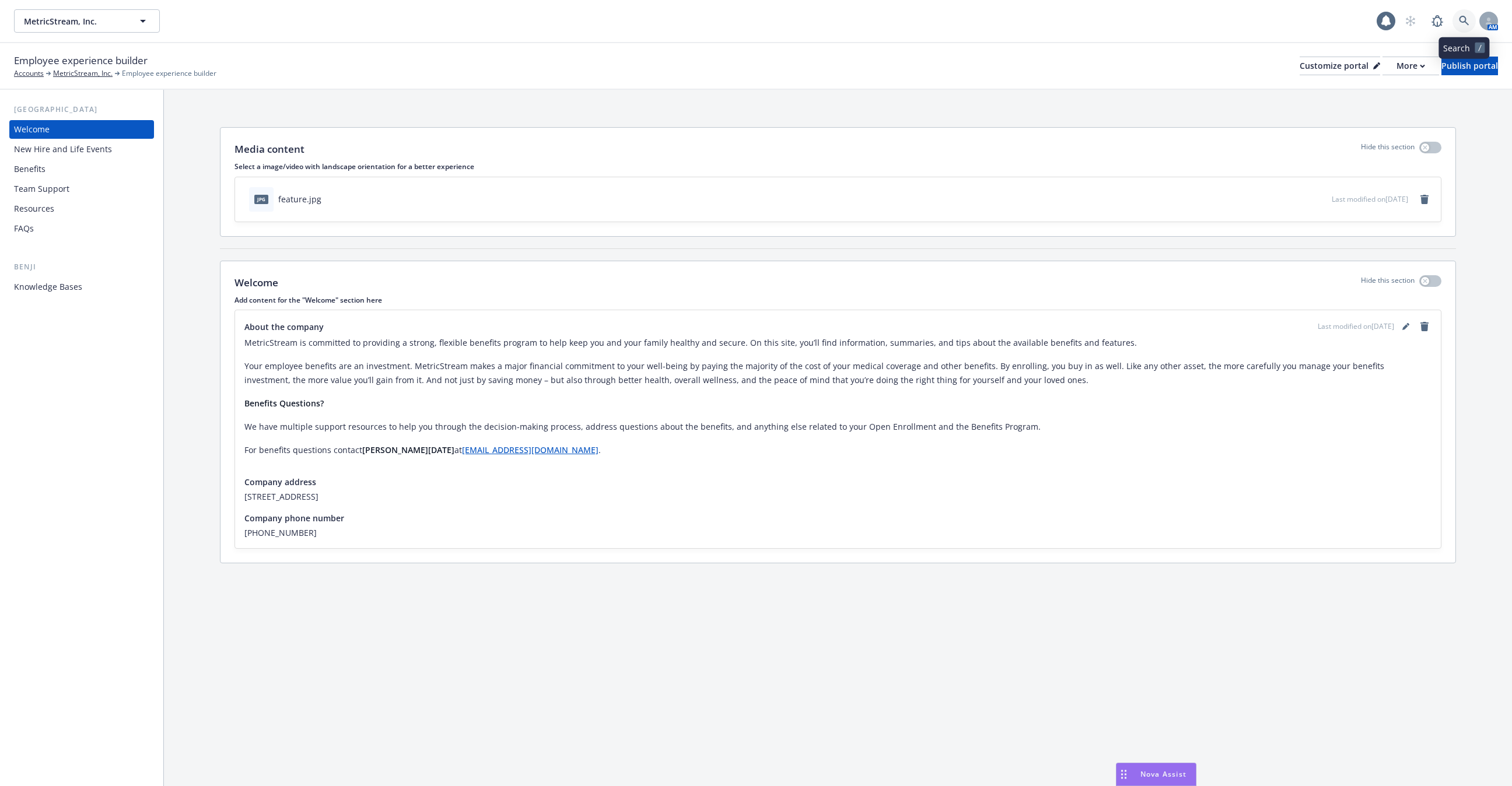
click at [1464, 23] on icon at bounding box center [1464, 21] width 11 height 11
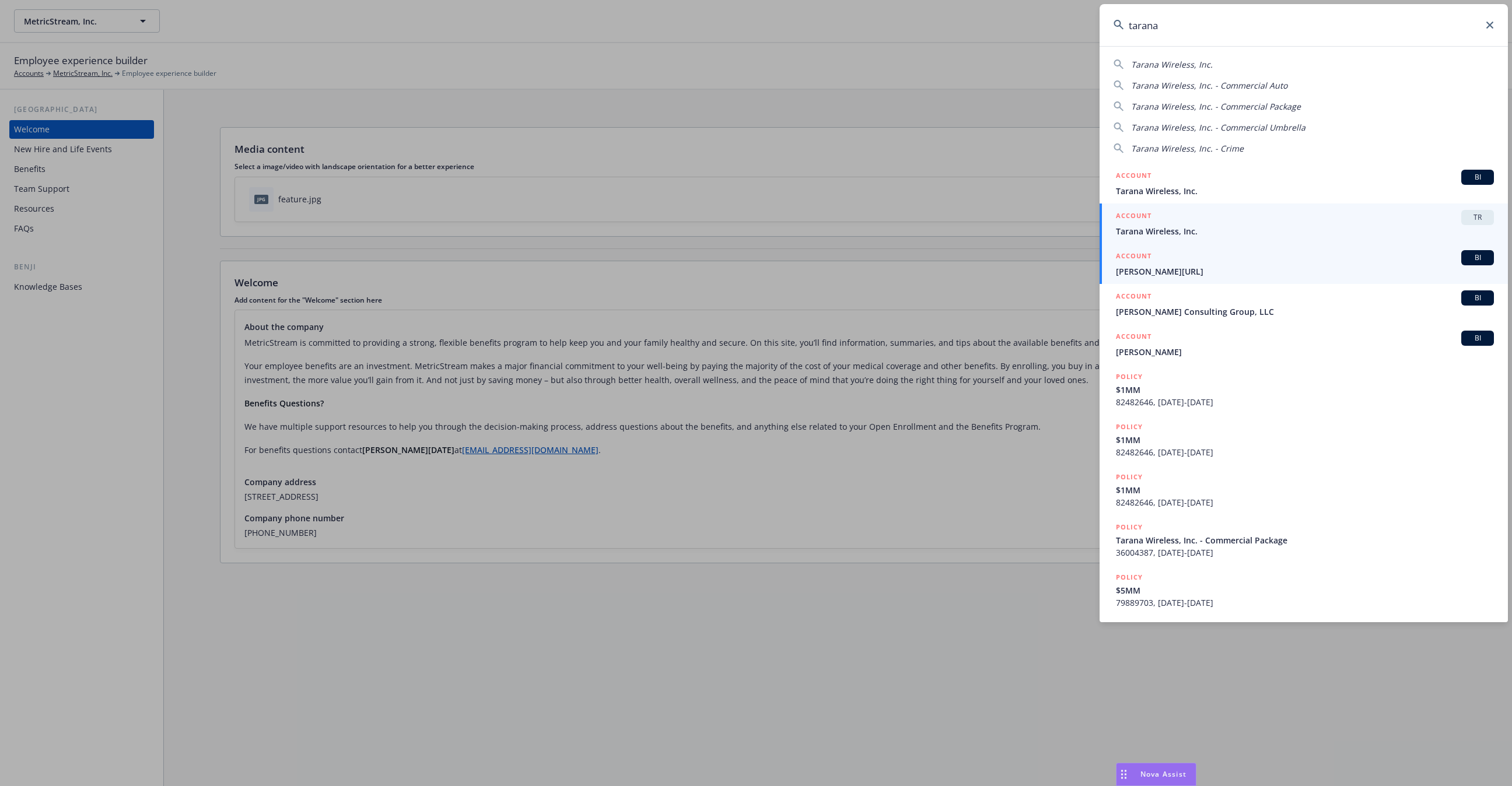
type input "tarana"
click at [1192, 243] on link "ACCOUNT BI [PERSON_NAME]" at bounding box center [1303, 264] width 408 height 40
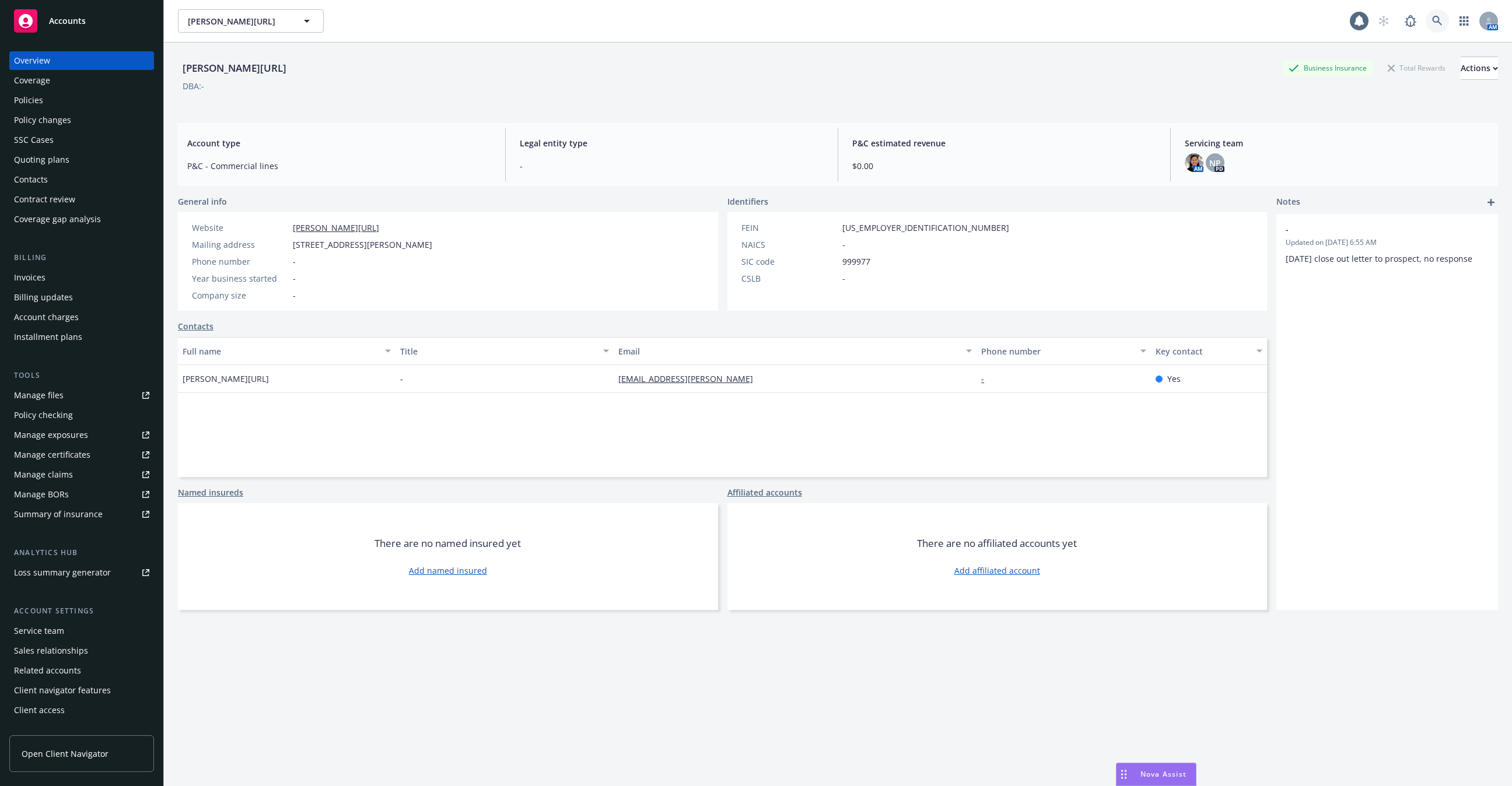
click at [1441, 20] on icon at bounding box center [1437, 21] width 11 height 11
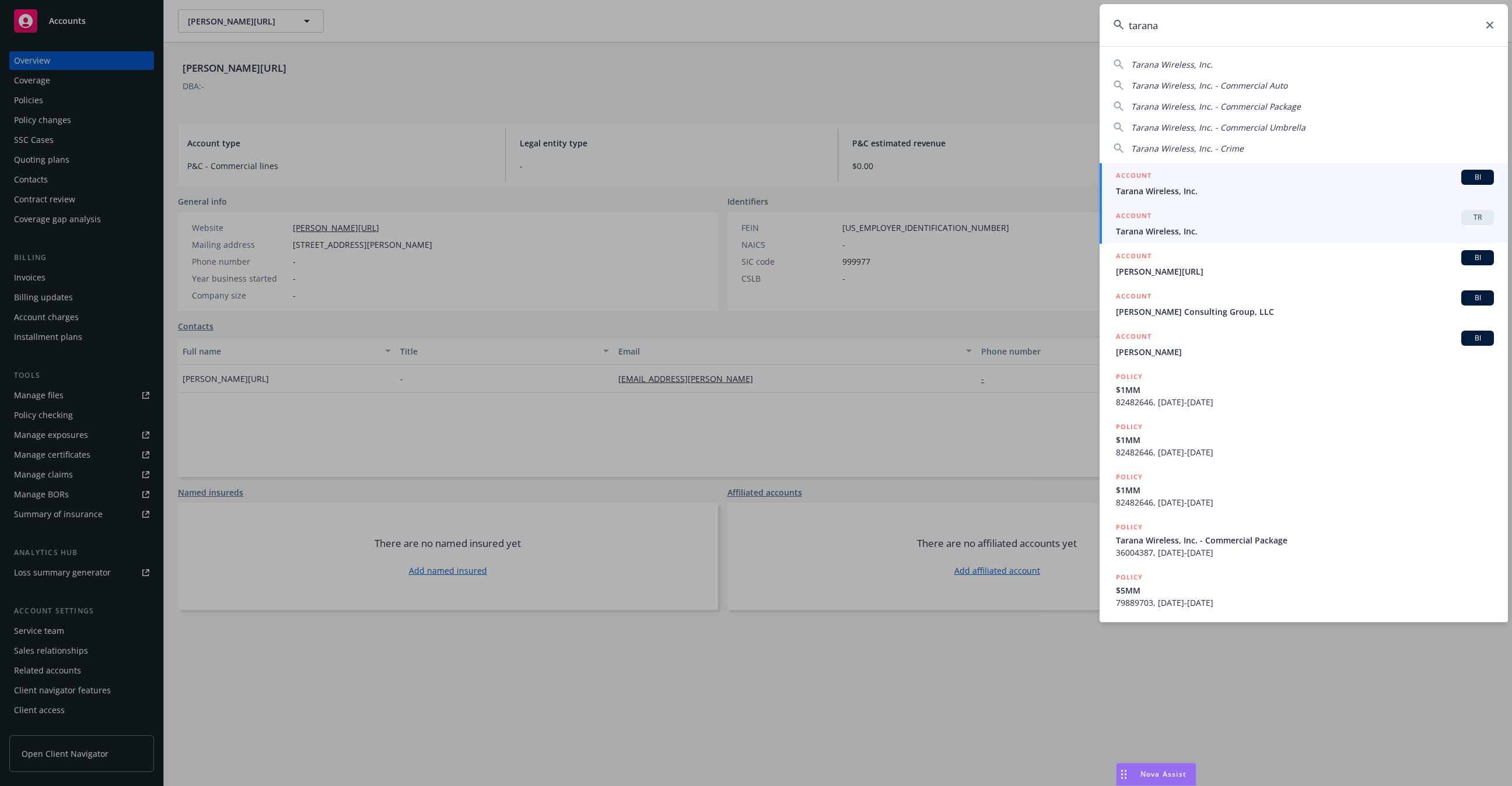
type input "tarana"
click at [1268, 212] on div "ACCOUNT TR" at bounding box center [1305, 217] width 378 height 15
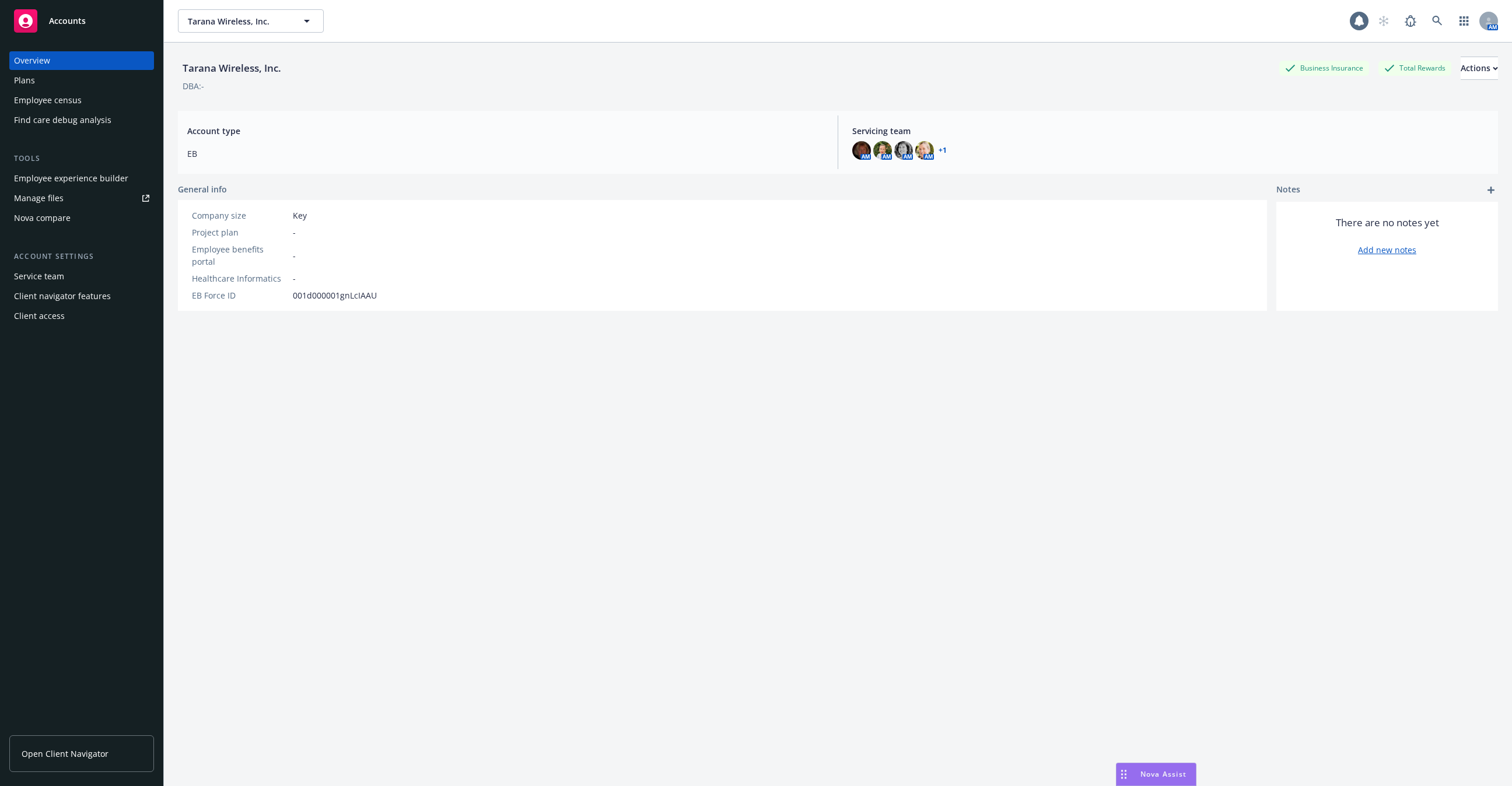
click at [95, 86] on div "Plans" at bounding box center [81, 80] width 135 height 19
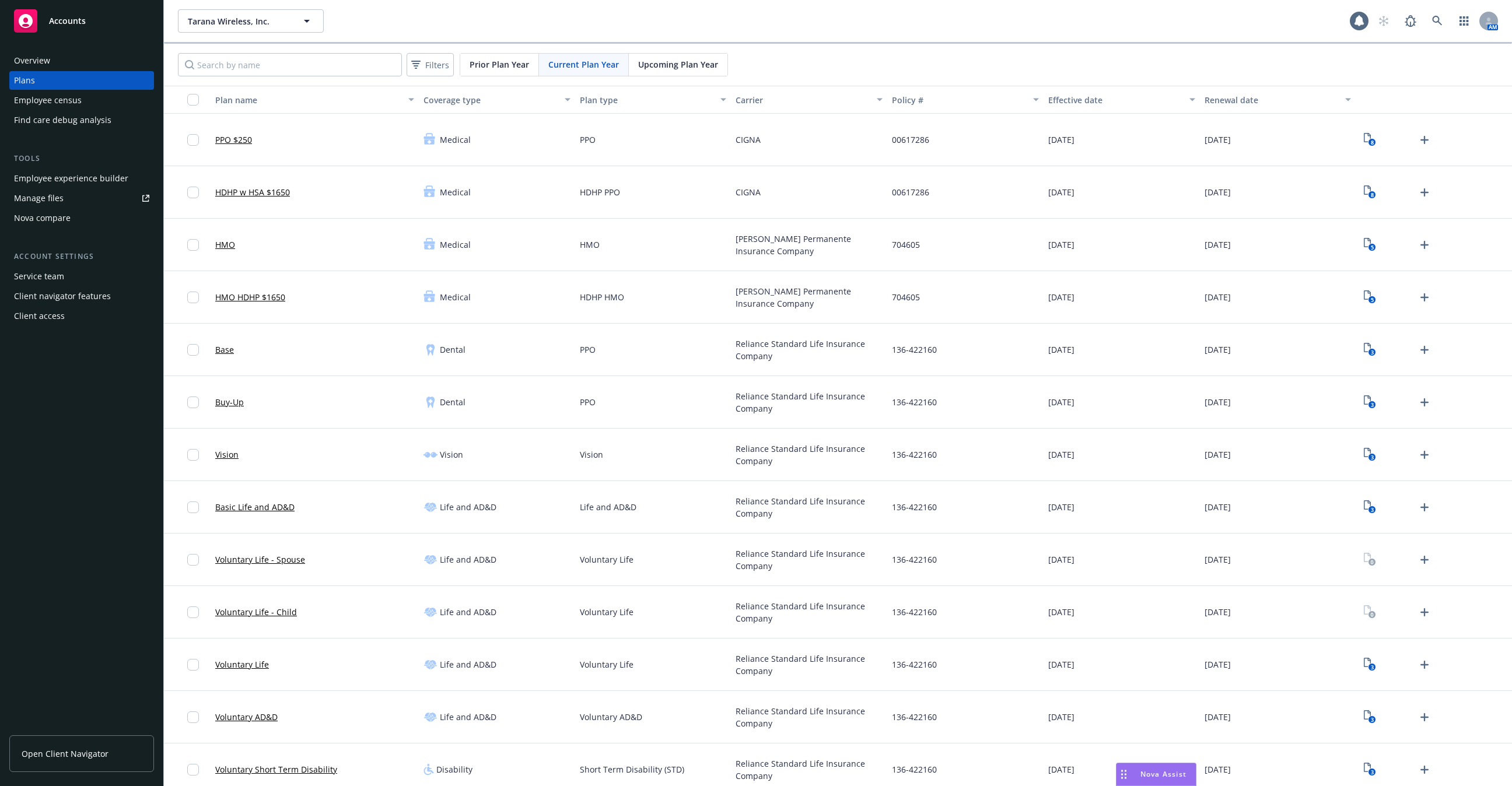
click at [95, 110] on div "Overview Plans Employee census Find care debug analysis" at bounding box center [82, 90] width 145 height 78
click at [77, 101] on div "Employee census" at bounding box center [48, 100] width 68 height 19
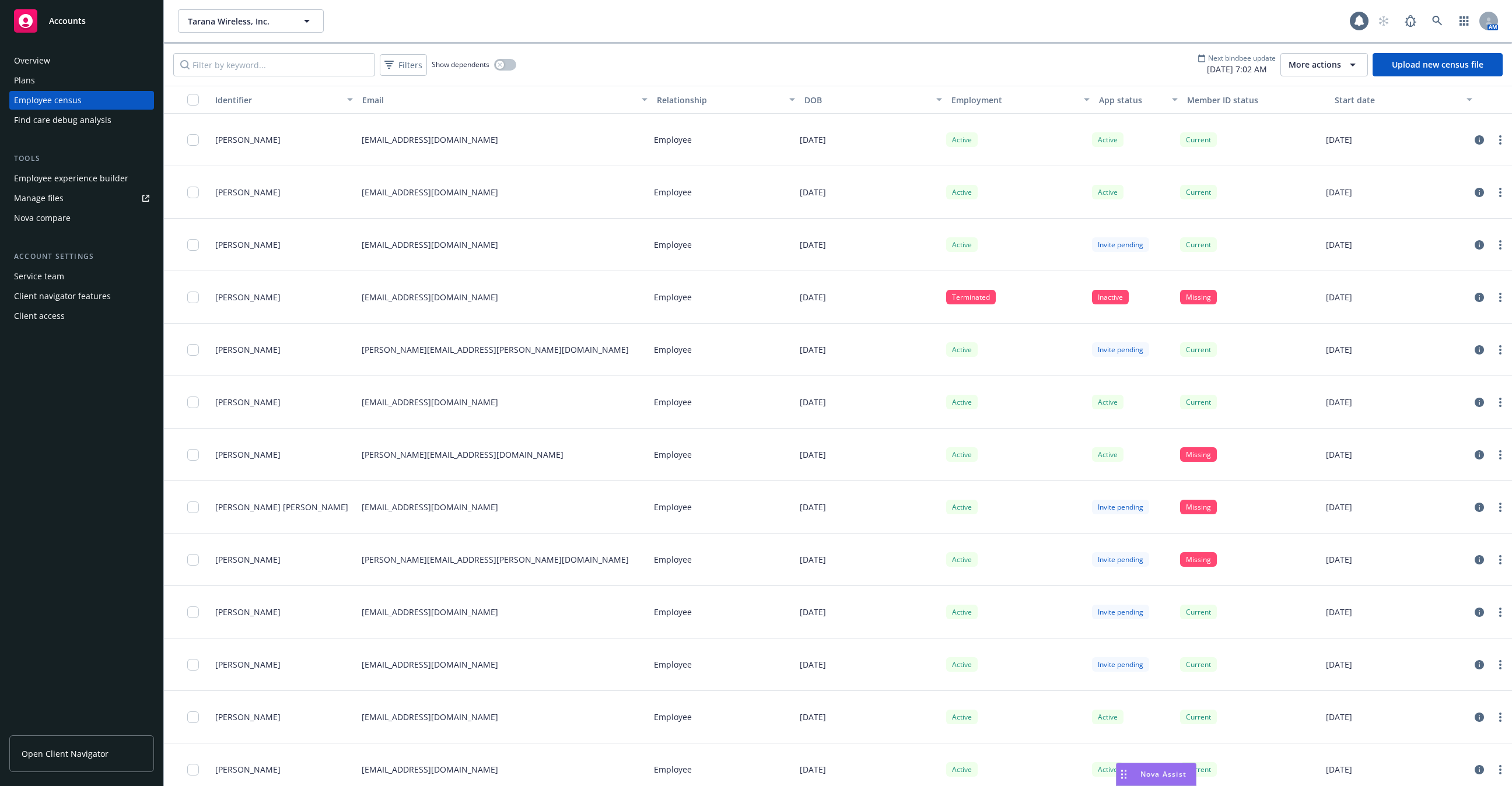
click at [77, 69] on div "Overview" at bounding box center [81, 61] width 135 height 19
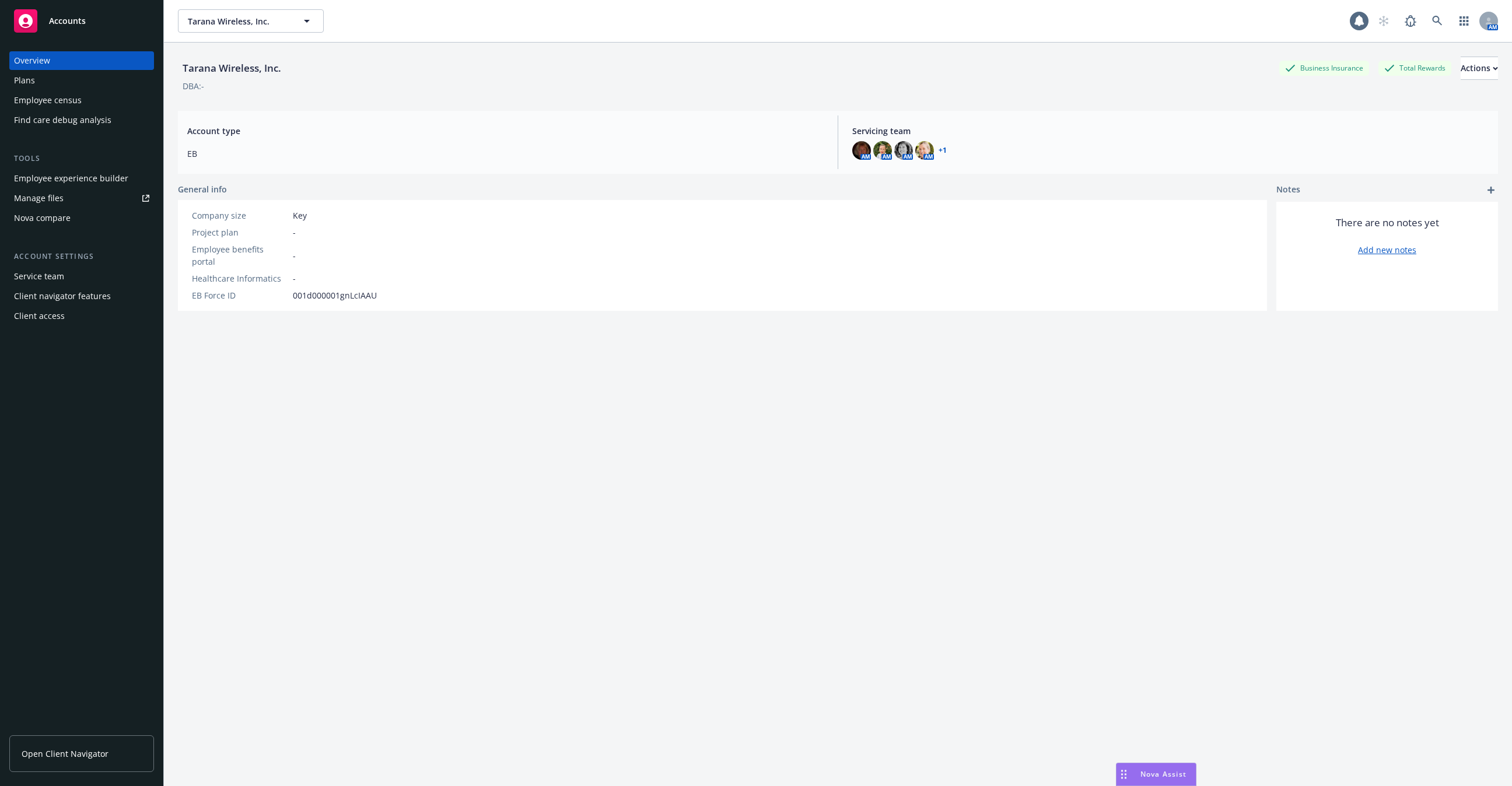
click at [77, 84] on div "Plans" at bounding box center [81, 80] width 135 height 19
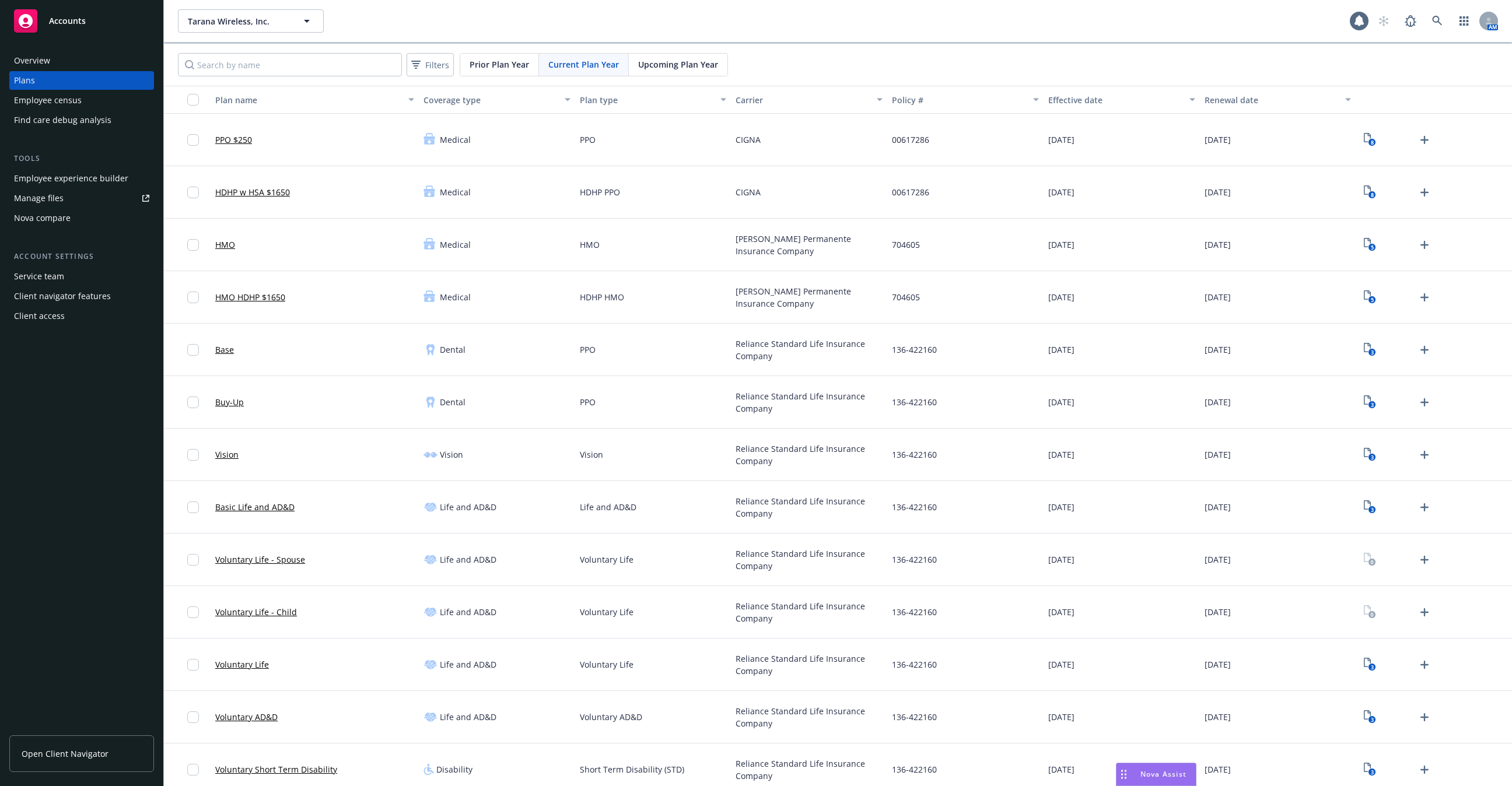
click at [80, 100] on div "Employee census" at bounding box center [48, 100] width 68 height 19
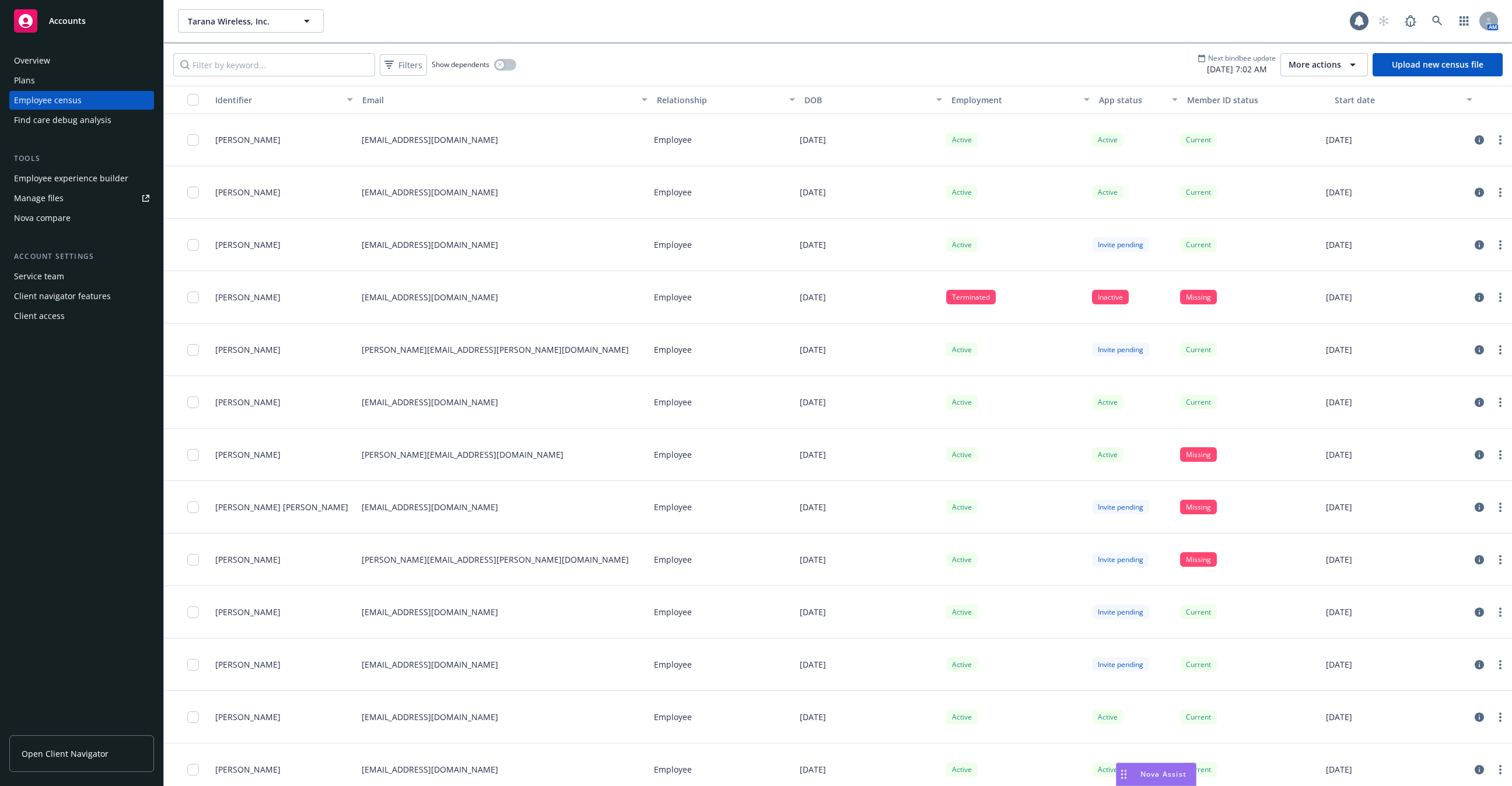
click at [82, 120] on div "Find care debug analysis" at bounding box center [62, 120] width 98 height 19
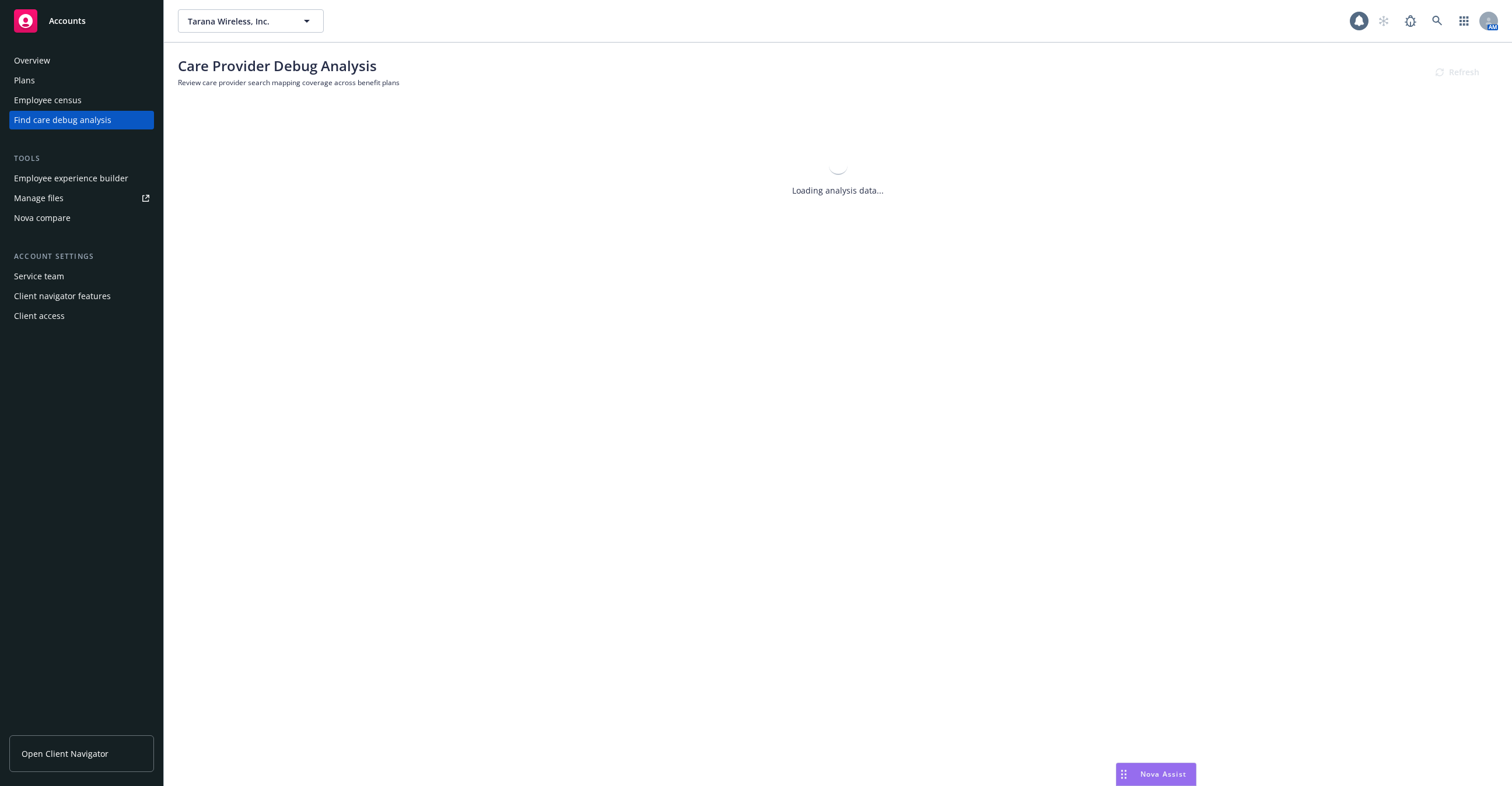
click at [82, 101] on div "Employee census" at bounding box center [81, 100] width 135 height 19
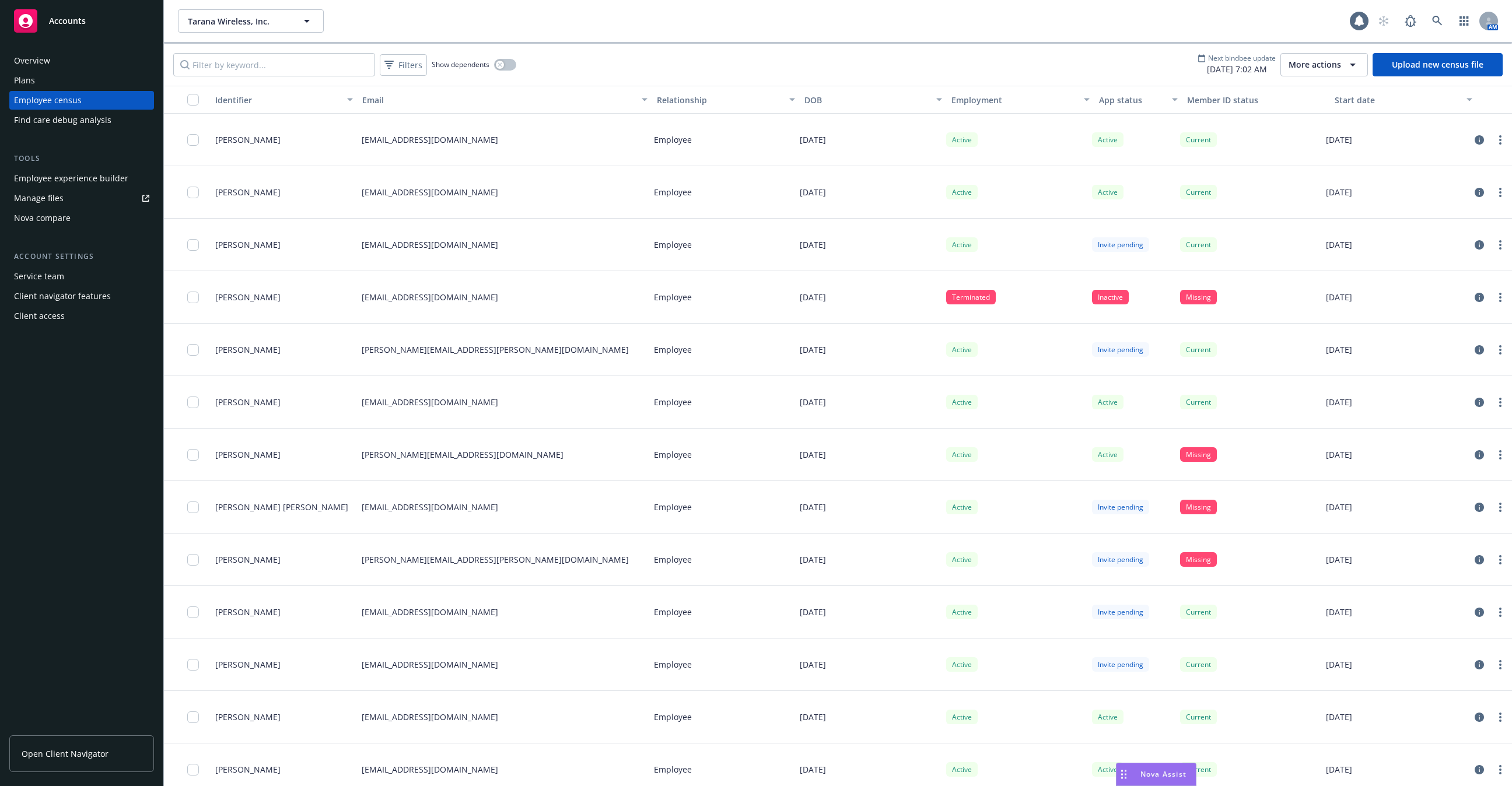
click at [361, 37] on div "Tarana Wireless, Inc. Tarana Wireless, Inc. 1 AM" at bounding box center [838, 21] width 1348 height 42
click at [387, 54] on button "Filters" at bounding box center [403, 65] width 47 height 22
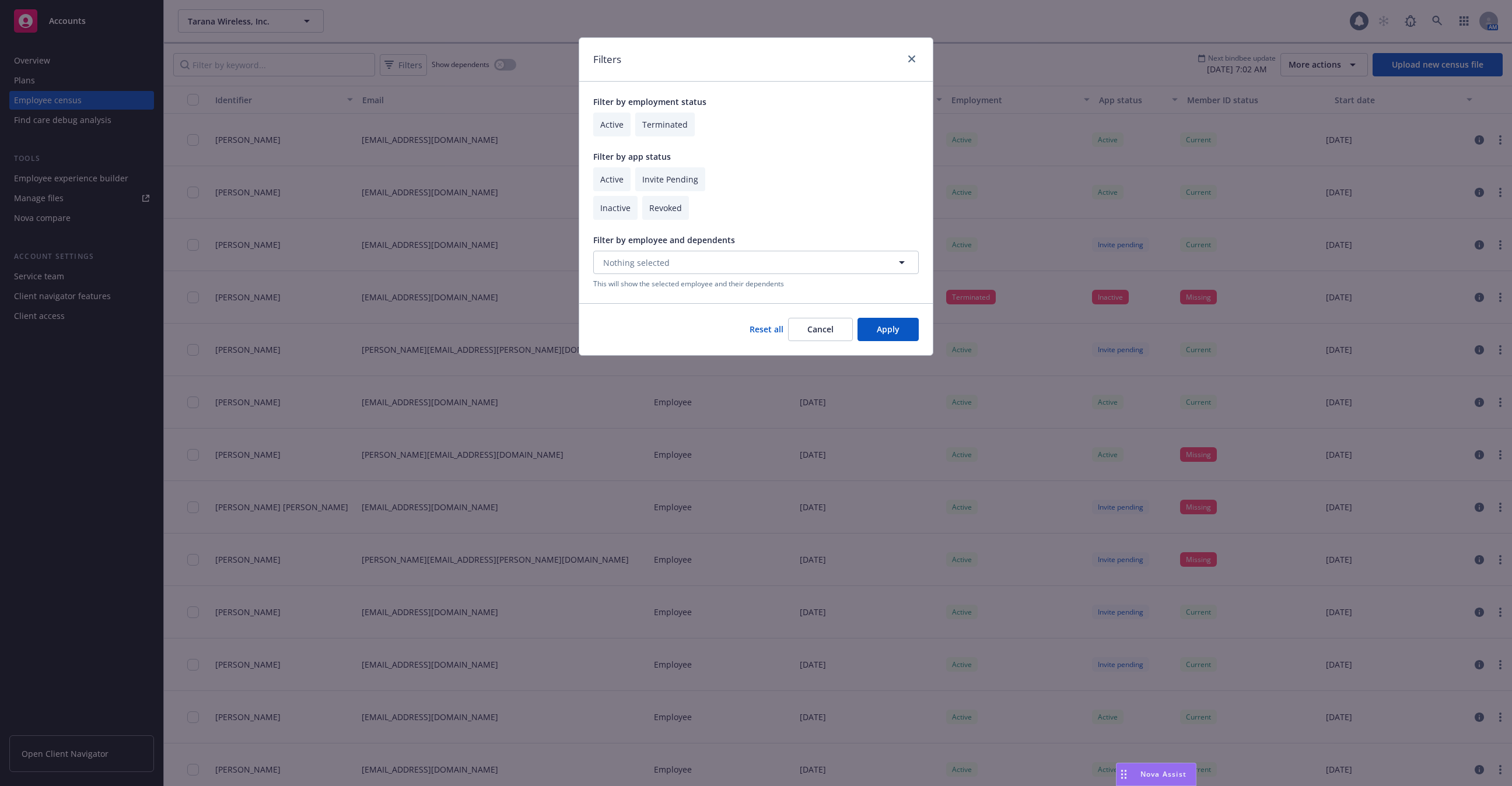
click at [604, 177] on input "checkbox" at bounding box center [612, 179] width 38 height 24
checkbox input "true"
click at [880, 318] on button "Apply" at bounding box center [888, 329] width 61 height 23
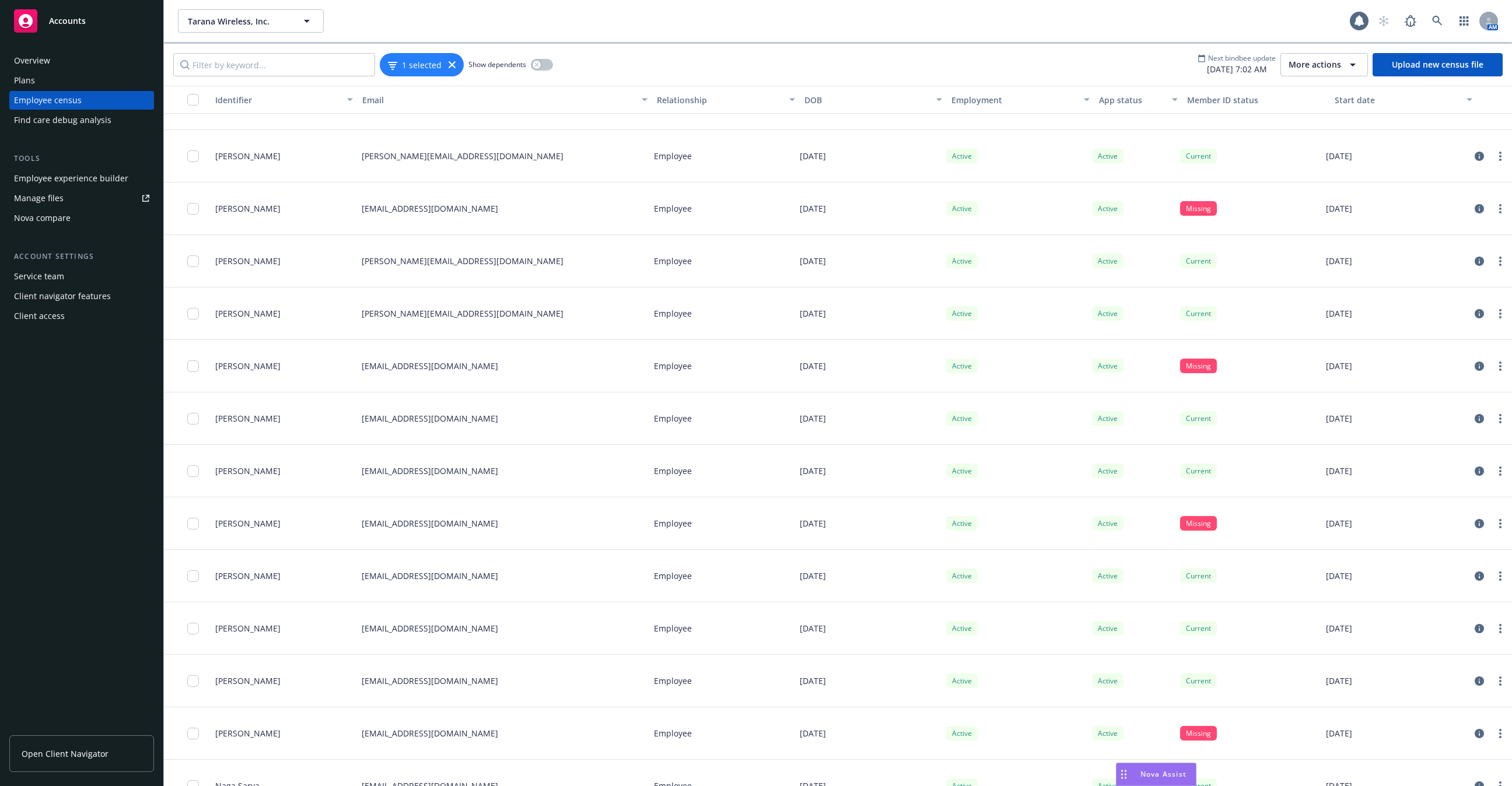
scroll to position [3577, 0]
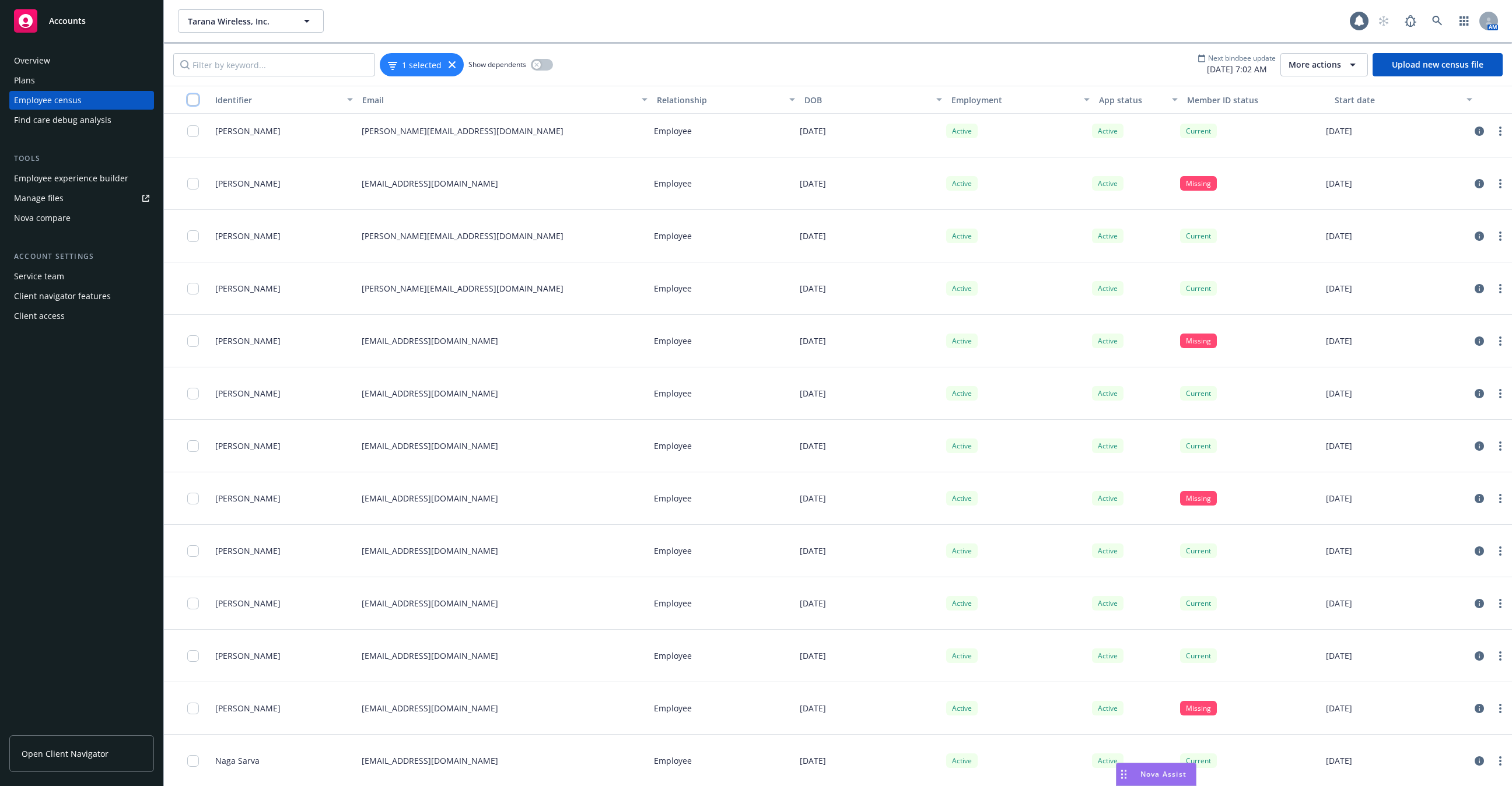
click at [193, 94] on input "checkbox" at bounding box center [193, 100] width 12 height 12
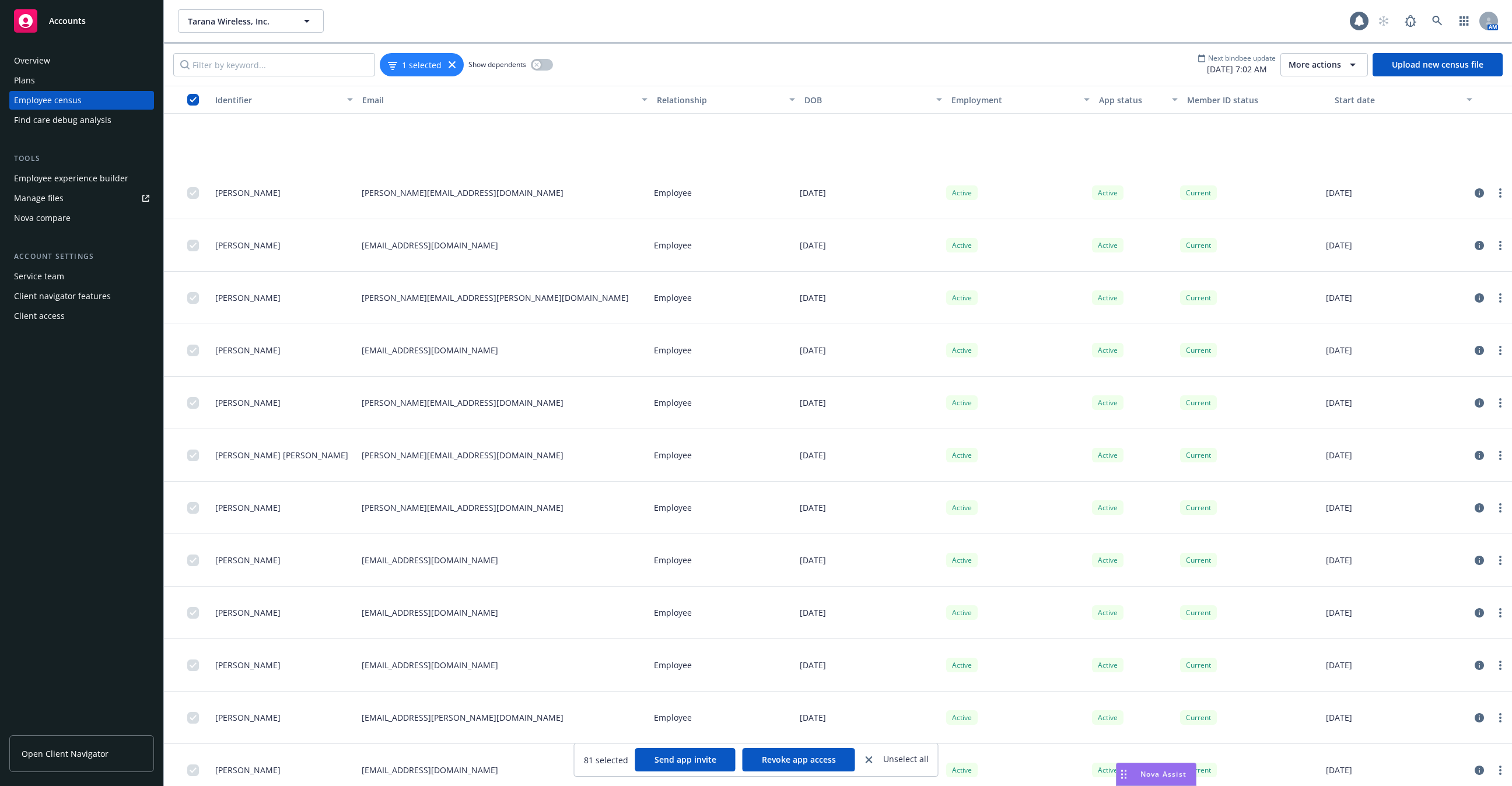
scroll to position [0, 0]
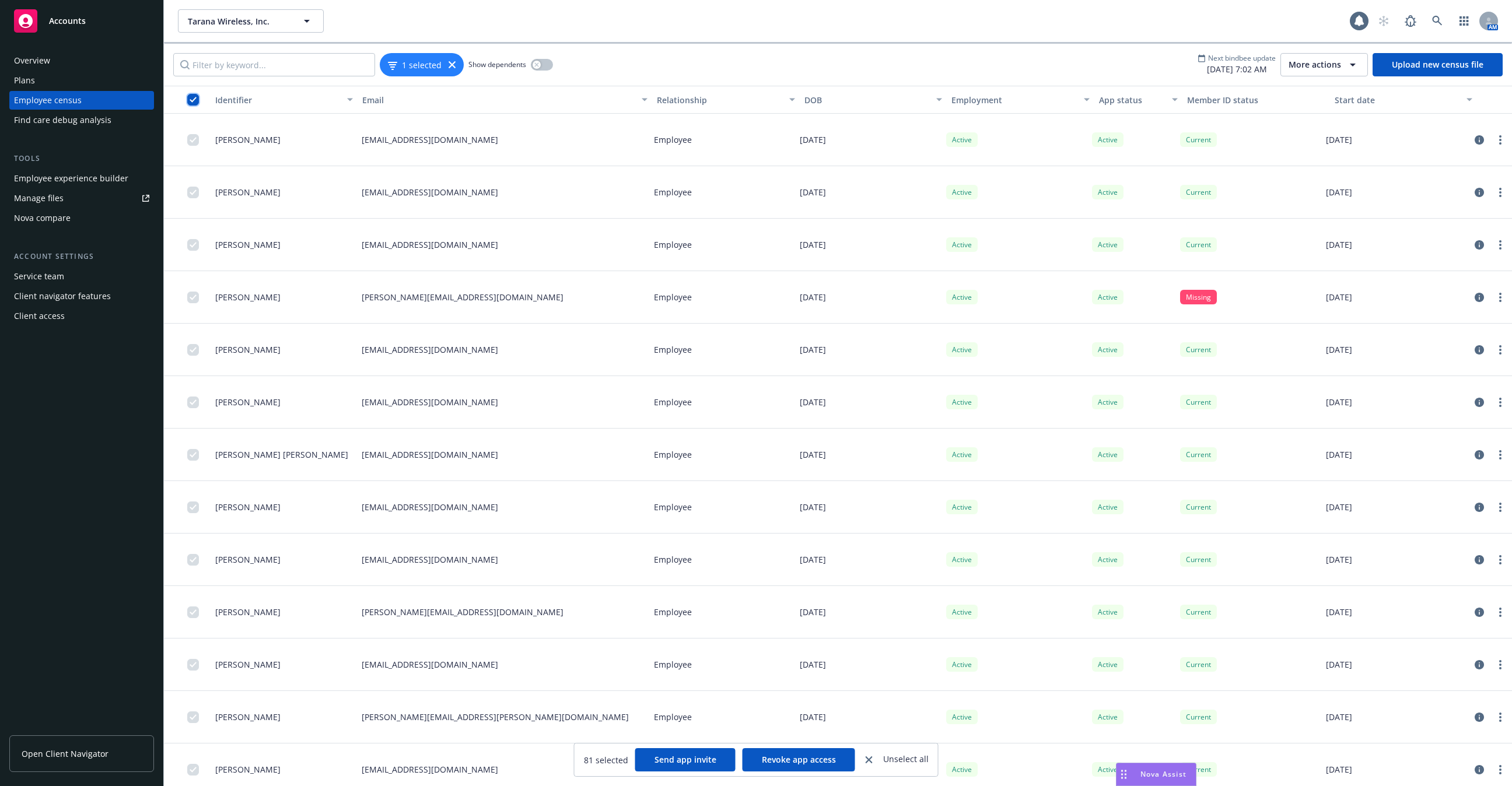
click at [190, 98] on input "checkbox" at bounding box center [193, 100] width 12 height 12
click at [442, 72] on div "1 selected" at bounding box center [421, 64] width 84 height 23
click at [455, 65] on div "1 selected" at bounding box center [421, 64] width 84 height 23
click at [450, 67] on icon at bounding box center [452, 65] width 7 height 7
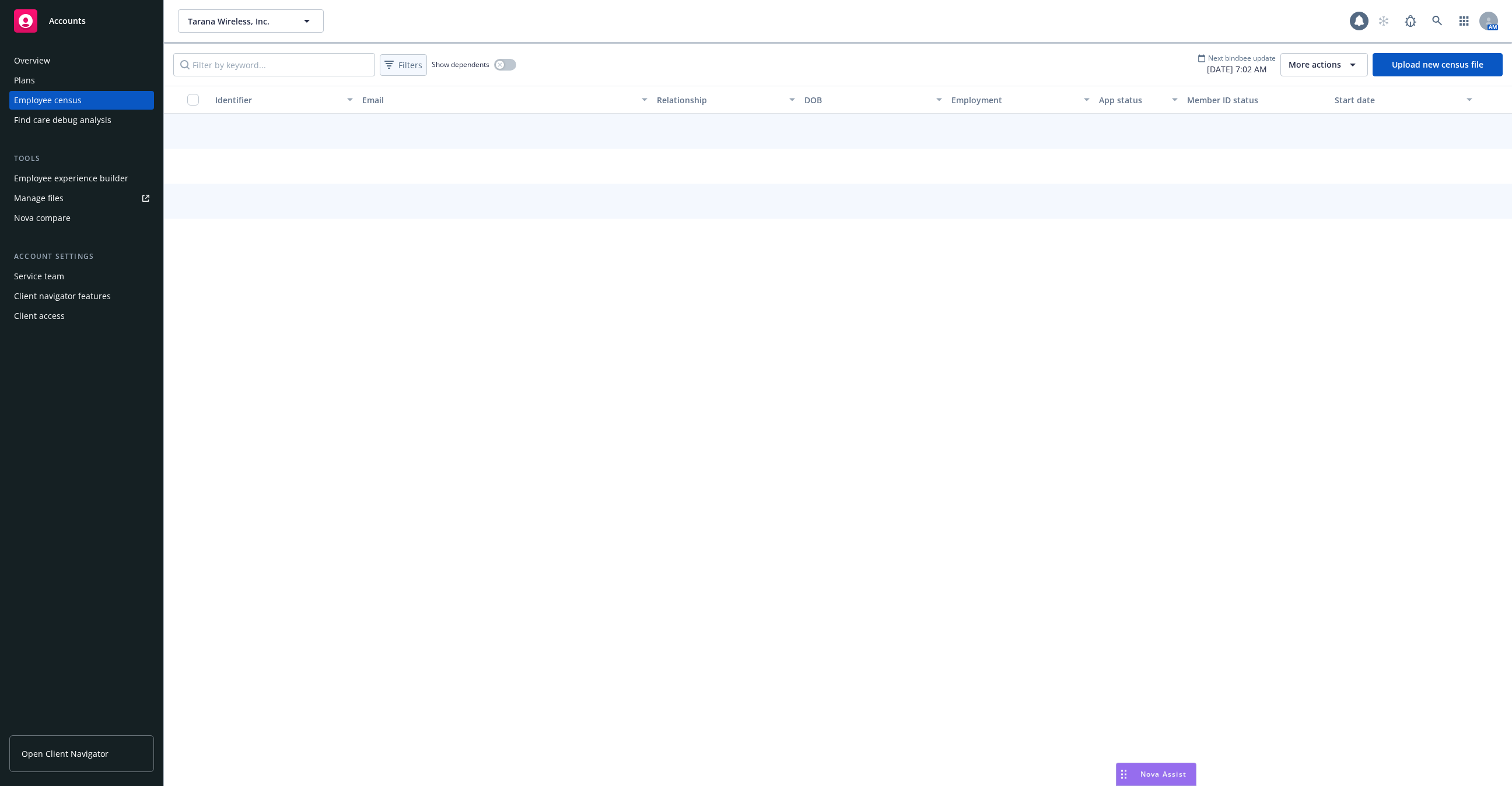
click at [413, 68] on span "Filters" at bounding box center [410, 65] width 24 height 12
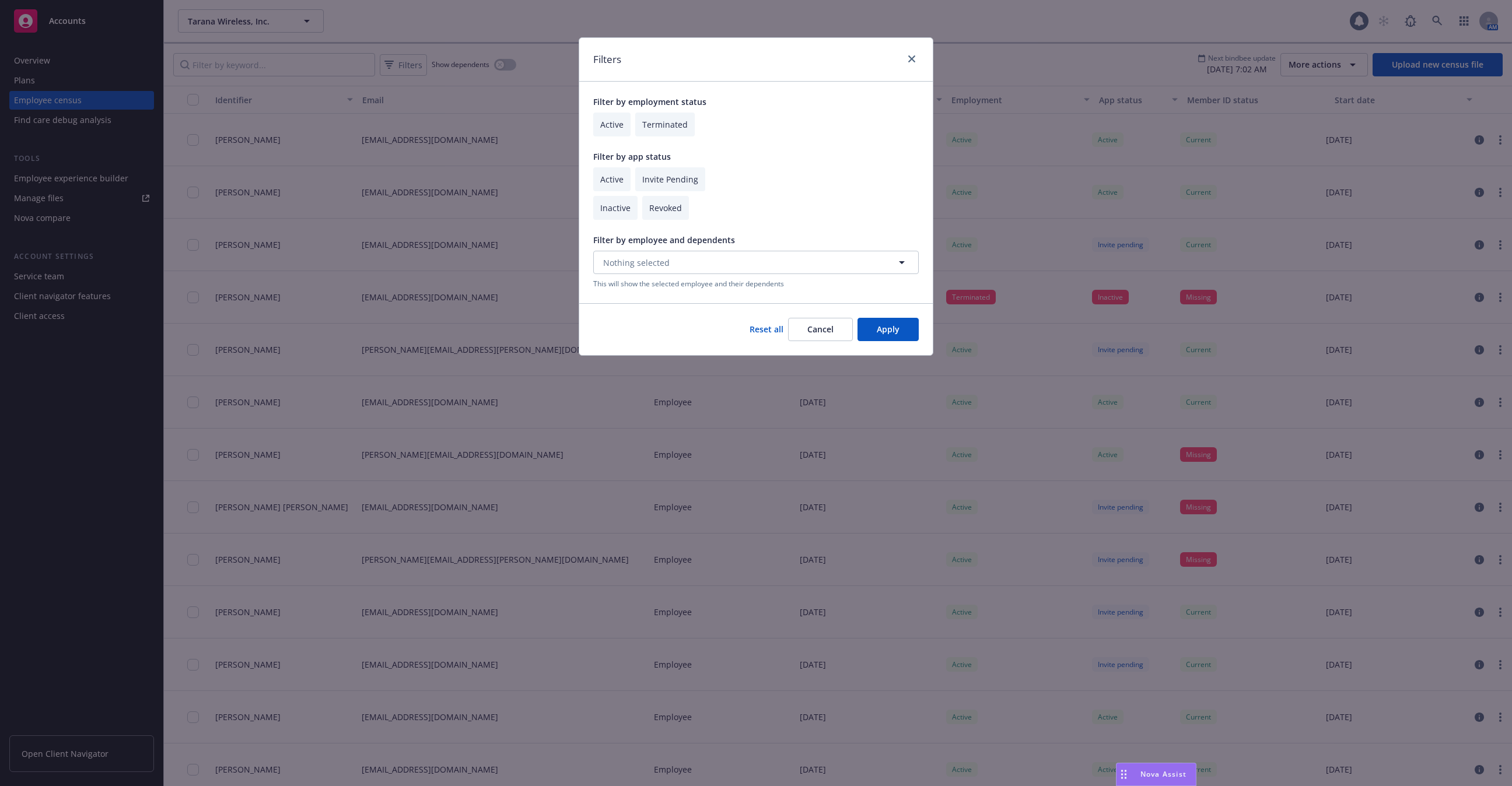
click at [612, 132] on input "checkbox" at bounding box center [612, 124] width 38 height 24
checkbox input "true"
click at [888, 331] on button "Apply" at bounding box center [888, 329] width 61 height 23
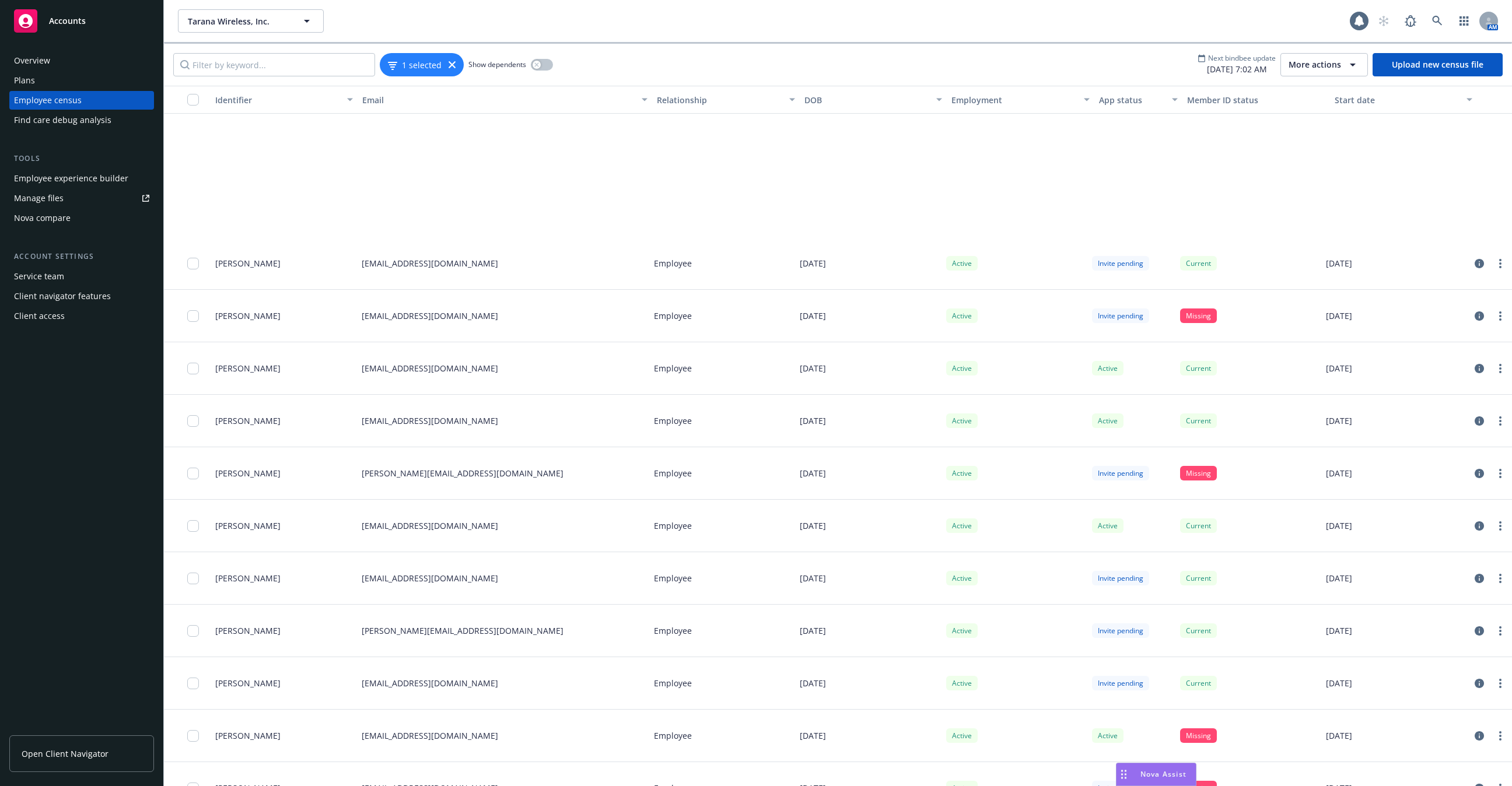
scroll to position [14911, 0]
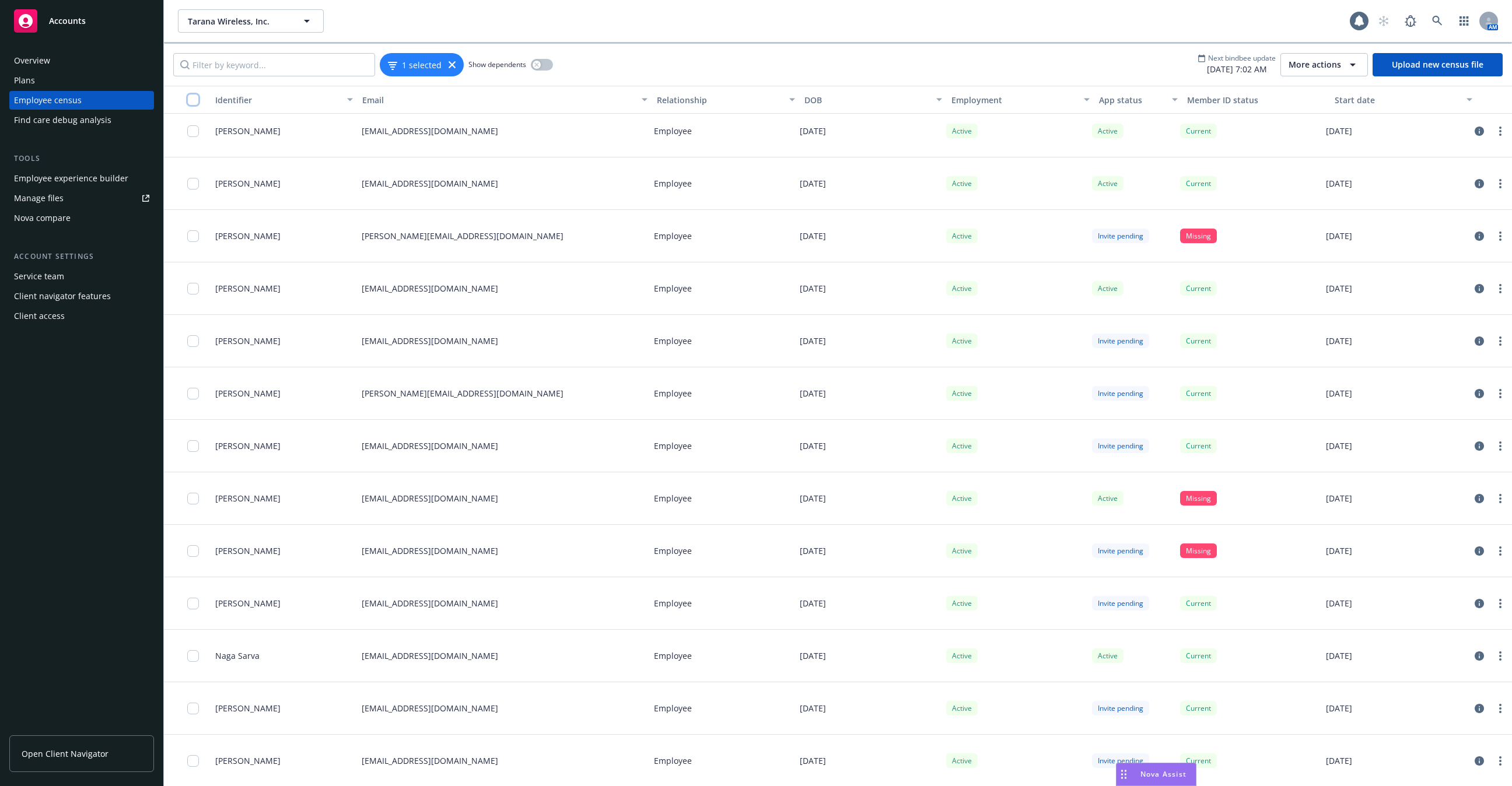
click at [194, 98] on input "checkbox" at bounding box center [193, 100] width 12 height 12
click at [1431, 20] on link at bounding box center [1437, 21] width 23 height 23
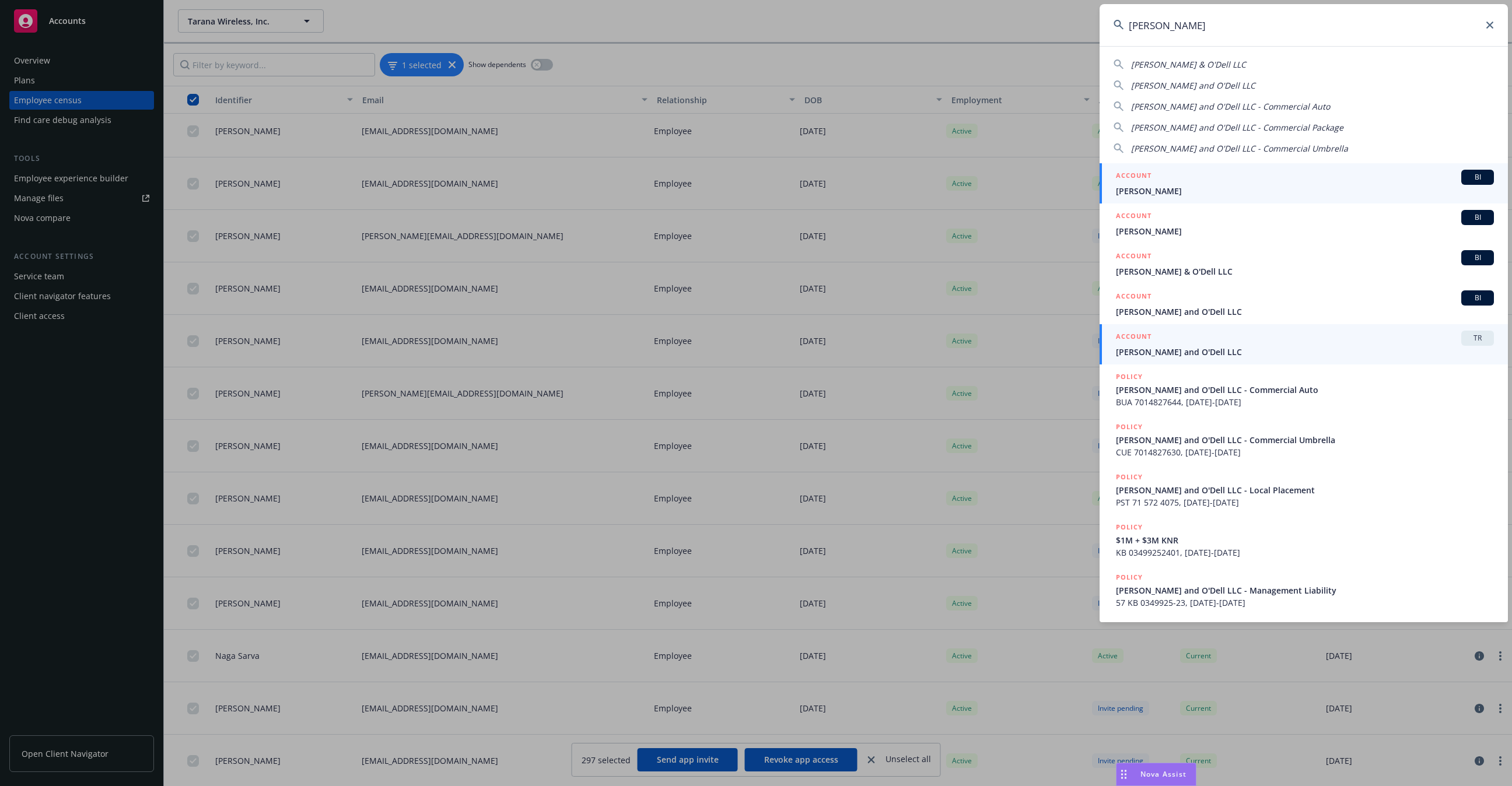
type input "[PERSON_NAME]"
click at [1168, 355] on span "[PERSON_NAME] and O'Dell LLC" at bounding box center [1305, 352] width 378 height 12
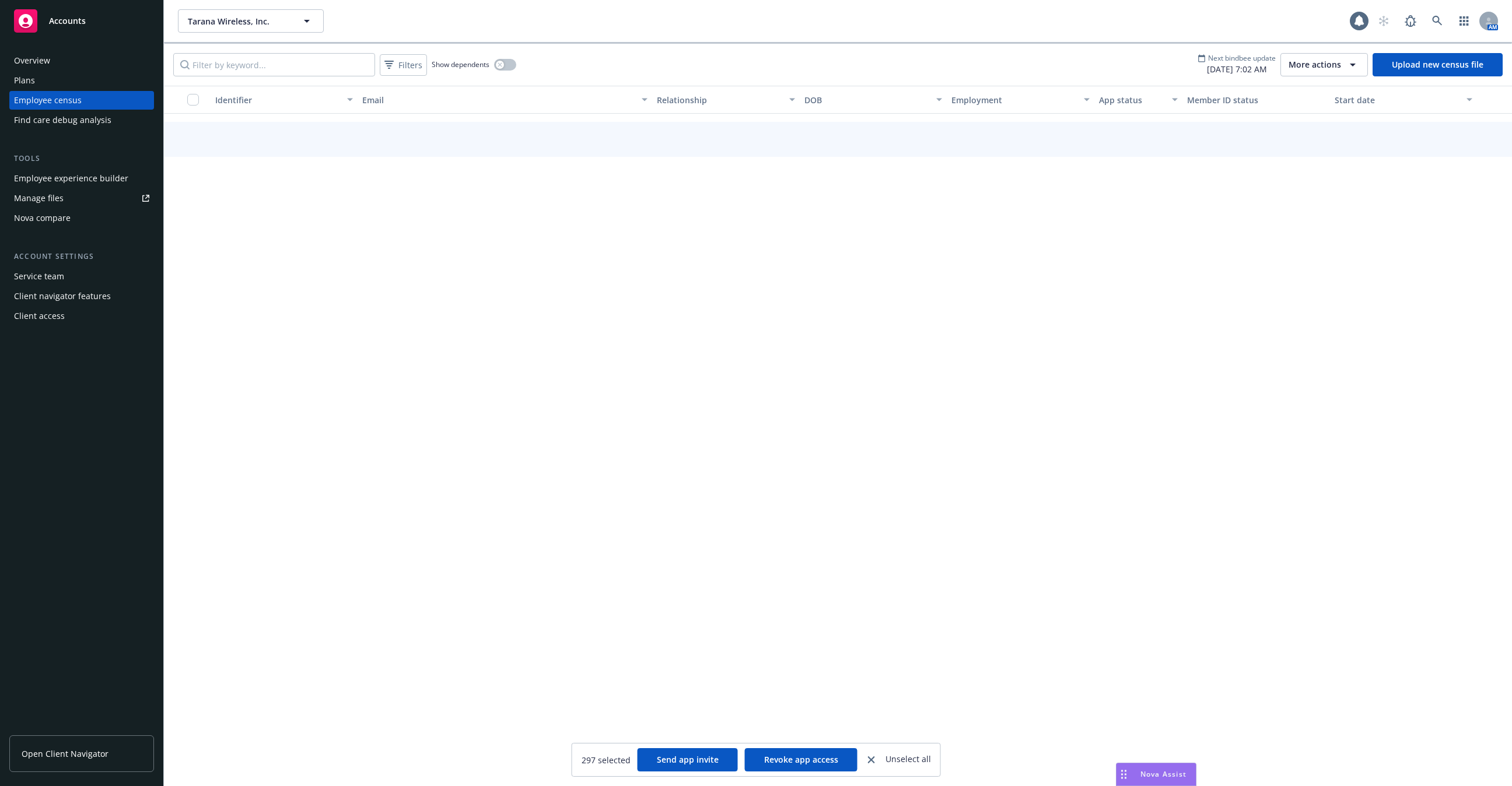
scroll to position [4574, 0]
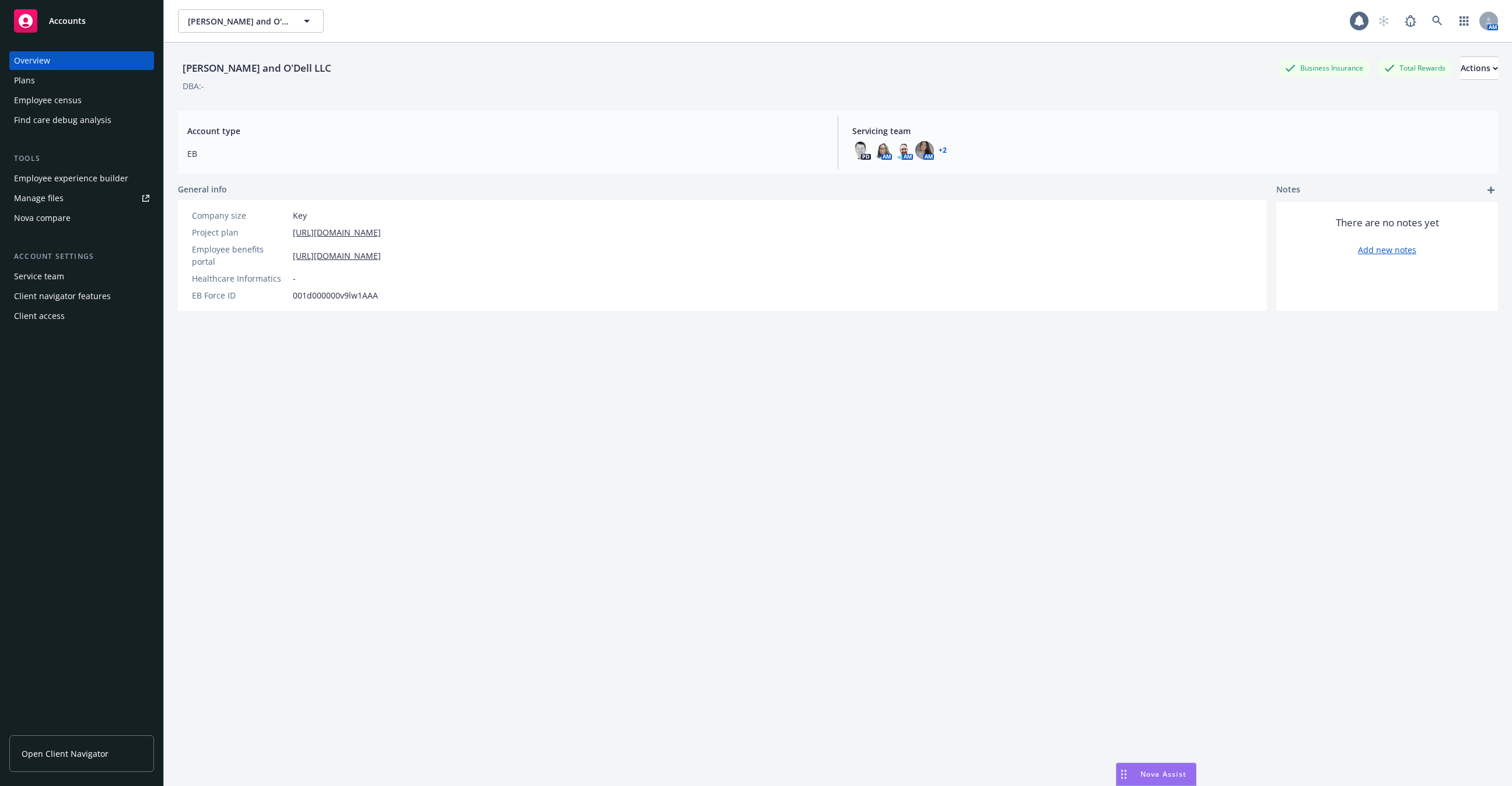
click at [68, 98] on div "Employee census" at bounding box center [48, 100] width 68 height 19
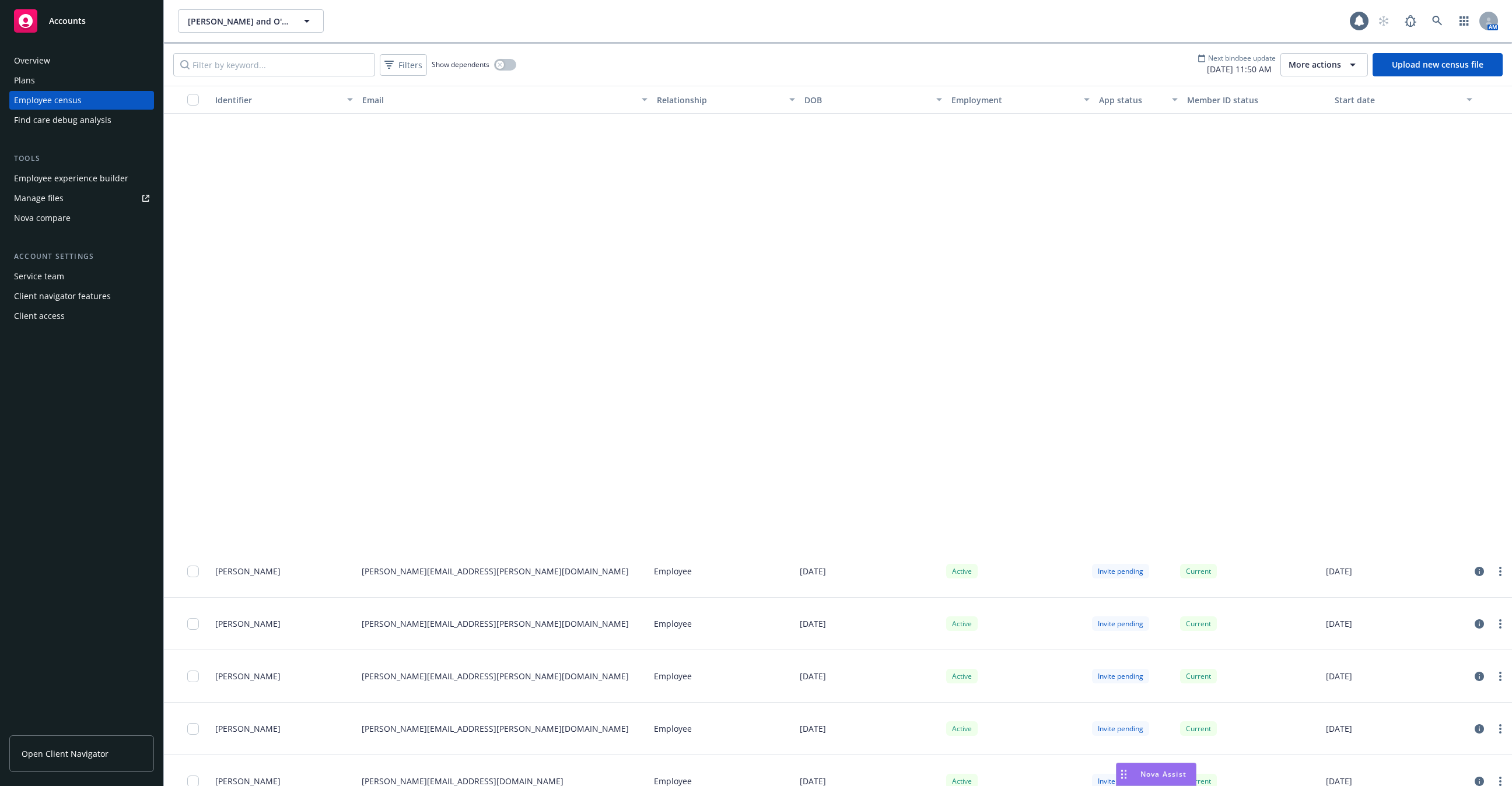
scroll to position [3681, 0]
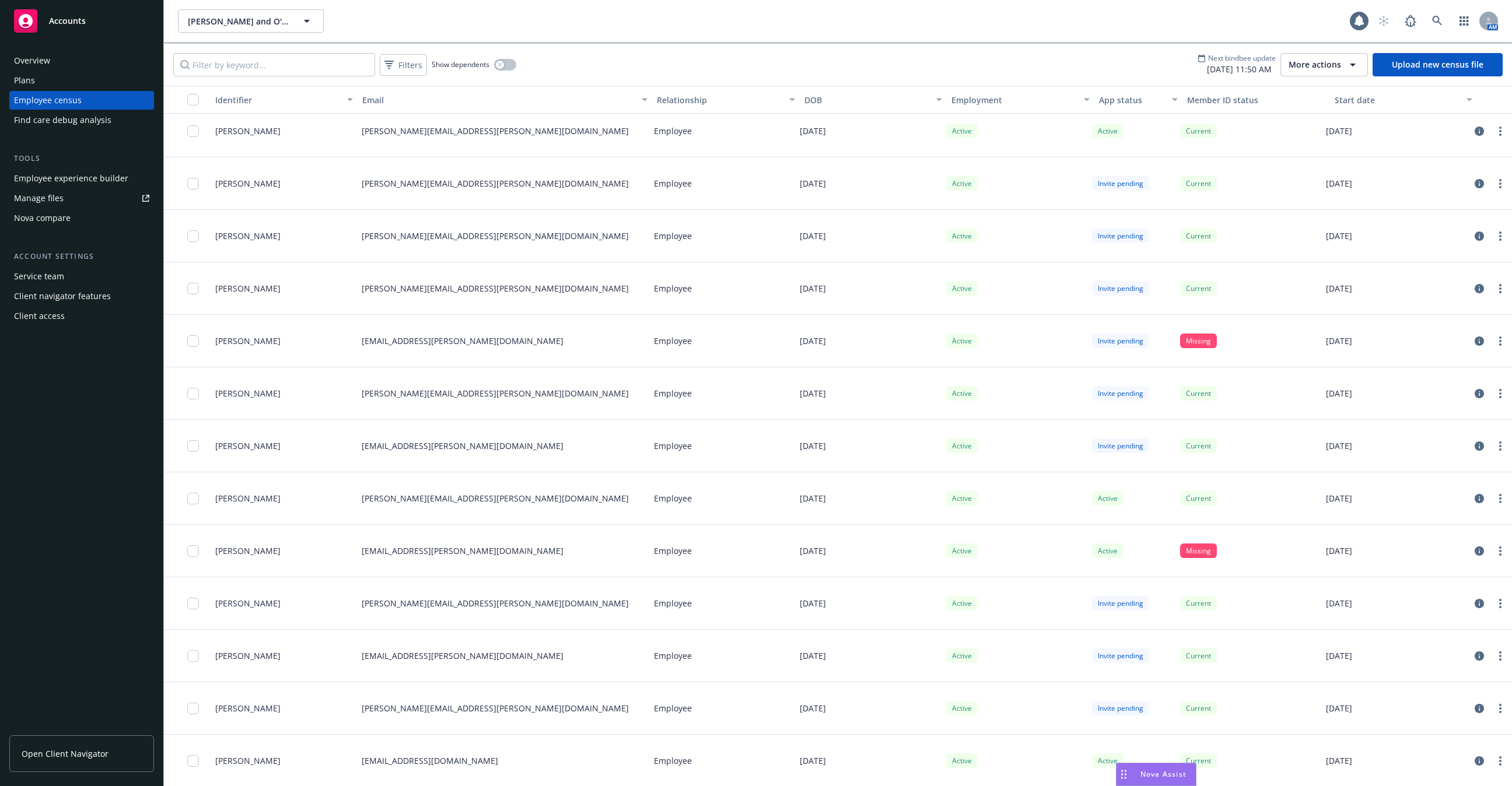
click at [395, 83] on div "Filters Show dependents Next bindbee update [DATE] 11:50 AM More actions Upload…" at bounding box center [838, 65] width 1348 height 42
click at [399, 64] on span "Filters" at bounding box center [410, 65] width 24 height 12
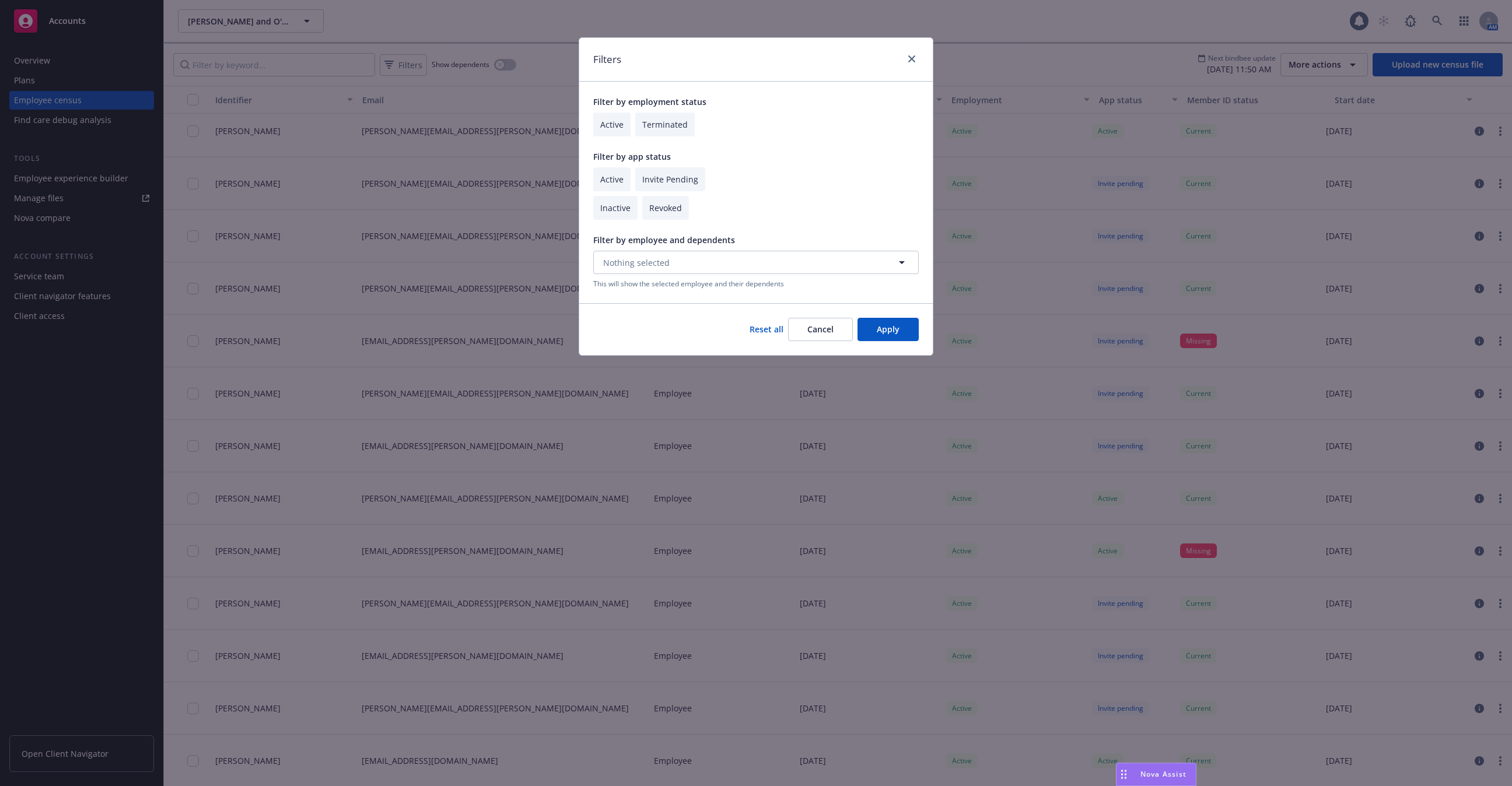
click at [616, 168] on input "checkbox" at bounding box center [612, 179] width 38 height 24
checkbox input "true"
click at [890, 338] on button "Apply" at bounding box center [888, 329] width 61 height 23
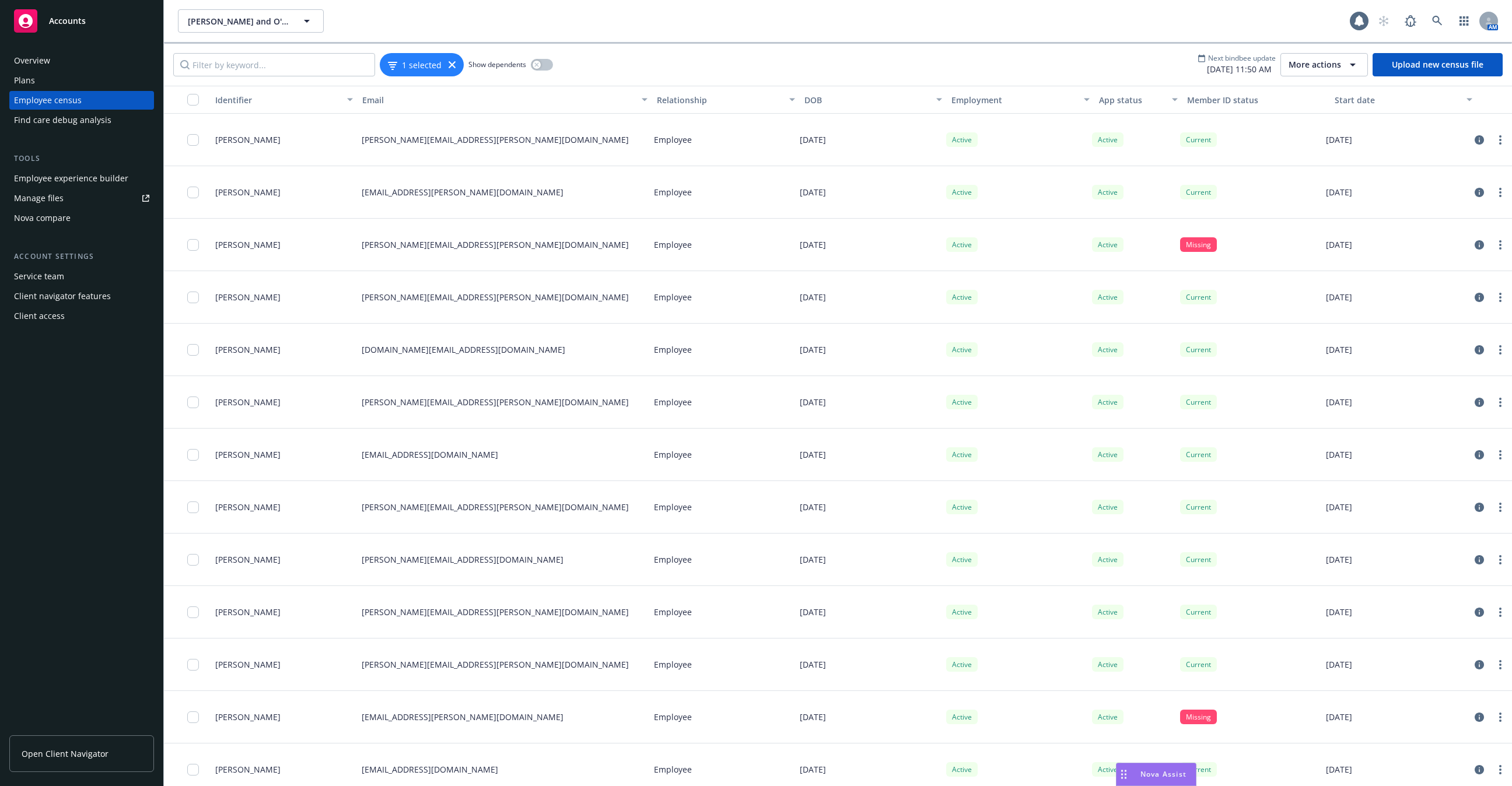
click at [195, 106] on button "button" at bounding box center [187, 100] width 47 height 28
click at [192, 87] on button "button" at bounding box center [187, 100] width 47 height 28
click at [192, 98] on input "checkbox" at bounding box center [193, 100] width 12 height 12
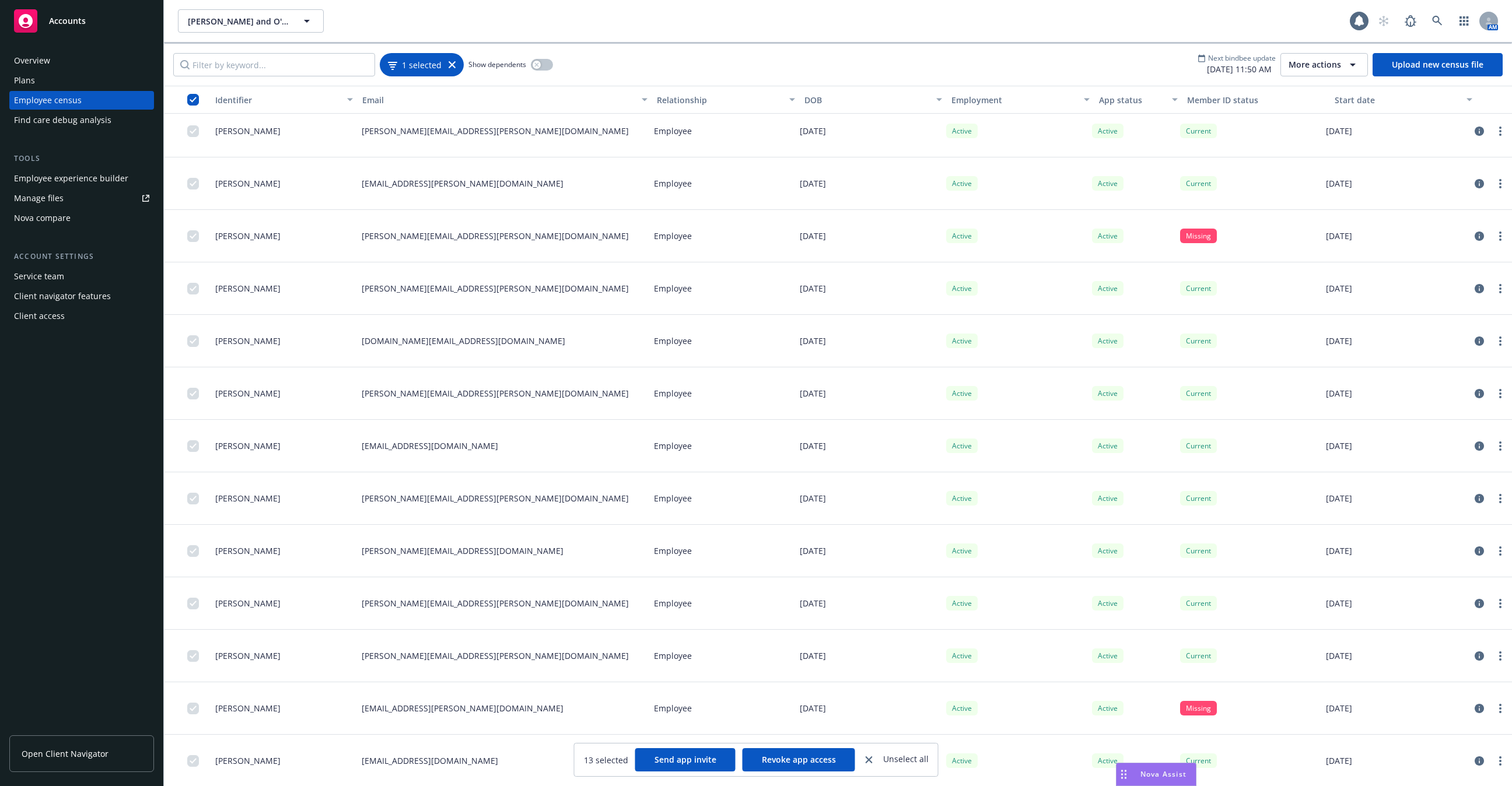
click at [452, 70] on div "1 selected" at bounding box center [421, 64] width 84 height 23
click at [449, 61] on icon at bounding box center [452, 65] width 7 height 7
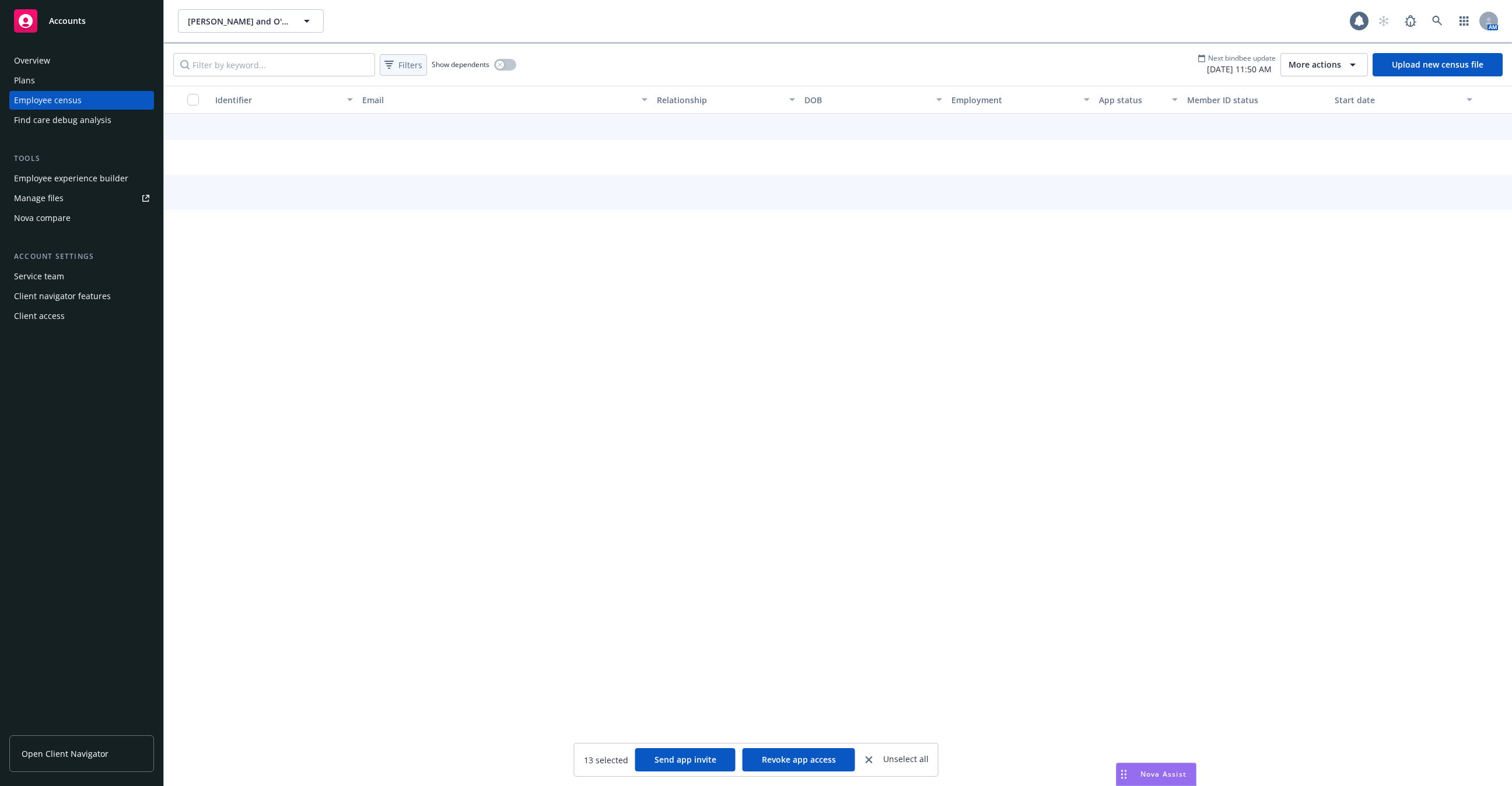
click at [398, 66] on span "Filters" at bounding box center [410, 65] width 24 height 12
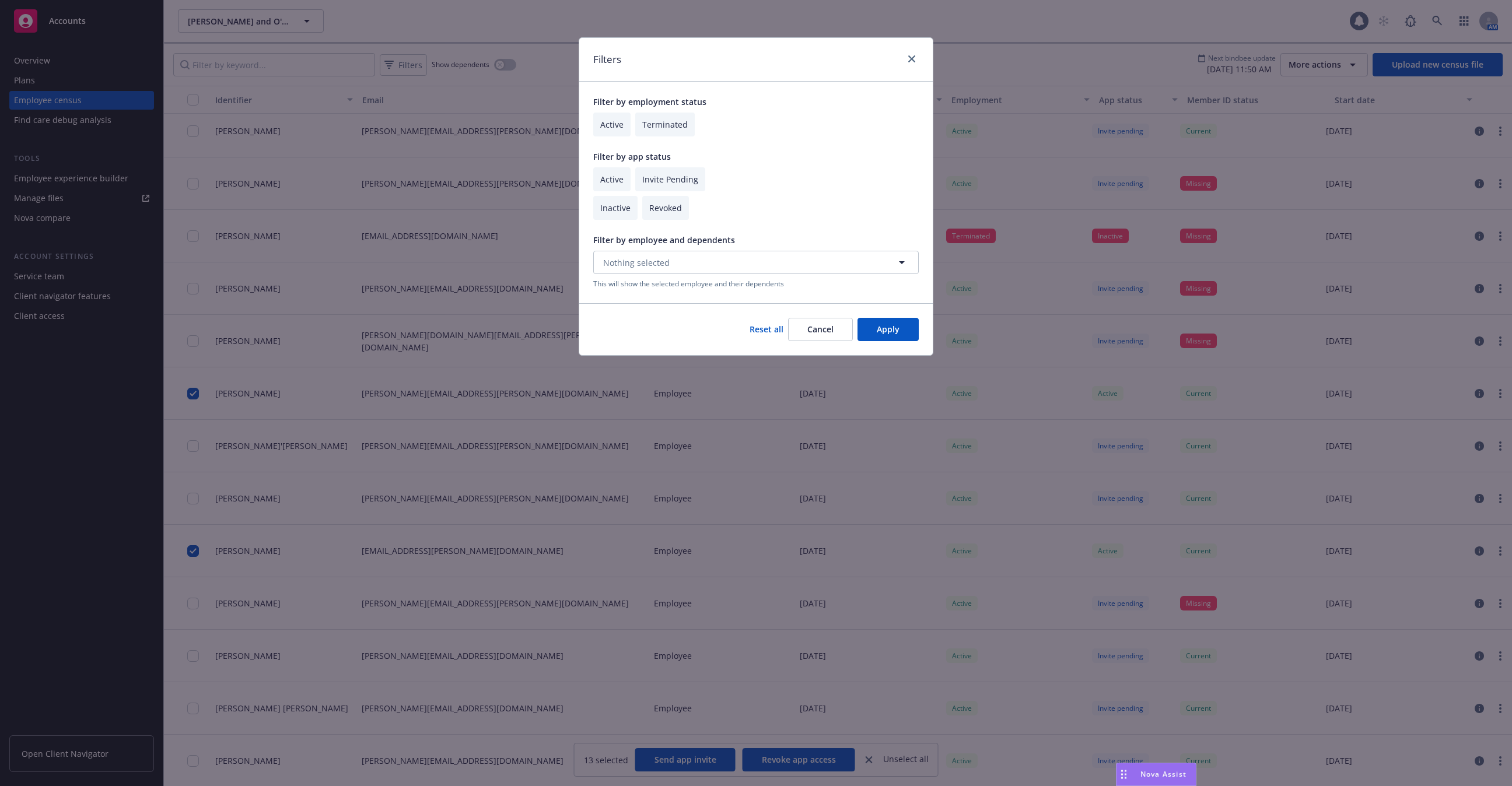
click at [614, 127] on input "checkbox" at bounding box center [612, 124] width 38 height 24
checkbox input "true"
click at [881, 330] on button "Apply" at bounding box center [888, 329] width 61 height 23
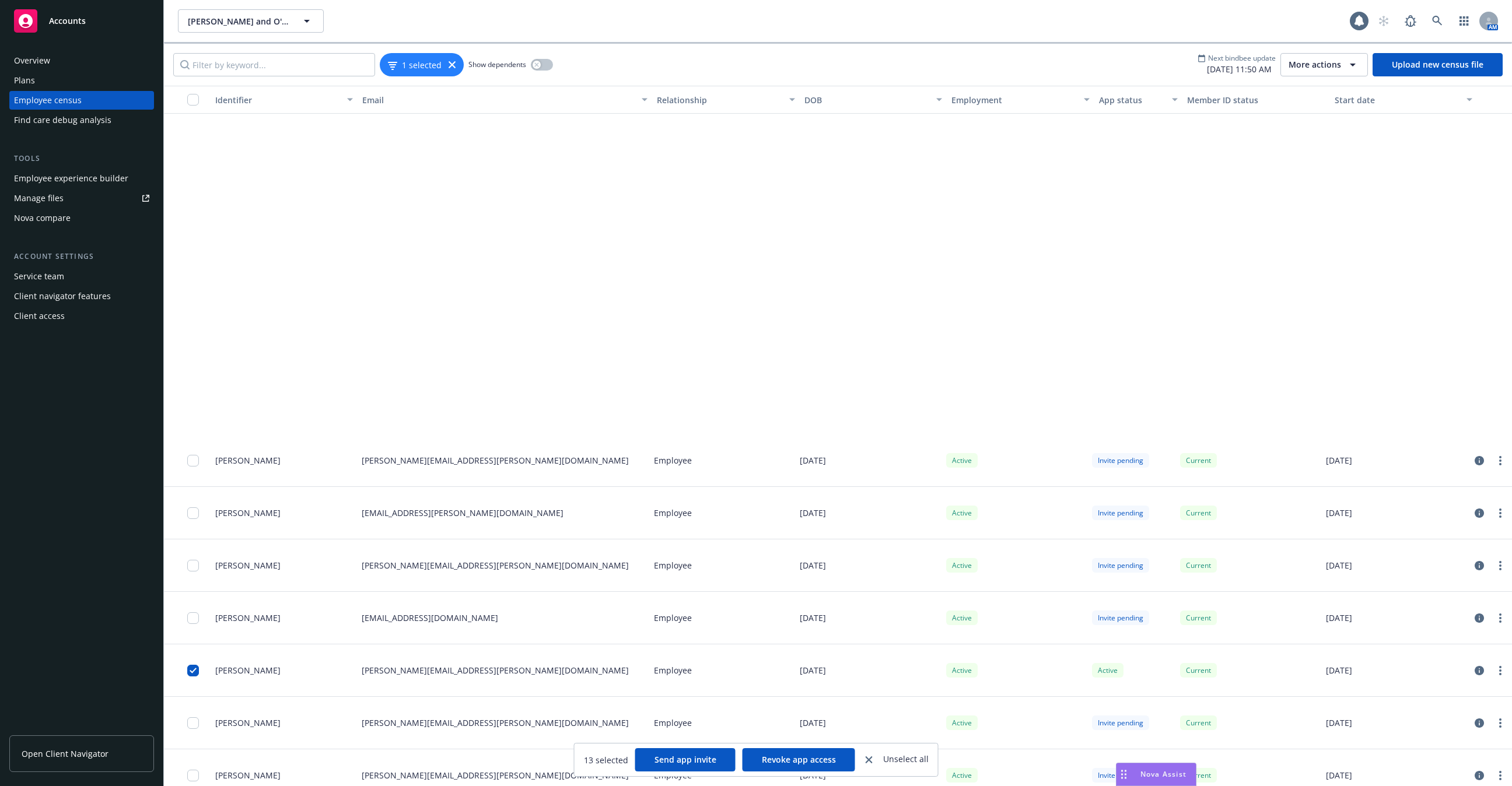
scroll to position [3577, 0]
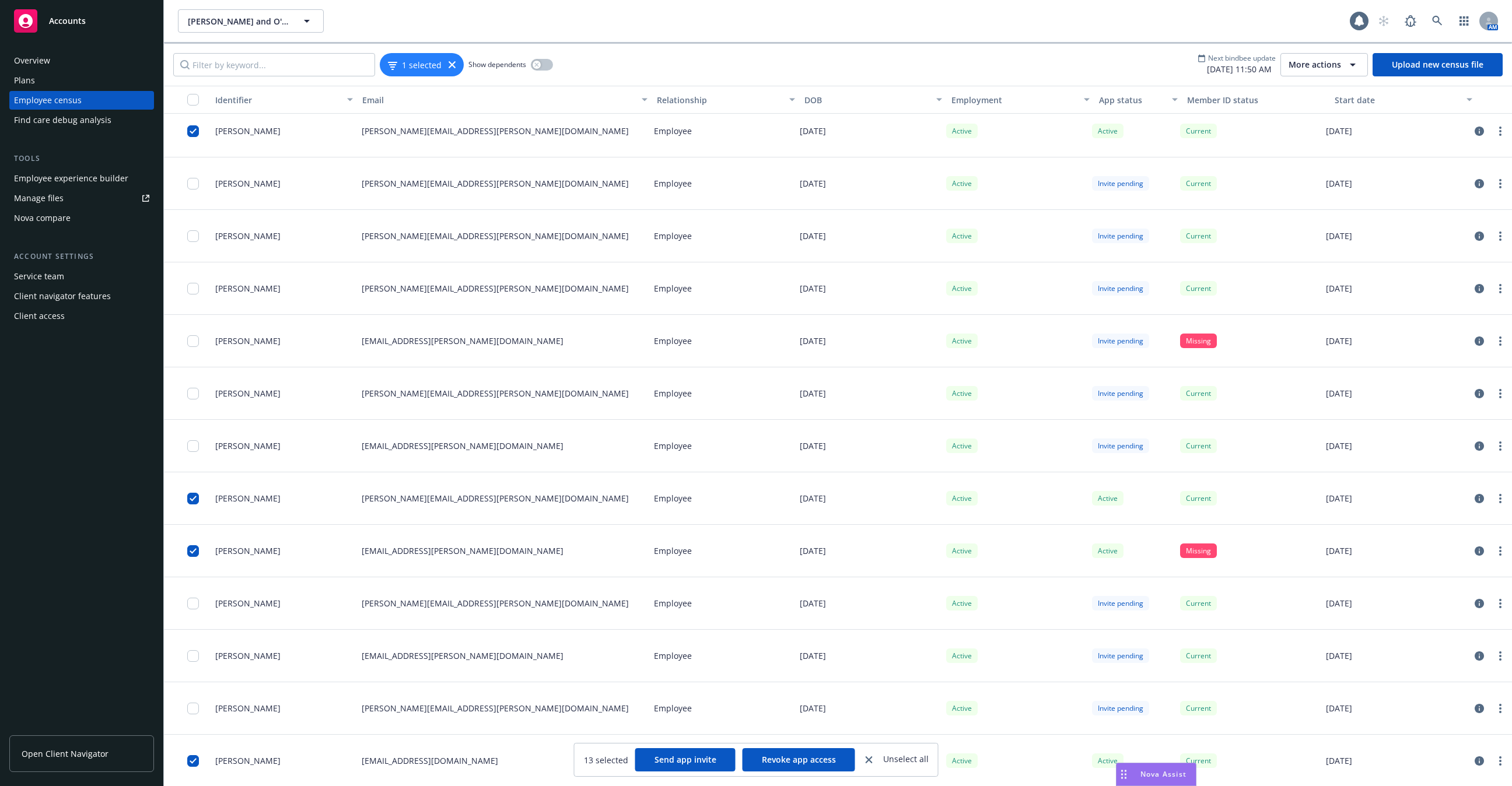
click at [201, 94] on div "button" at bounding box center [197, 100] width 19 height 12
click at [191, 104] on input "checkbox" at bounding box center [193, 100] width 12 height 12
click at [26, 77] on div "Plans" at bounding box center [24, 80] width 21 height 19
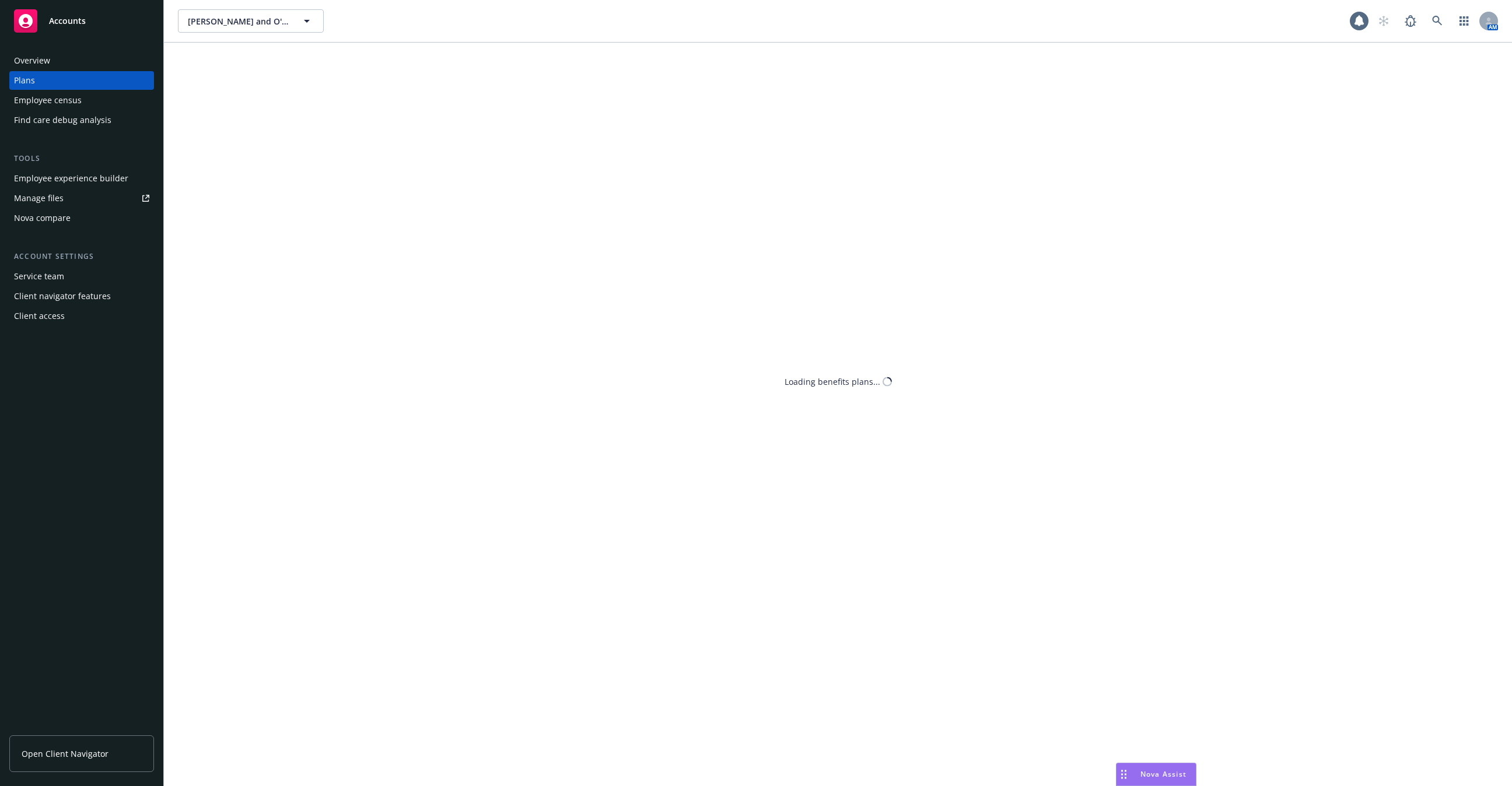
click at [39, 61] on div "Overview" at bounding box center [32, 61] width 36 height 19
